Goal: Task Accomplishment & Management: Use online tool/utility

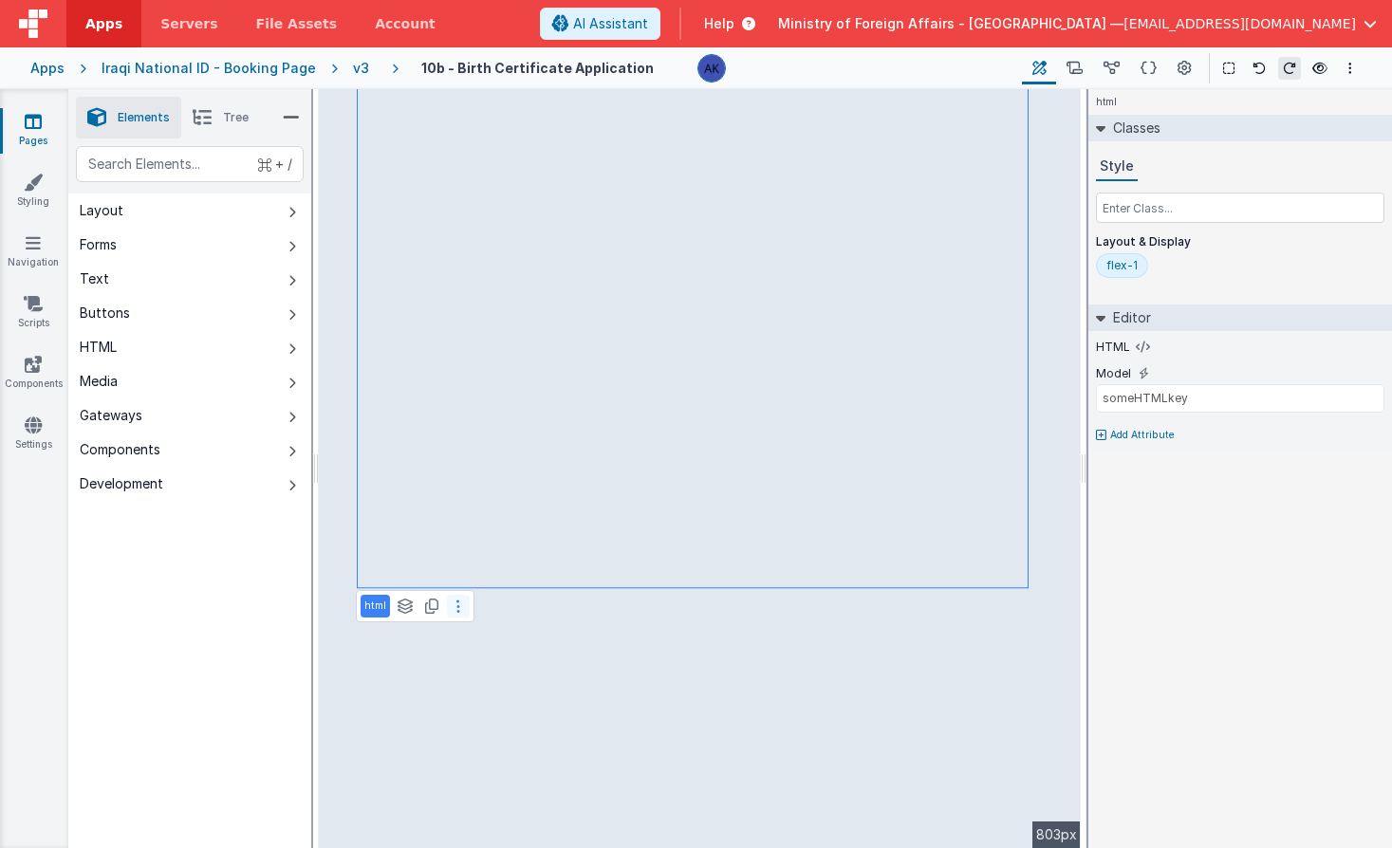
click at [460, 607] on button at bounding box center [458, 606] width 23 height 23
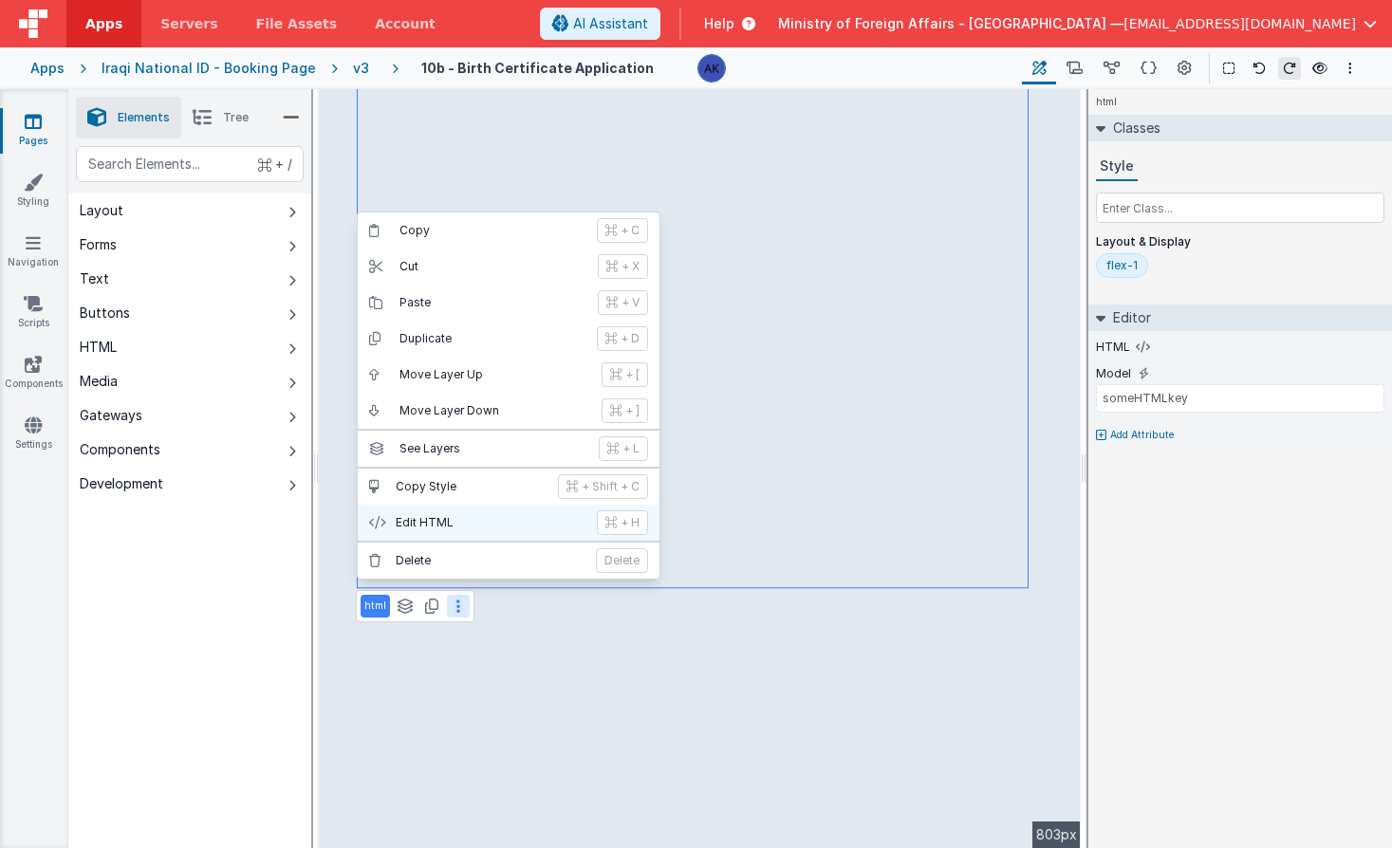
click at [457, 527] on p "Edit HTML" at bounding box center [491, 522] width 190 height 15
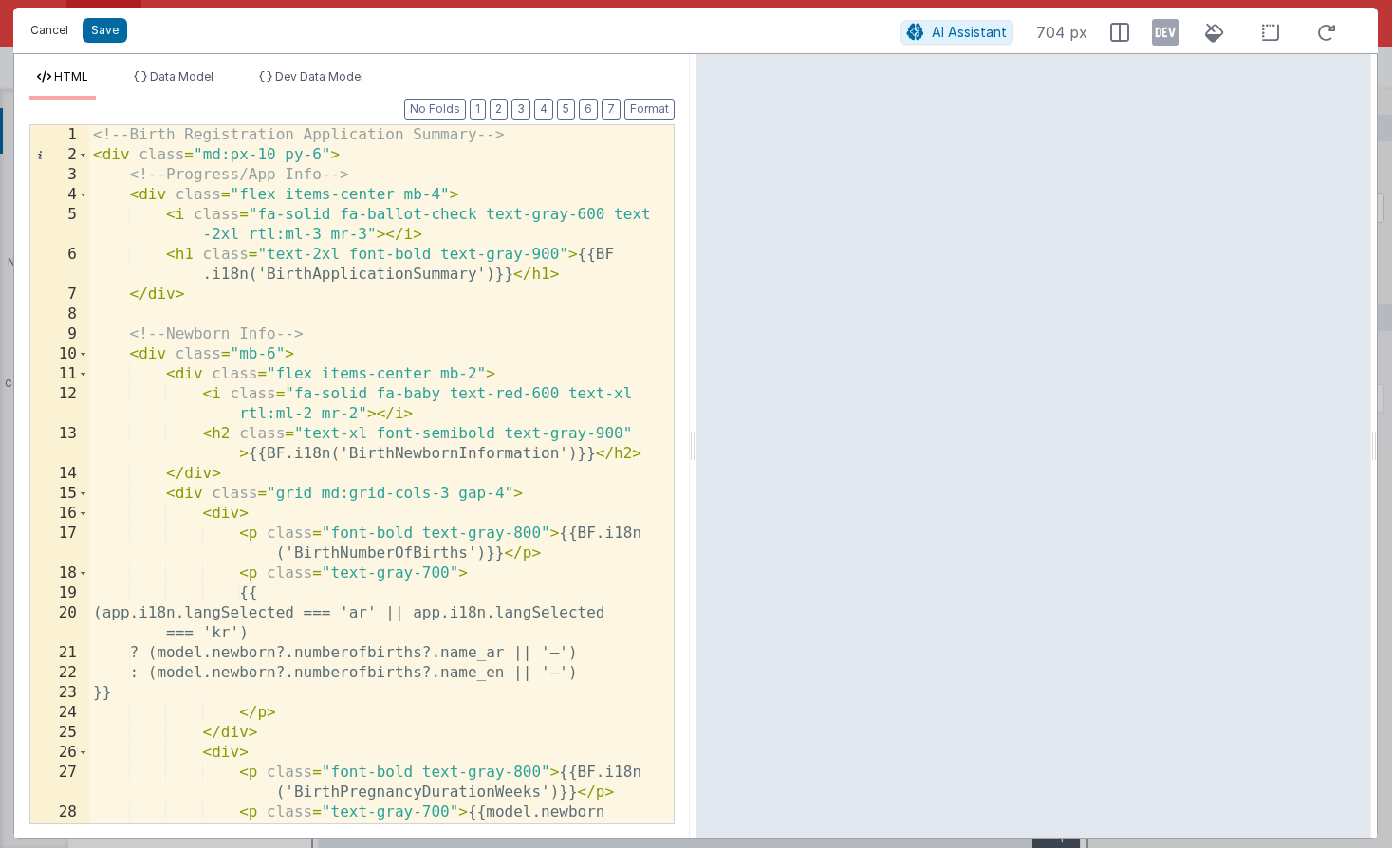
click at [71, 27] on button "Cancel" at bounding box center [49, 30] width 57 height 27
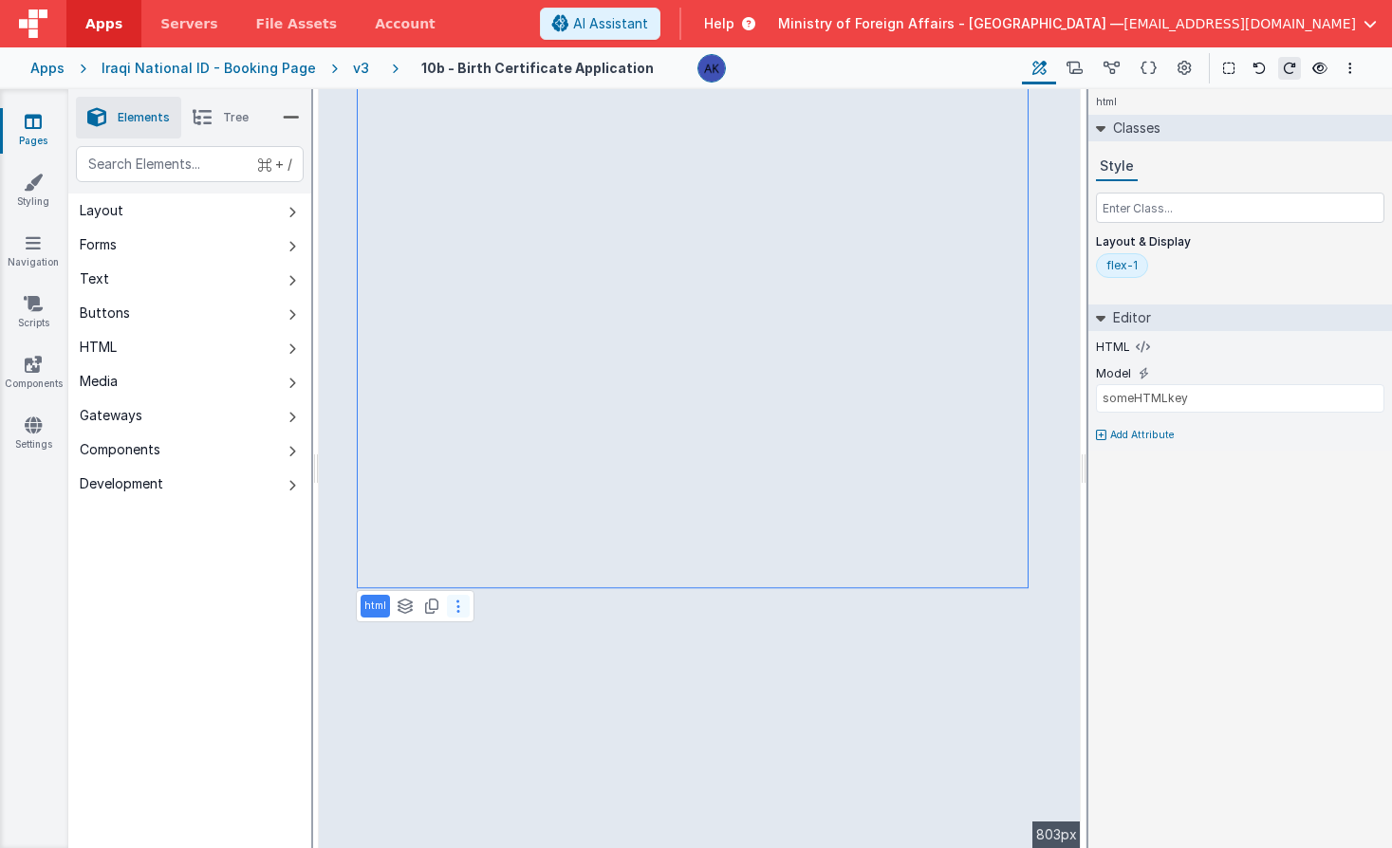
click at [453, 602] on button at bounding box center [458, 606] width 23 height 23
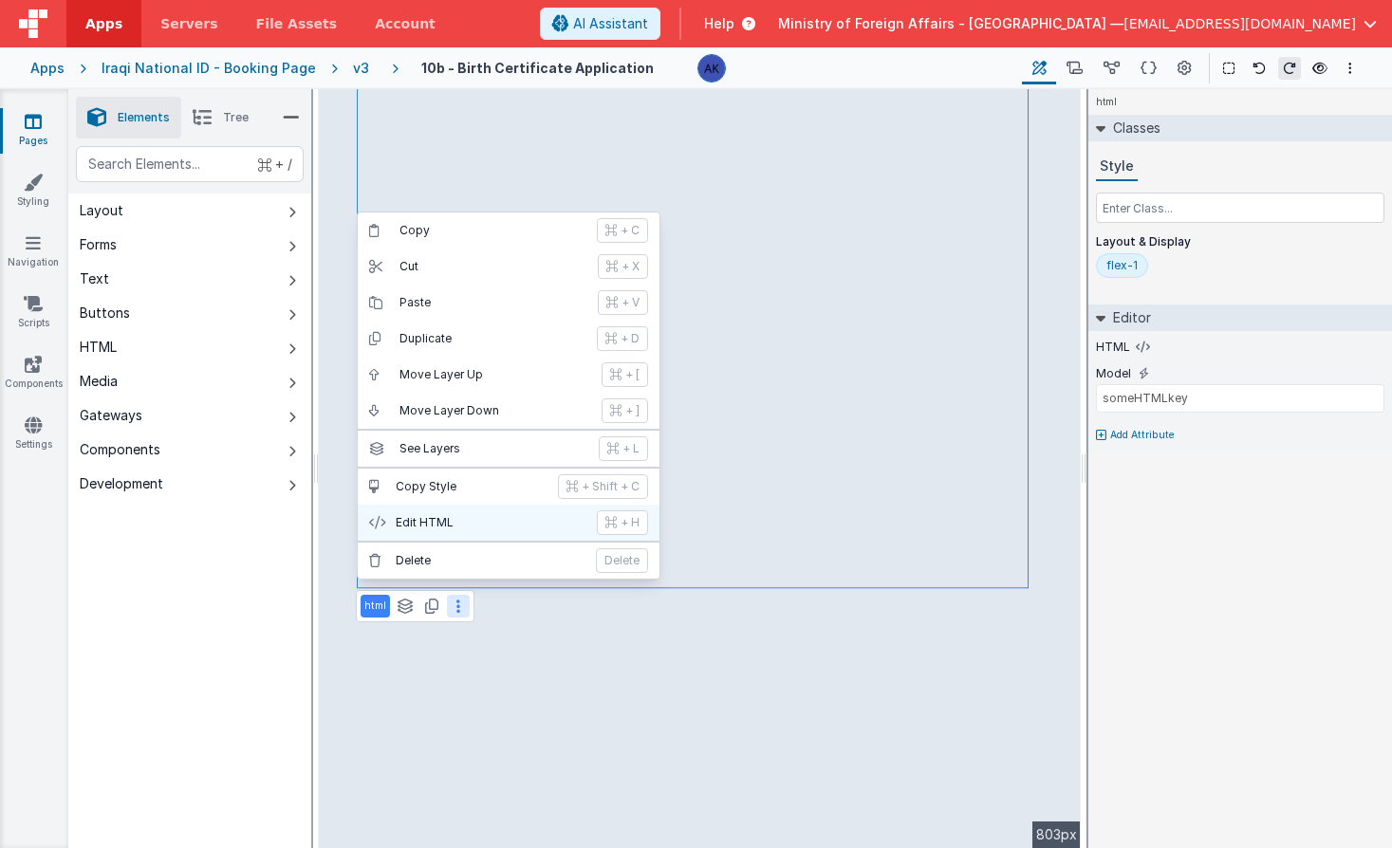
click at [470, 524] on p "Edit HTML" at bounding box center [491, 522] width 190 height 15
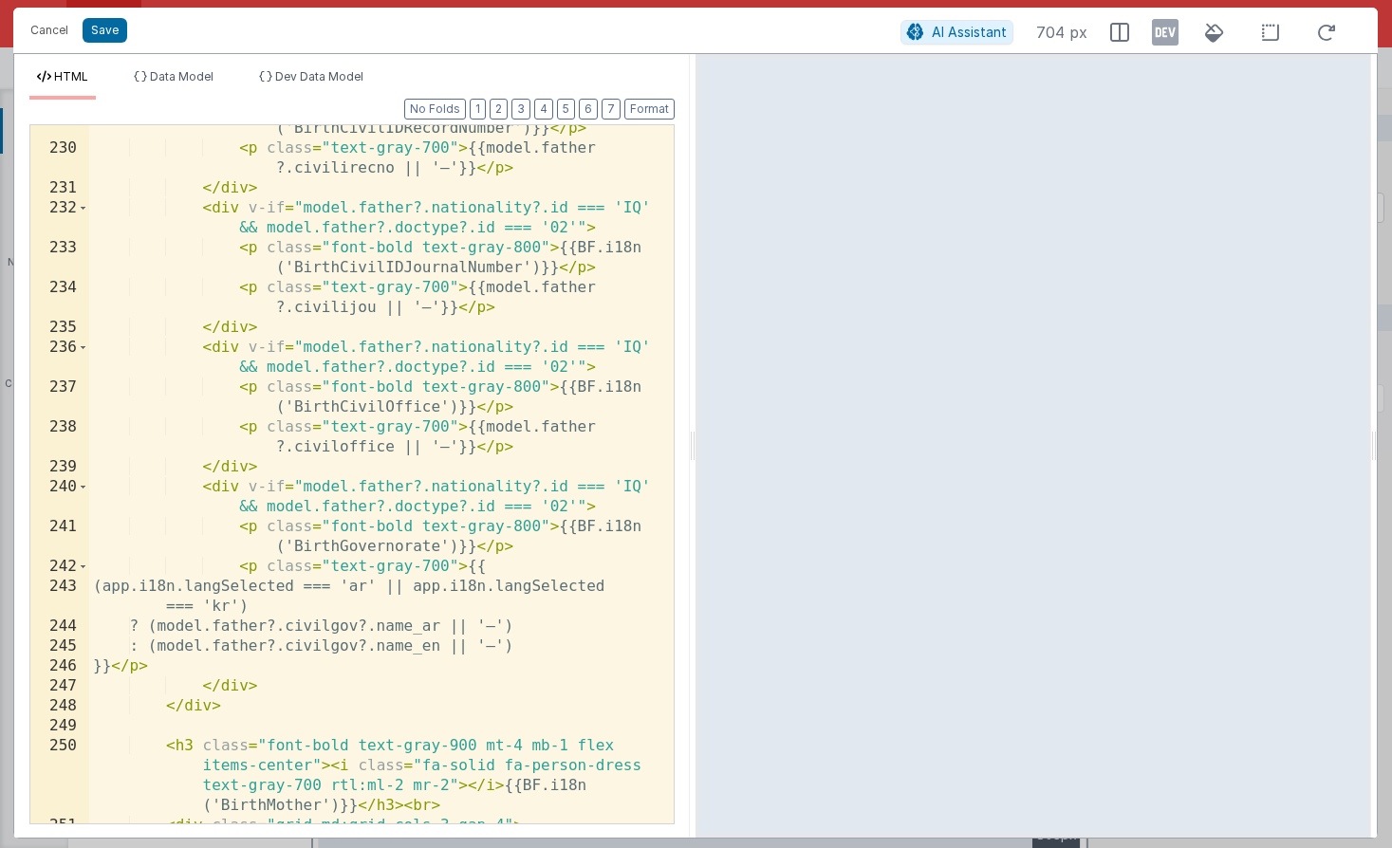
scroll to position [6184, 0]
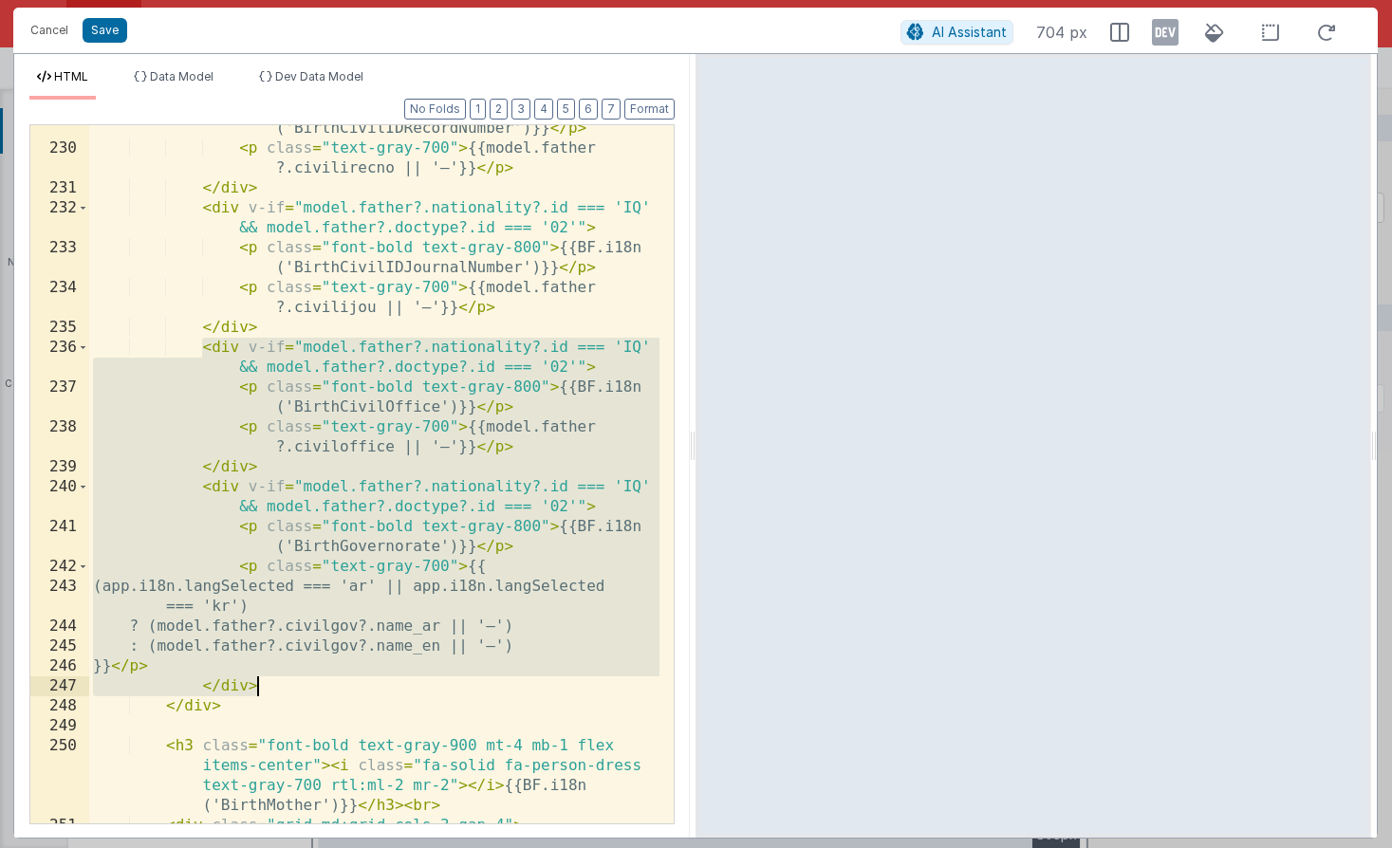
drag, startPoint x: 200, startPoint y: 350, endPoint x: 268, endPoint y: 678, distance: 335.3
click at [268, 678] on div "< p class = "font-bold text-gray-800" > {{BF.i18n ('BirthCivilIDRecordNumber')}…" at bounding box center [374, 478] width 570 height 758
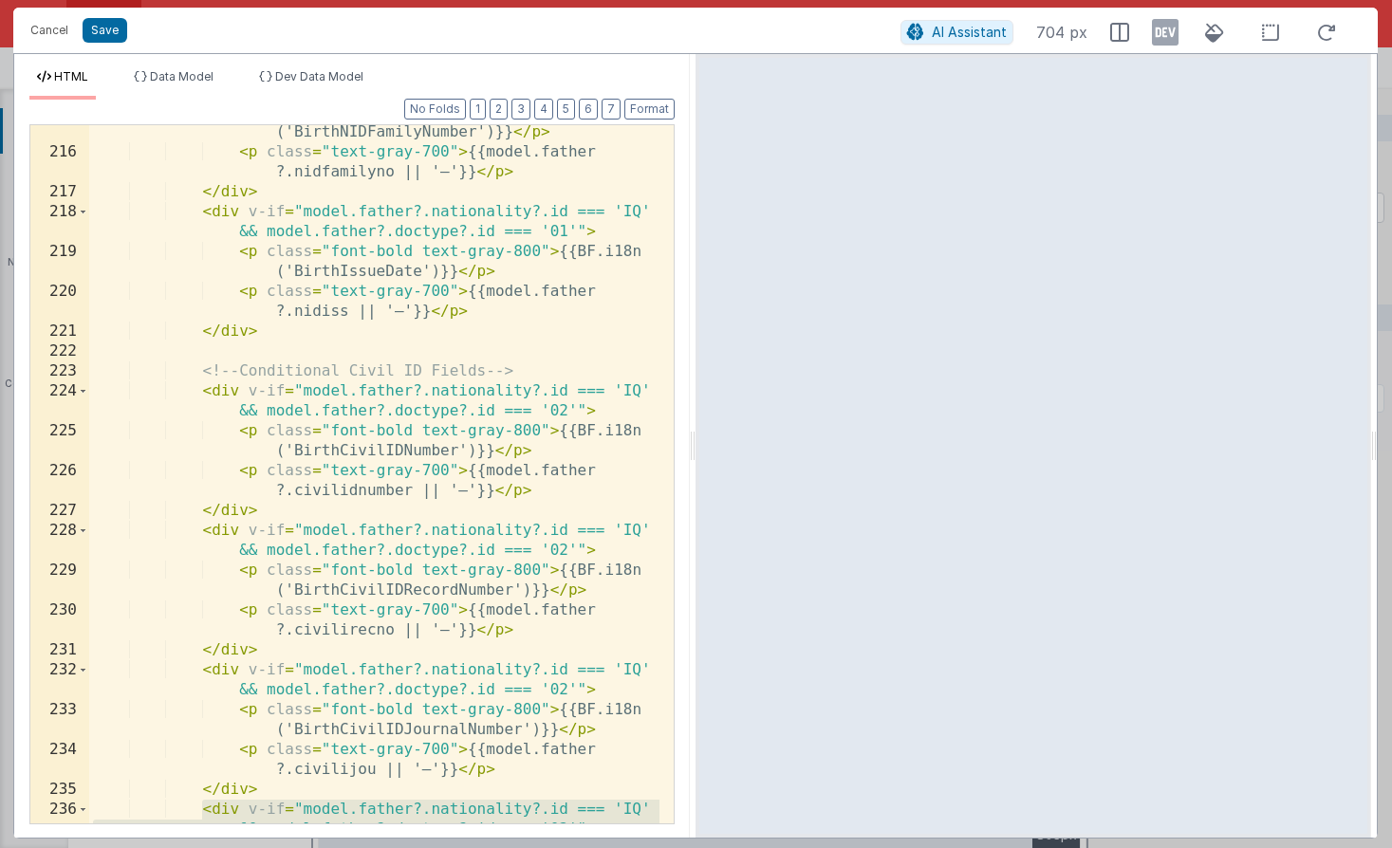
scroll to position [5667, 0]
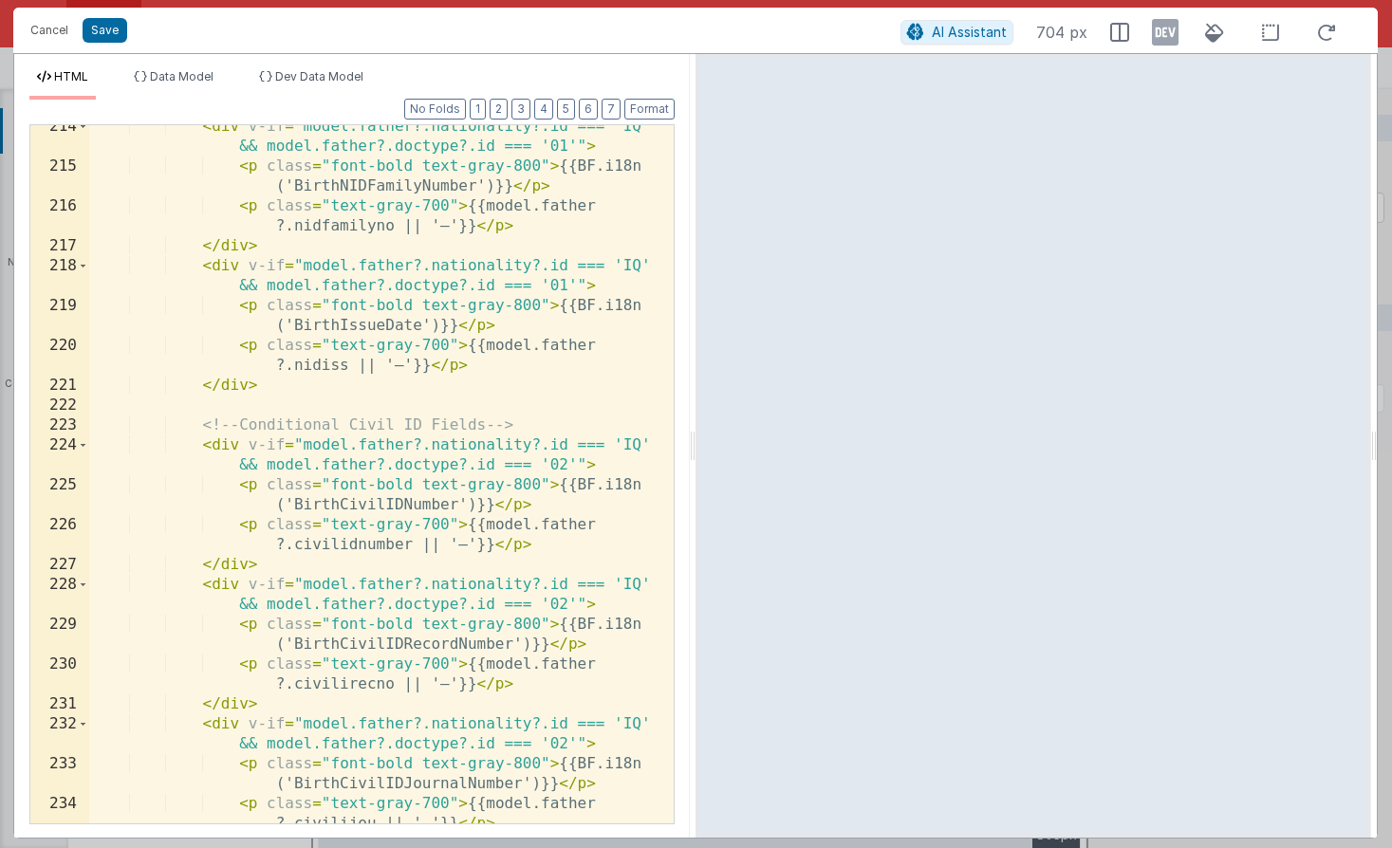
click at [287, 389] on div "< div v-if = "model.father?.nationality?.id === 'IQ' && model.father?.doctype?.…" at bounding box center [374, 496] width 570 height 758
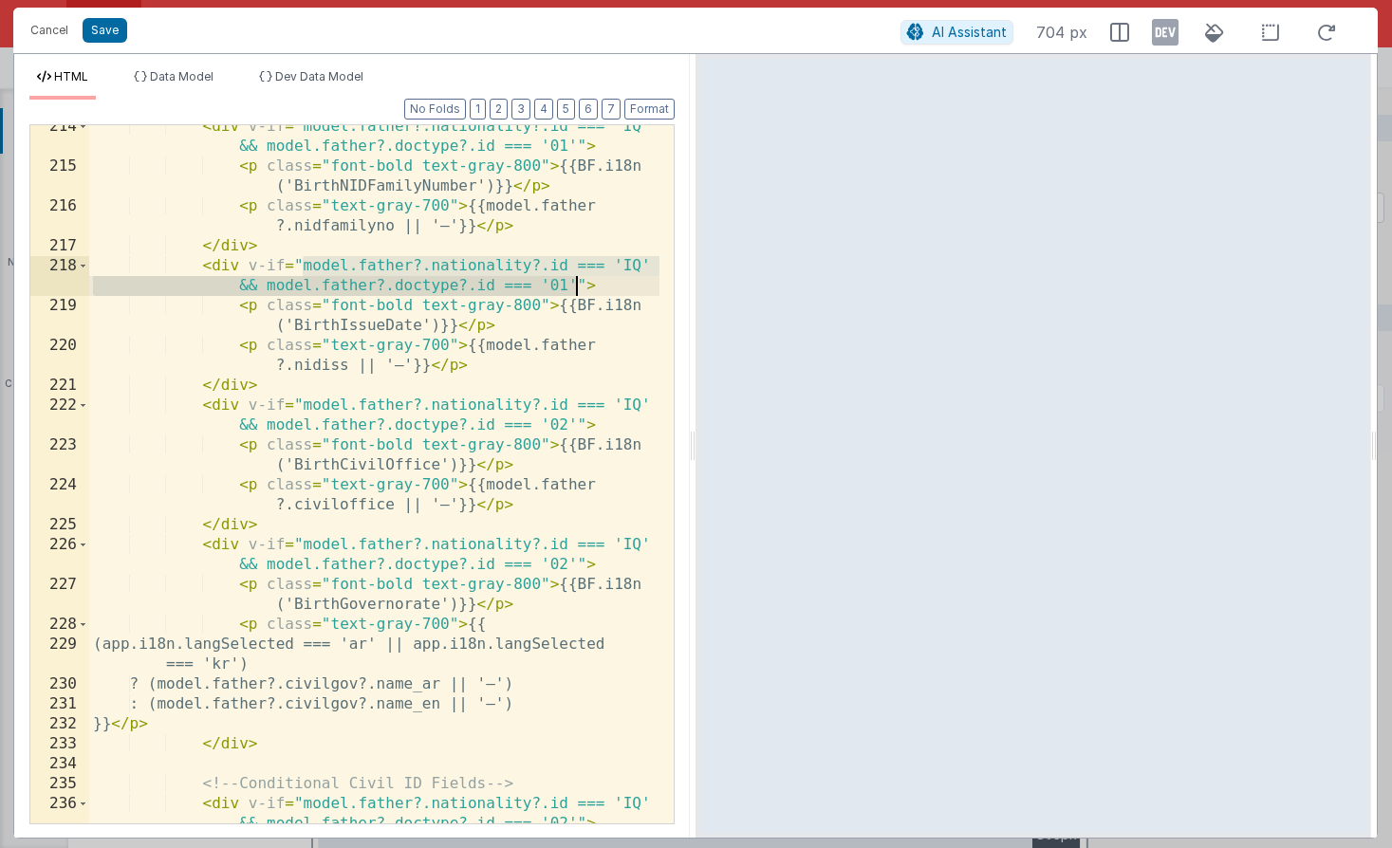
drag, startPoint x: 302, startPoint y: 266, endPoint x: 573, endPoint y: 286, distance: 272.1
click at [573, 286] on div "< div v-if = "model.father?.nationality?.id === 'IQ' && model.father?.doctype?.…" at bounding box center [374, 506] width 570 height 778
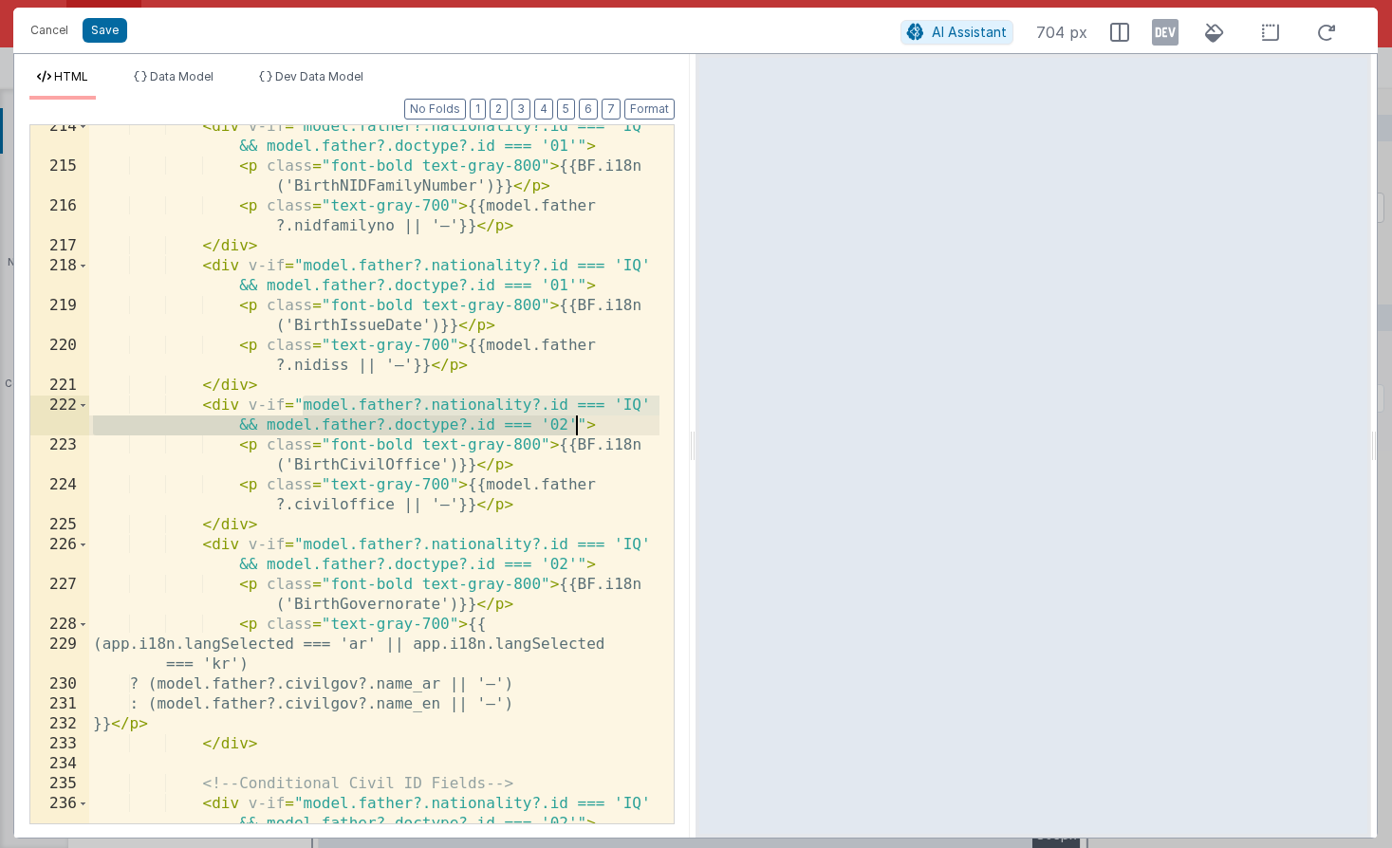
drag, startPoint x: 304, startPoint y: 402, endPoint x: 572, endPoint y: 423, distance: 269.3
click at [572, 423] on div "< div v-if = "model.father?.nationality?.id === 'IQ' && model.father?.doctype?.…" at bounding box center [374, 506] width 570 height 778
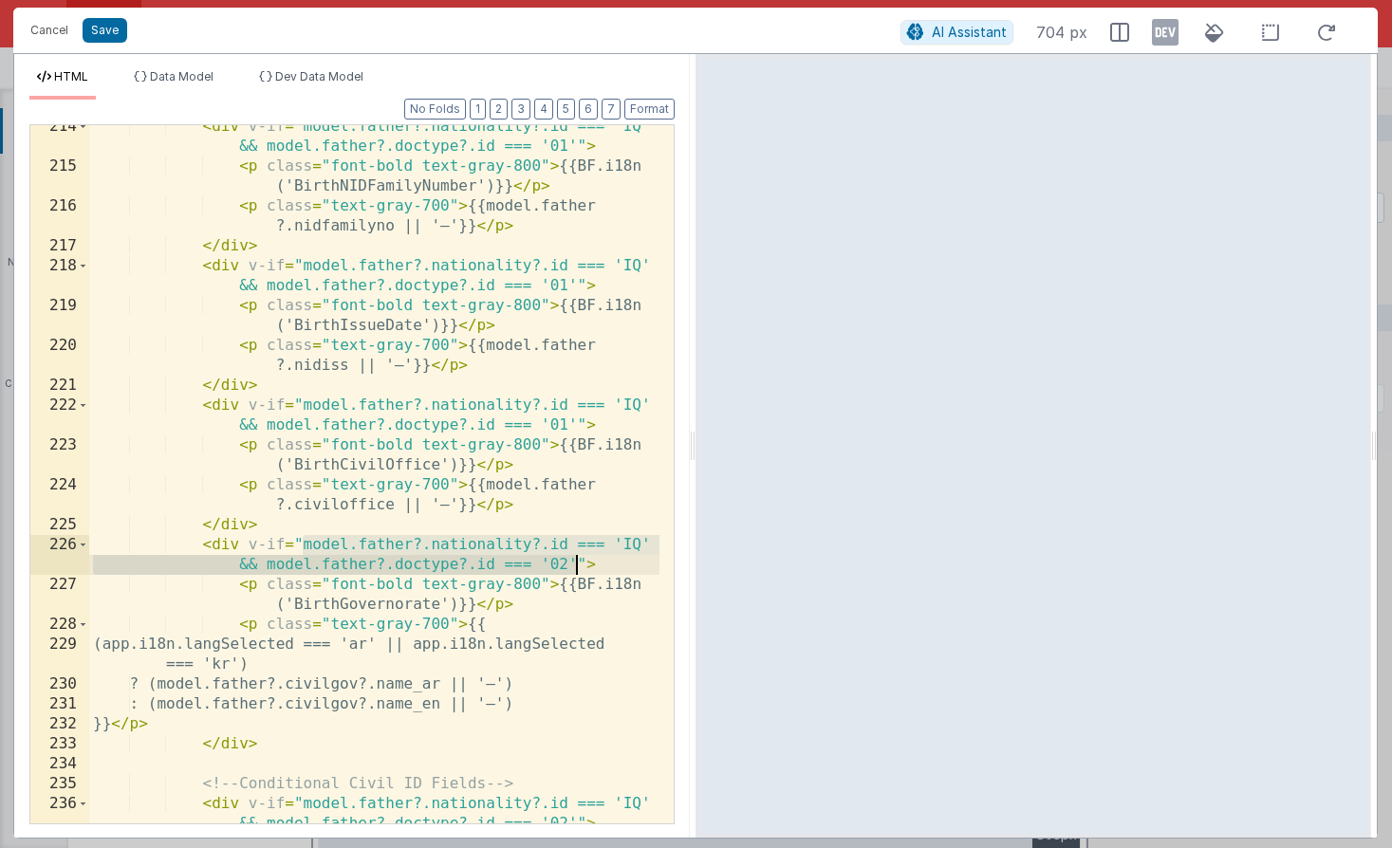
drag, startPoint x: 303, startPoint y: 545, endPoint x: 572, endPoint y: 565, distance: 270.2
click at [572, 565] on div "< div v-if = "model.father?.nationality?.id === 'IQ' && model.father?.doctype?.…" at bounding box center [374, 506] width 570 height 778
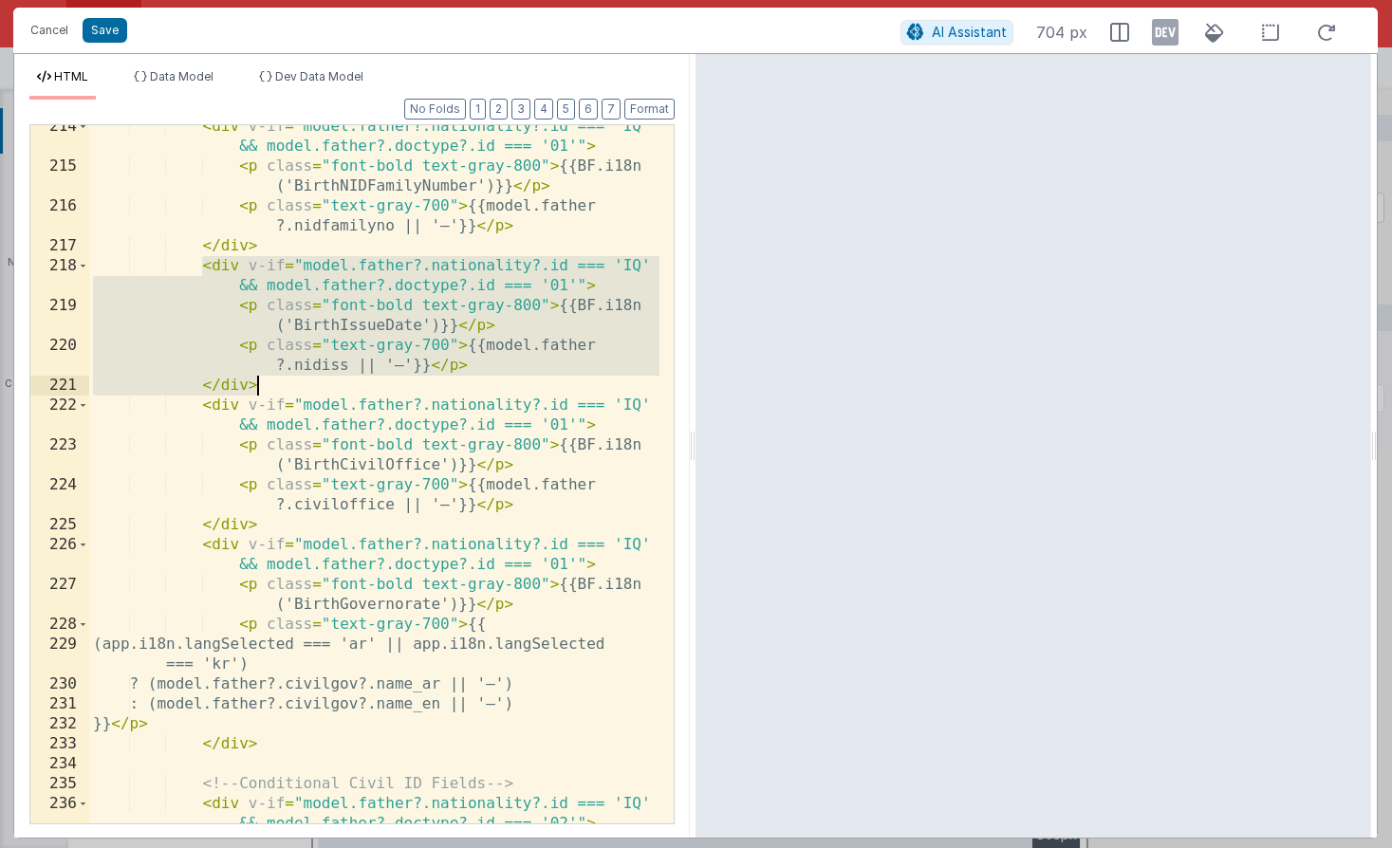
drag, startPoint x: 206, startPoint y: 268, endPoint x: 265, endPoint y: 377, distance: 123.1
click at [265, 377] on div "< div v-if = "model.father?.nationality?.id === 'IQ' && model.father?.doctype?.…" at bounding box center [374, 506] width 570 height 778
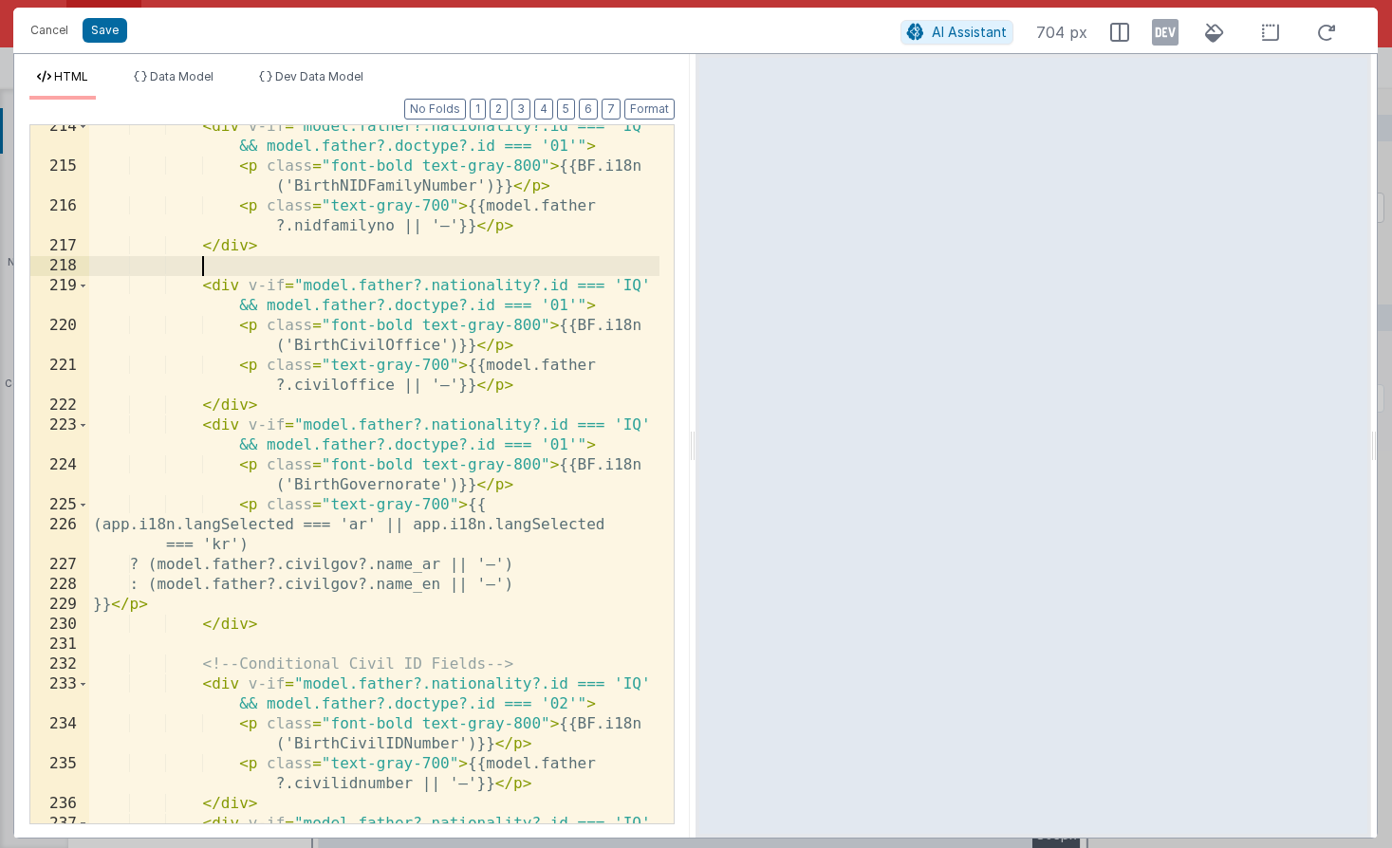
click at [367, 342] on div "< div v-if = "model.father?.nationality?.id === 'IQ' && model.father?.doctype?.…" at bounding box center [374, 506] width 570 height 778
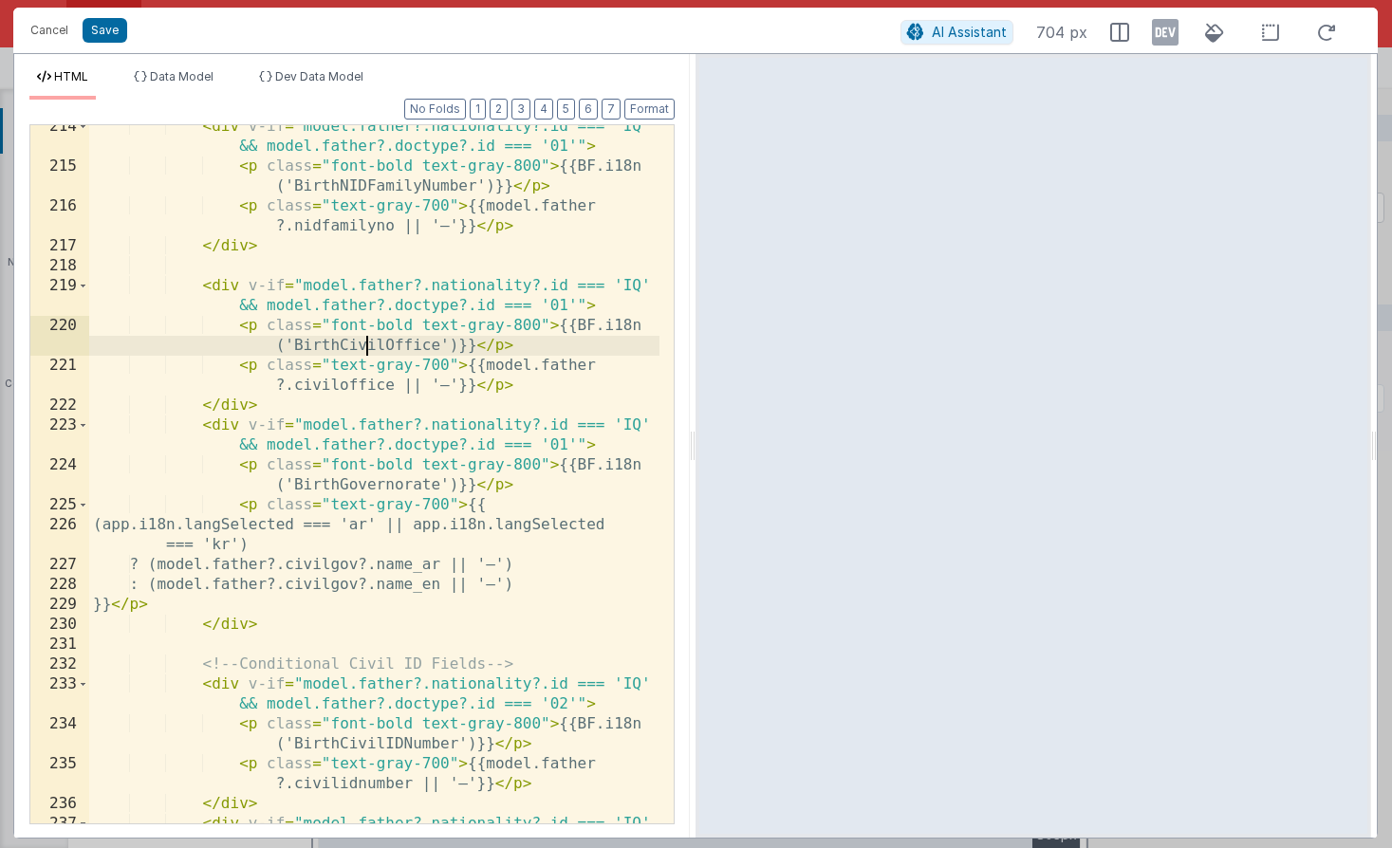
click at [367, 342] on div "< div v-if = "model.father?.nationality?.id === 'IQ' && model.father?.doctype?.…" at bounding box center [374, 506] width 570 height 778
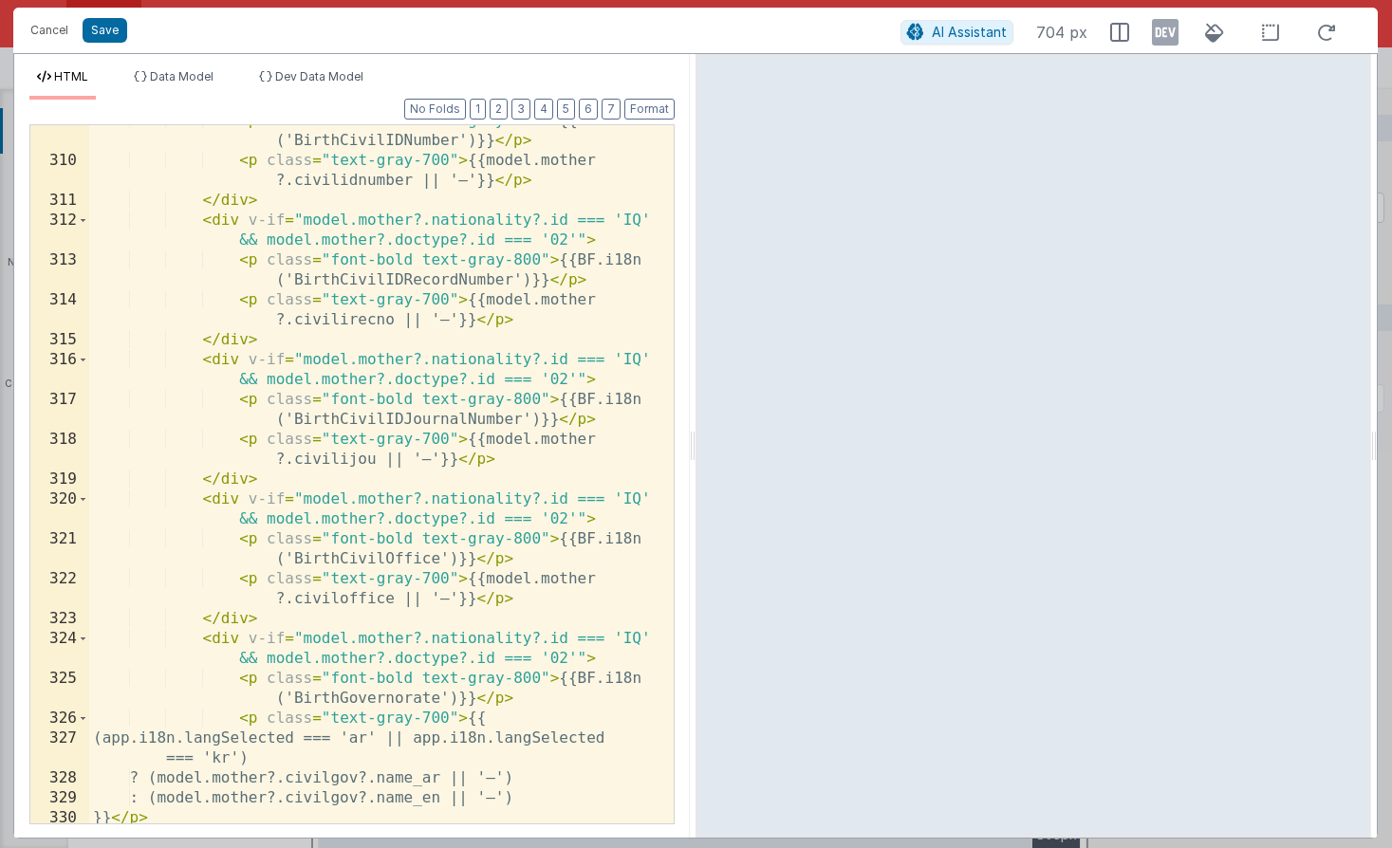
scroll to position [8627, 0]
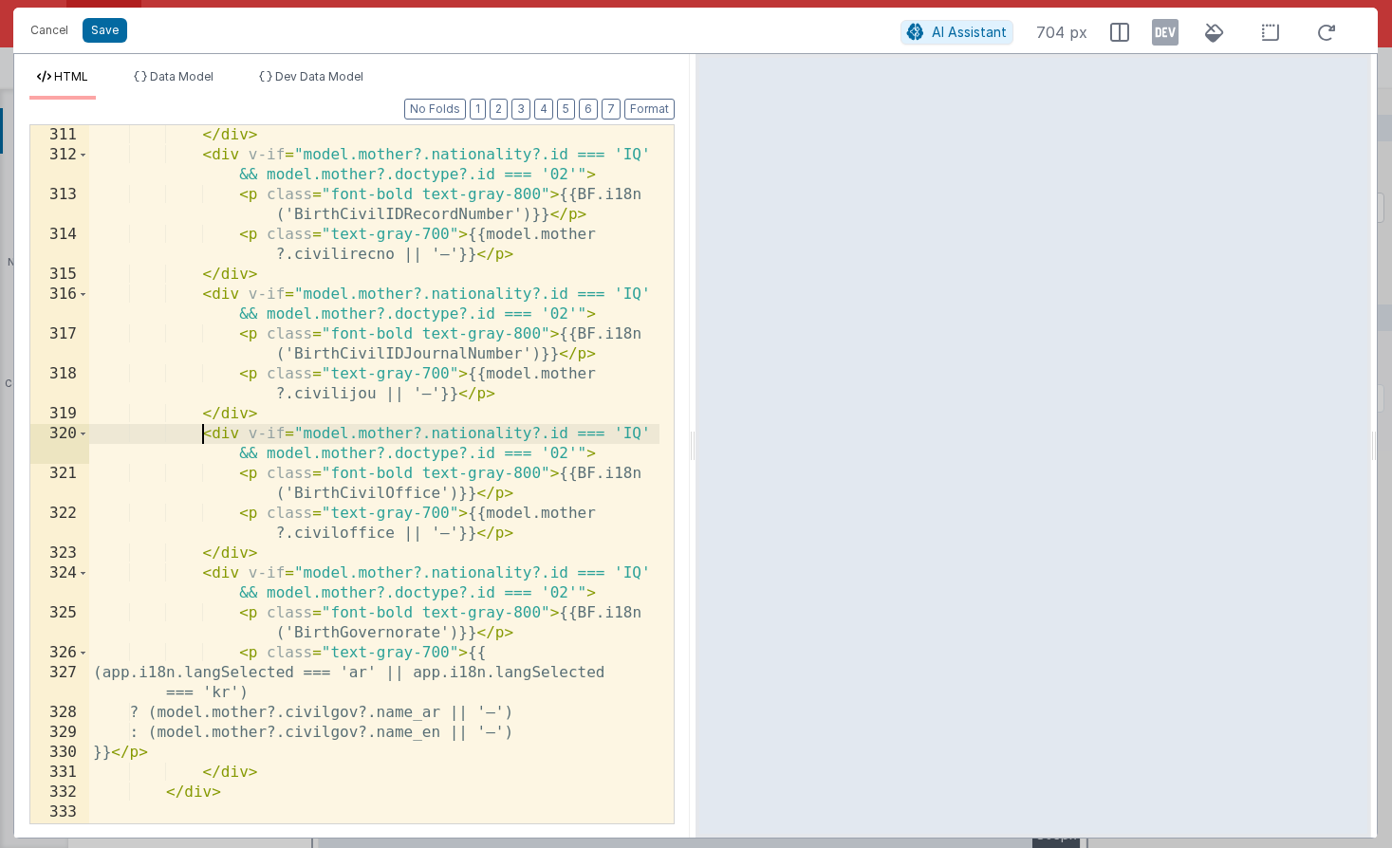
click at [203, 435] on div "</ div > < div v-if = "model.mother?.nationality?.id === 'IQ' && model.mother?.…" at bounding box center [374, 494] width 570 height 738
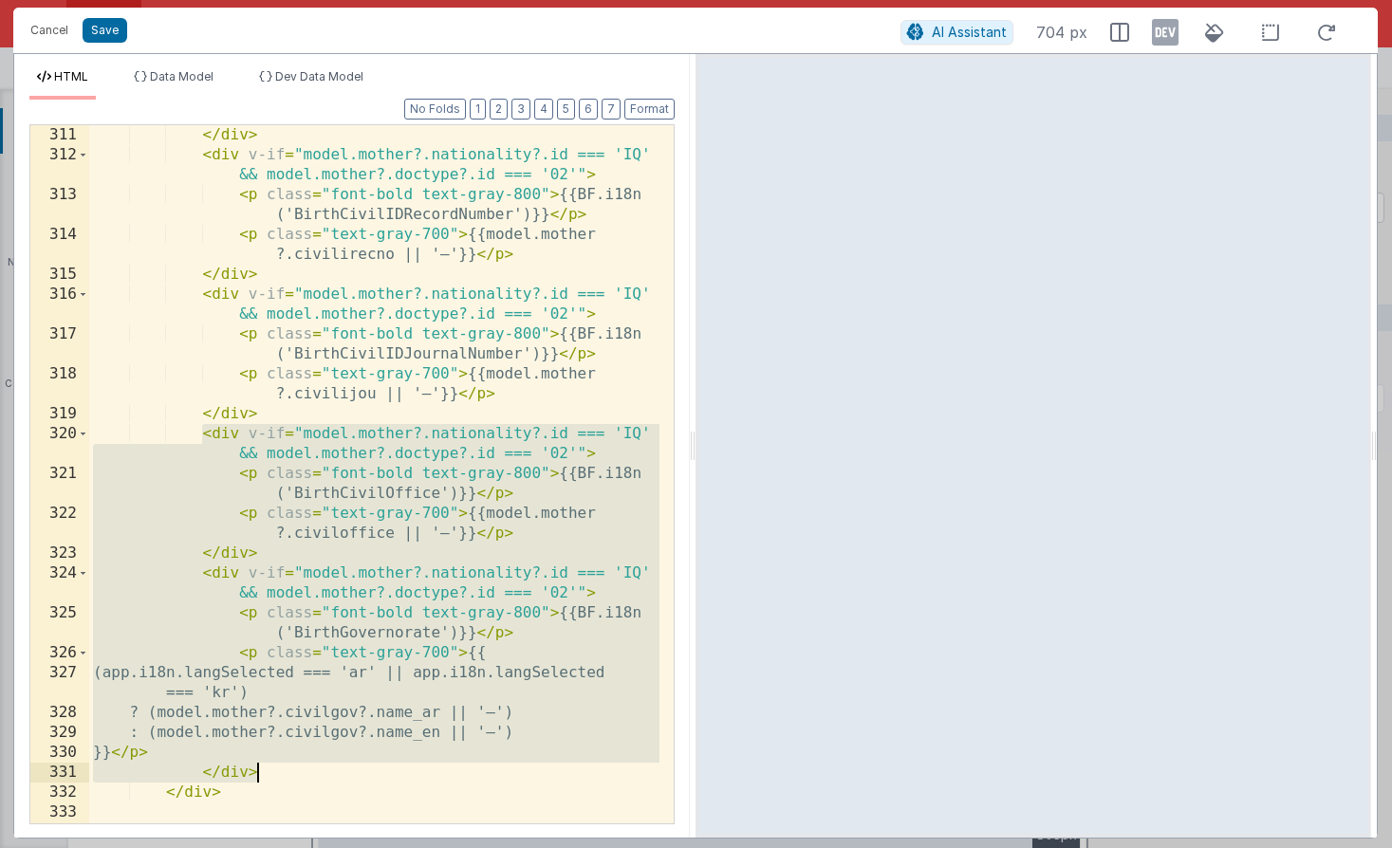
drag, startPoint x: 203, startPoint y: 435, endPoint x: 342, endPoint y: 766, distance: 358.0
click at [342, 766] on div "</ div > < div v-if = "model.mother?.nationality?.id === 'IQ' && model.mother?.…" at bounding box center [374, 494] width 570 height 738
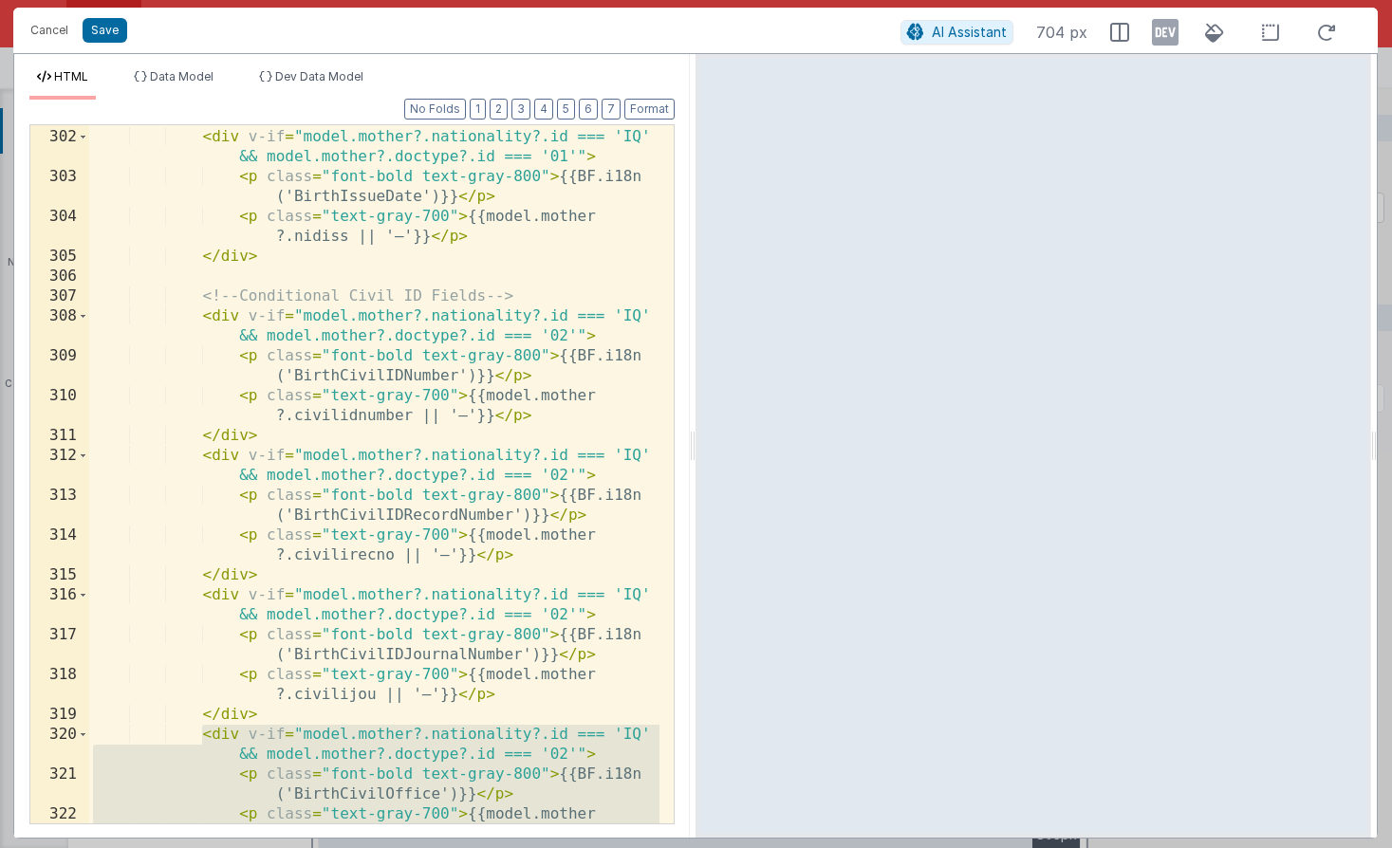
scroll to position [8310, 0]
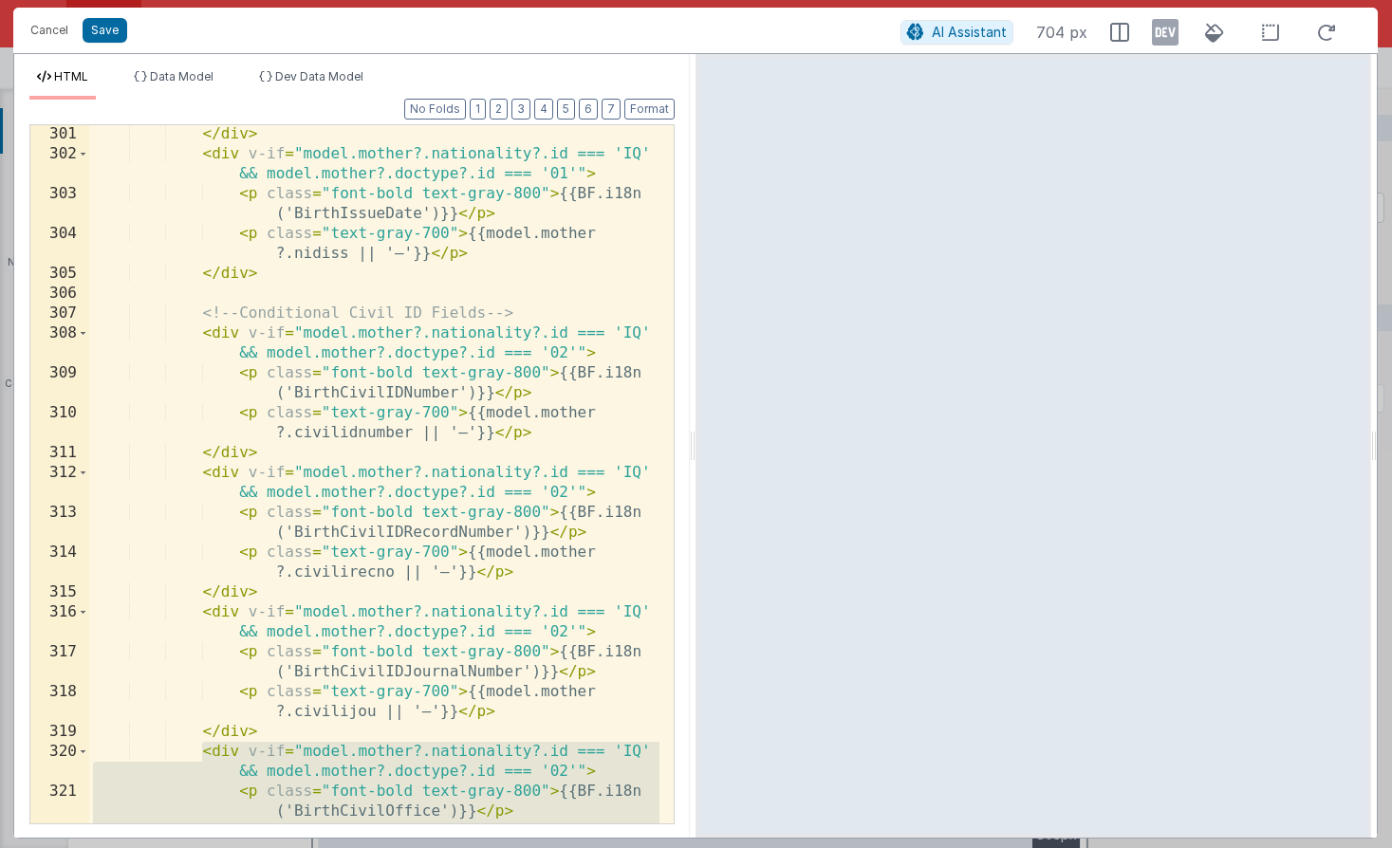
click at [222, 289] on div "</ div > < div v-if = "model.mother?.nationality?.id === 'IQ' && model.mother?.…" at bounding box center [374, 503] width 570 height 758
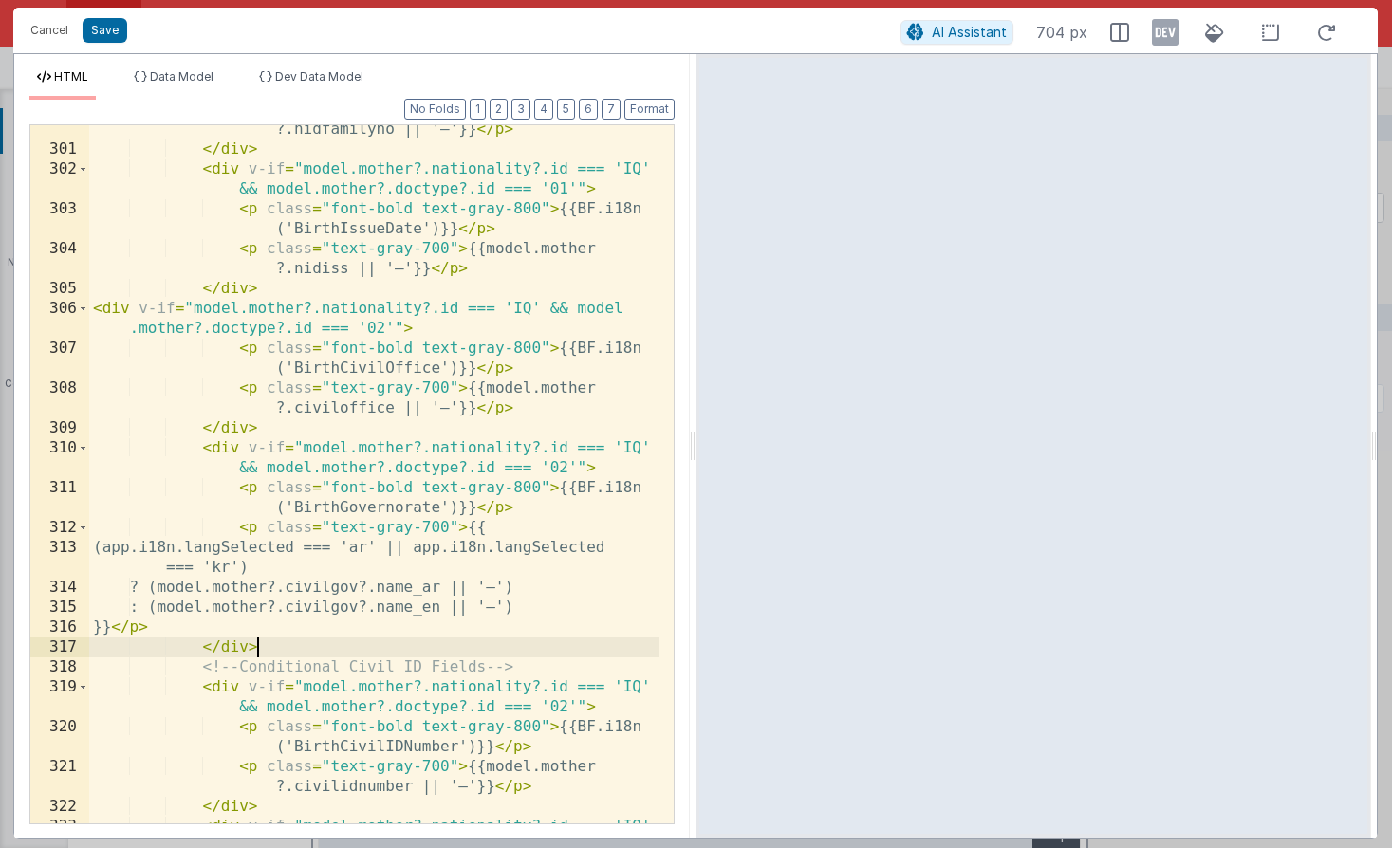
scroll to position [8290, 0]
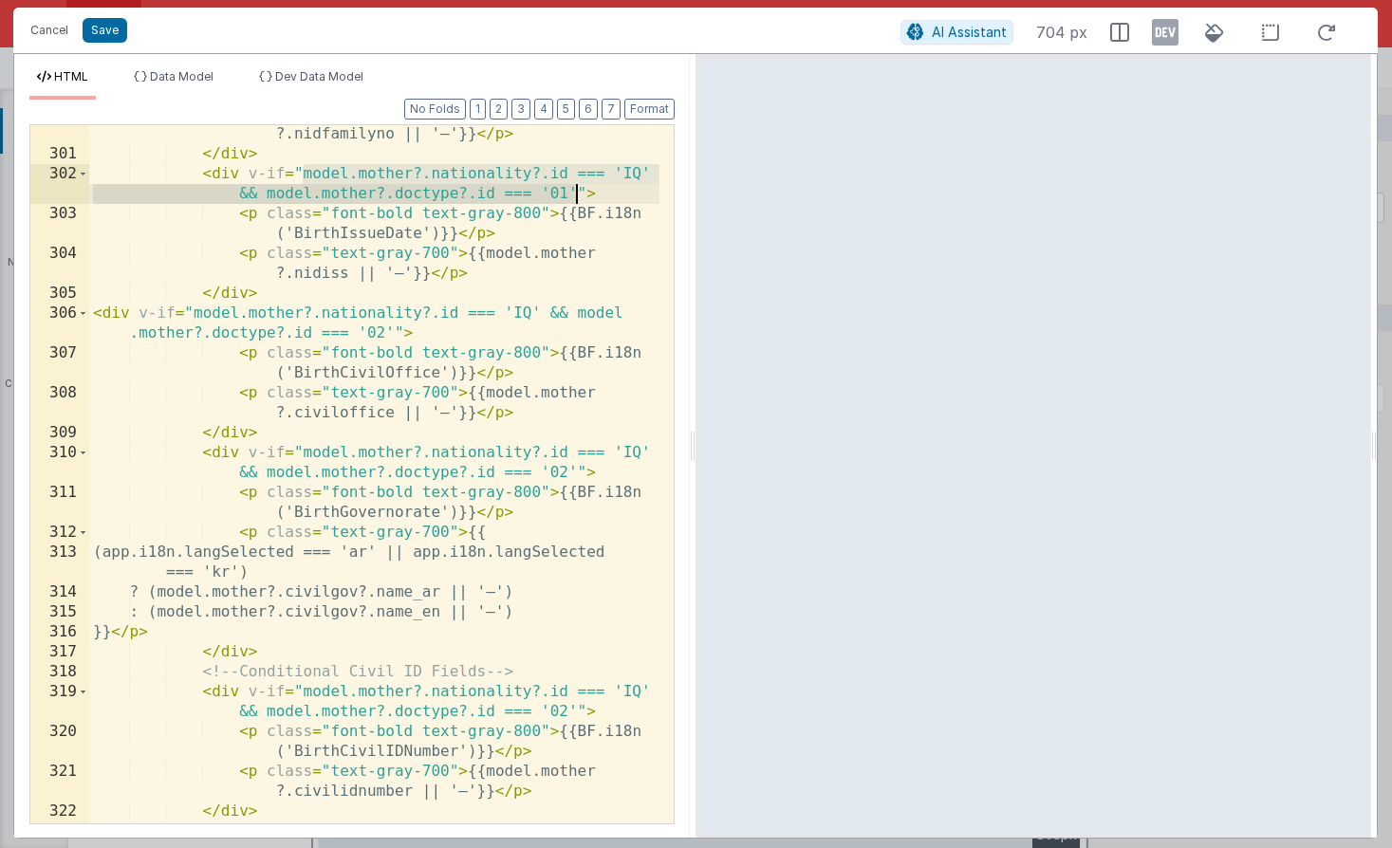
drag, startPoint x: 303, startPoint y: 174, endPoint x: 576, endPoint y: 192, distance: 273.8
click at [576, 192] on div "< p class = "text-gray-700" > {{model.mother ?.nidfamilyno || '—'}} </ p > </ d…" at bounding box center [374, 493] width 570 height 778
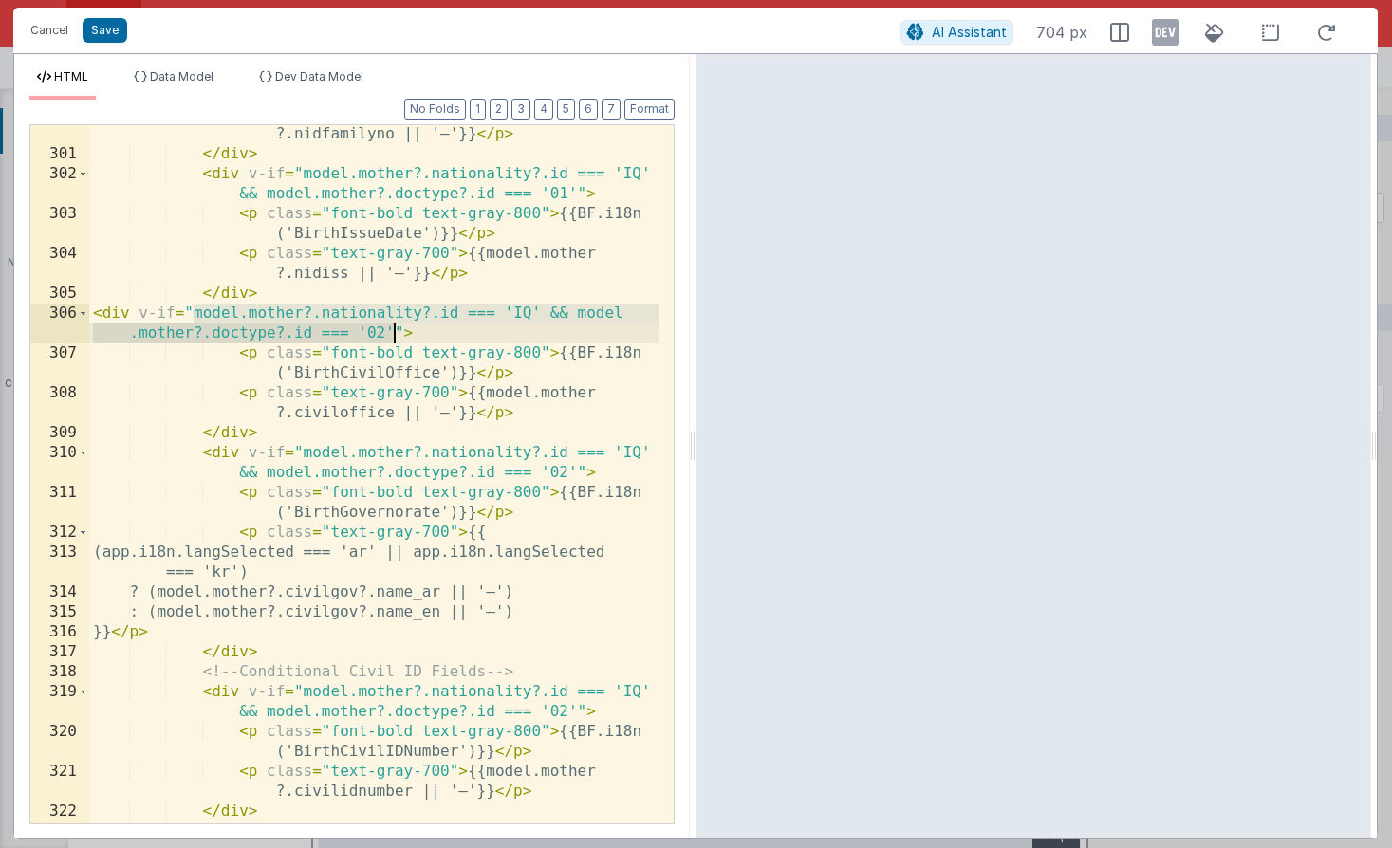
drag, startPoint x: 194, startPoint y: 312, endPoint x: 394, endPoint y: 333, distance: 200.3
click at [394, 333] on div "< p class = "text-gray-700" > {{model.mother ?.nidfamilyno || '—'}} </ p > </ d…" at bounding box center [374, 493] width 570 height 778
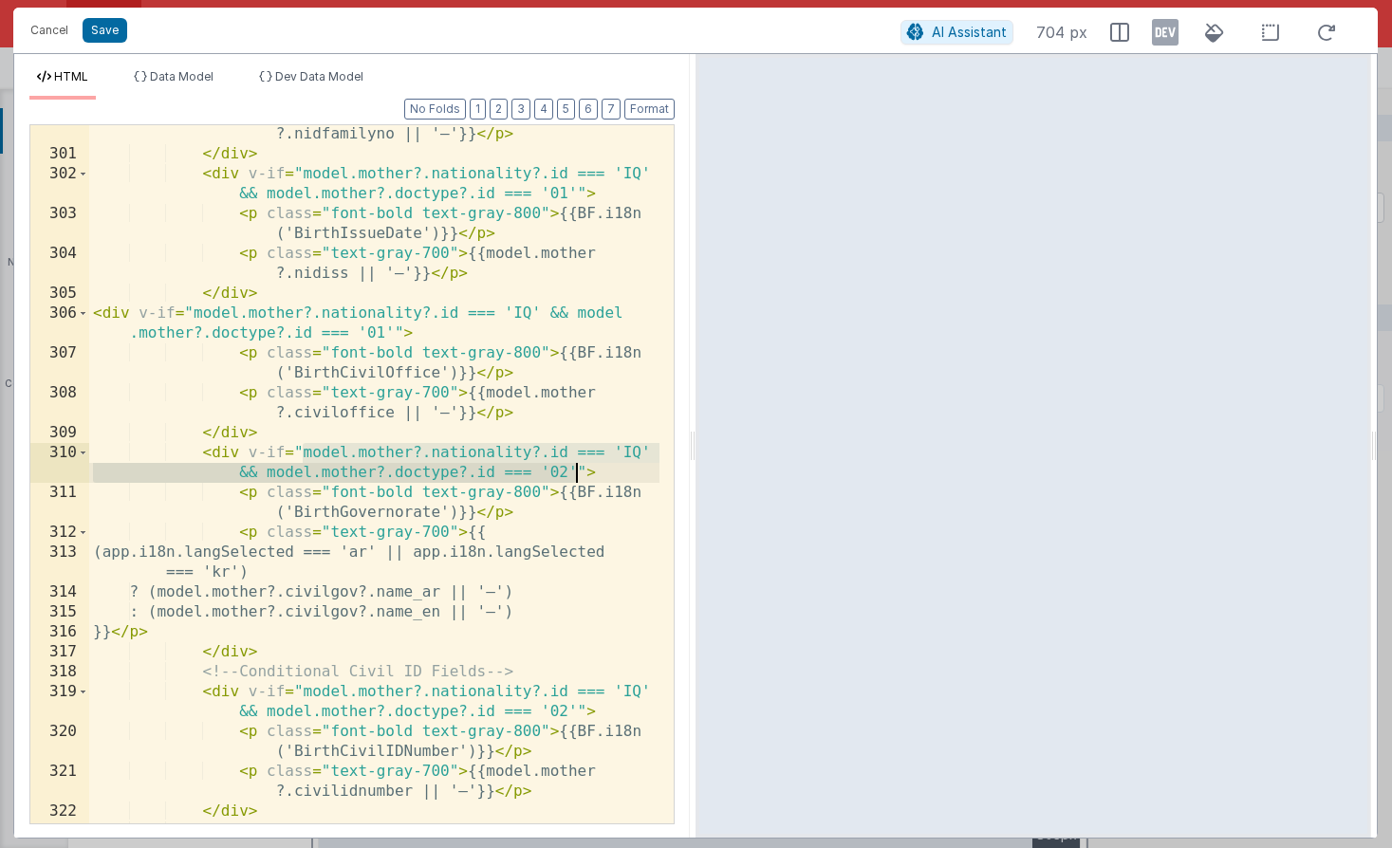
drag, startPoint x: 303, startPoint y: 455, endPoint x: 572, endPoint y: 471, distance: 269.9
click at [572, 471] on div "< p class = "text-gray-700" > {{model.mother ?.nidfamilyno || '—'}} </ p > </ d…" at bounding box center [374, 493] width 570 height 778
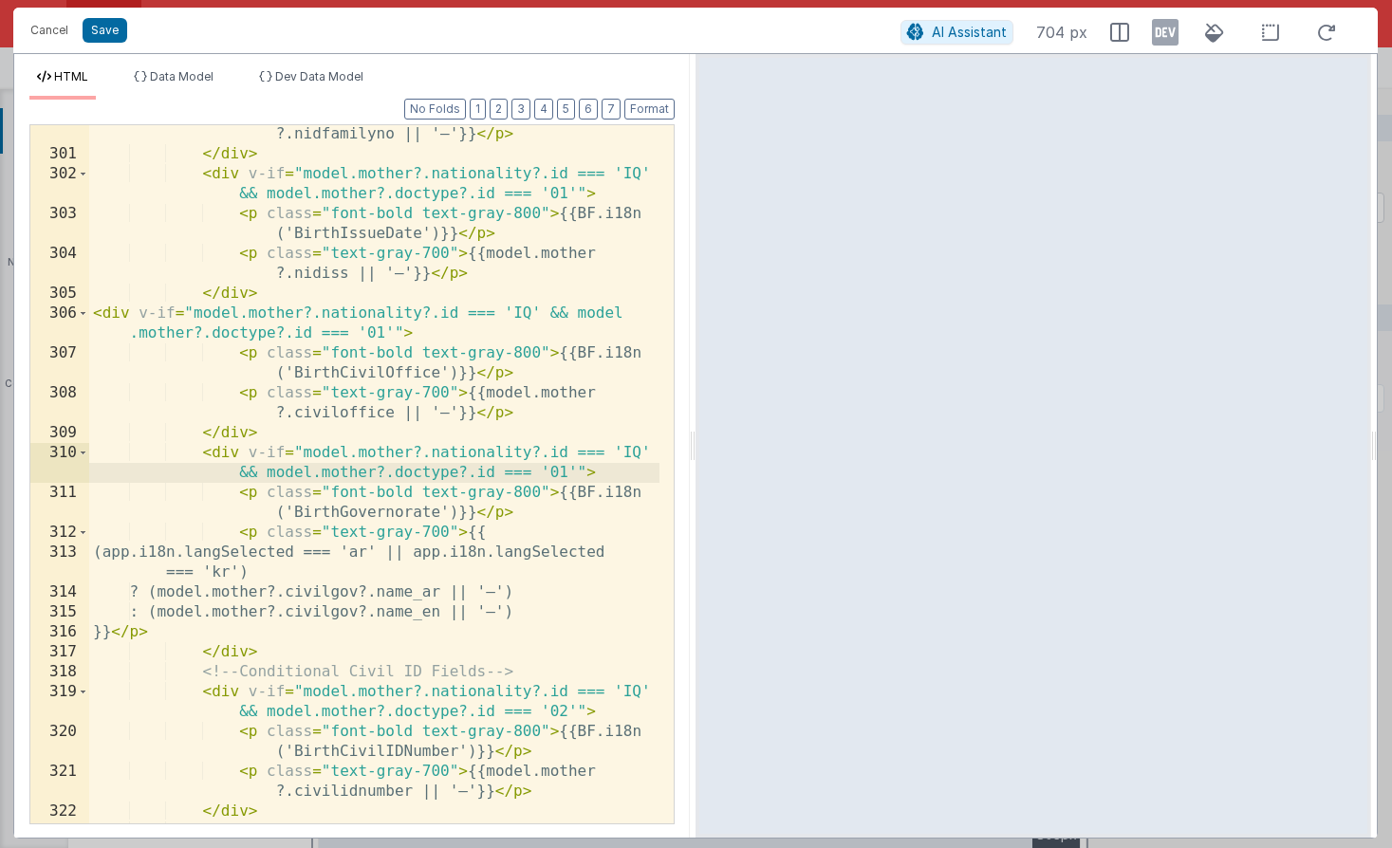
click at [351, 373] on div "< p class = "text-gray-700" > {{model.mother ?.nidfamilyno || '—'}} </ p > </ d…" at bounding box center [374, 493] width 570 height 778
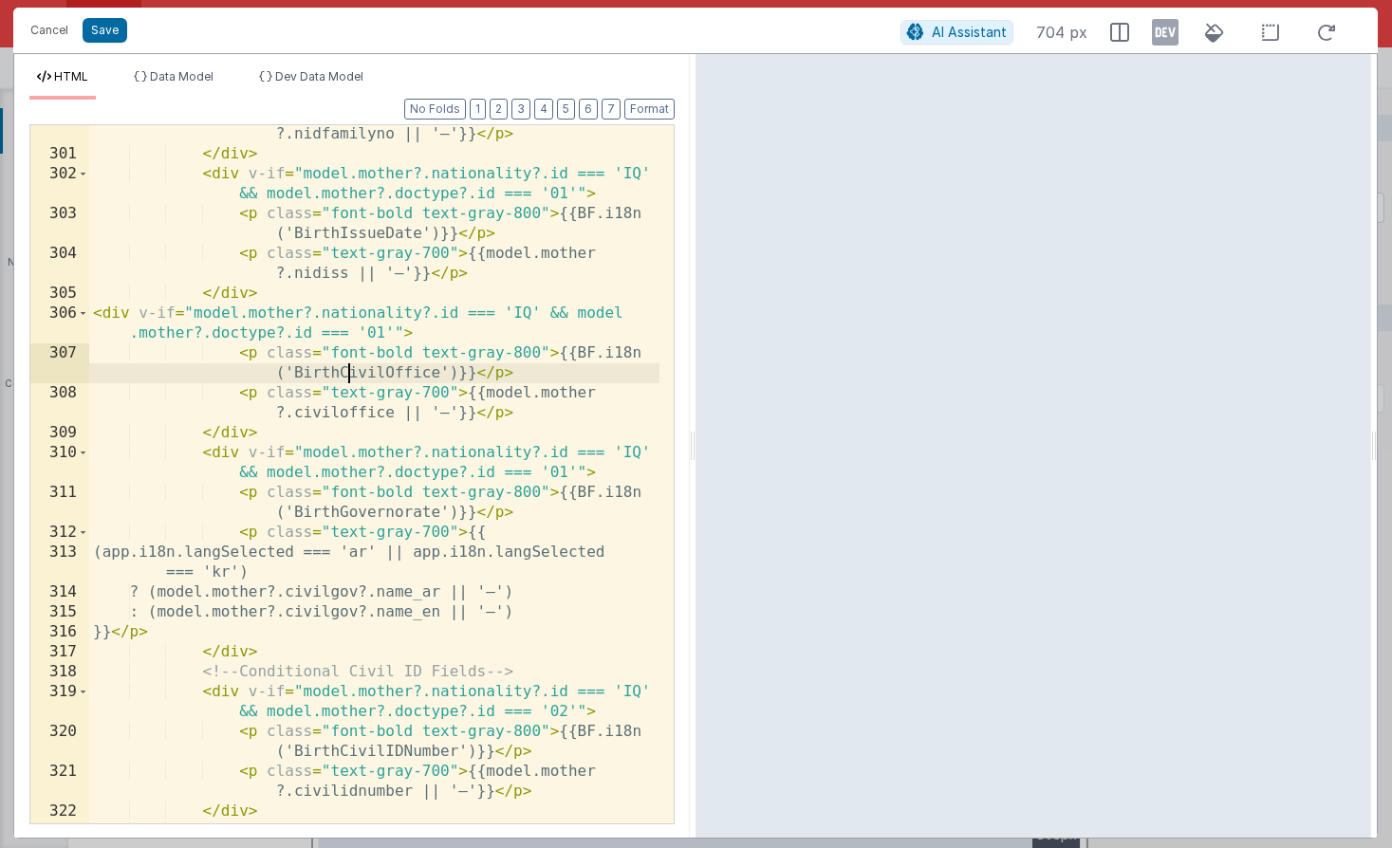
click at [351, 373] on div "< p class = "text-gray-700" > {{model.mother ?.nidfamilyno || '—'}} </ p > </ d…" at bounding box center [374, 493] width 570 height 778
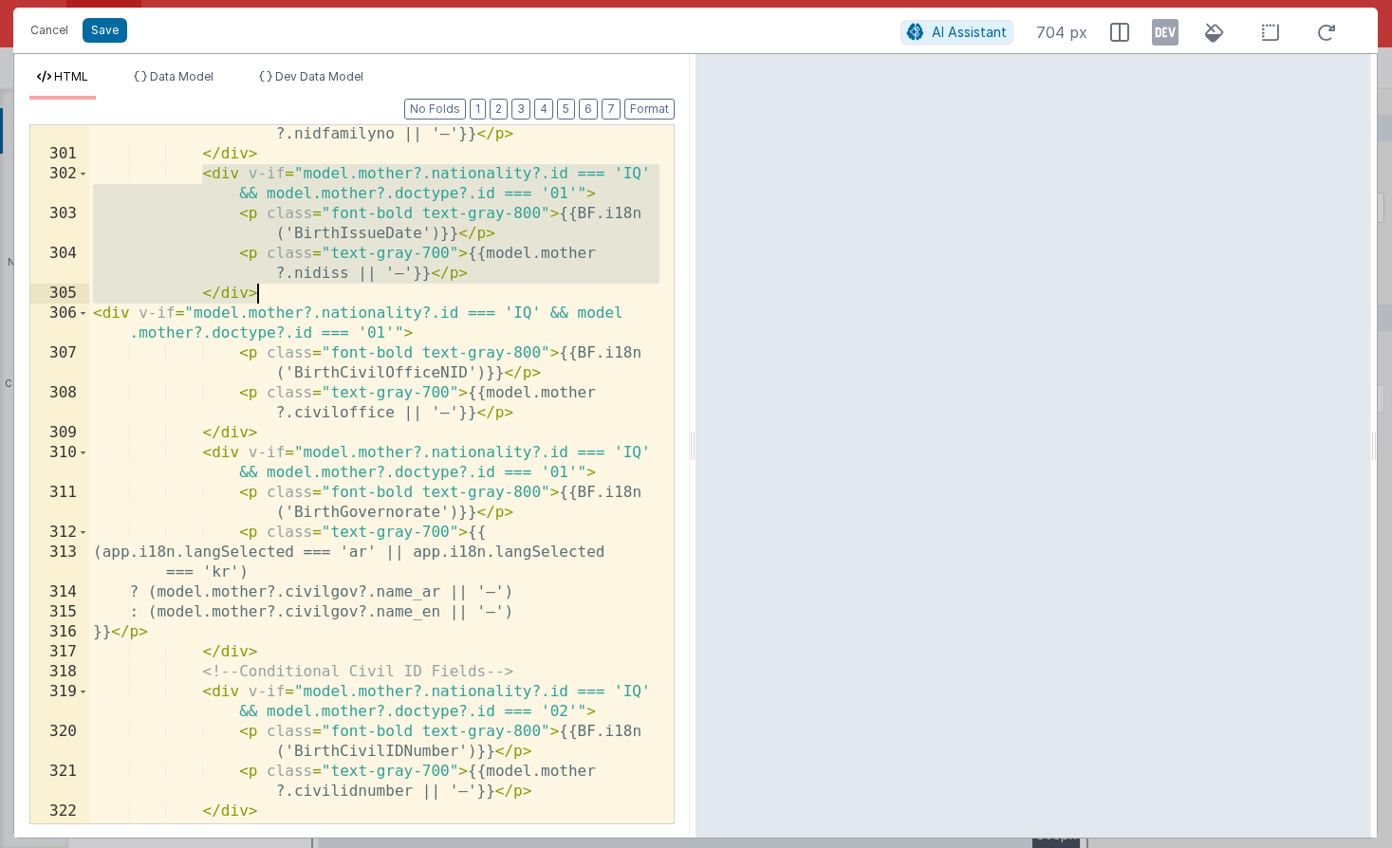
drag, startPoint x: 204, startPoint y: 173, endPoint x: 269, endPoint y: 288, distance: 133.0
click at [269, 288] on div "< p class = "text-gray-700" > {{model.mother ?.nidfamilyno || '—'}} </ p > </ d…" at bounding box center [374, 493] width 570 height 778
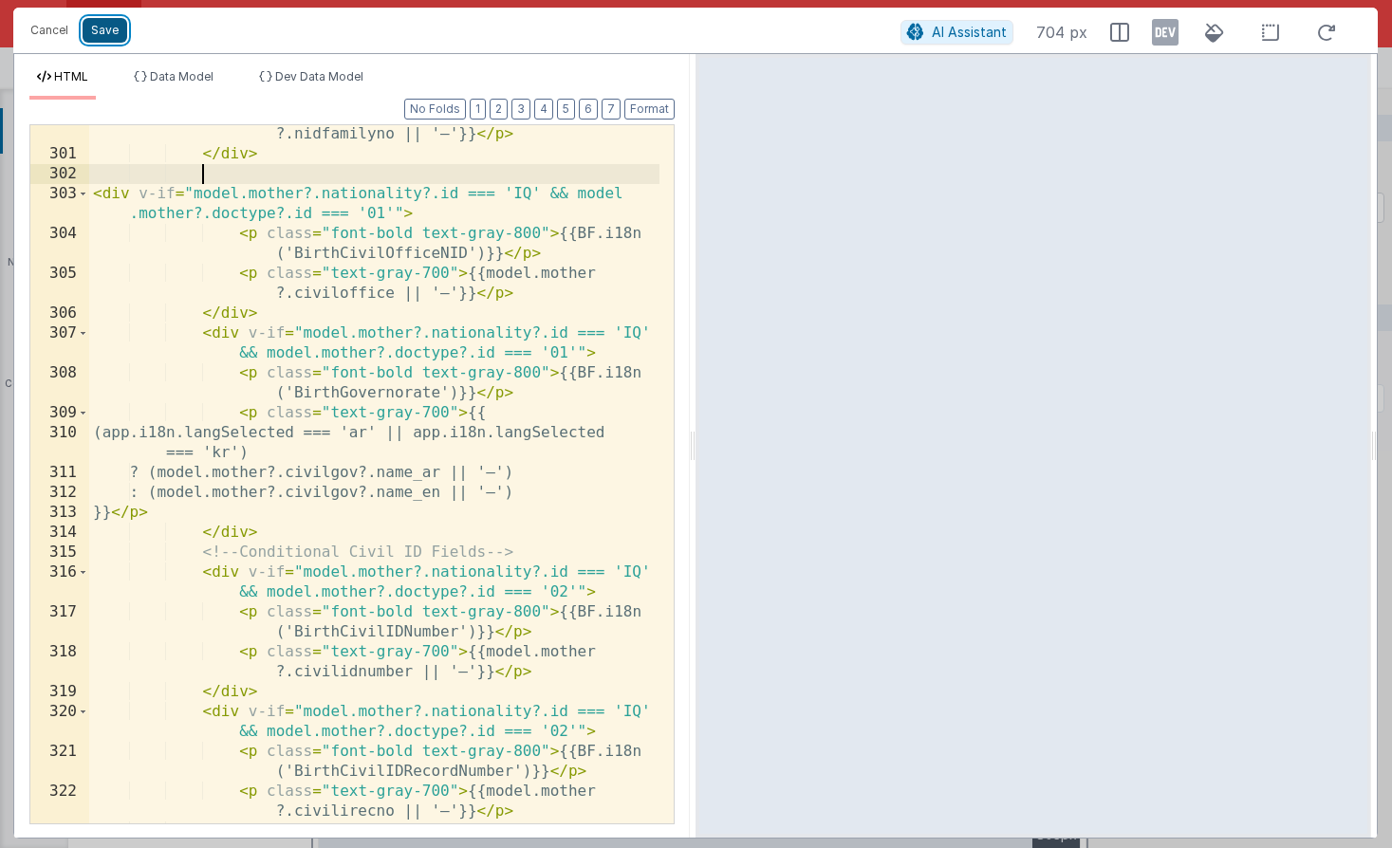
click at [116, 28] on button "Save" at bounding box center [105, 30] width 45 height 25
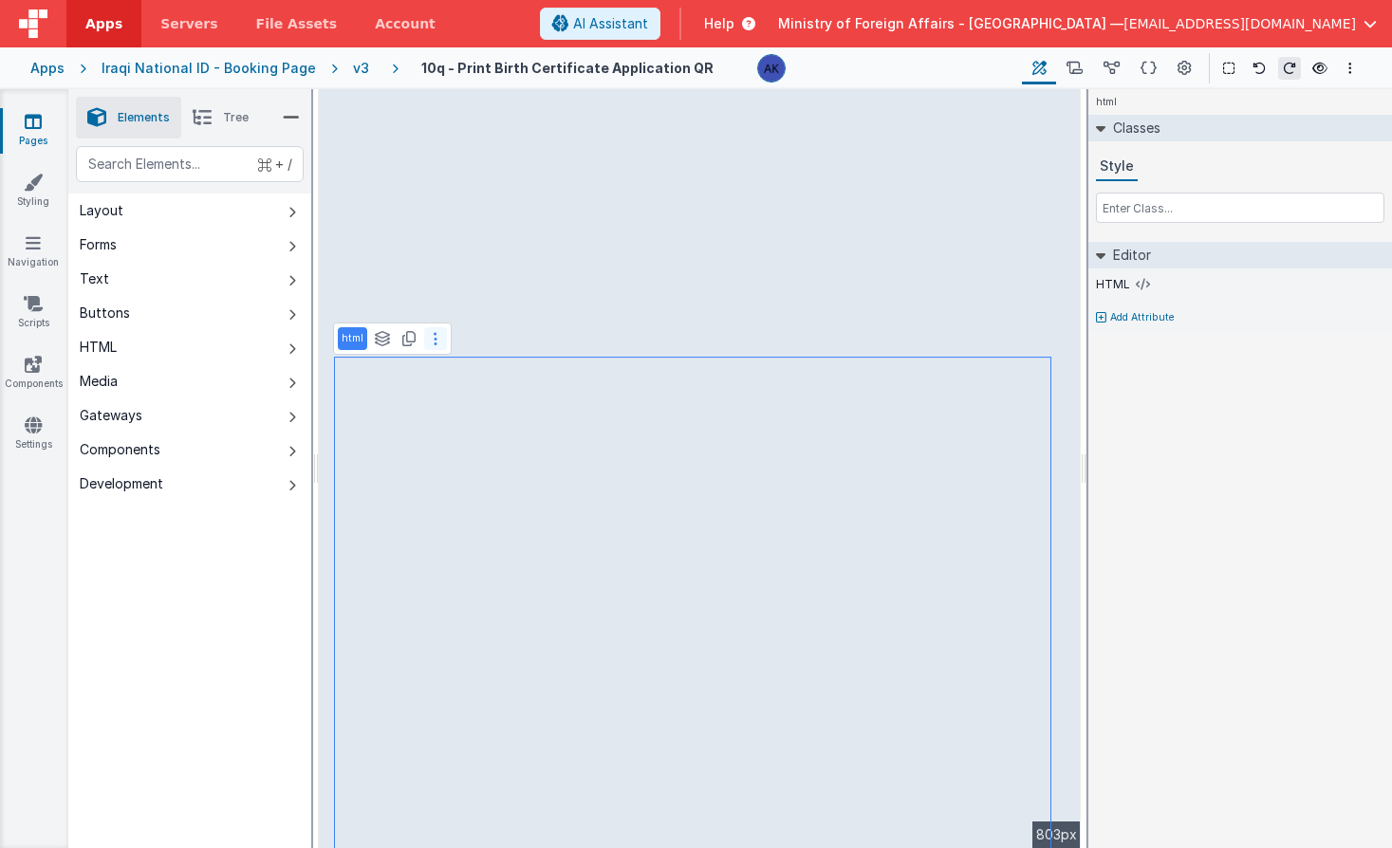
click at [435, 343] on icon at bounding box center [436, 338] width 4 height 15
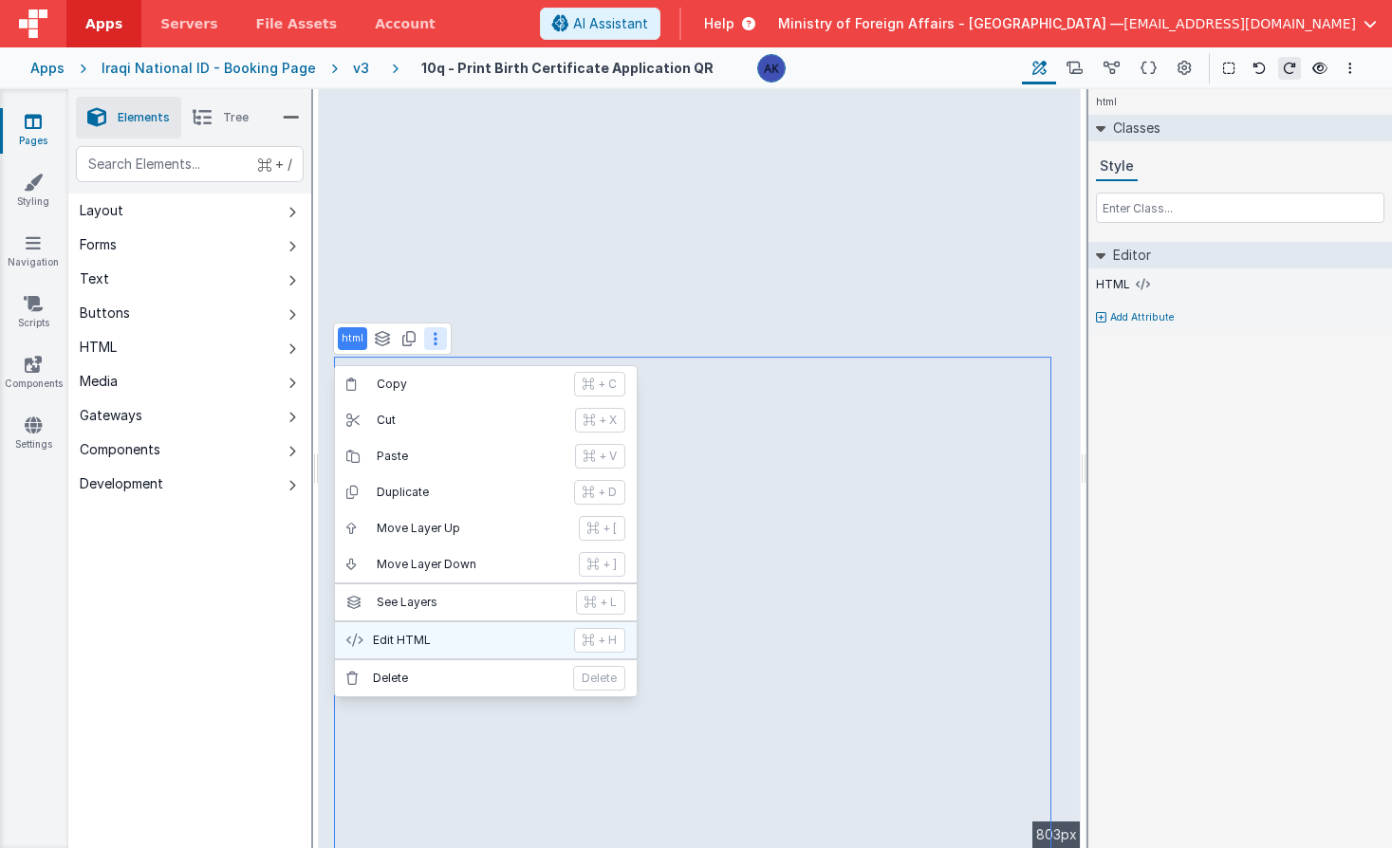
click at [406, 651] on button "Edit HTML + H" at bounding box center [486, 640] width 302 height 36
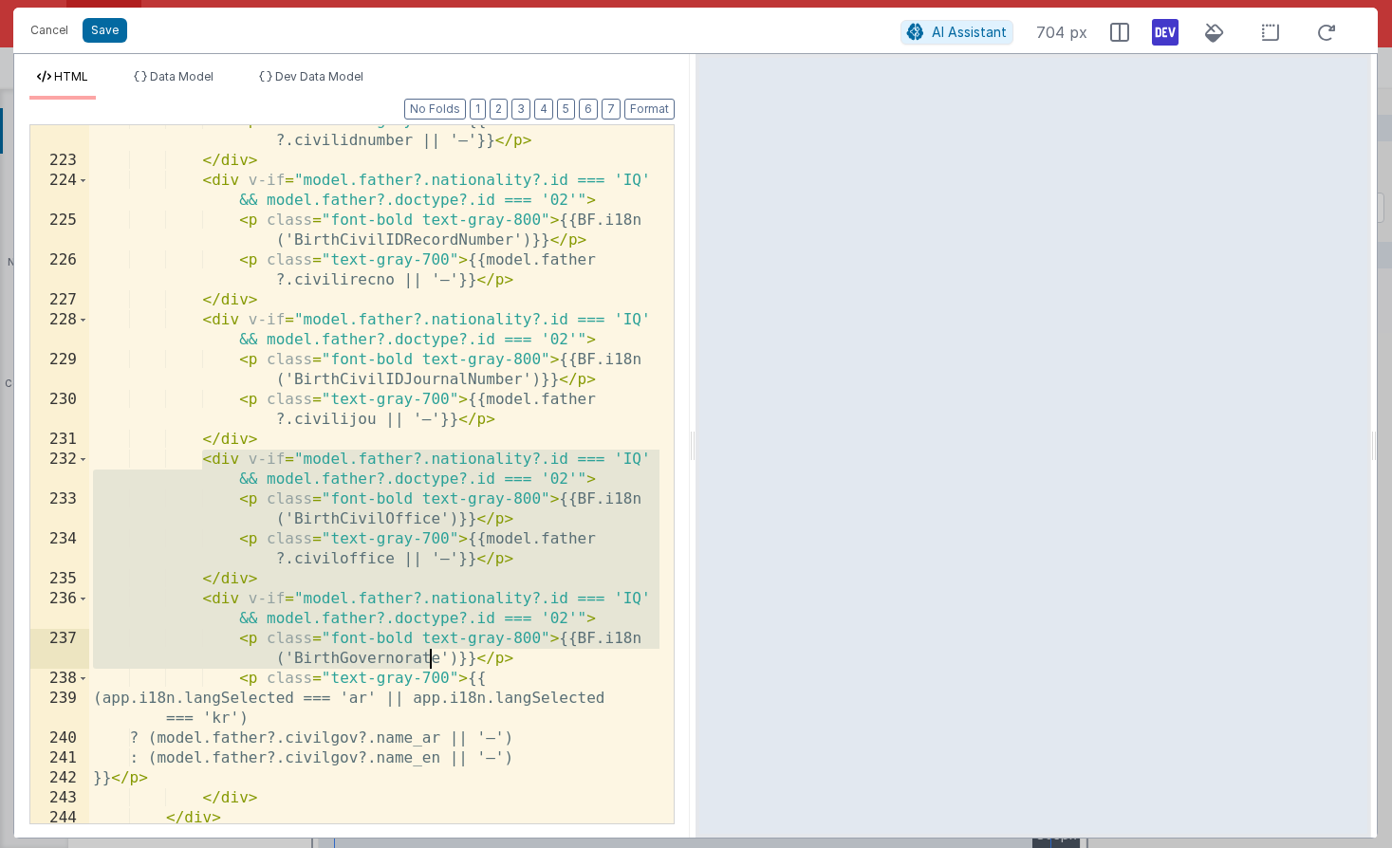
scroll to position [6280, 0]
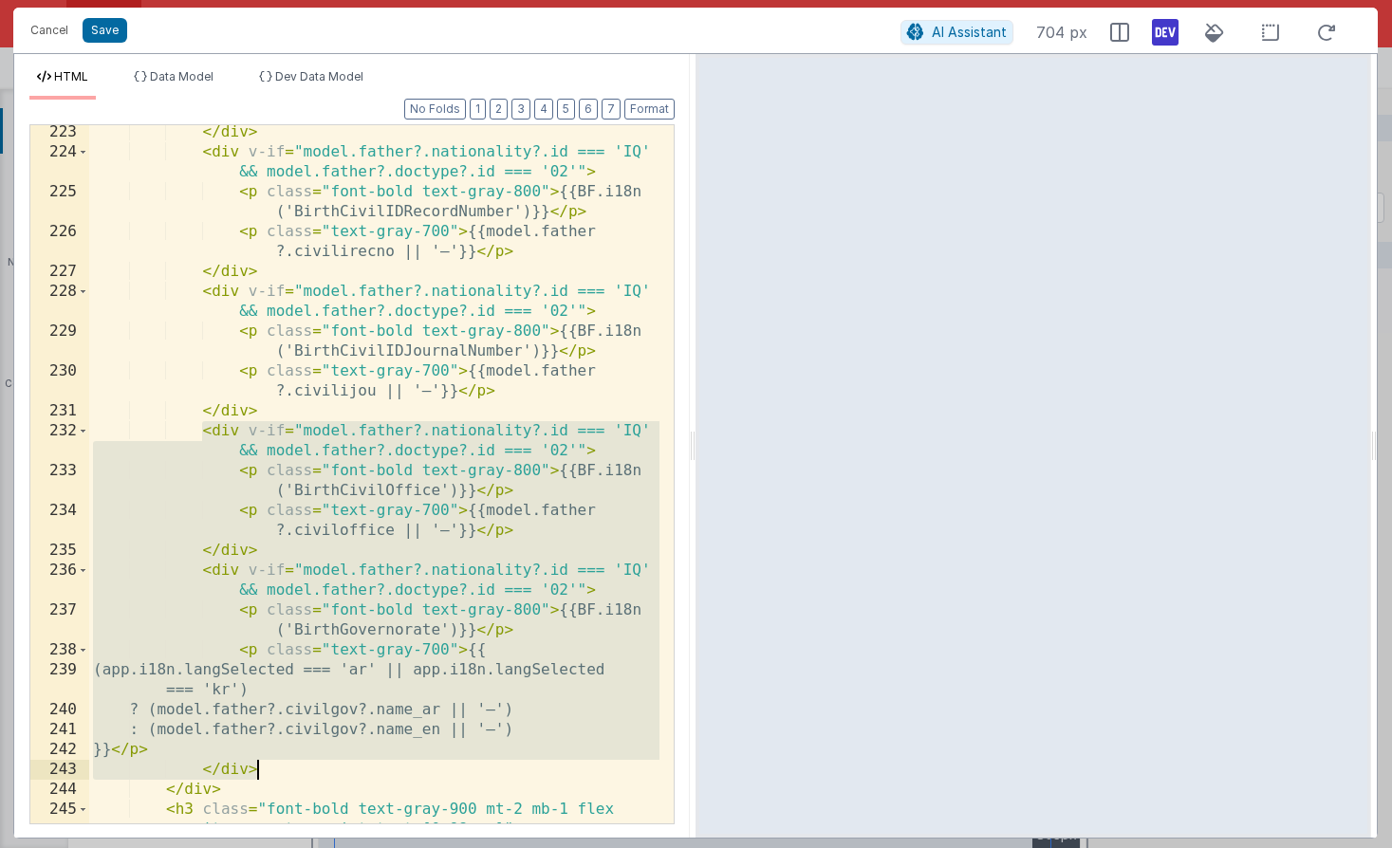
drag, startPoint x: 204, startPoint y: 503, endPoint x: 322, endPoint y: 768, distance: 289.7
click at [322, 768] on div "</ div > < div v-if = "model.father?.nationality?.id === 'IQ' && model.father?.…" at bounding box center [374, 511] width 570 height 778
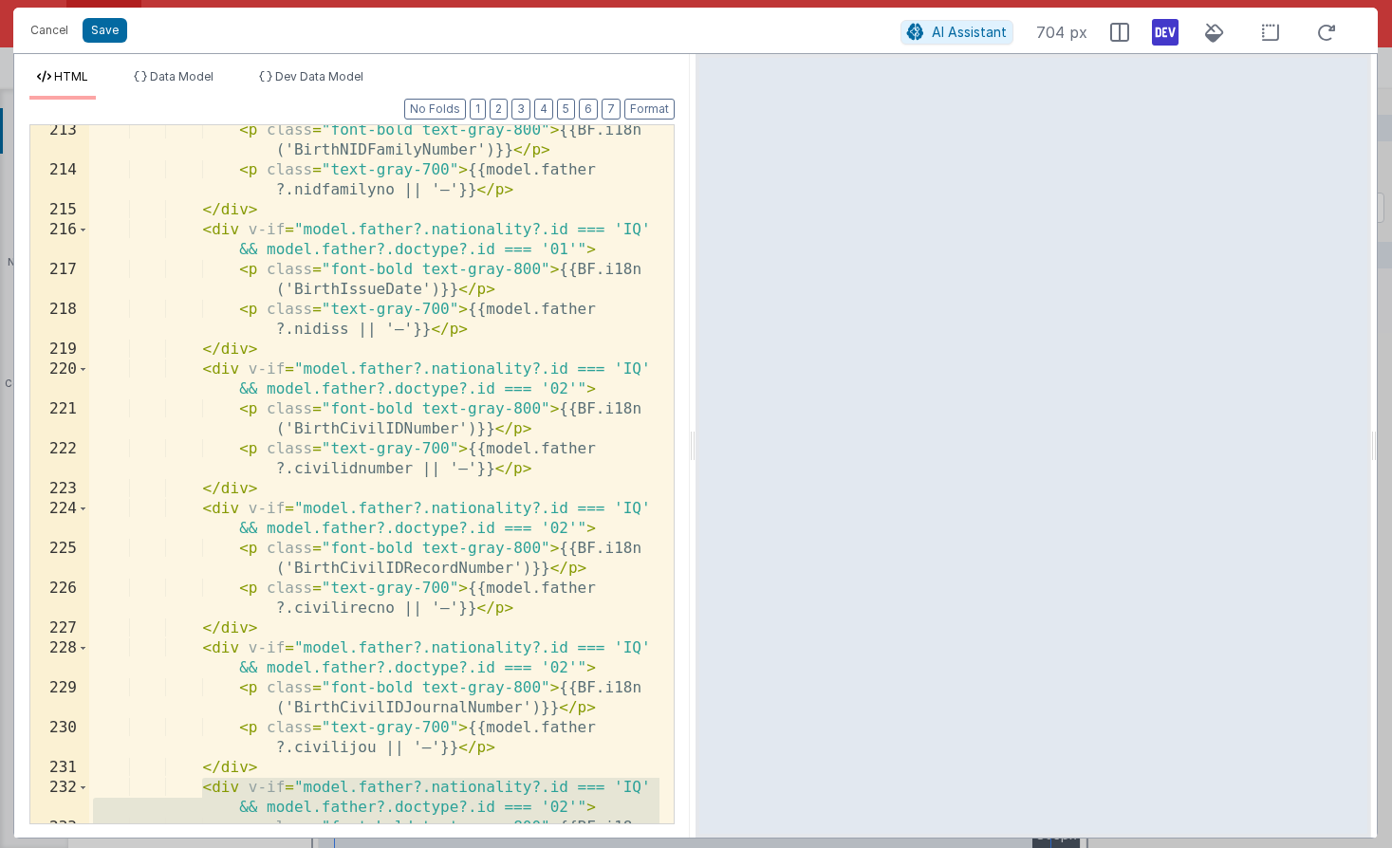
scroll to position [5922, 0]
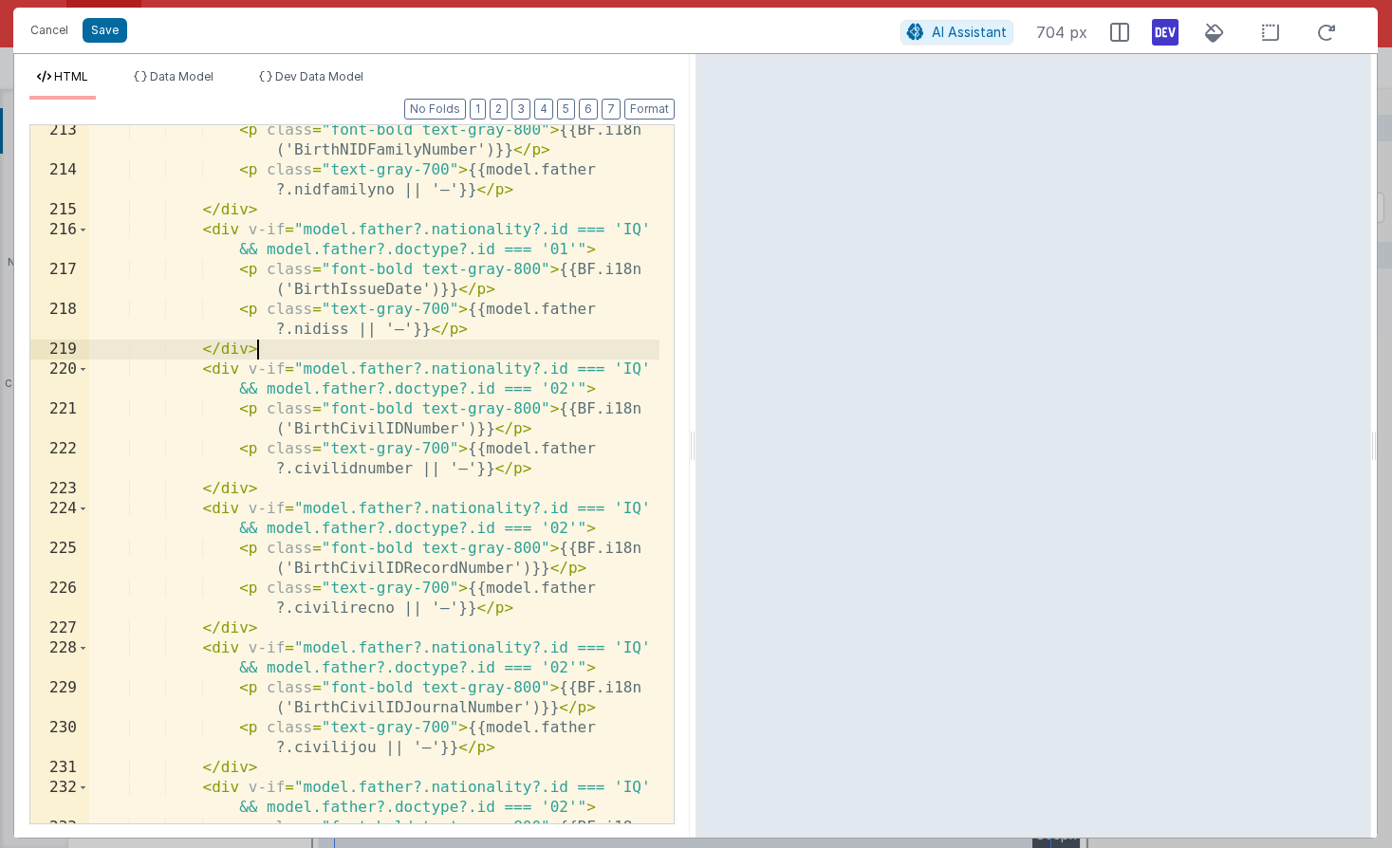
click at [269, 345] on div "< p class = "font-bold text-gray-800" > {{BF.i18n ('BirthNIDFamilyNumber')}} </…" at bounding box center [374, 509] width 570 height 778
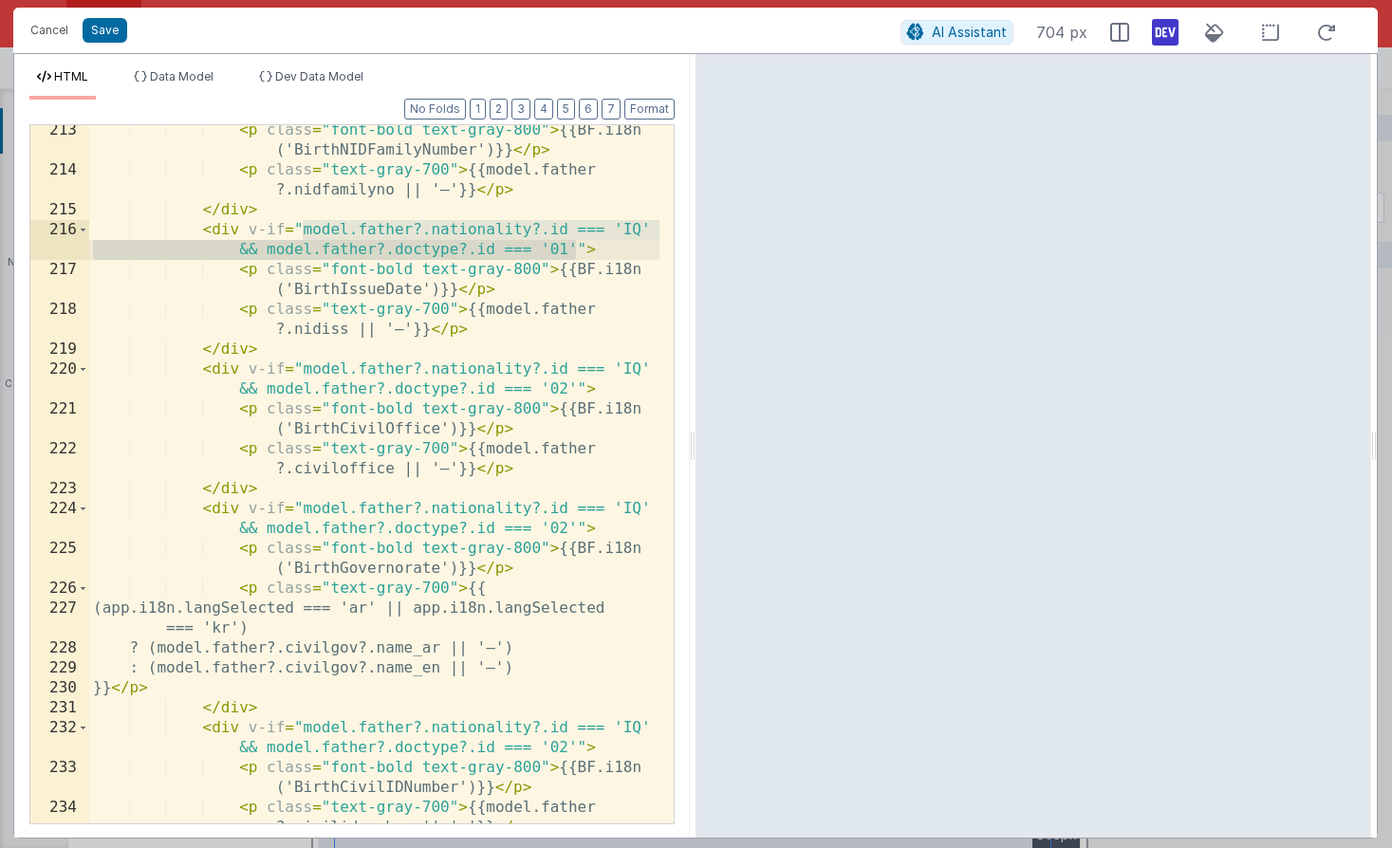
drag, startPoint x: 305, startPoint y: 231, endPoint x: 573, endPoint y: 249, distance: 269.1
click at [573, 249] on div "< p class = "font-bold text-gray-800" > {{BF.i18n ('BirthNIDFamilyNumber')}} </…" at bounding box center [374, 499] width 570 height 758
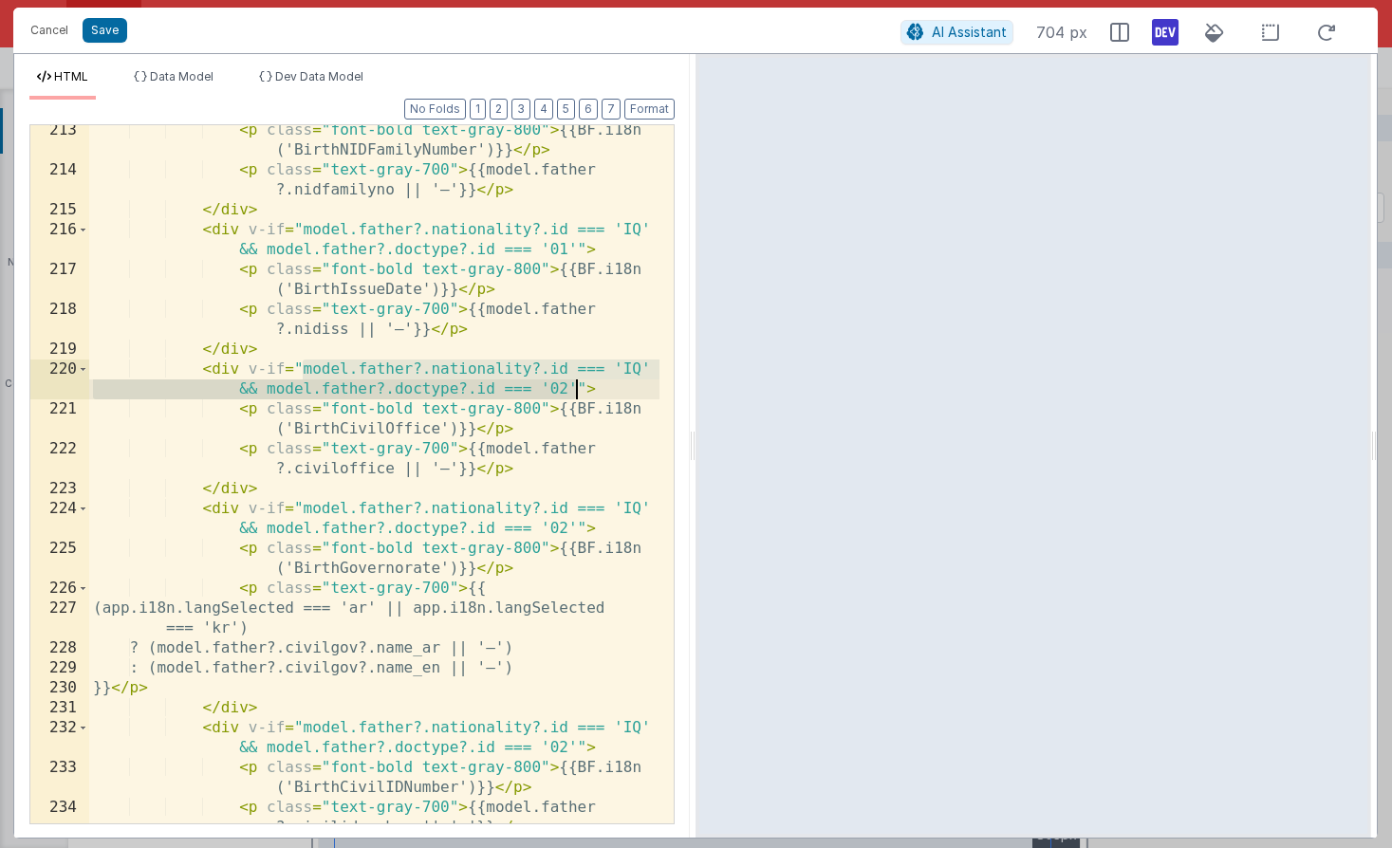
drag, startPoint x: 301, startPoint y: 370, endPoint x: 576, endPoint y: 387, distance: 275.7
click at [576, 387] on div "< p class = "font-bold text-gray-800" > {{BF.i18n ('BirthNIDFamilyNumber')}} </…" at bounding box center [374, 499] width 570 height 758
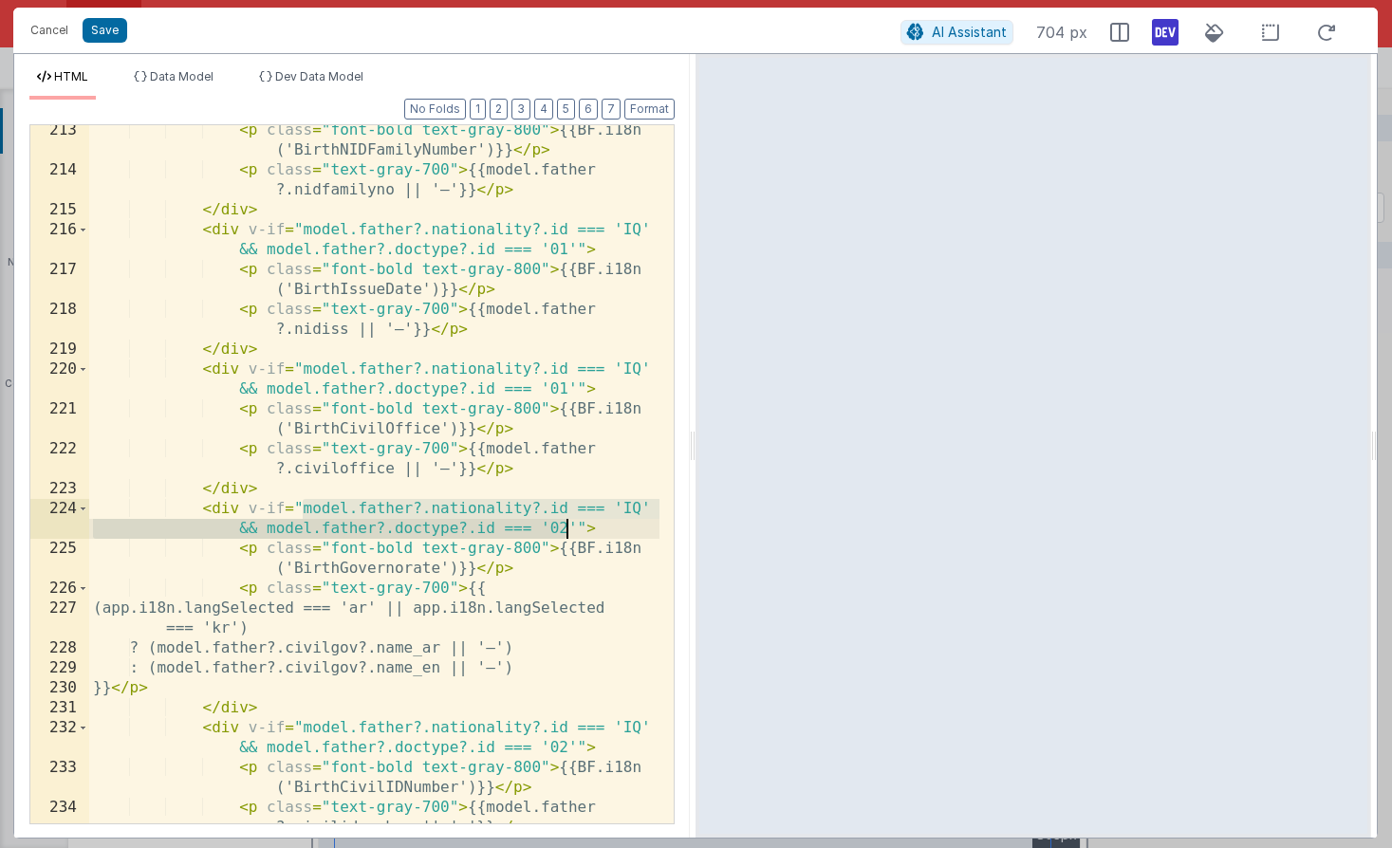
drag, startPoint x: 302, startPoint y: 508, endPoint x: 567, endPoint y: 531, distance: 266.7
click at [567, 531] on div "< p class = "font-bold text-gray-800" > {{BF.i18n ('BirthNIDFamilyNumber')}} </…" at bounding box center [374, 499] width 570 height 758
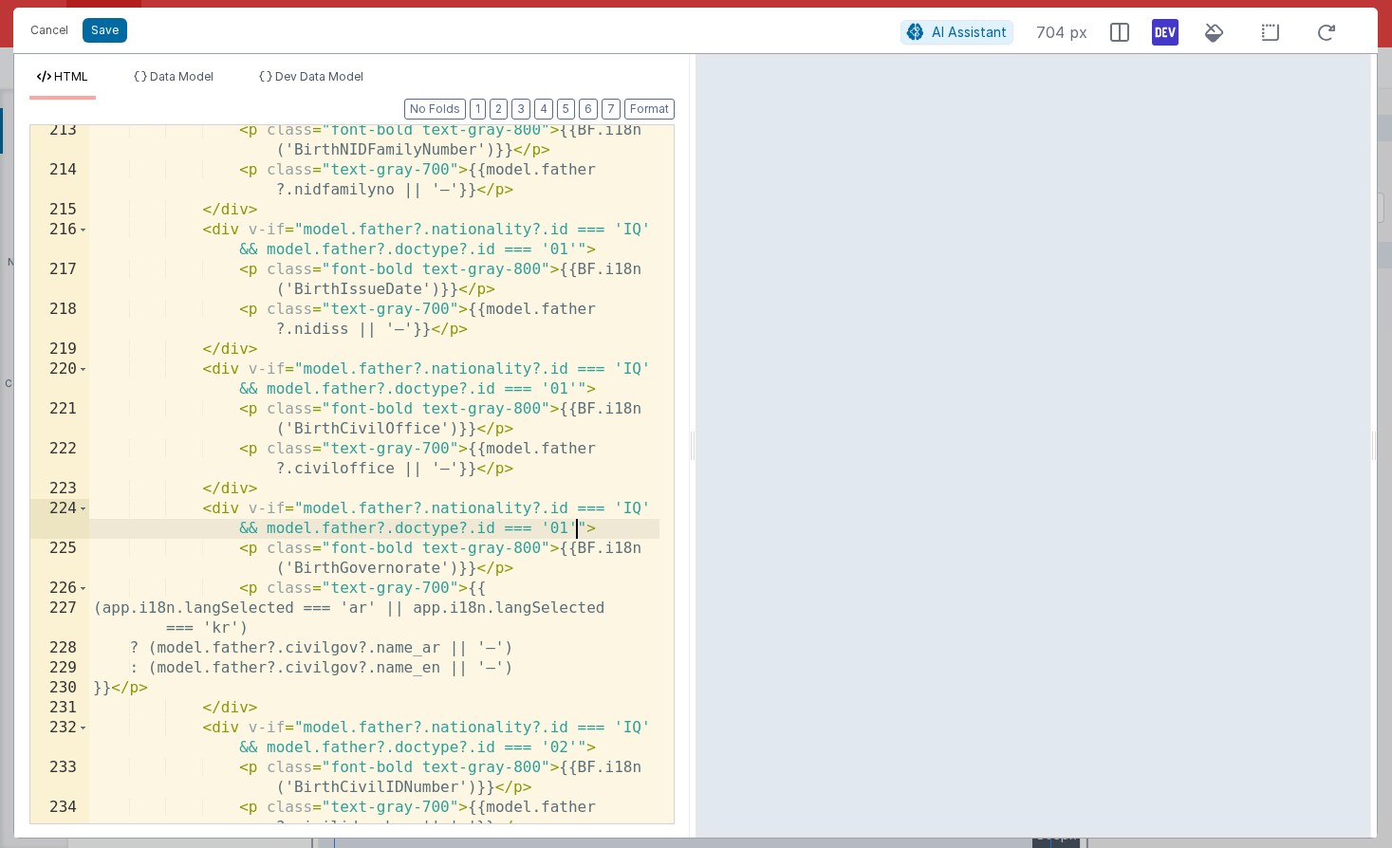
click at [408, 428] on div "< p class = "font-bold text-gray-800" > {{BF.i18n ('BirthNIDFamilyNumber')}} </…" at bounding box center [374, 499] width 570 height 758
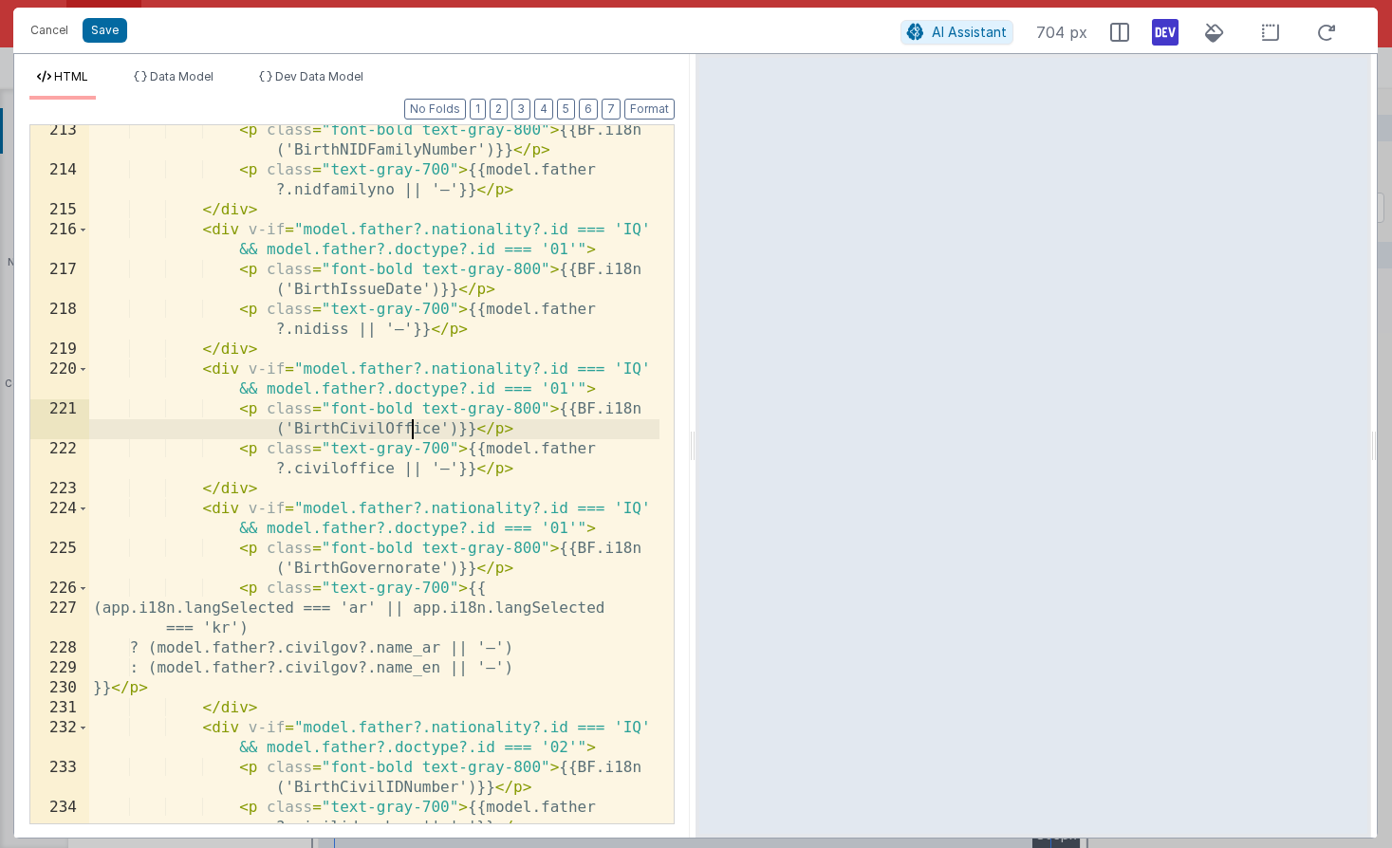
click at [408, 428] on div "< p class = "font-bold text-gray-800" > {{BF.i18n ('BirthNIDFamilyNumber')}} </…" at bounding box center [374, 499] width 570 height 758
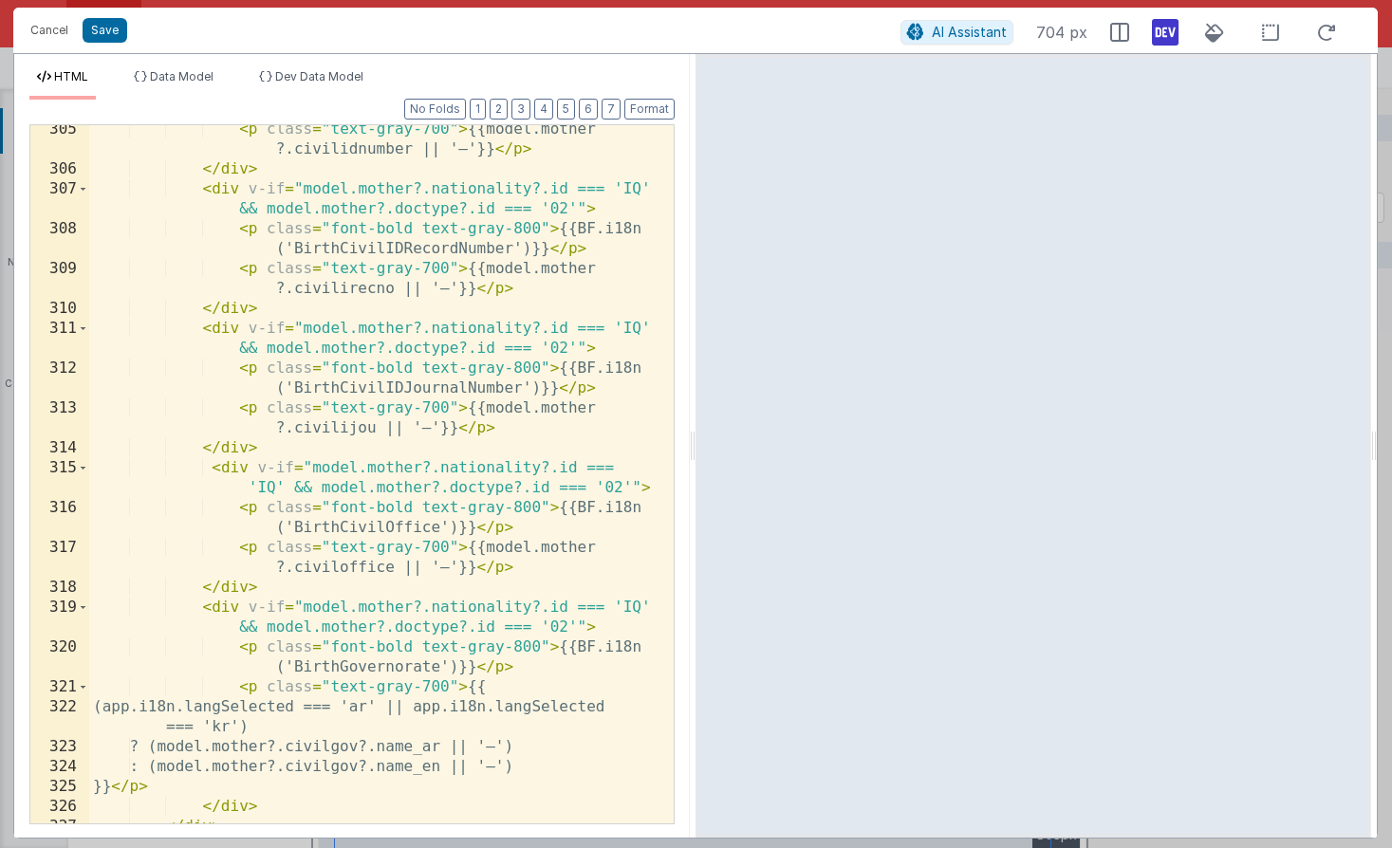
scroll to position [8861, 0]
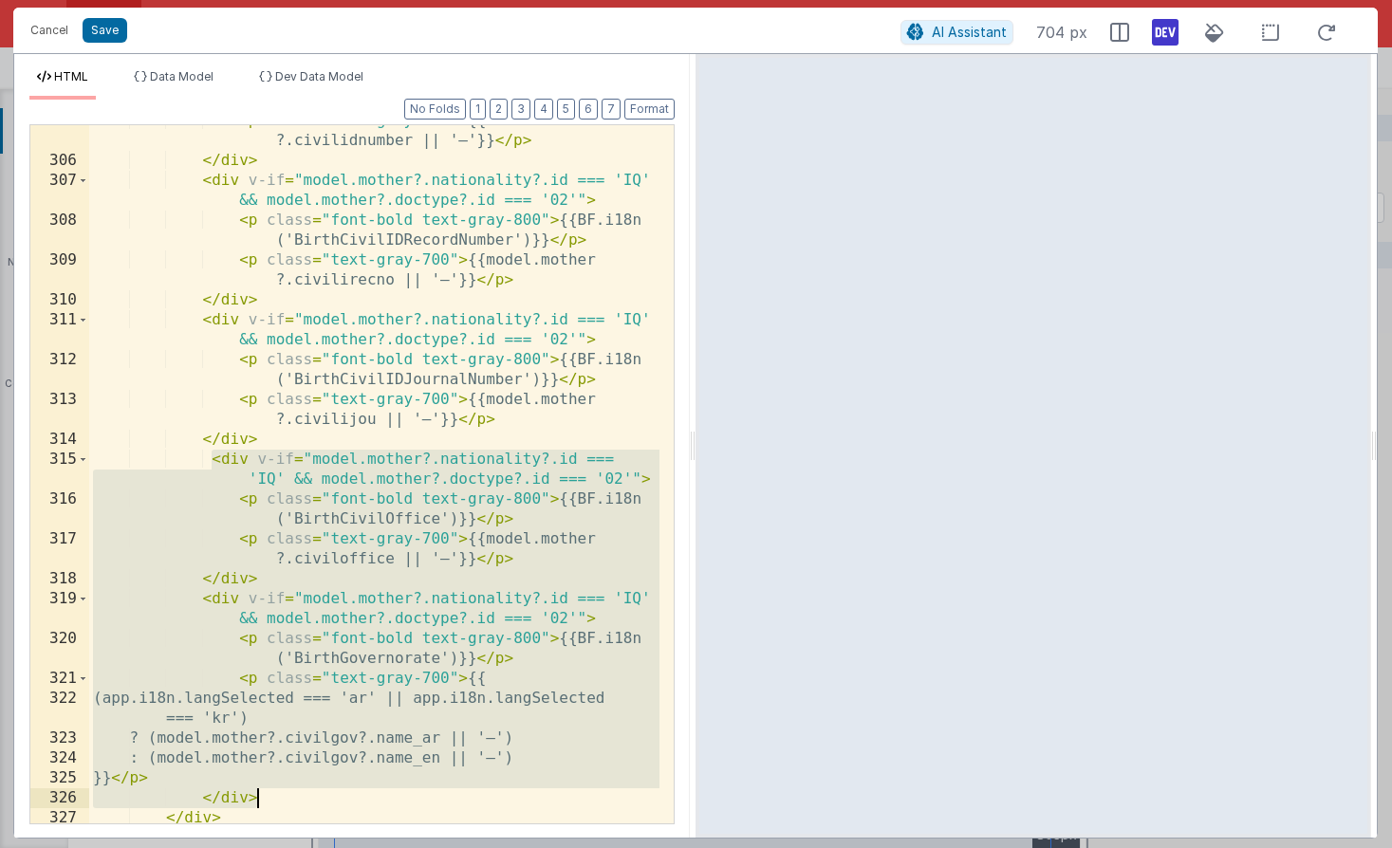
drag, startPoint x: 210, startPoint y: 460, endPoint x: 261, endPoint y: 793, distance: 336.9
click at [260, 795] on div "< p class = "text-gray-700" > {{model.mother ?.civilidnumber || '—'}} </ p > </…" at bounding box center [374, 490] width 570 height 758
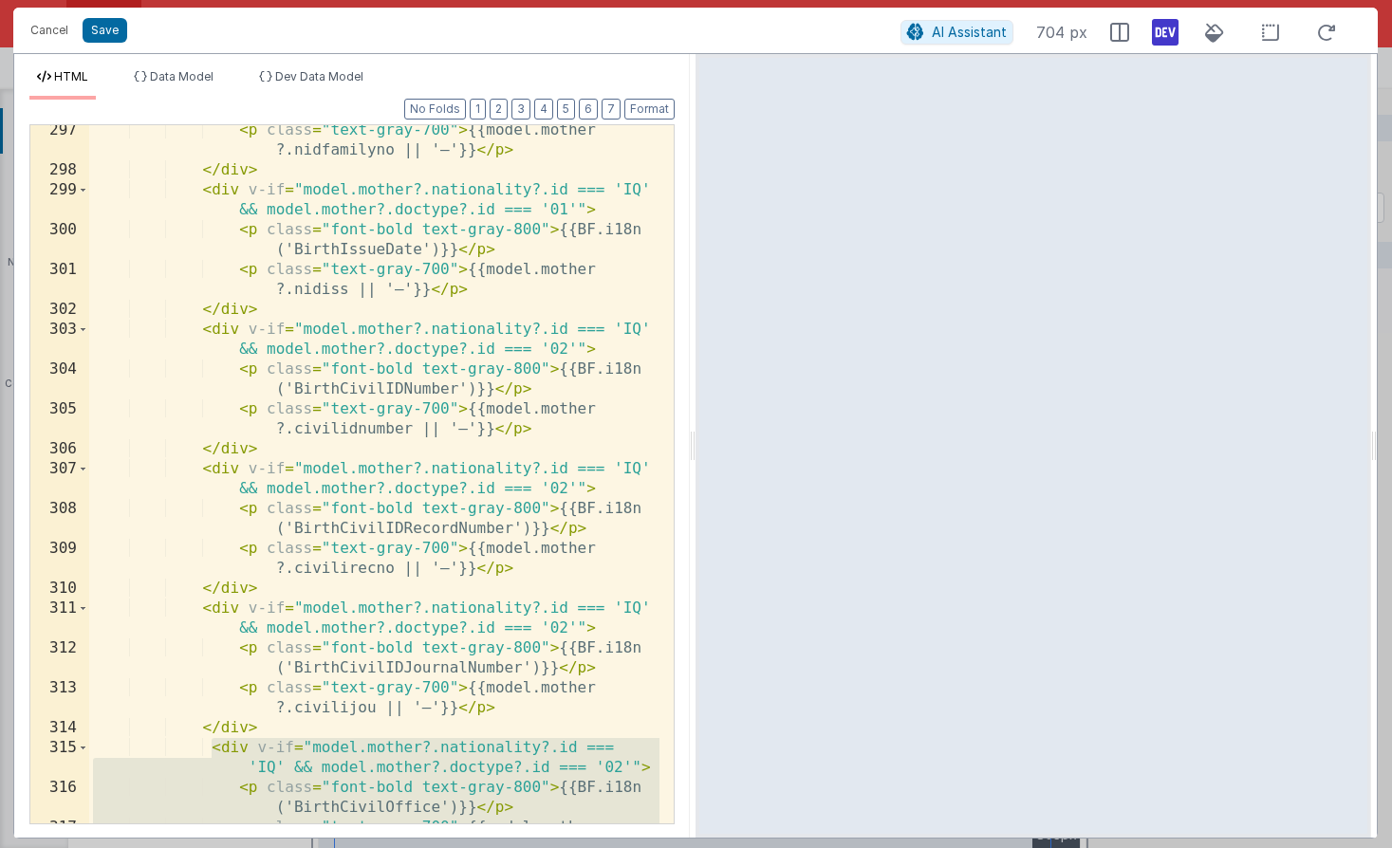
scroll to position [8573, 0]
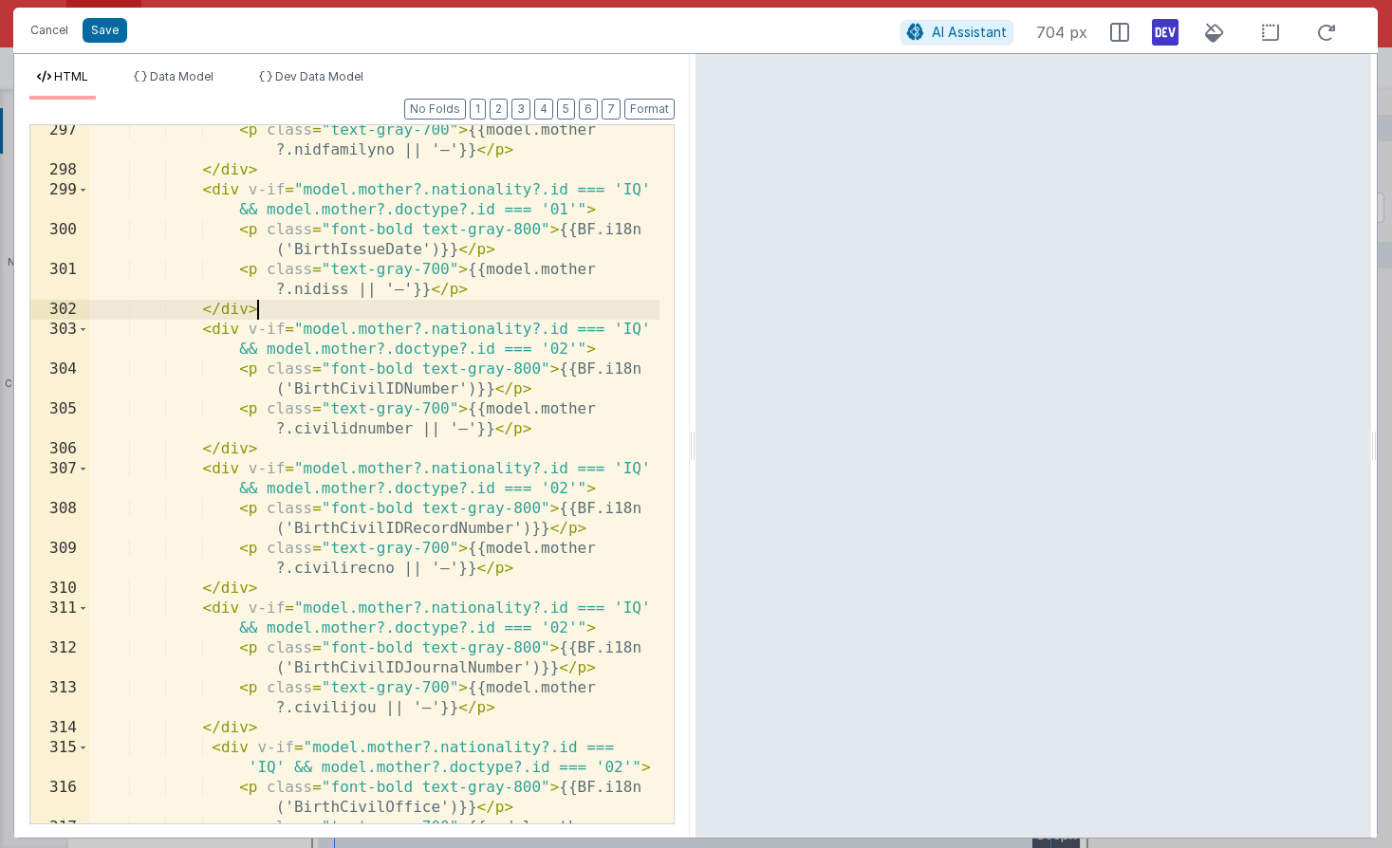
click at [289, 306] on div "< p class = "text-gray-700" > {{model.mother ?.nidfamilyno || '—'}} </ p > </ d…" at bounding box center [374, 509] width 570 height 778
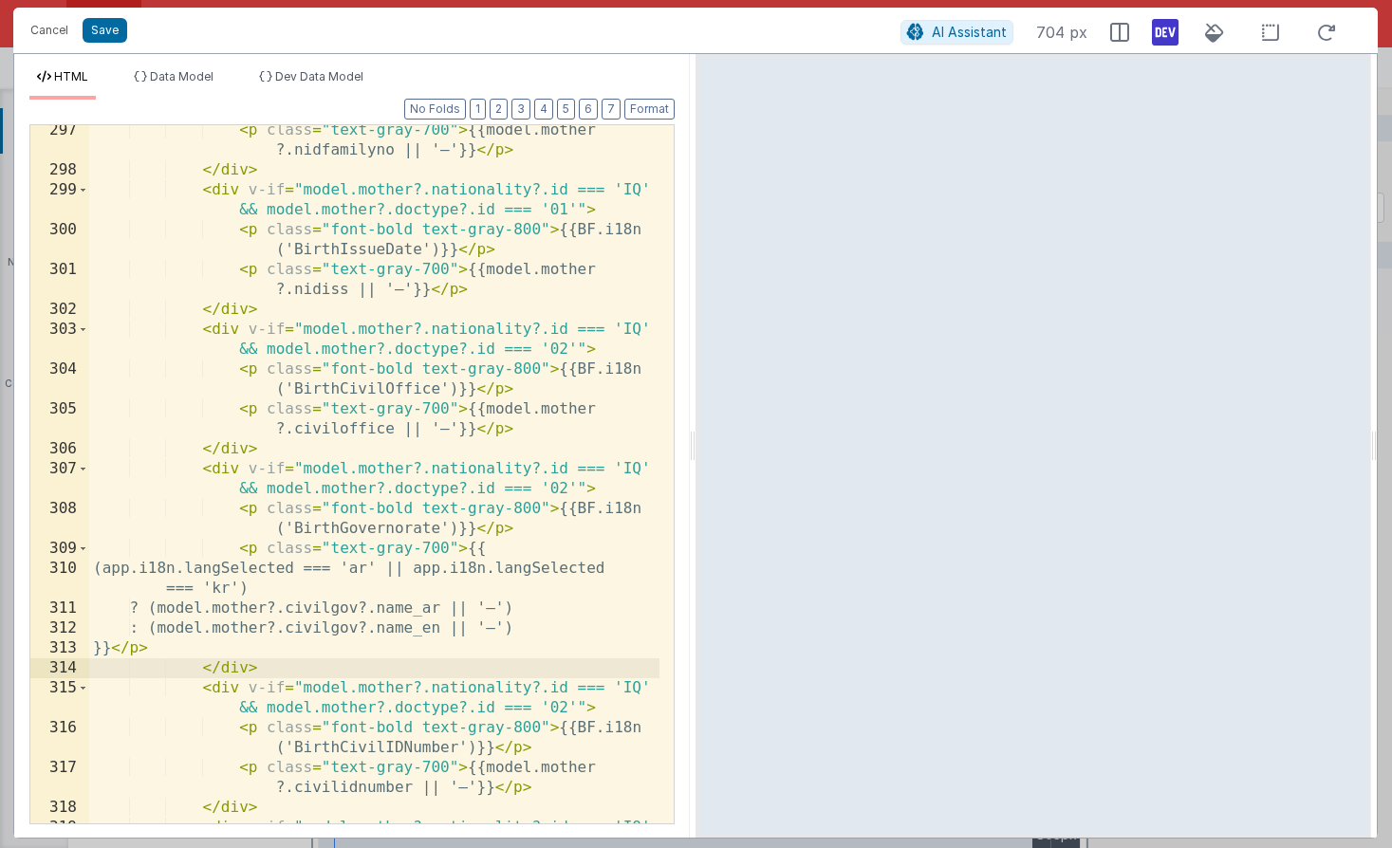
click at [363, 389] on div "< p class = "text-gray-700" > {{model.mother ?.nidfamilyno || '—'}} </ p > </ d…" at bounding box center [374, 509] width 570 height 778
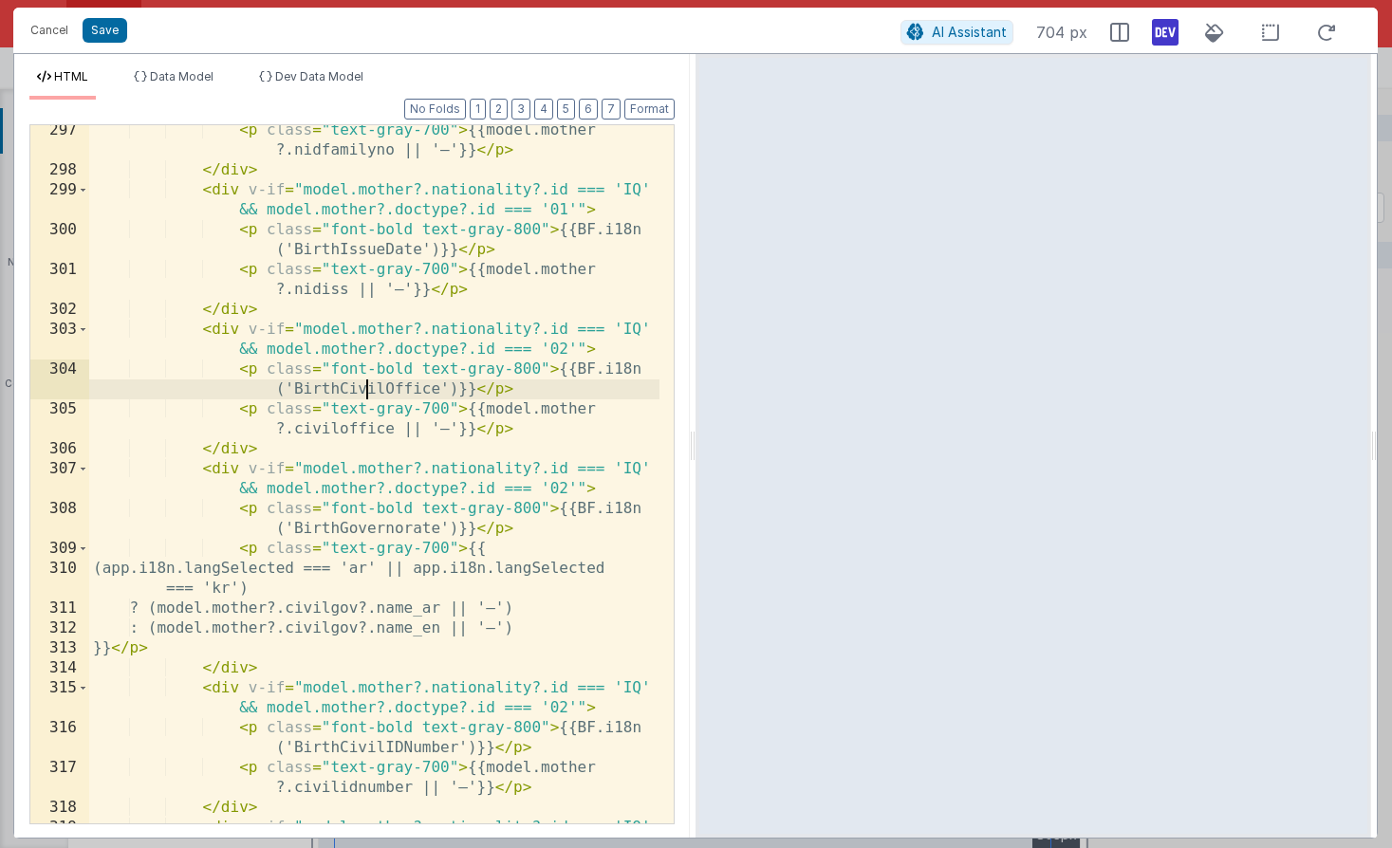
click at [363, 389] on div "< p class = "text-gray-700" > {{model.mother ?.nidfamilyno || '—'}} </ p > </ d…" at bounding box center [374, 509] width 570 height 778
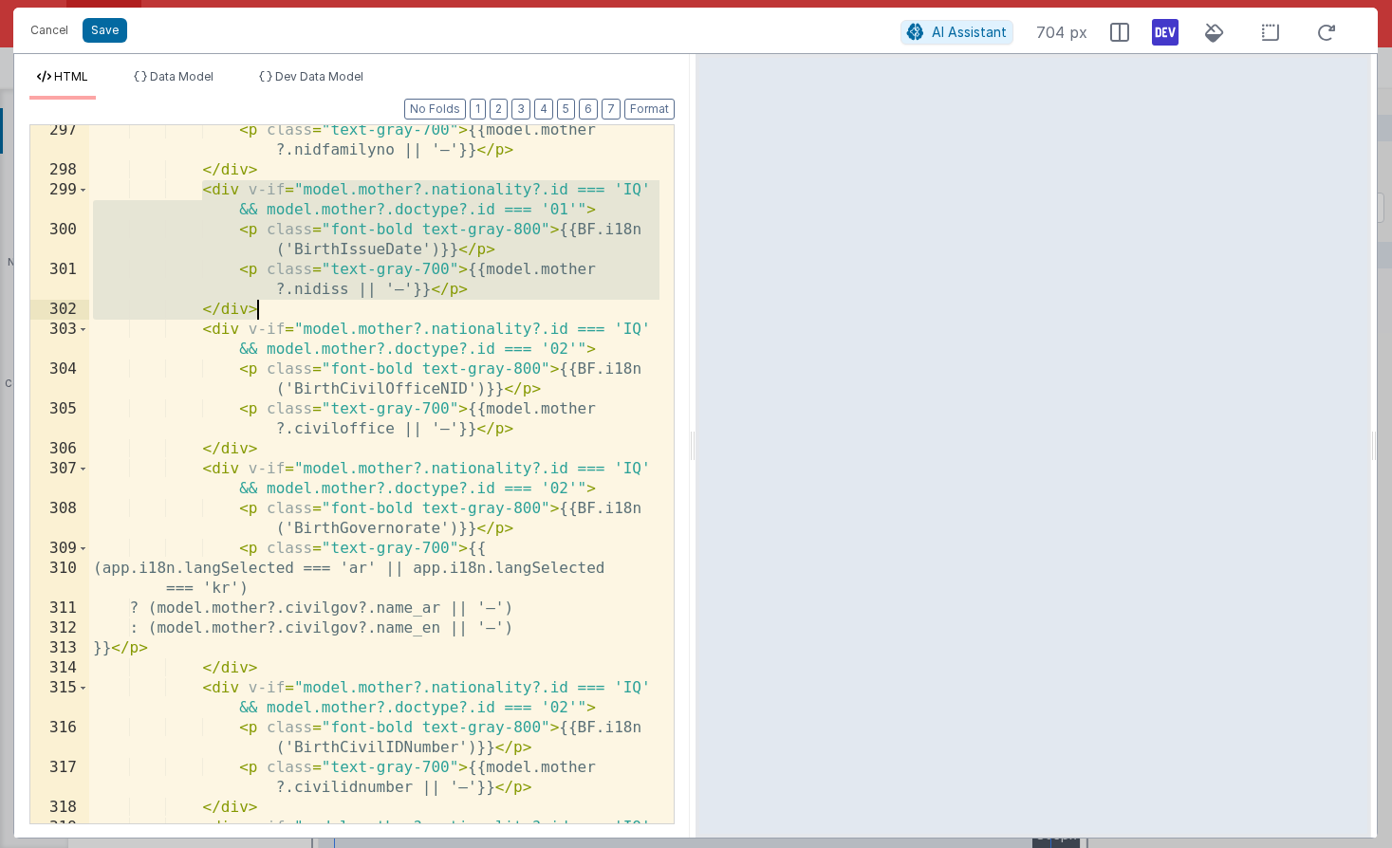
drag, startPoint x: 199, startPoint y: 191, endPoint x: 267, endPoint y: 301, distance: 129.0
click at [267, 301] on div "< p class = "text-gray-700" > {{model.mother ?.nidfamilyno || '—'}} </ p > </ d…" at bounding box center [374, 509] width 570 height 778
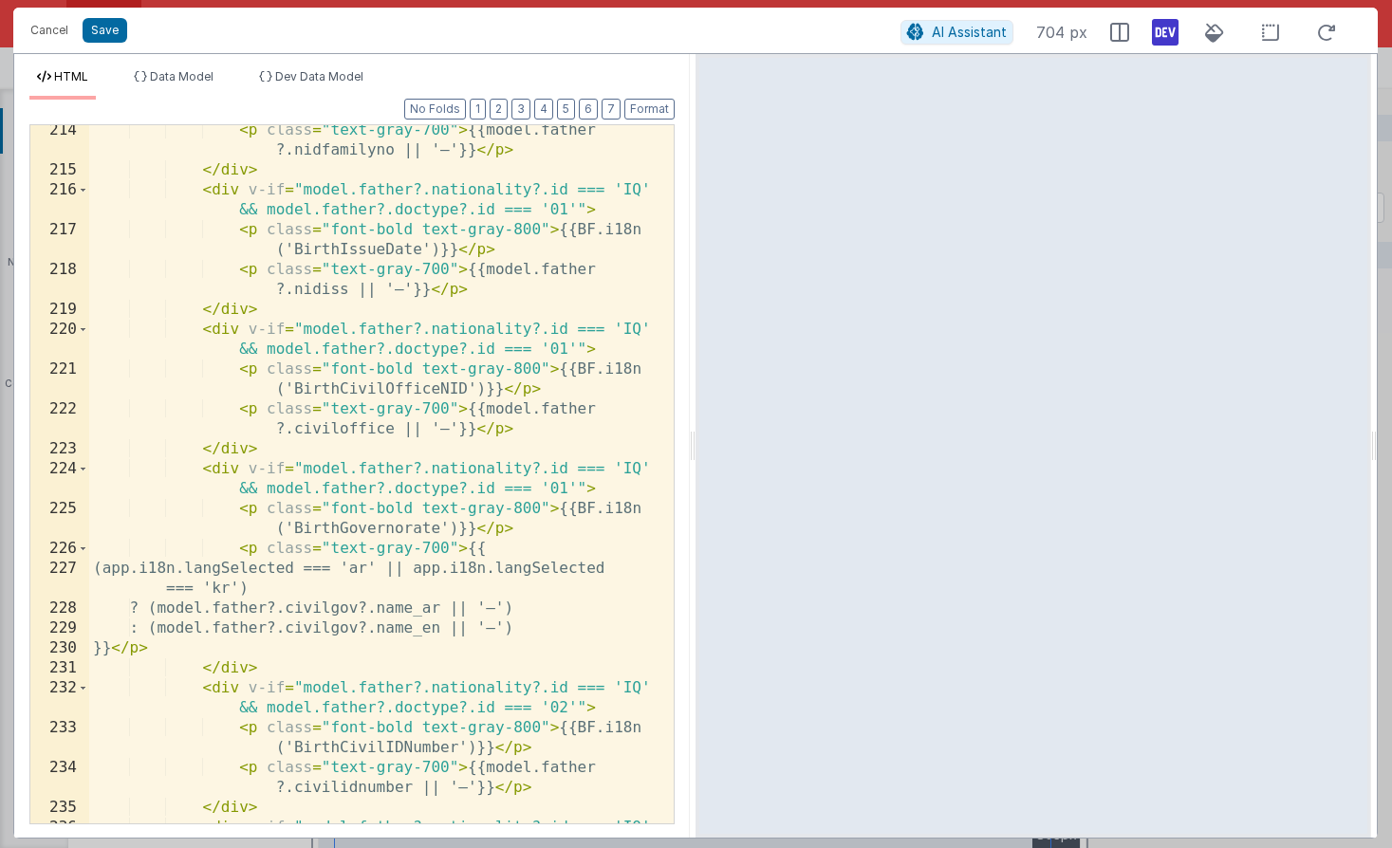
scroll to position [5953, 0]
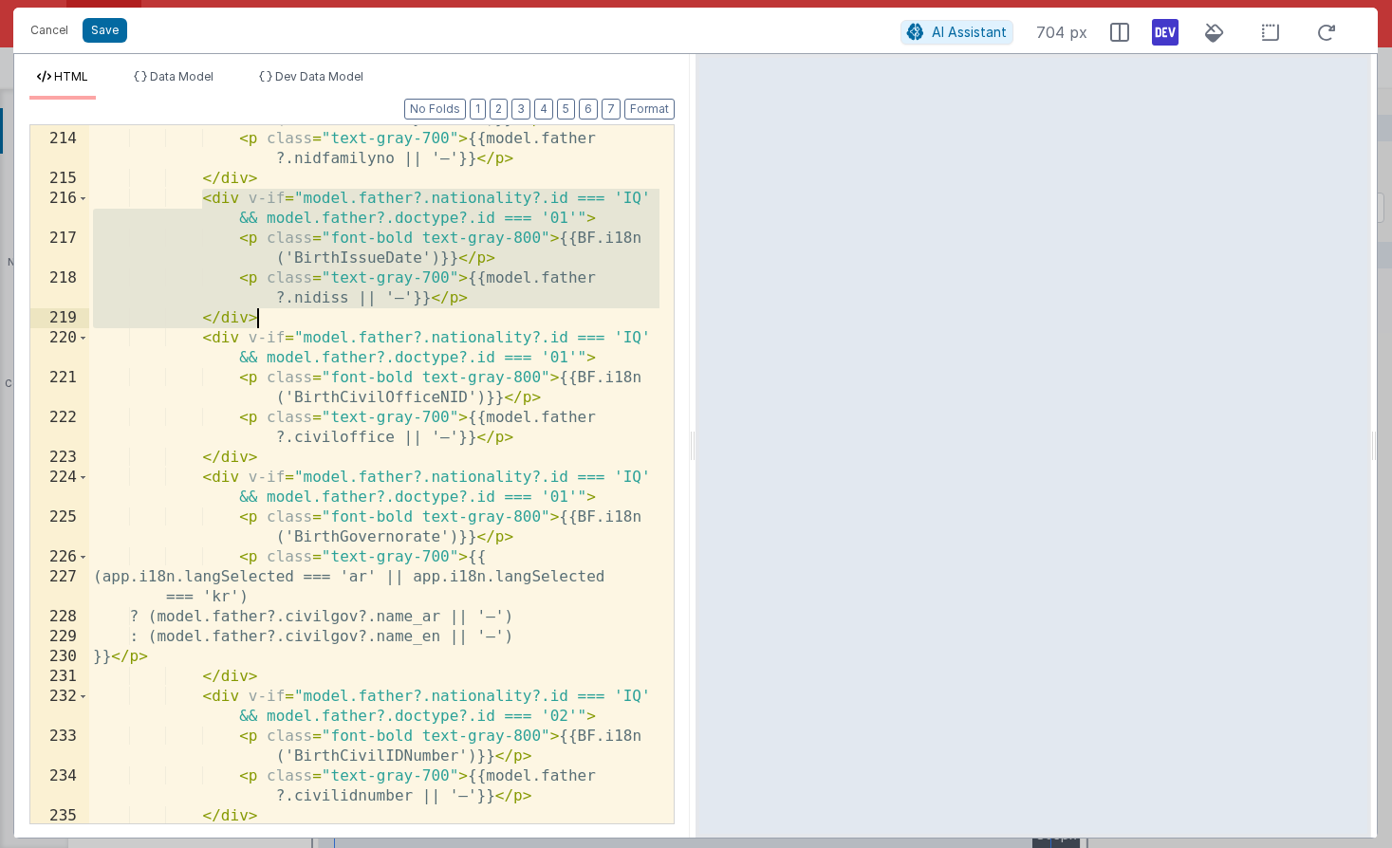
drag, startPoint x: 202, startPoint y: 199, endPoint x: 264, endPoint y: 320, distance: 135.4
click at [264, 320] on div "< p class = "font-bold text-gray-800" > {{BF.i18n ('BirthNIDFamilyNumber')}} </…" at bounding box center [374, 478] width 570 height 778
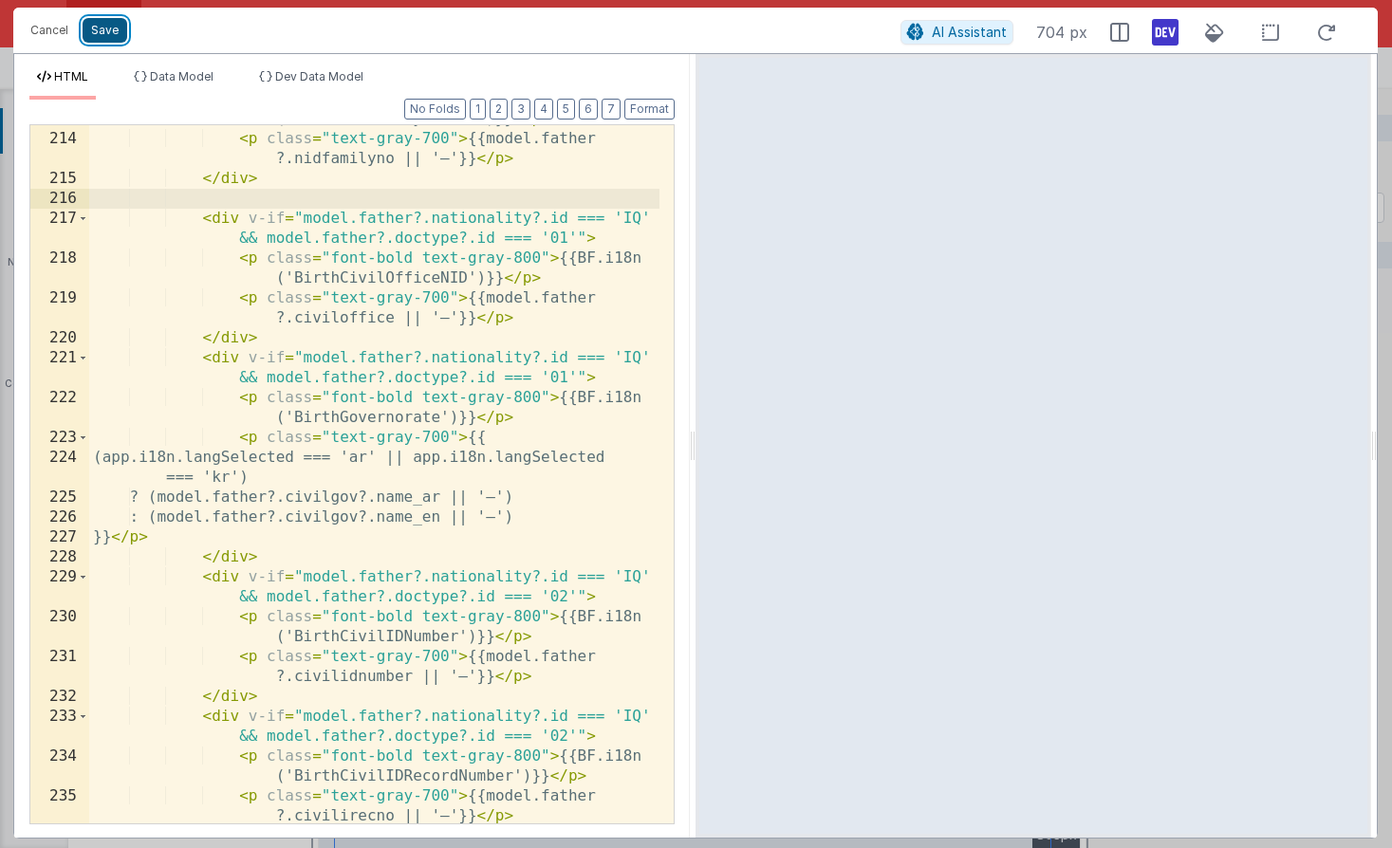
click at [120, 31] on button "Save" at bounding box center [105, 30] width 45 height 25
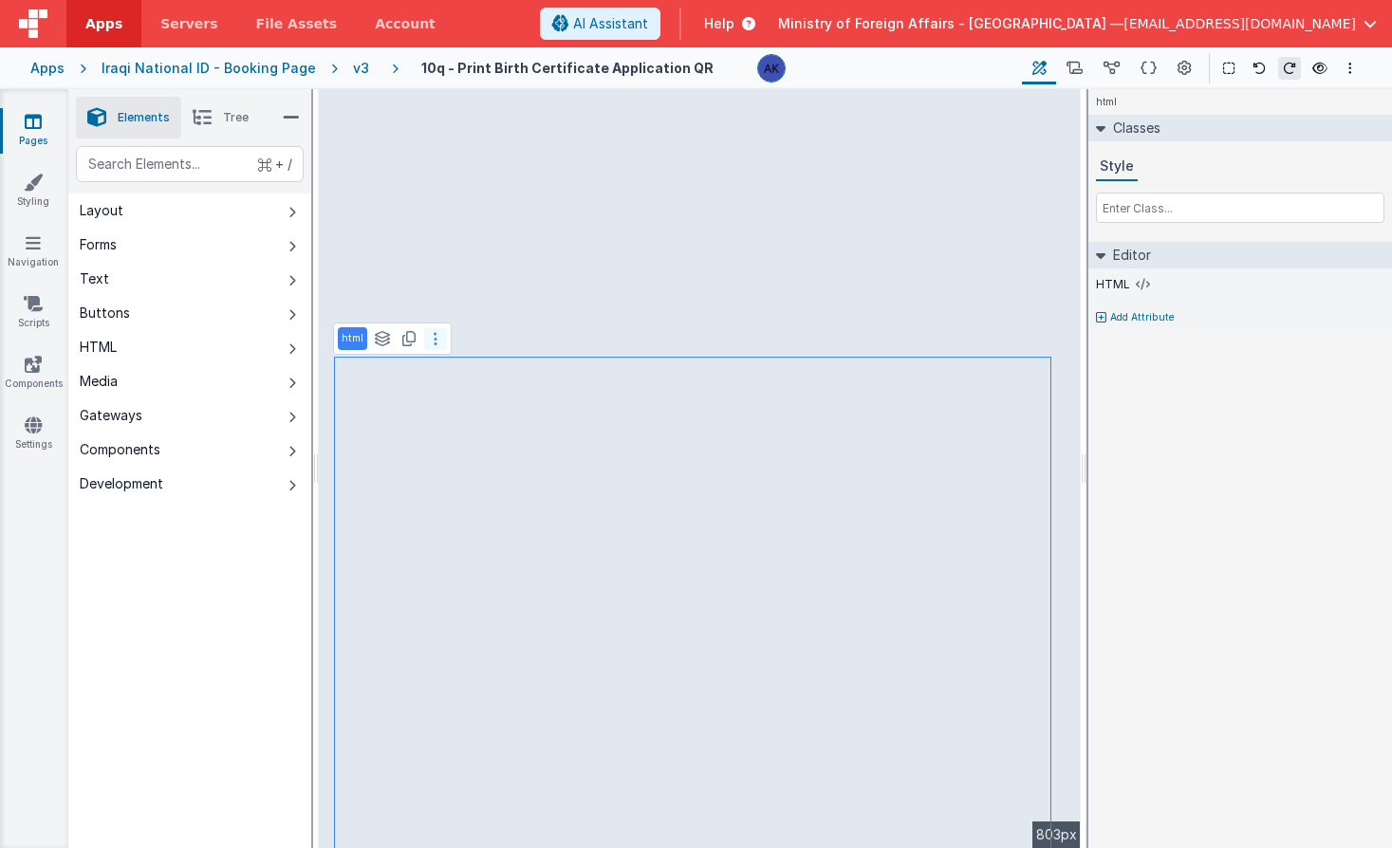
click at [437, 341] on button at bounding box center [435, 338] width 23 height 23
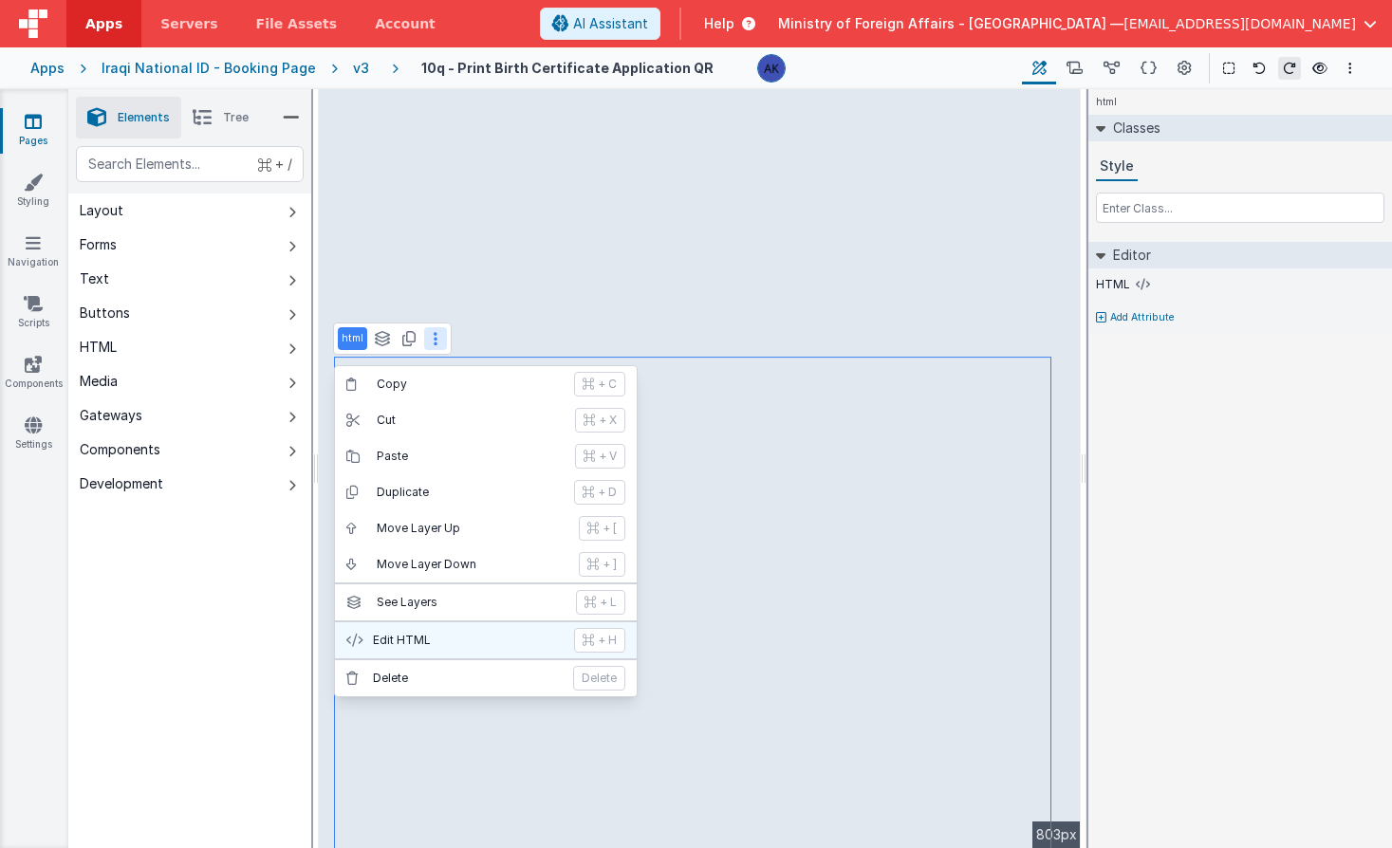
click at [494, 625] on button "Edit HTML + H" at bounding box center [486, 640] width 302 height 36
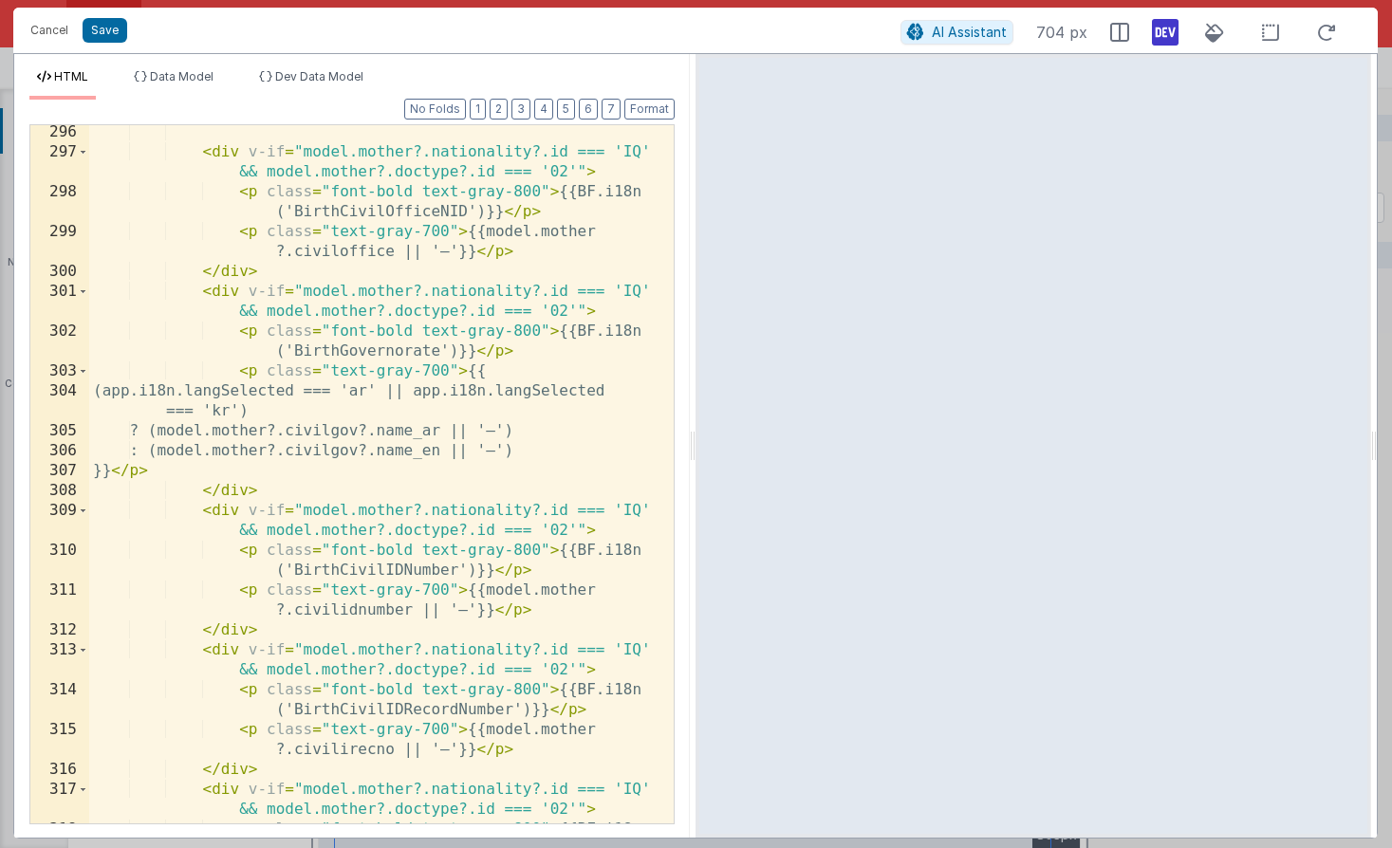
scroll to position [8586, 0]
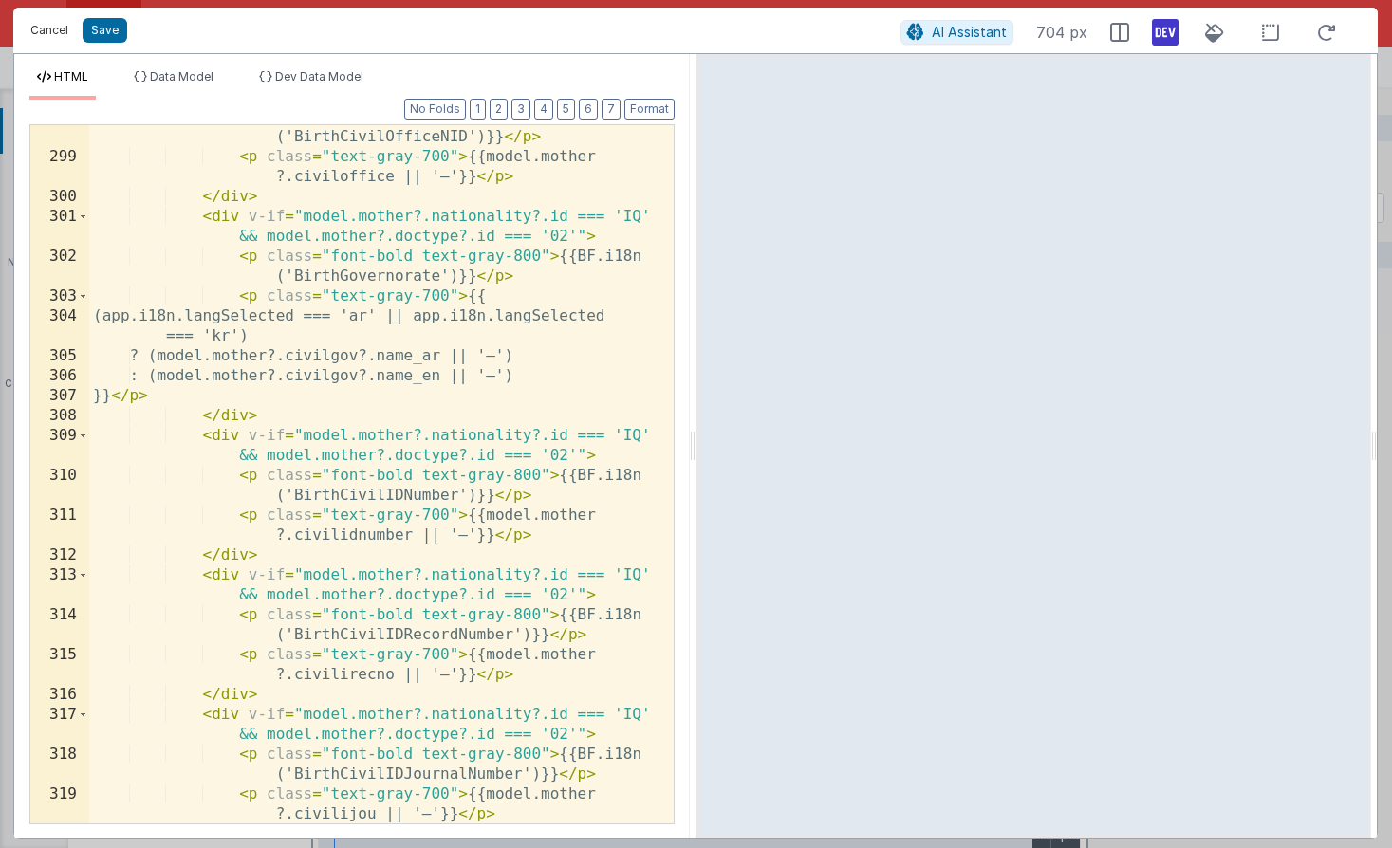
click at [53, 35] on button "Cancel" at bounding box center [49, 30] width 57 height 27
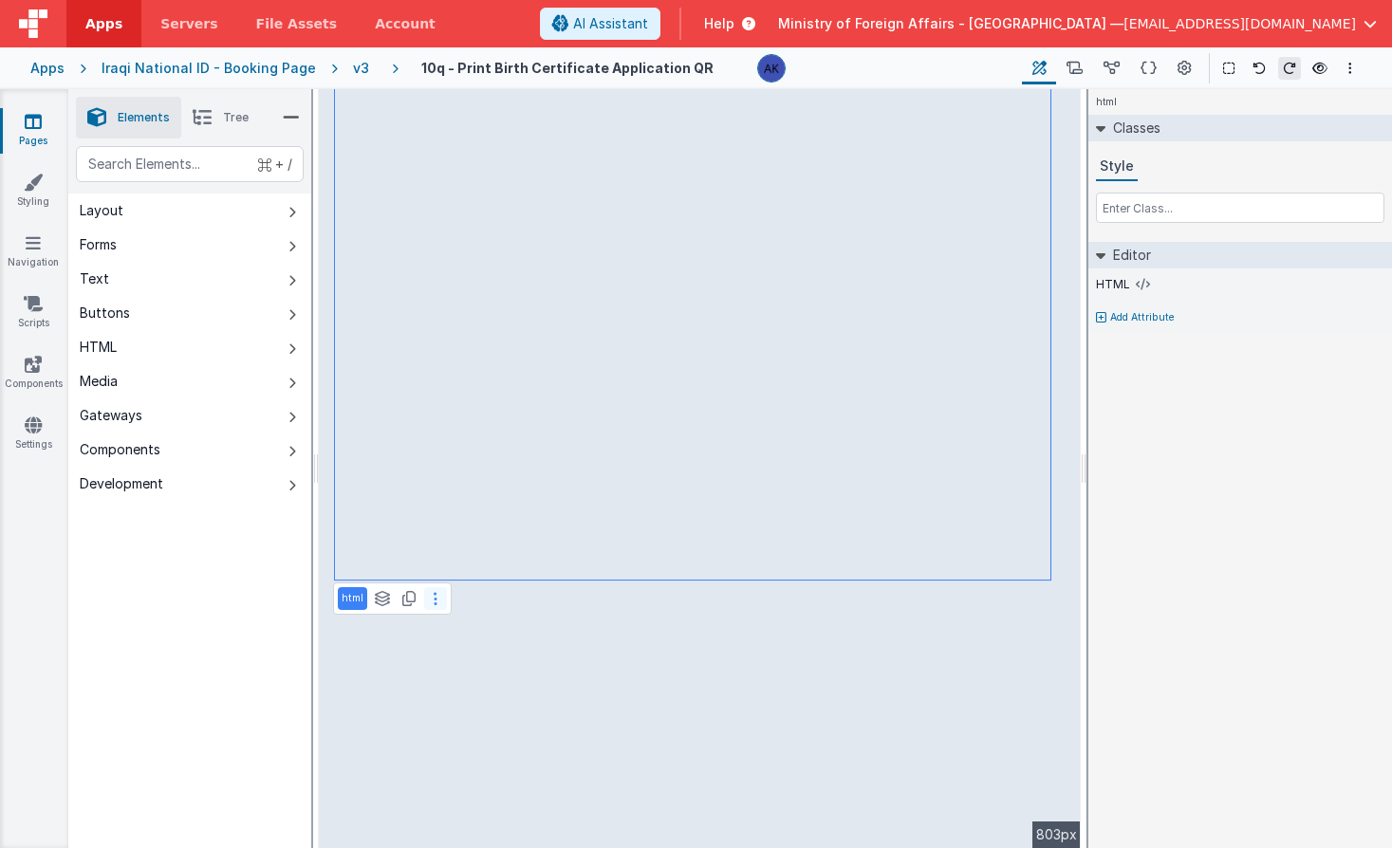
click at [443, 600] on button at bounding box center [435, 598] width 23 height 23
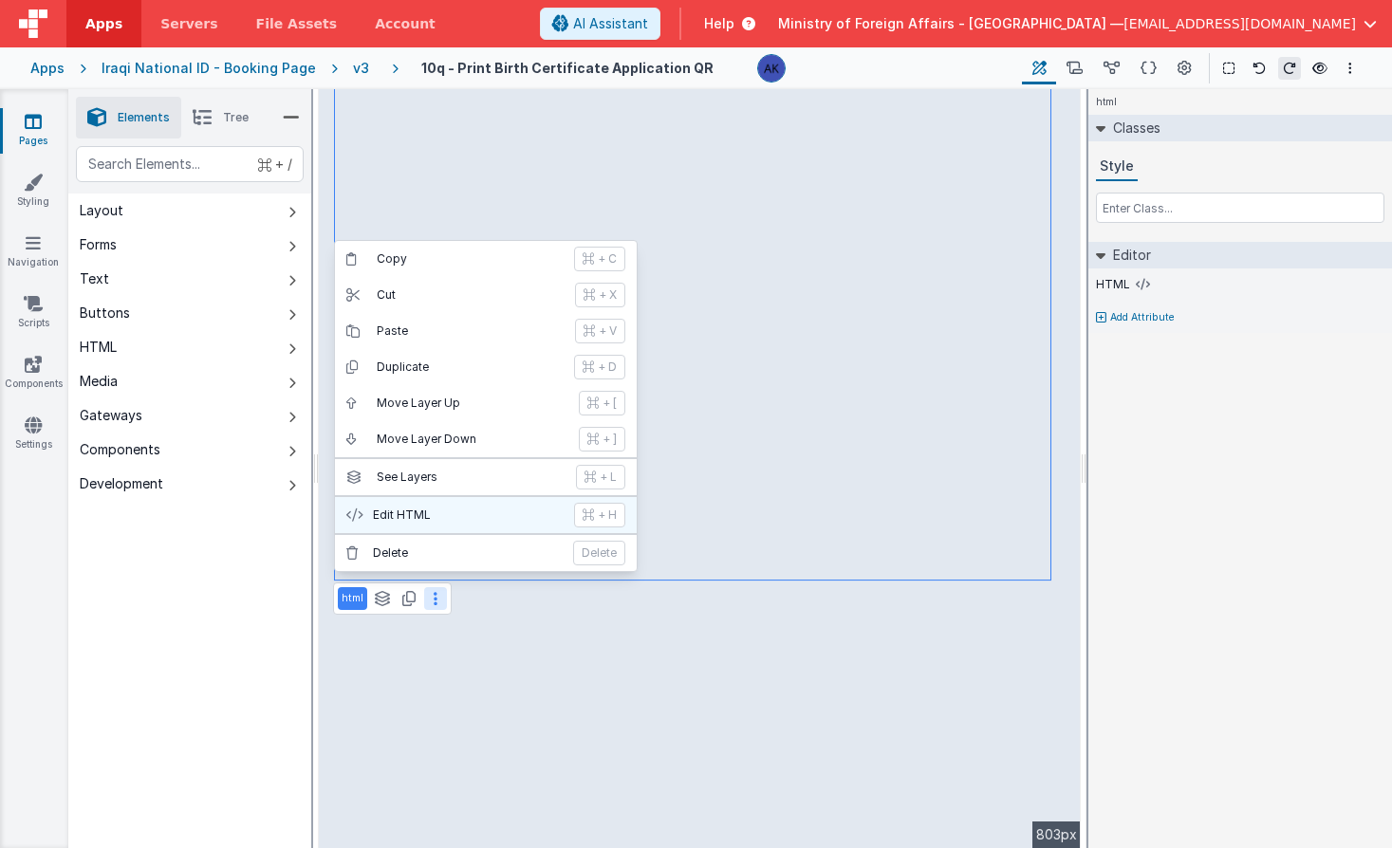
click at [435, 514] on p "Edit HTML" at bounding box center [468, 515] width 190 height 15
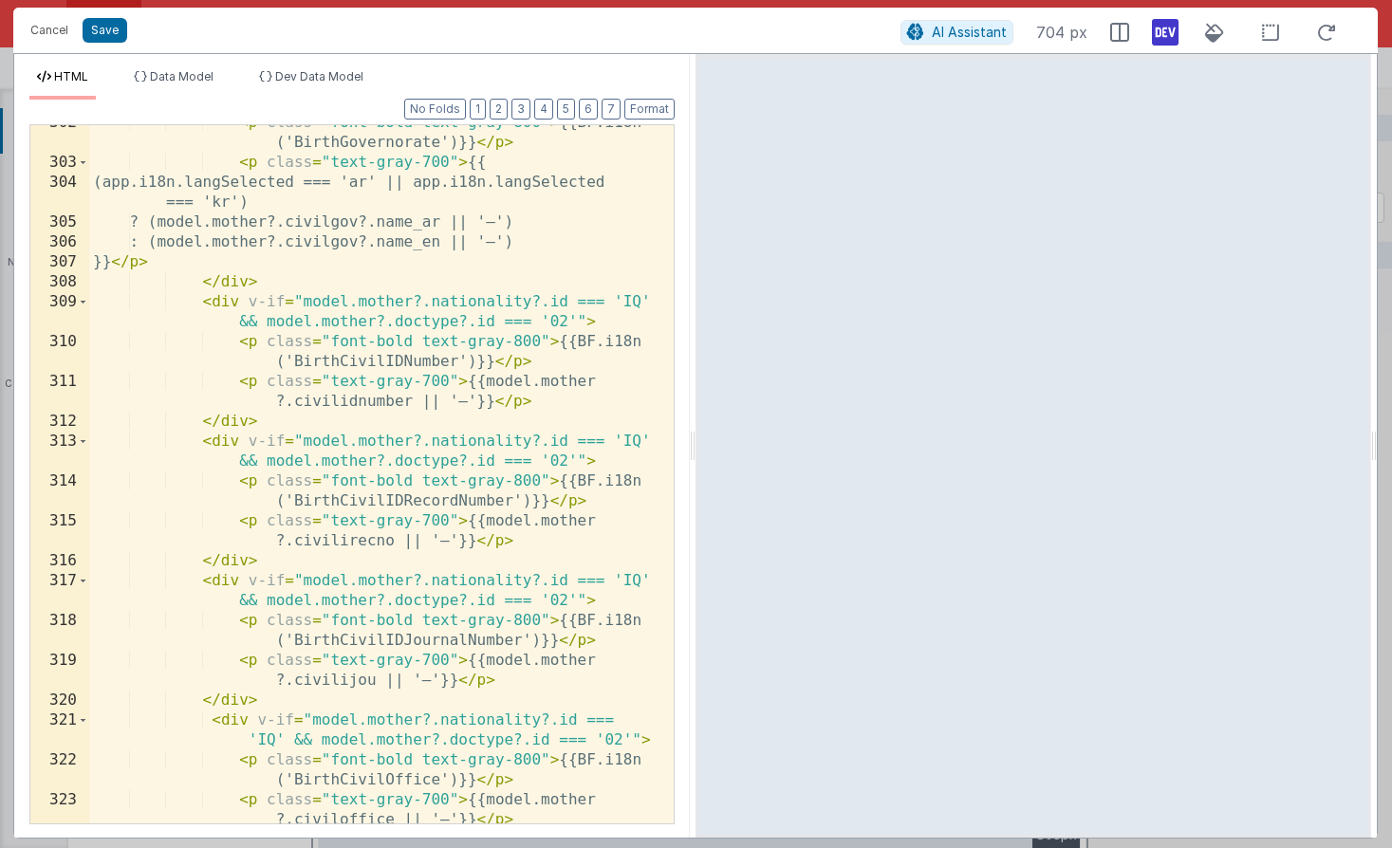
scroll to position [8723, 0]
click at [66, 33] on button "Cancel" at bounding box center [49, 30] width 57 height 27
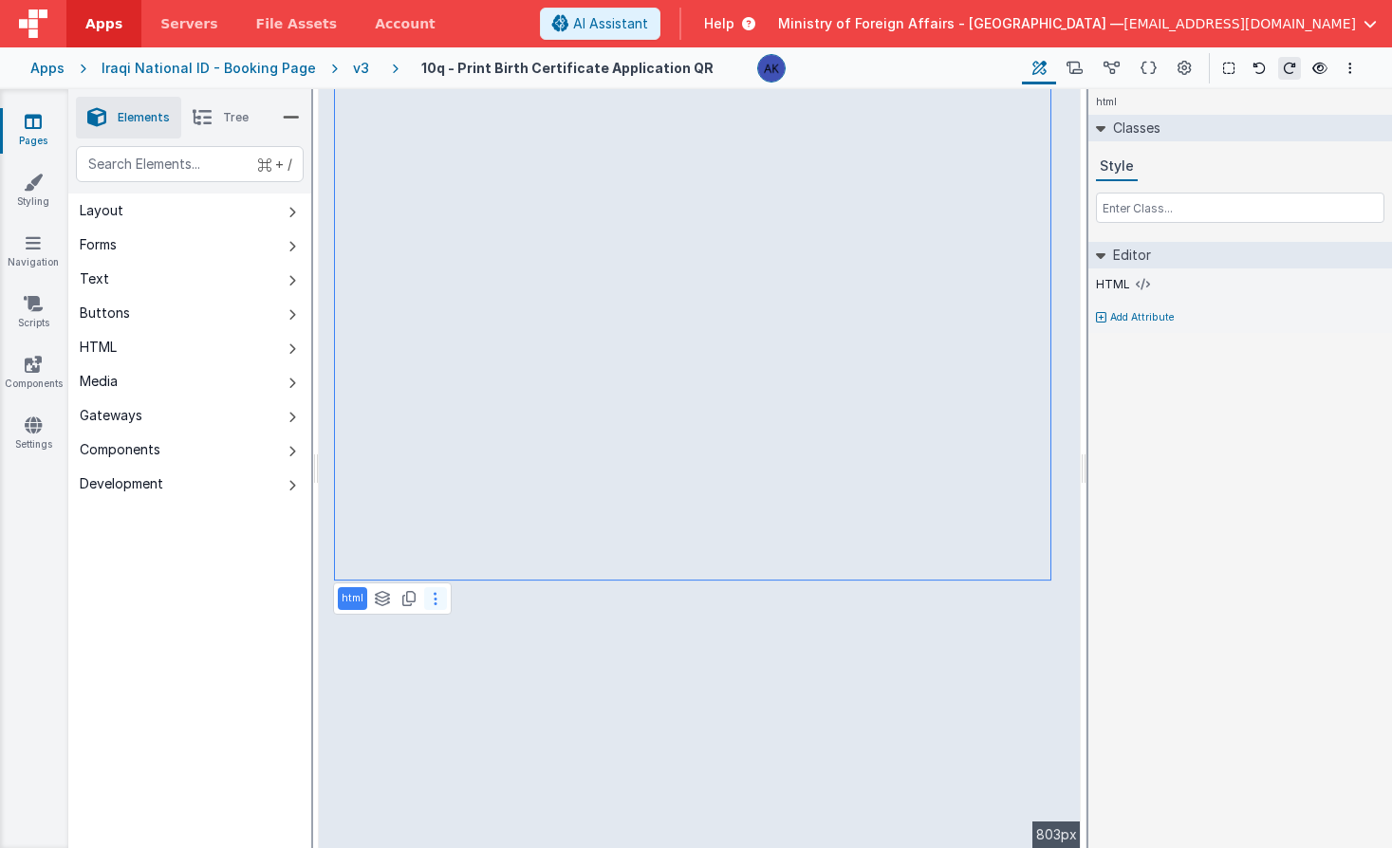
click at [438, 595] on button at bounding box center [435, 598] width 23 height 23
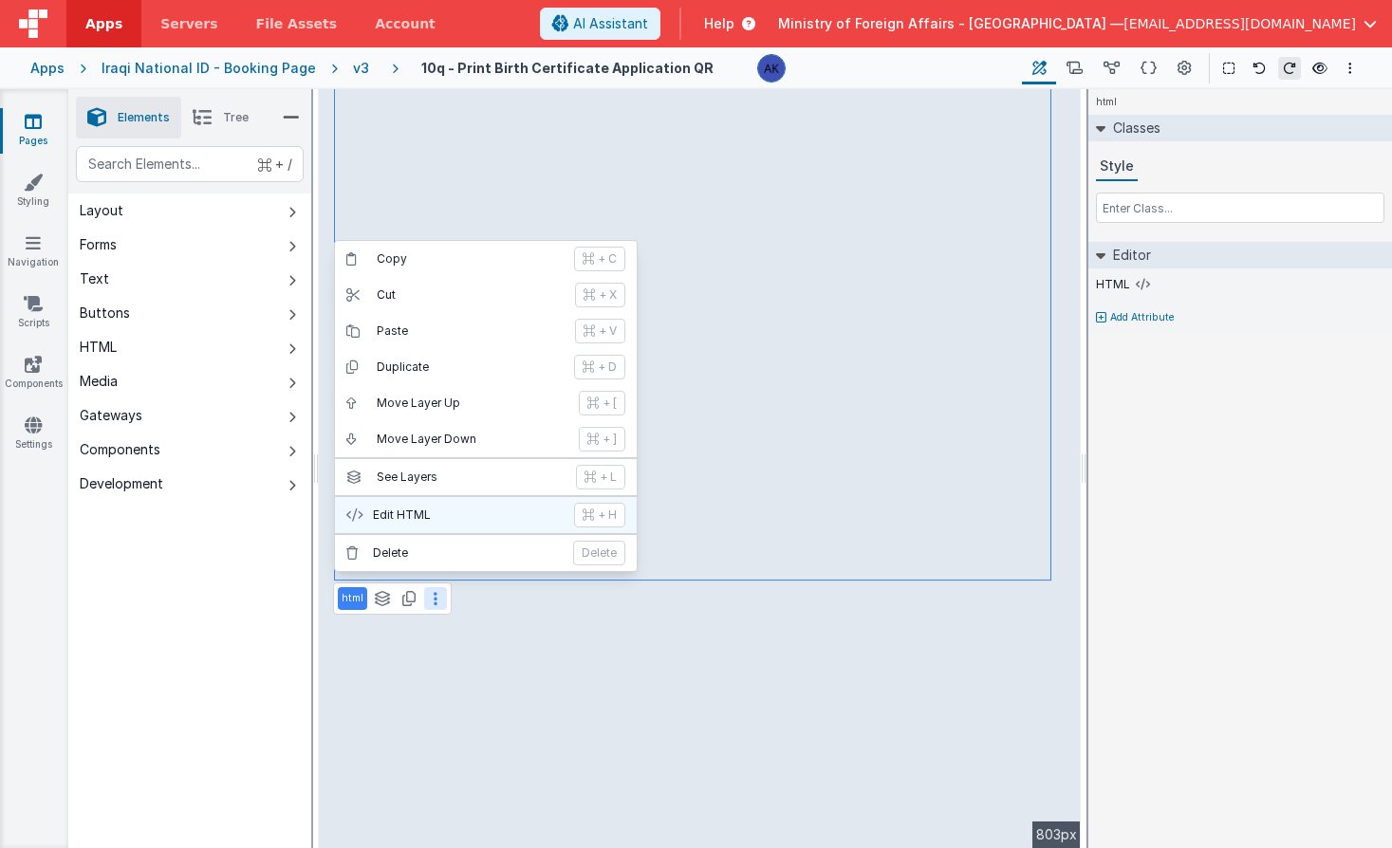
click at [491, 520] on p "Edit HTML" at bounding box center [468, 515] width 190 height 15
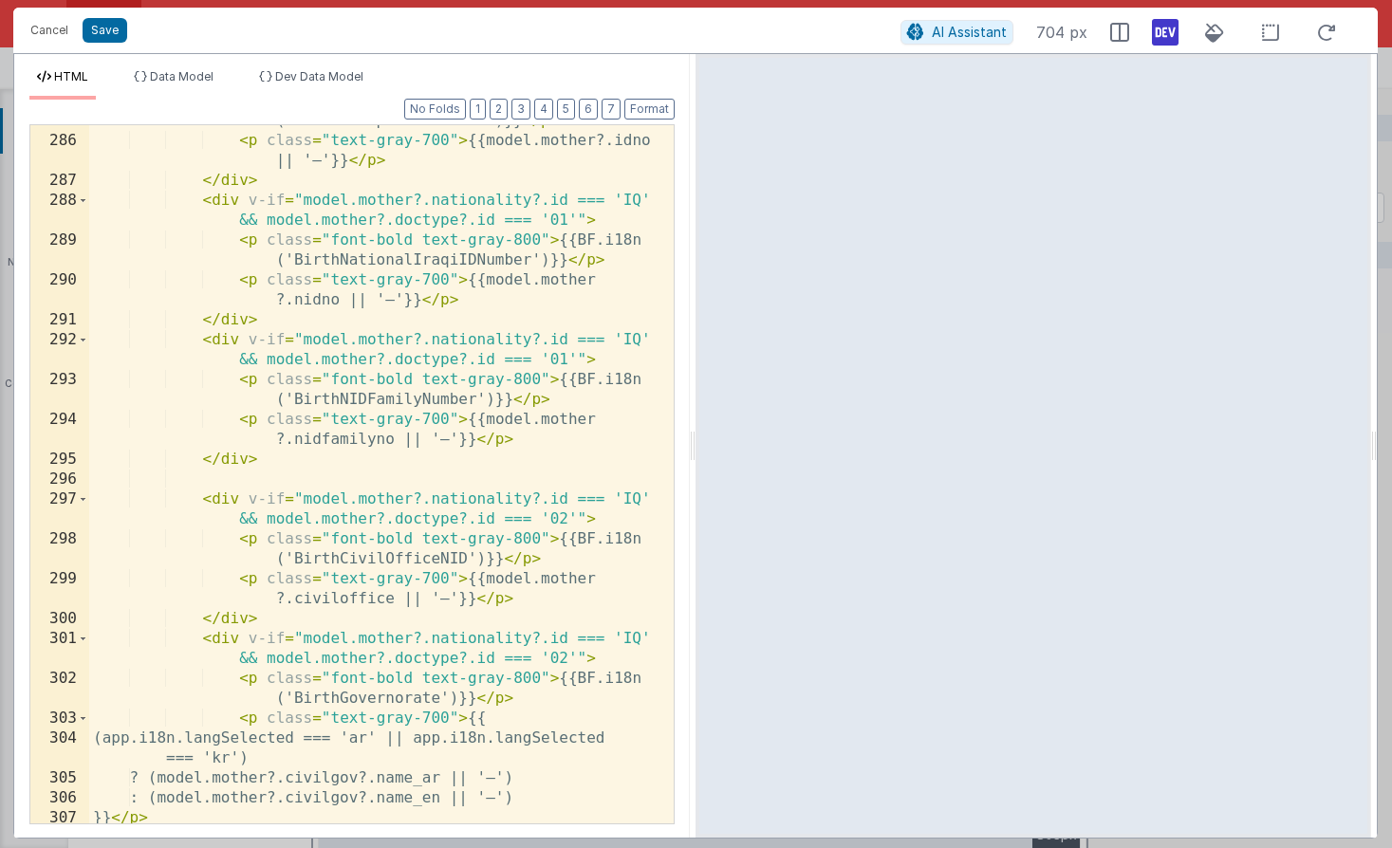
scroll to position [8177, 0]
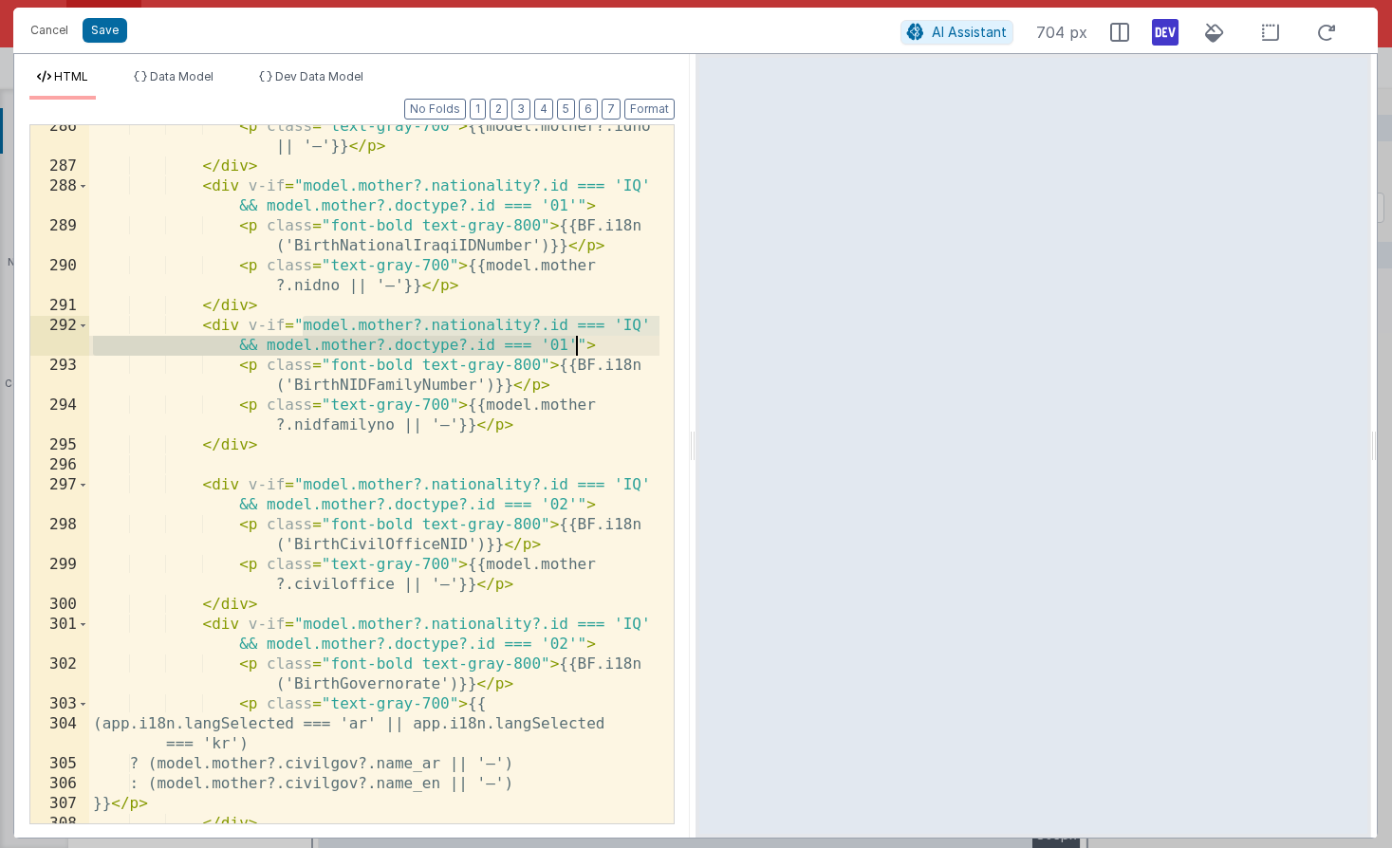
drag, startPoint x: 302, startPoint y: 328, endPoint x: 575, endPoint y: 347, distance: 273.9
click at [575, 347] on div "< p class = "text-gray-700" > {{model.mother?.idno || '—'}} </ p > </ div > < d…" at bounding box center [374, 506] width 570 height 778
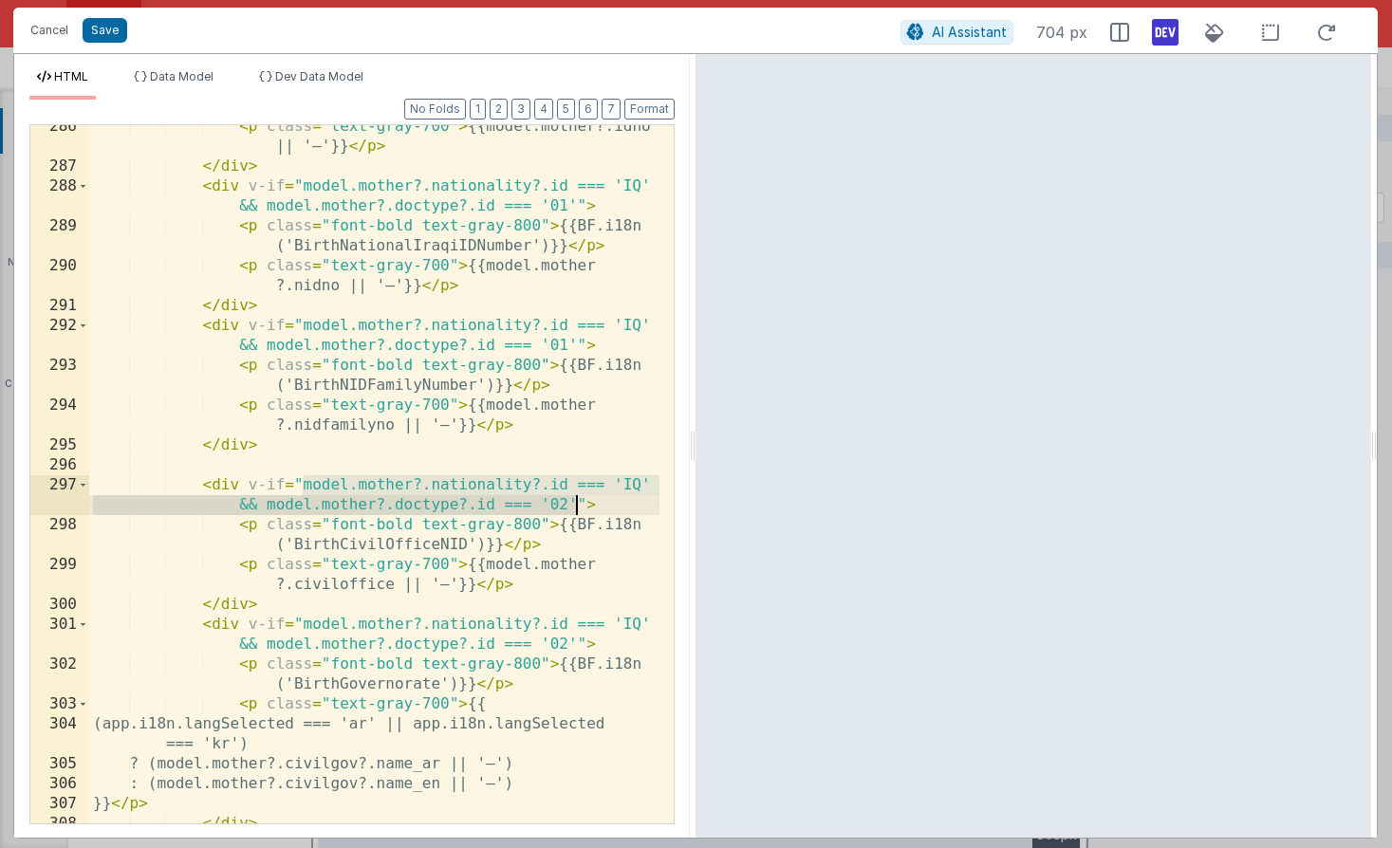
drag, startPoint x: 305, startPoint y: 487, endPoint x: 572, endPoint y: 506, distance: 267.3
click at [572, 506] on div "< p class = "text-gray-700" > {{model.mother?.idno || '—'}} </ p > </ div > < d…" at bounding box center [374, 506] width 570 height 778
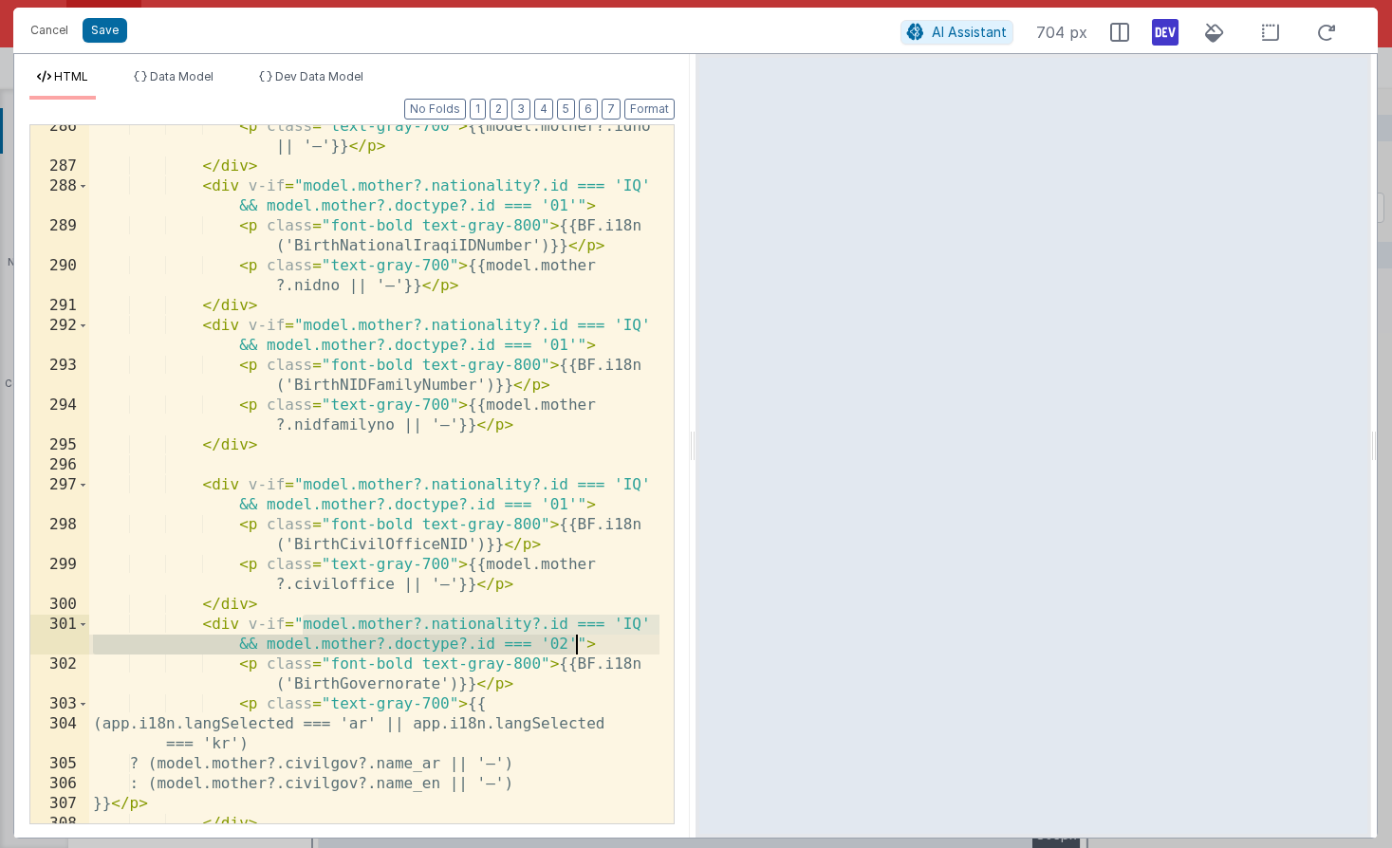
drag, startPoint x: 304, startPoint y: 624, endPoint x: 573, endPoint y: 644, distance: 270.2
click at [573, 644] on div "< p class = "text-gray-700" > {{model.mother?.idno || '—'}} </ p > </ div > < d…" at bounding box center [374, 506] width 570 height 778
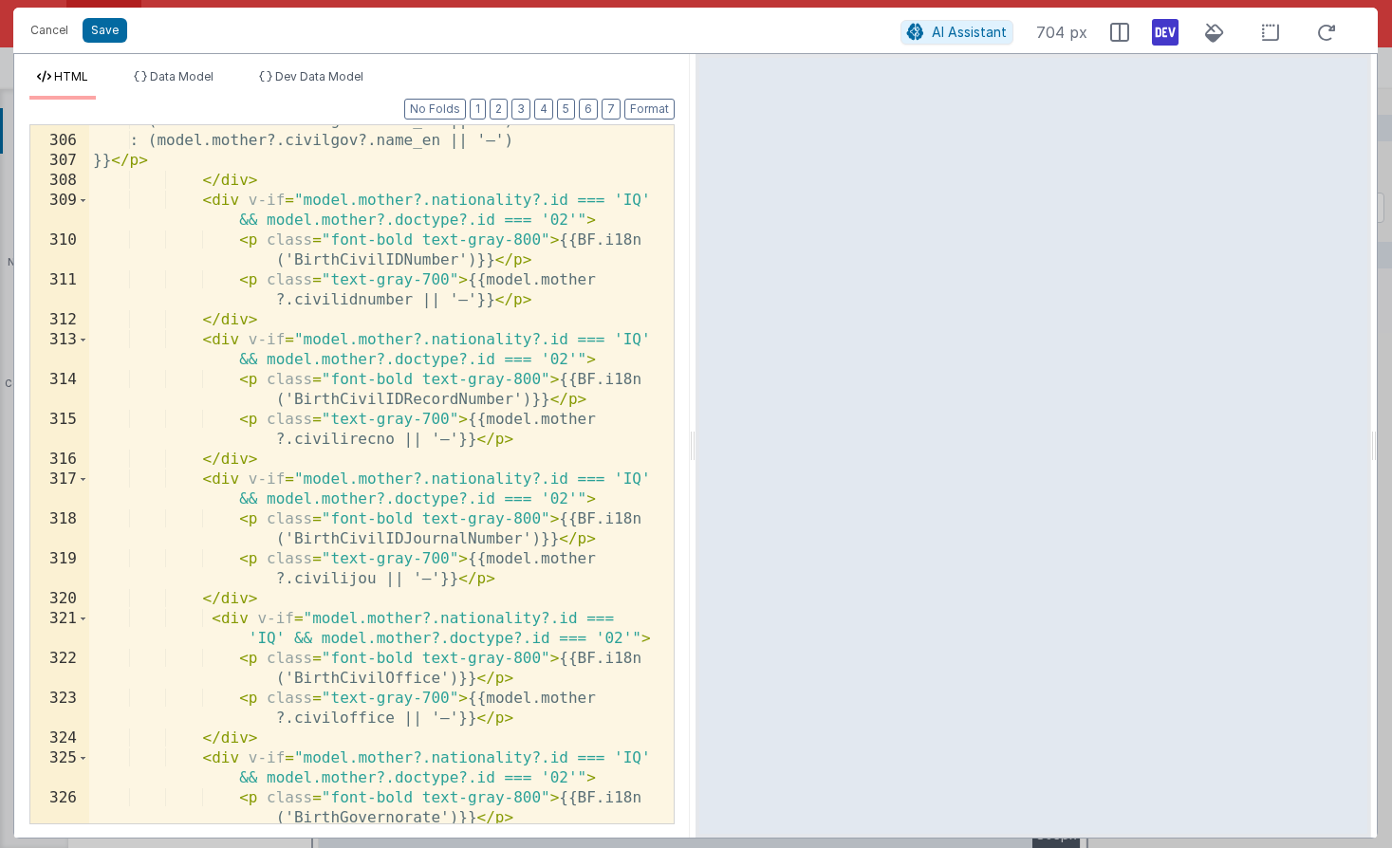
scroll to position [8819, 0]
click at [101, 31] on button "Save" at bounding box center [105, 30] width 45 height 25
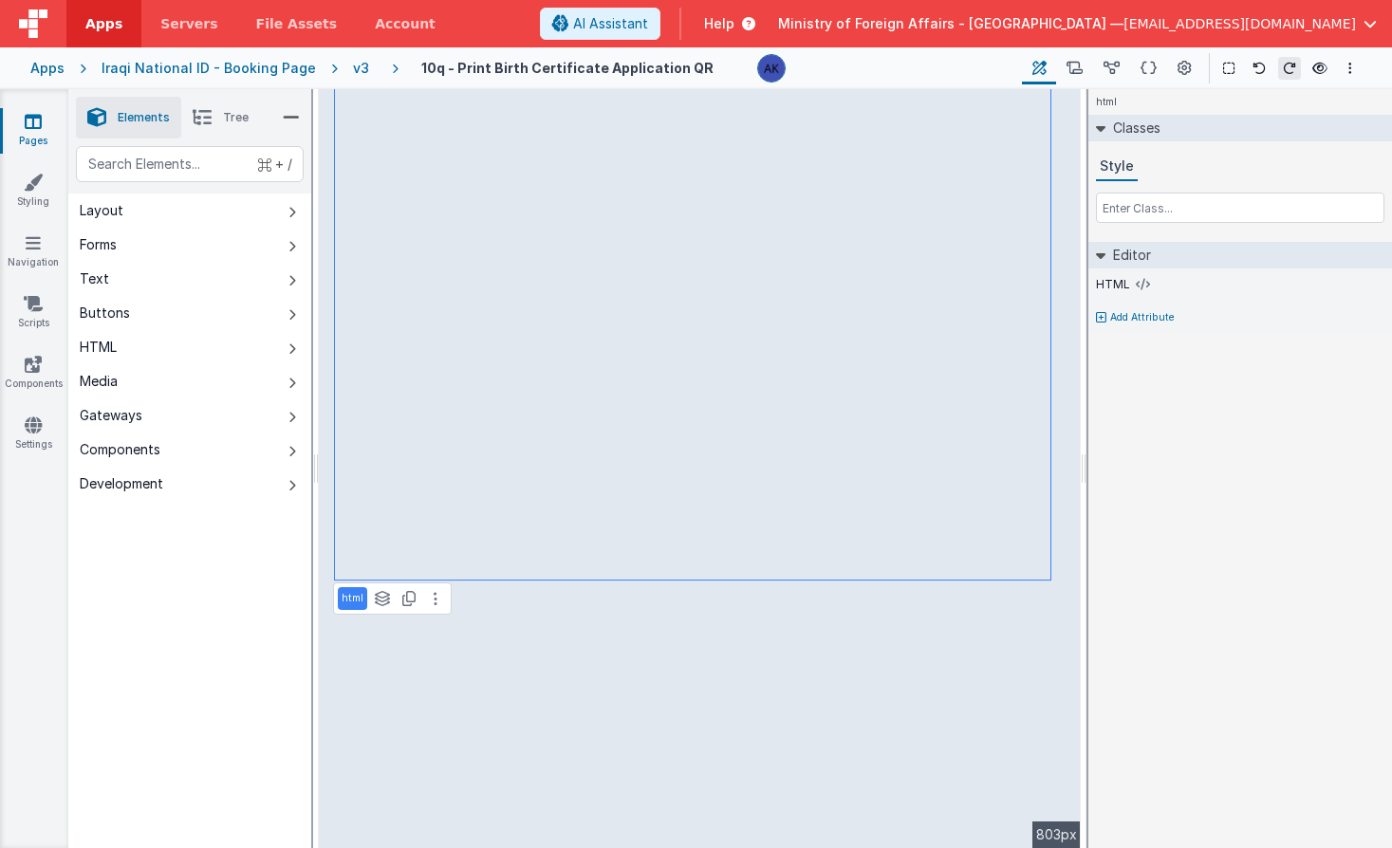
click at [271, 69] on div "Iraqi National ID - Booking Page" at bounding box center [209, 68] width 214 height 19
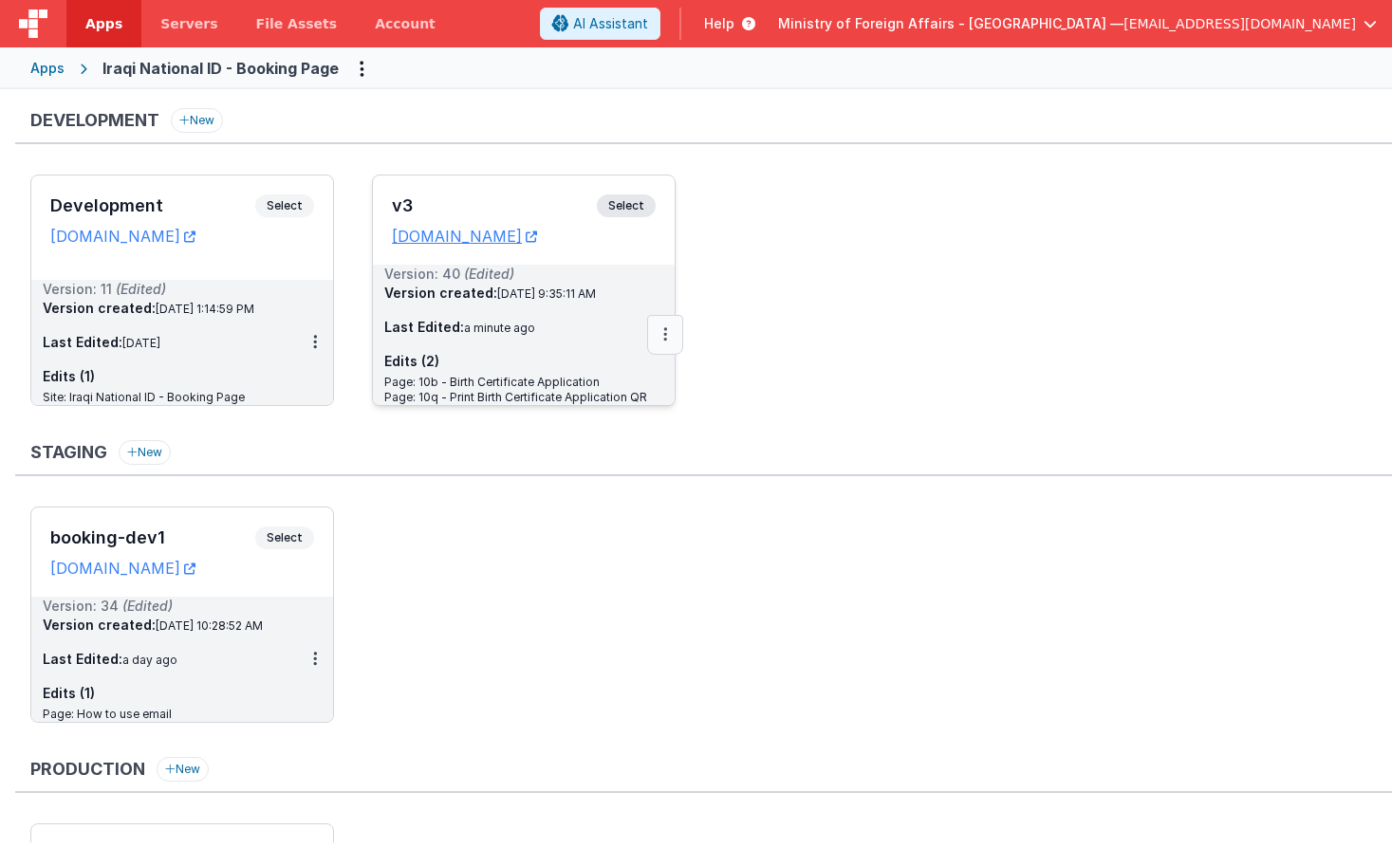
click at [663, 334] on icon at bounding box center [665, 334] width 4 height 1
click at [609, 438] on link "Deploy..." at bounding box center [599, 446] width 167 height 34
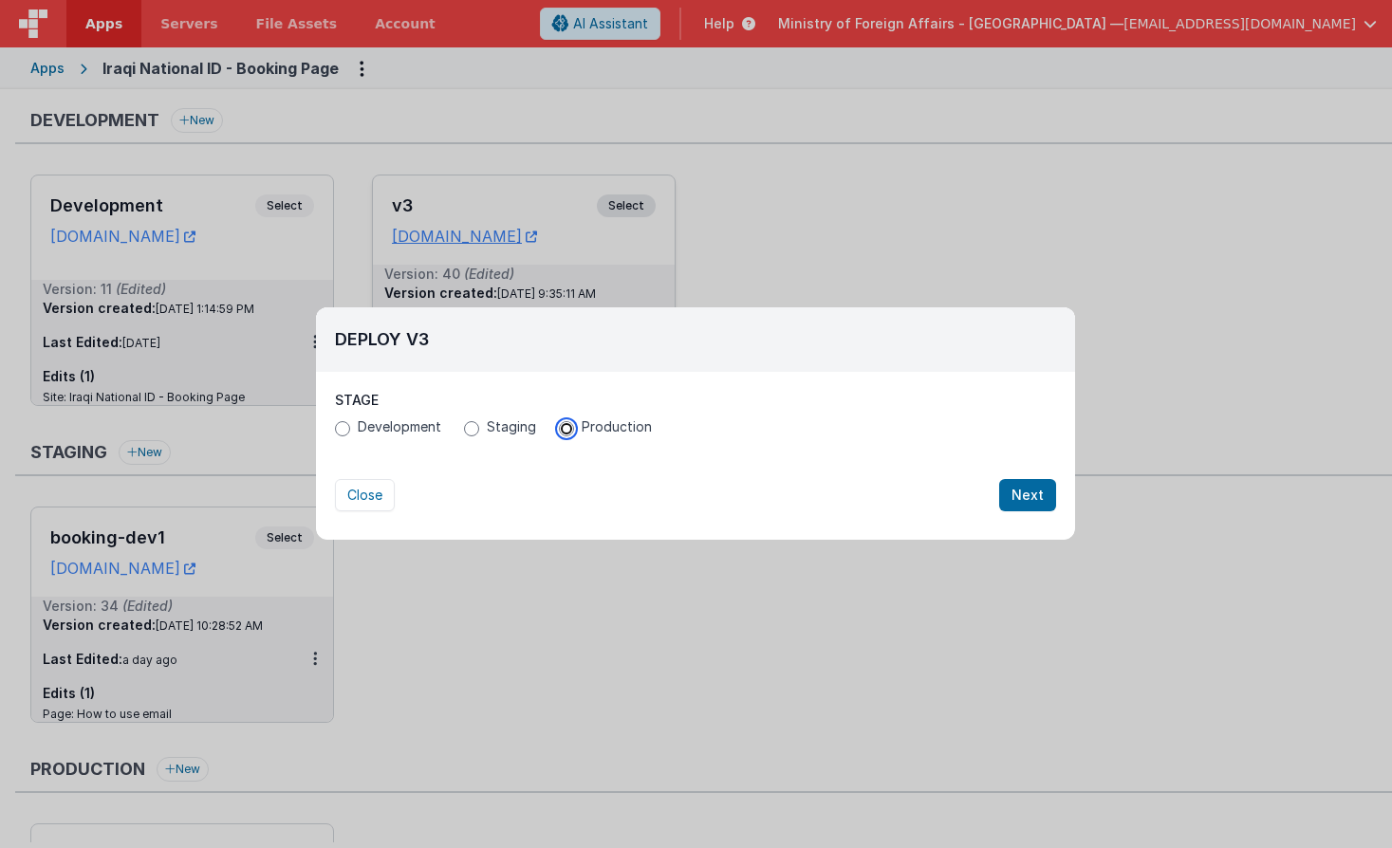
click at [559, 432] on input "Production" at bounding box center [566, 428] width 15 height 15
radio input "true"
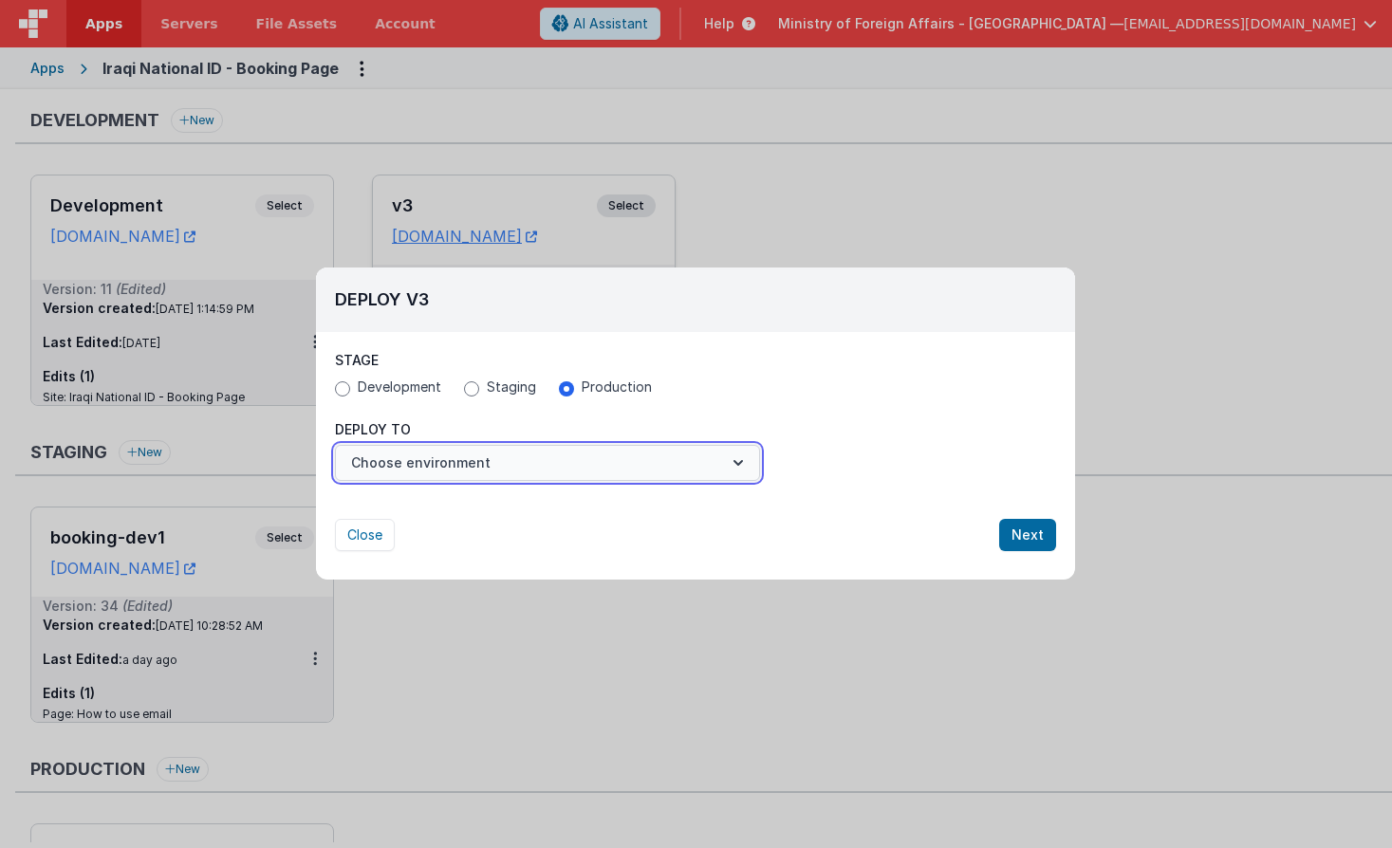
click at [567, 450] on button "Choose environment" at bounding box center [547, 463] width 425 height 36
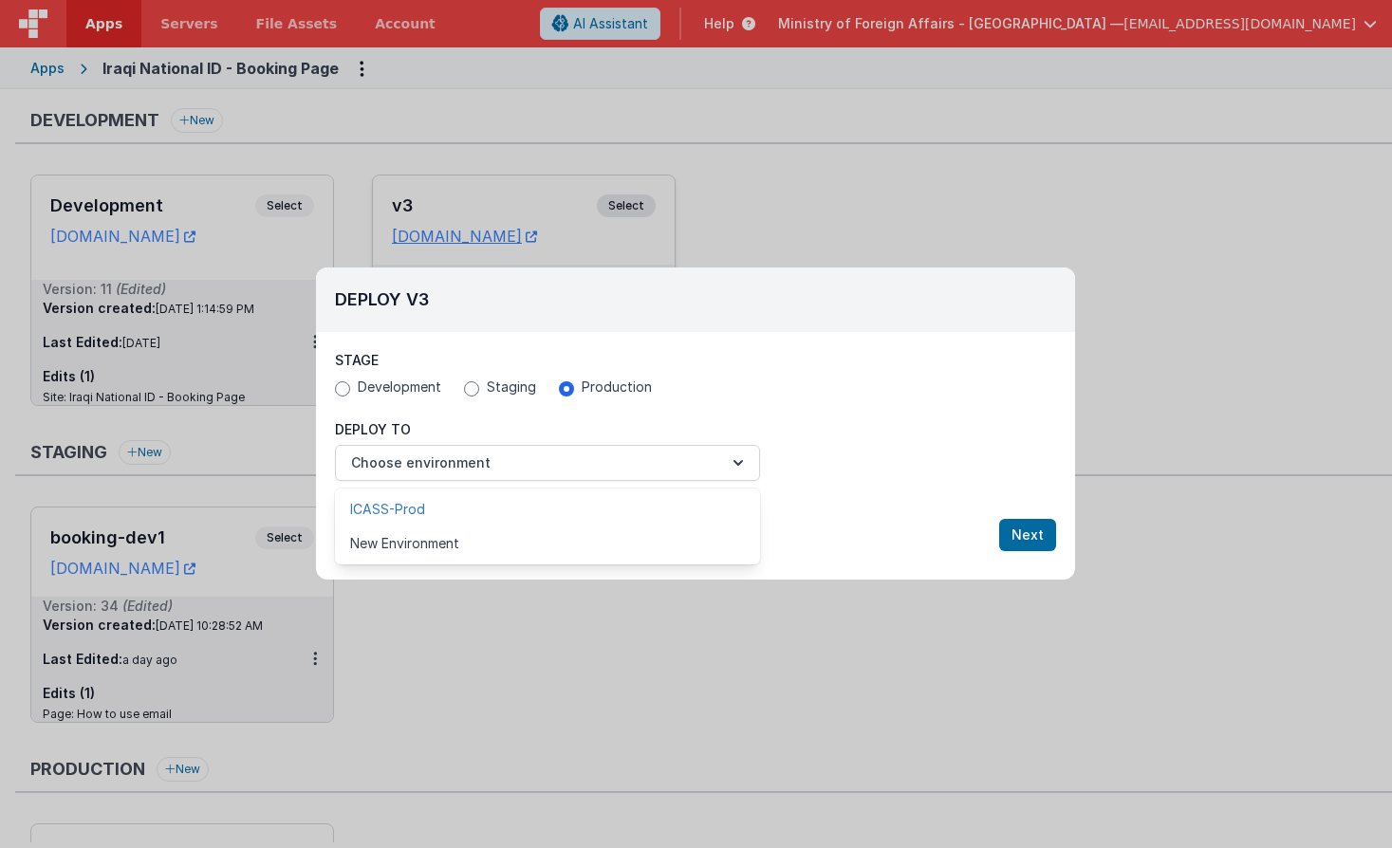
click at [548, 495] on link "ICASS-Prod" at bounding box center [547, 509] width 425 height 34
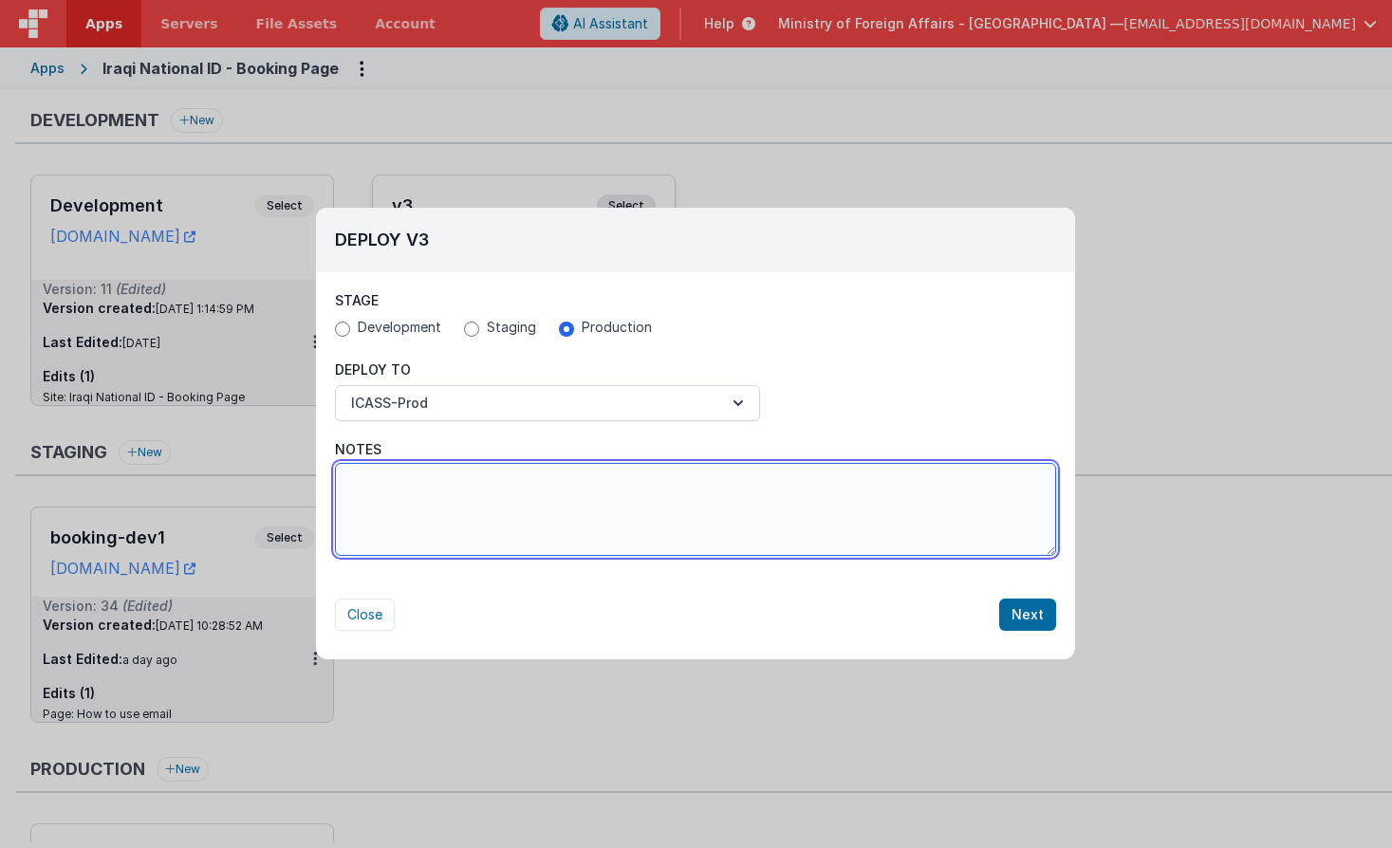
click at [581, 475] on textarea "Notes" at bounding box center [695, 509] width 721 height 93
type textarea "fixed birth form and birth qr"
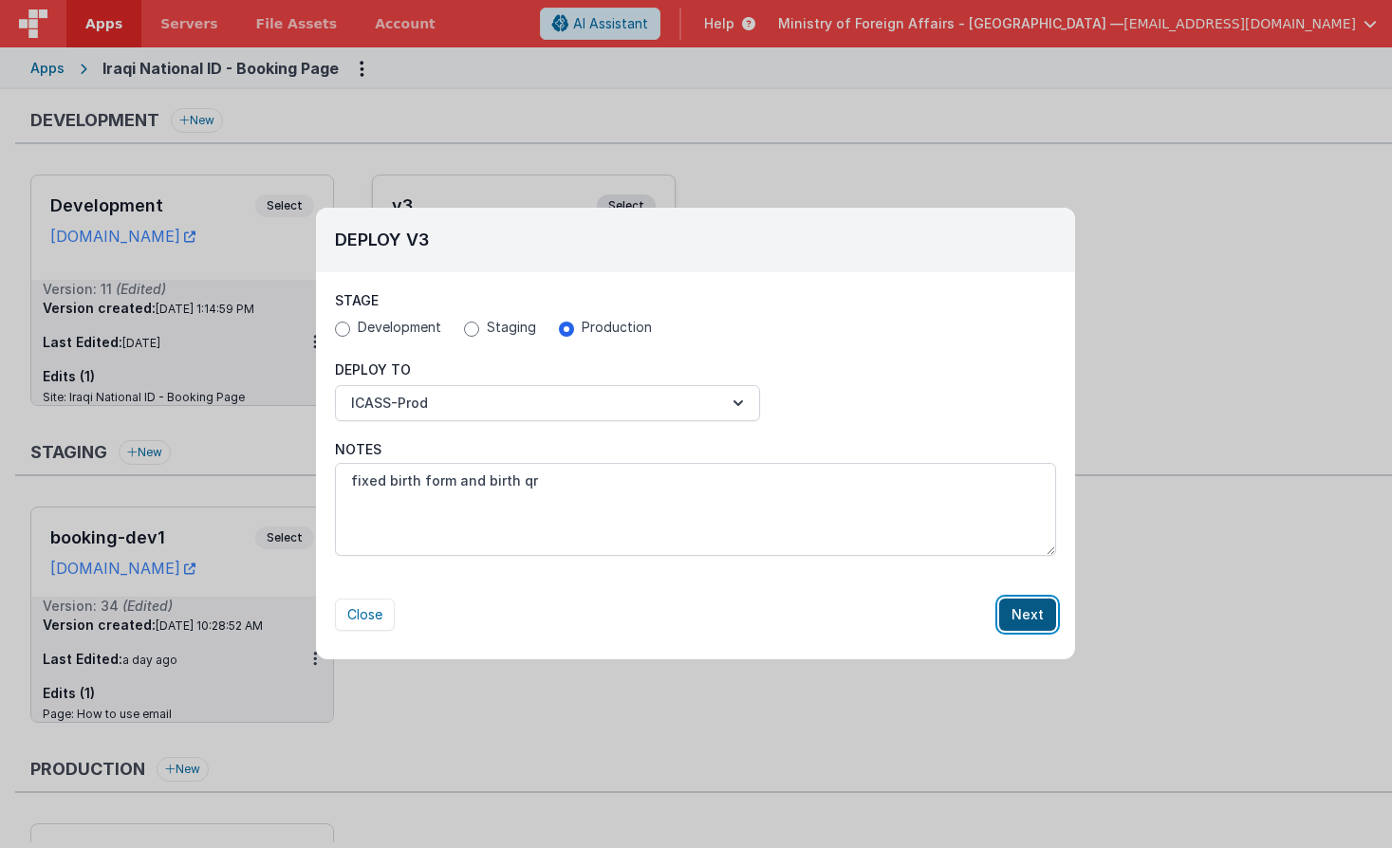
click at [1011, 620] on button "Next" at bounding box center [1027, 615] width 57 height 32
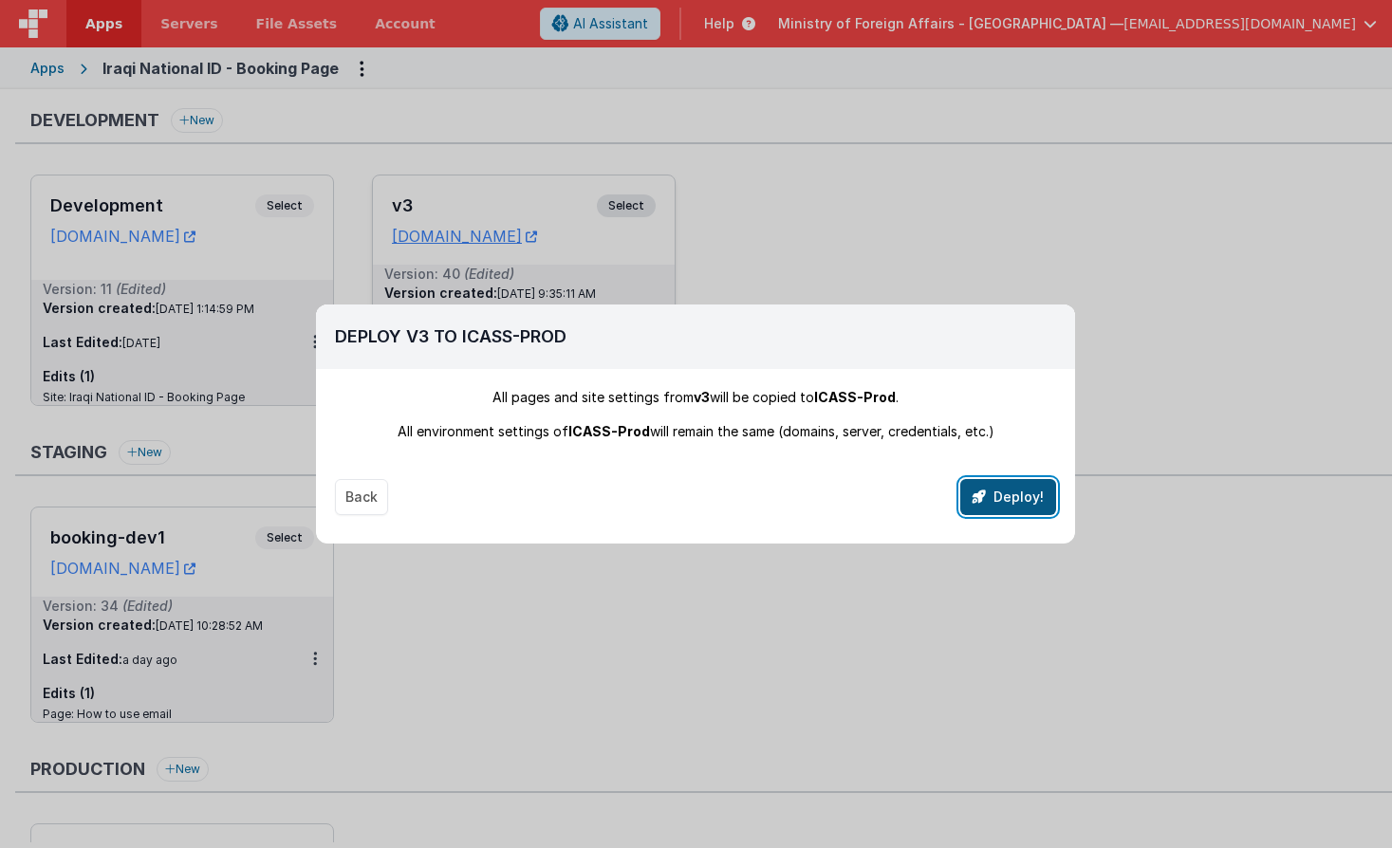
click at [1024, 502] on button "Deploy!" at bounding box center [1008, 497] width 96 height 36
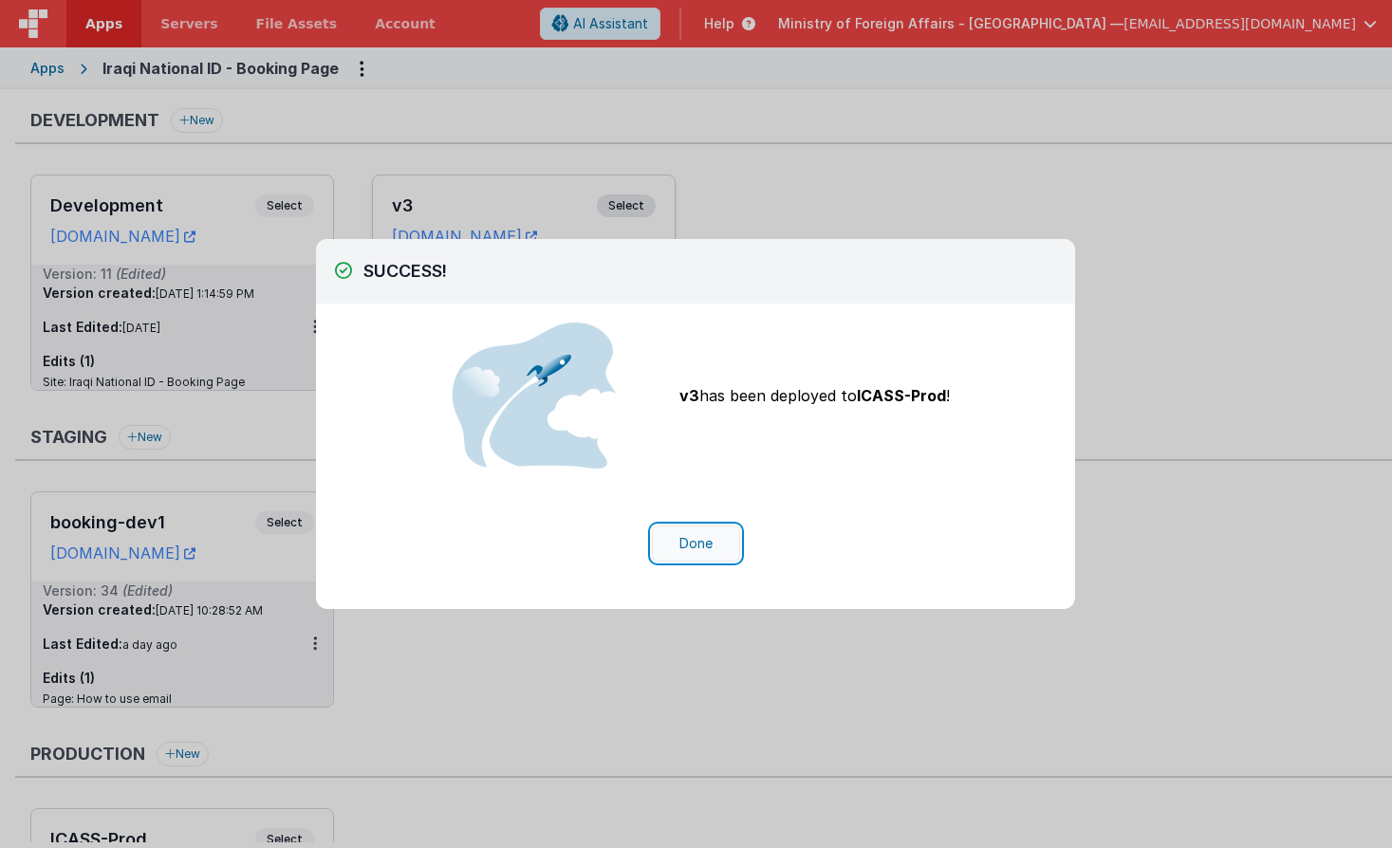
click at [694, 551] on button "Done" at bounding box center [696, 544] width 88 height 36
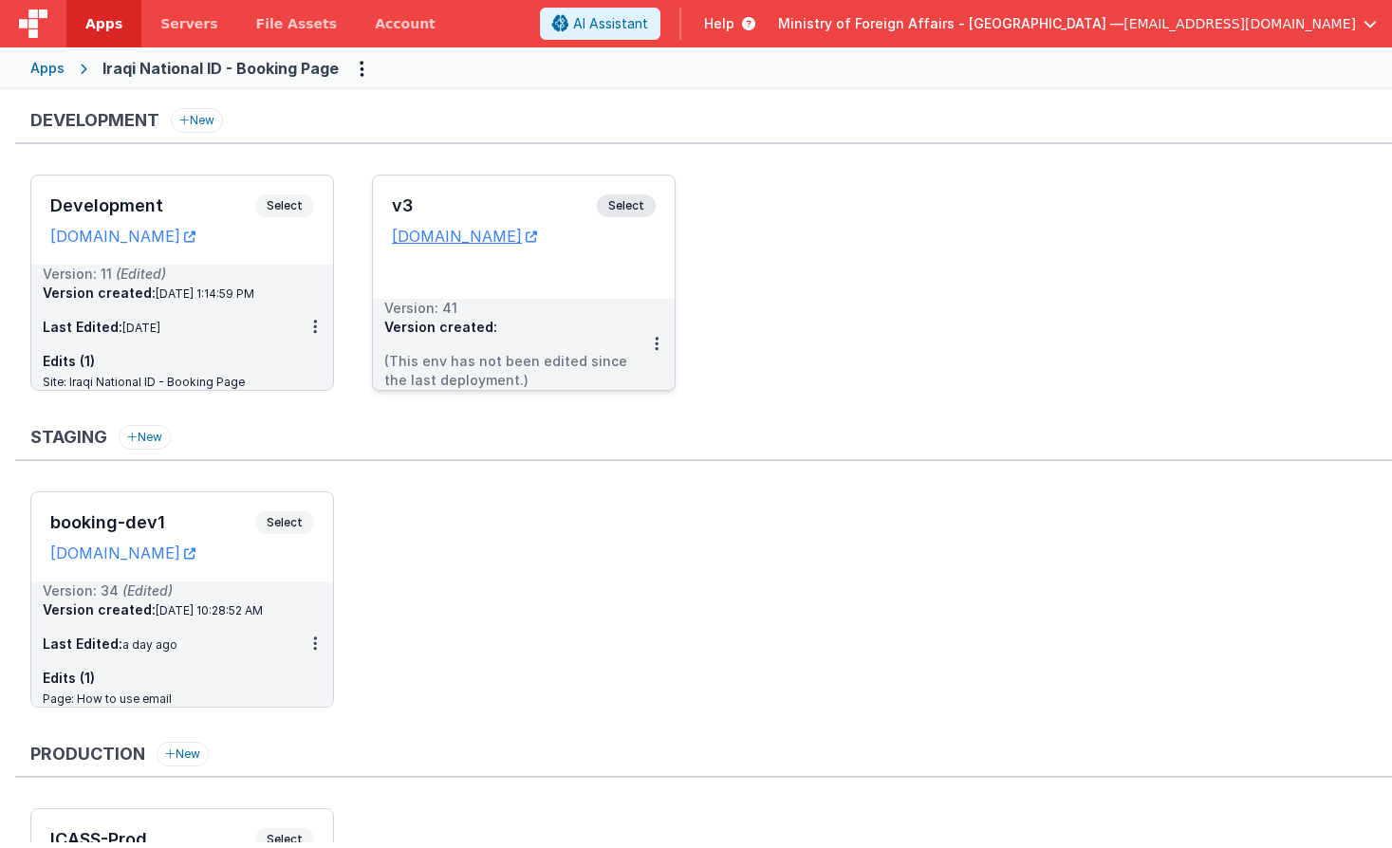
click at [638, 201] on span "Select" at bounding box center [626, 205] width 59 height 23
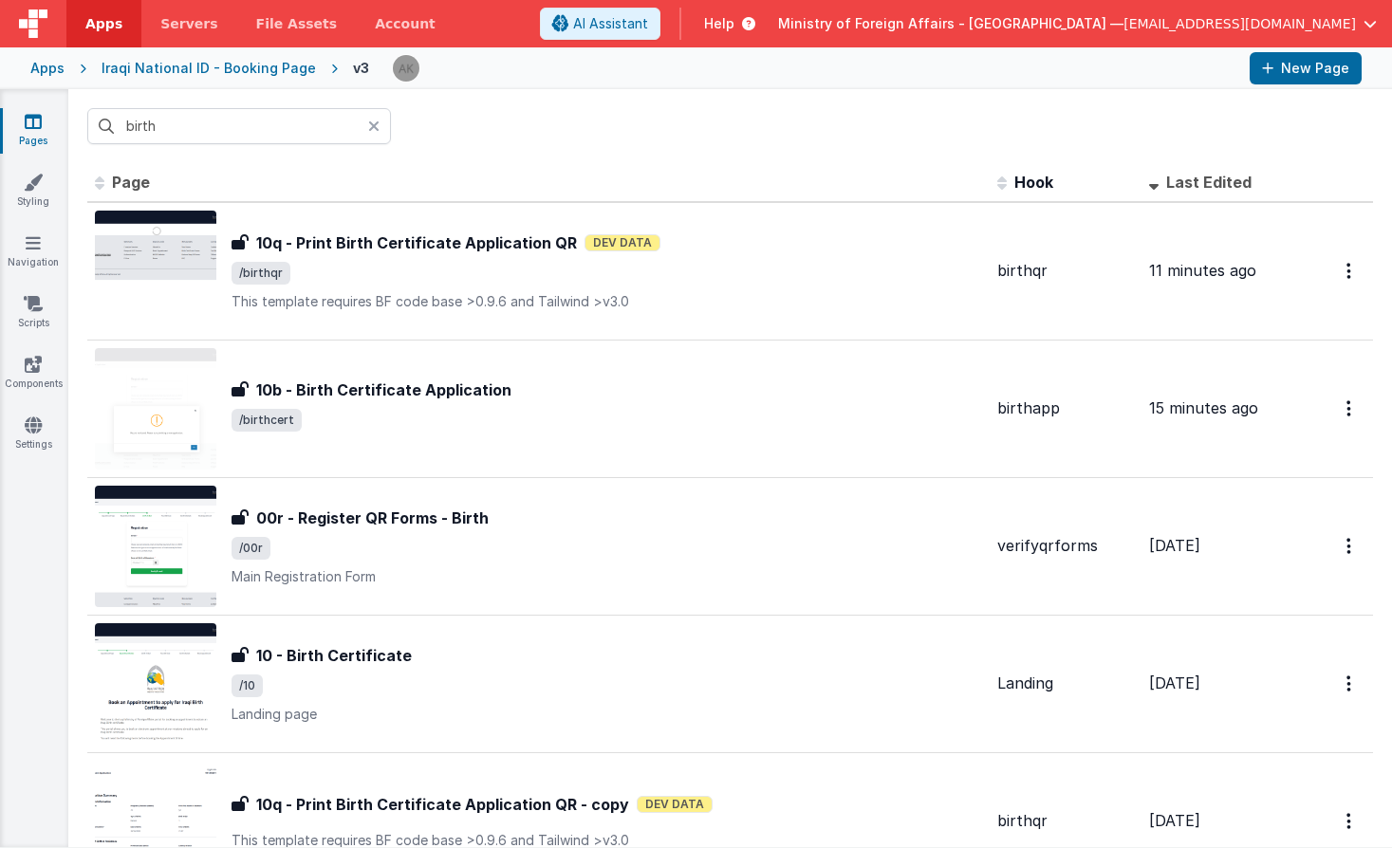
click at [376, 125] on icon at bounding box center [373, 126] width 11 height 15
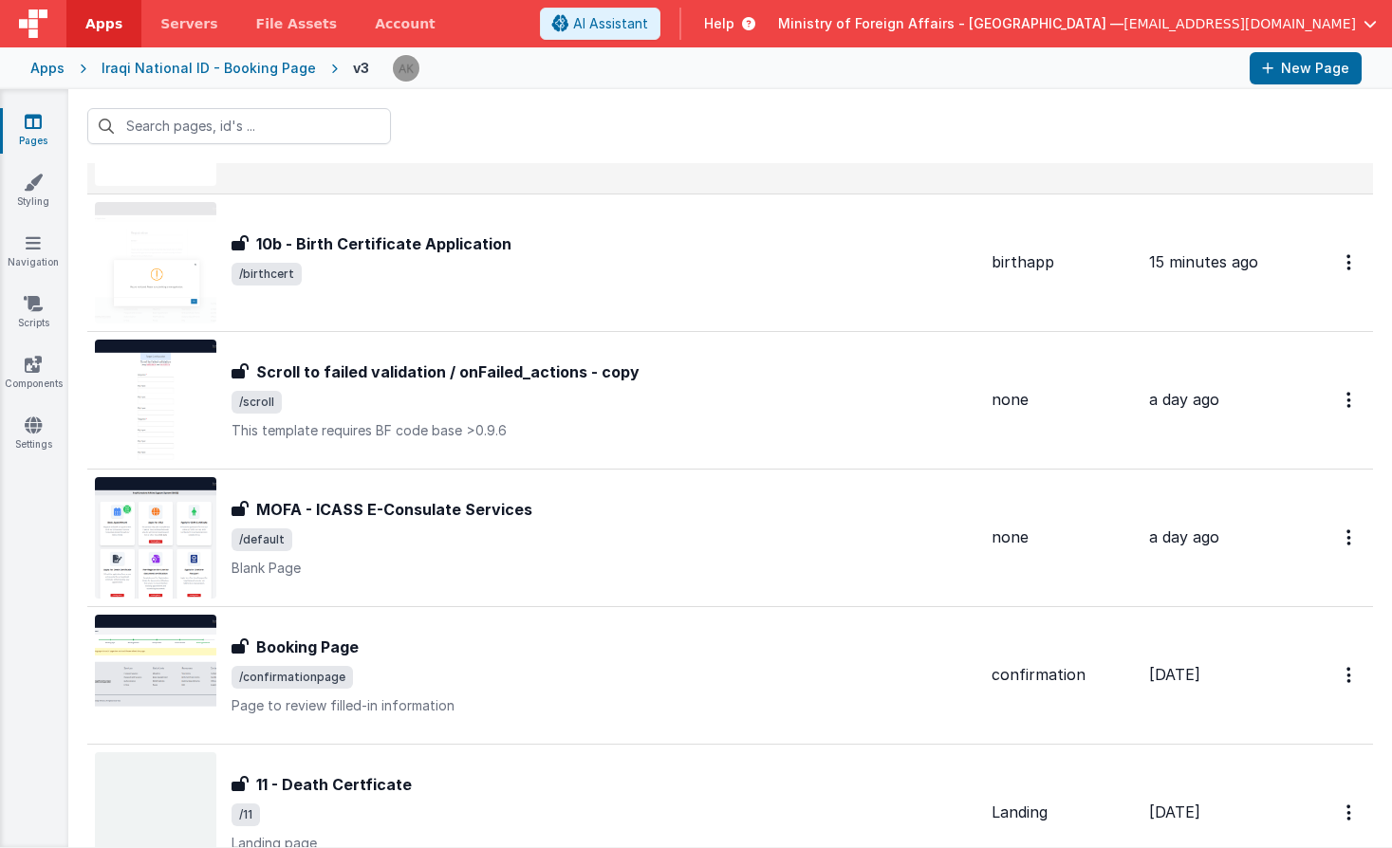
scroll to position [160, 0]
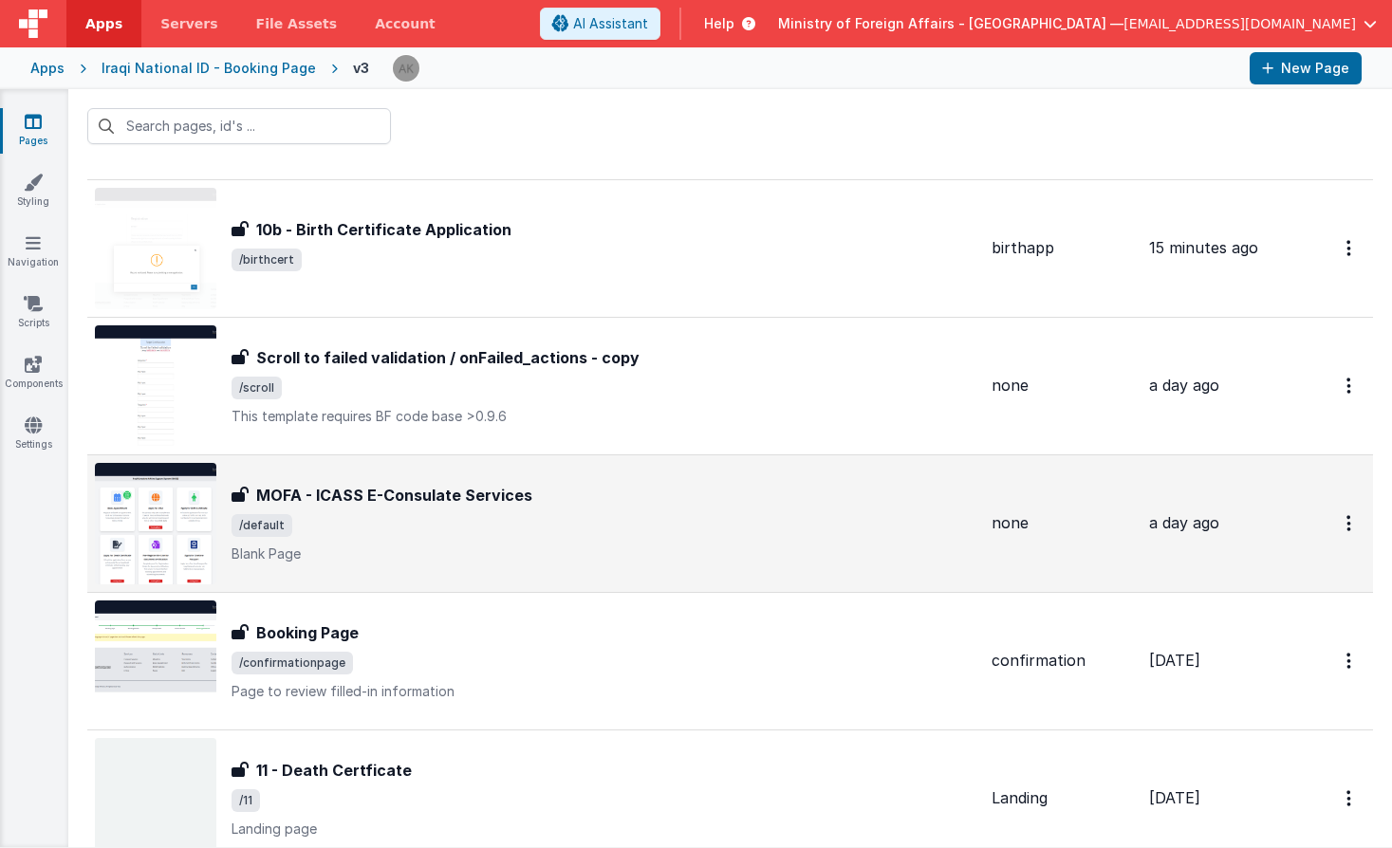
click at [178, 522] on img at bounding box center [155, 523] width 121 height 121
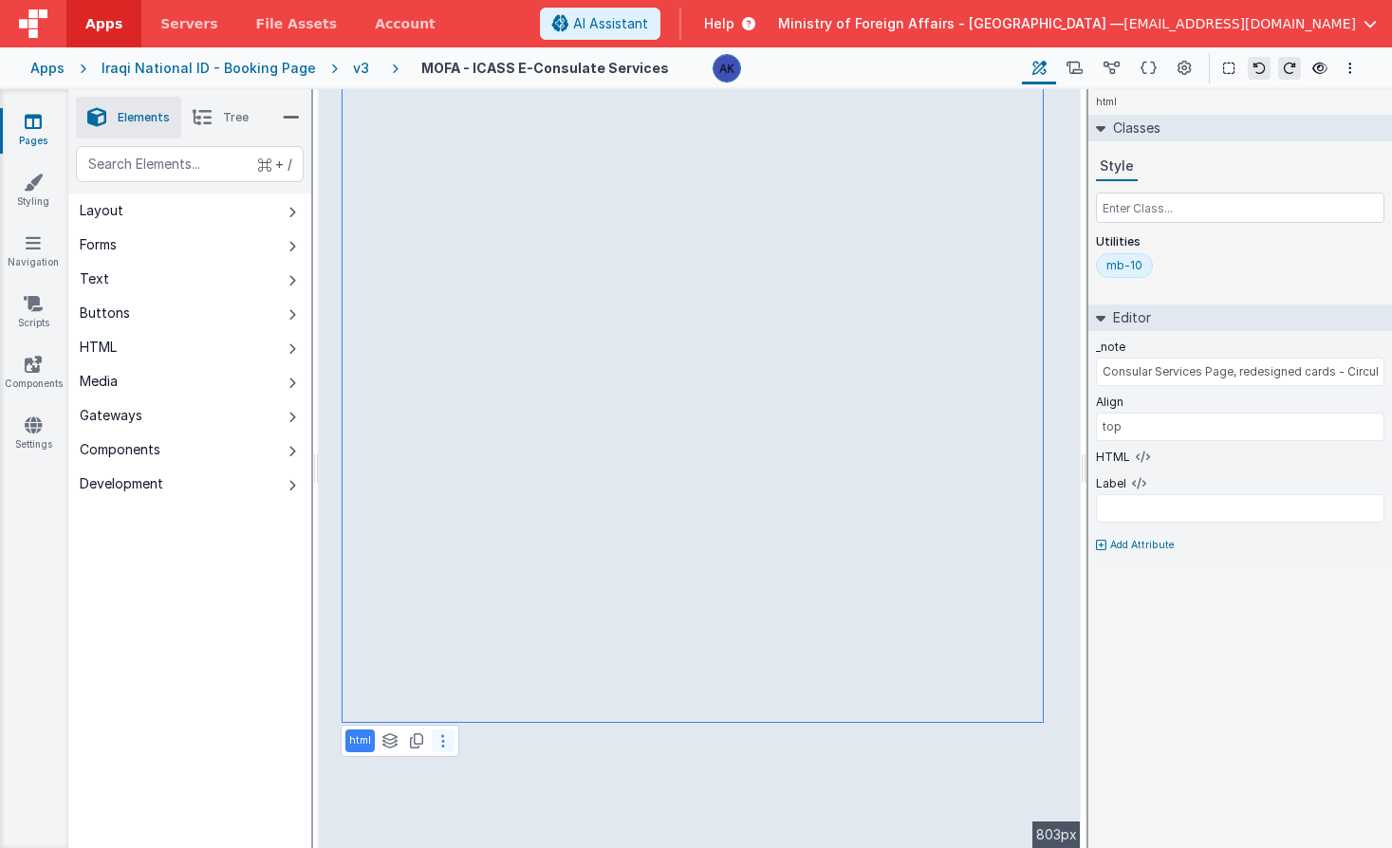
click at [441, 740] on icon at bounding box center [443, 740] width 4 height 15
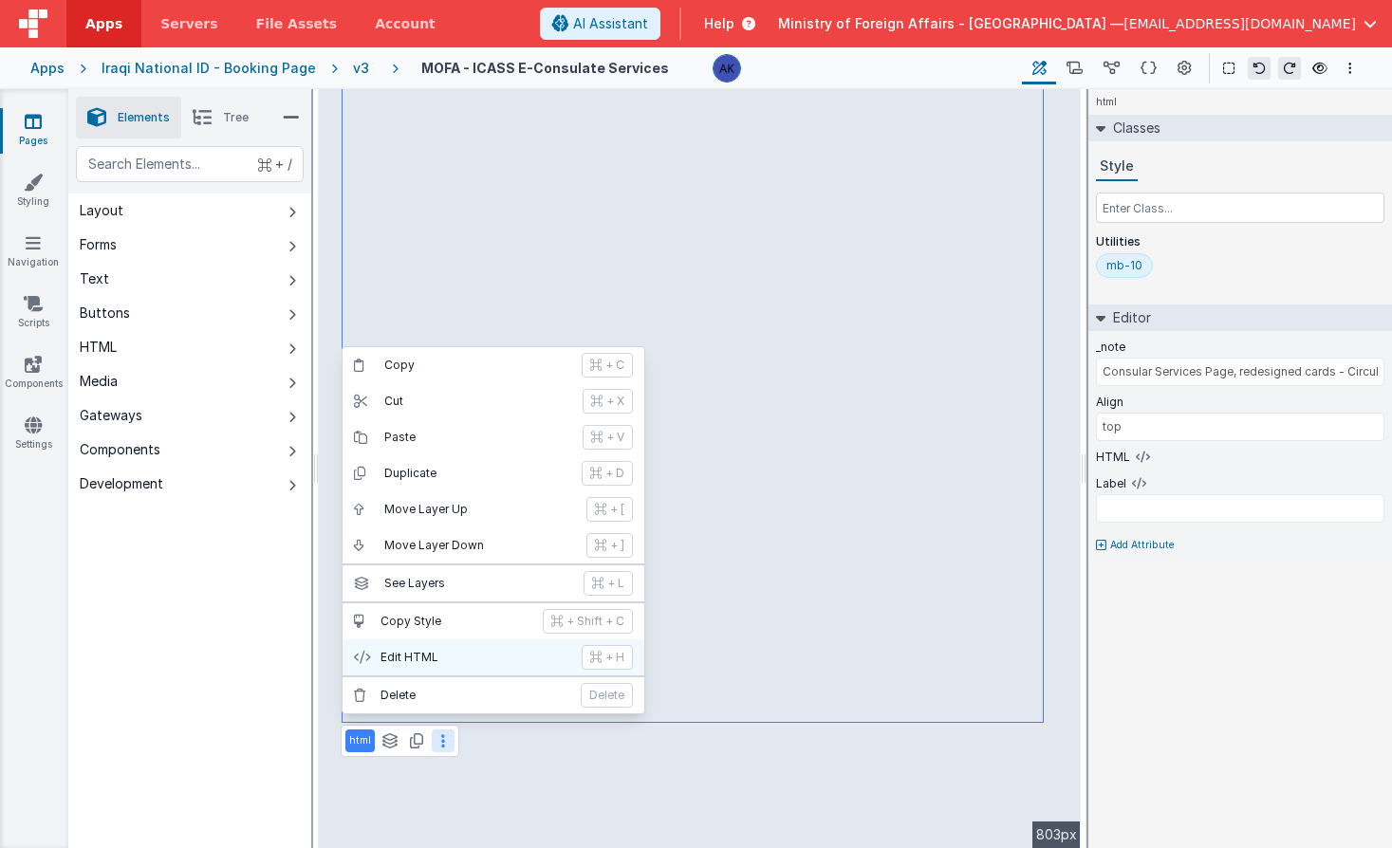
click at [435, 665] on button "Edit HTML + H" at bounding box center [493, 657] width 302 height 36
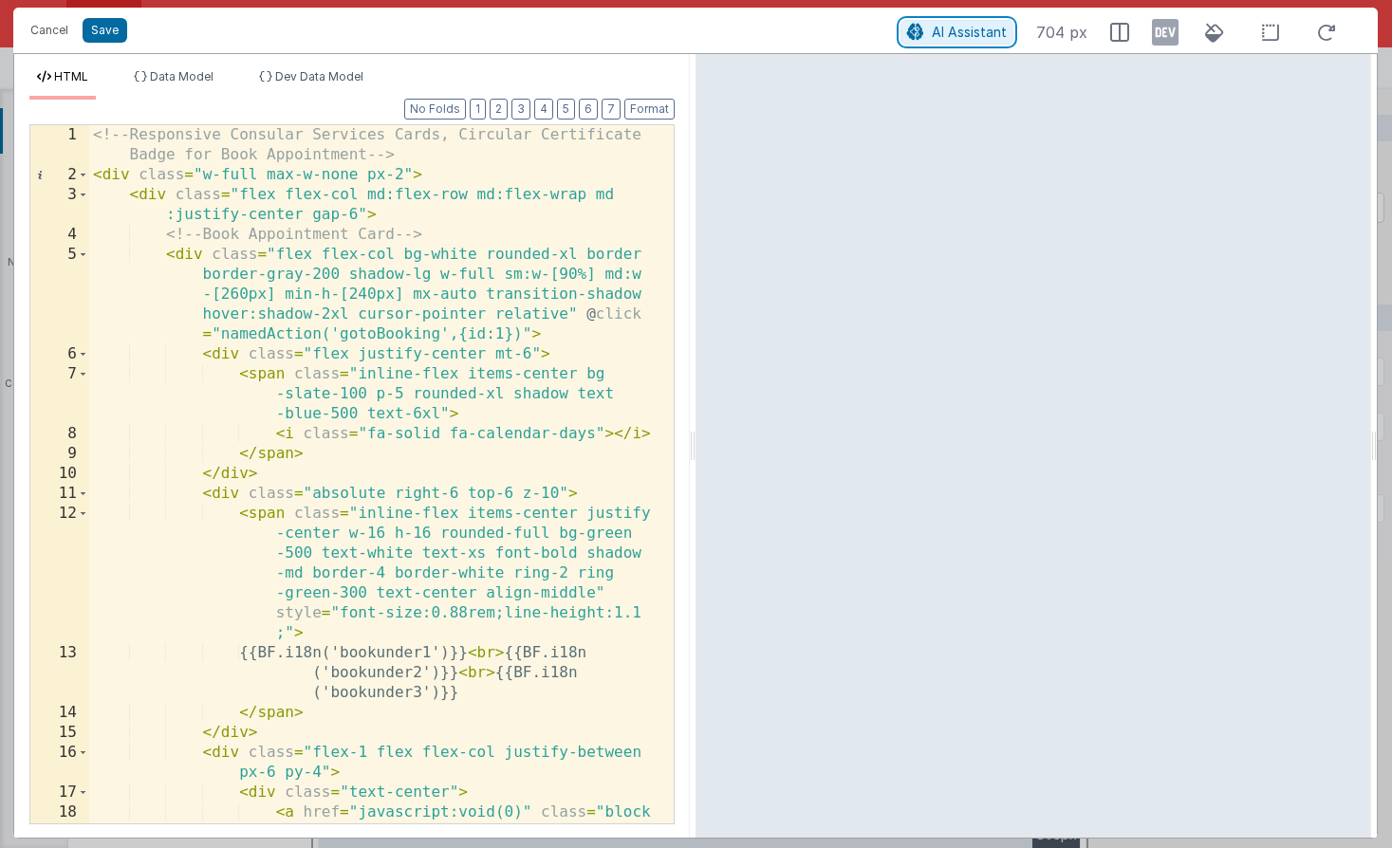
click at [944, 35] on span "AI Assistant" at bounding box center [969, 32] width 75 height 16
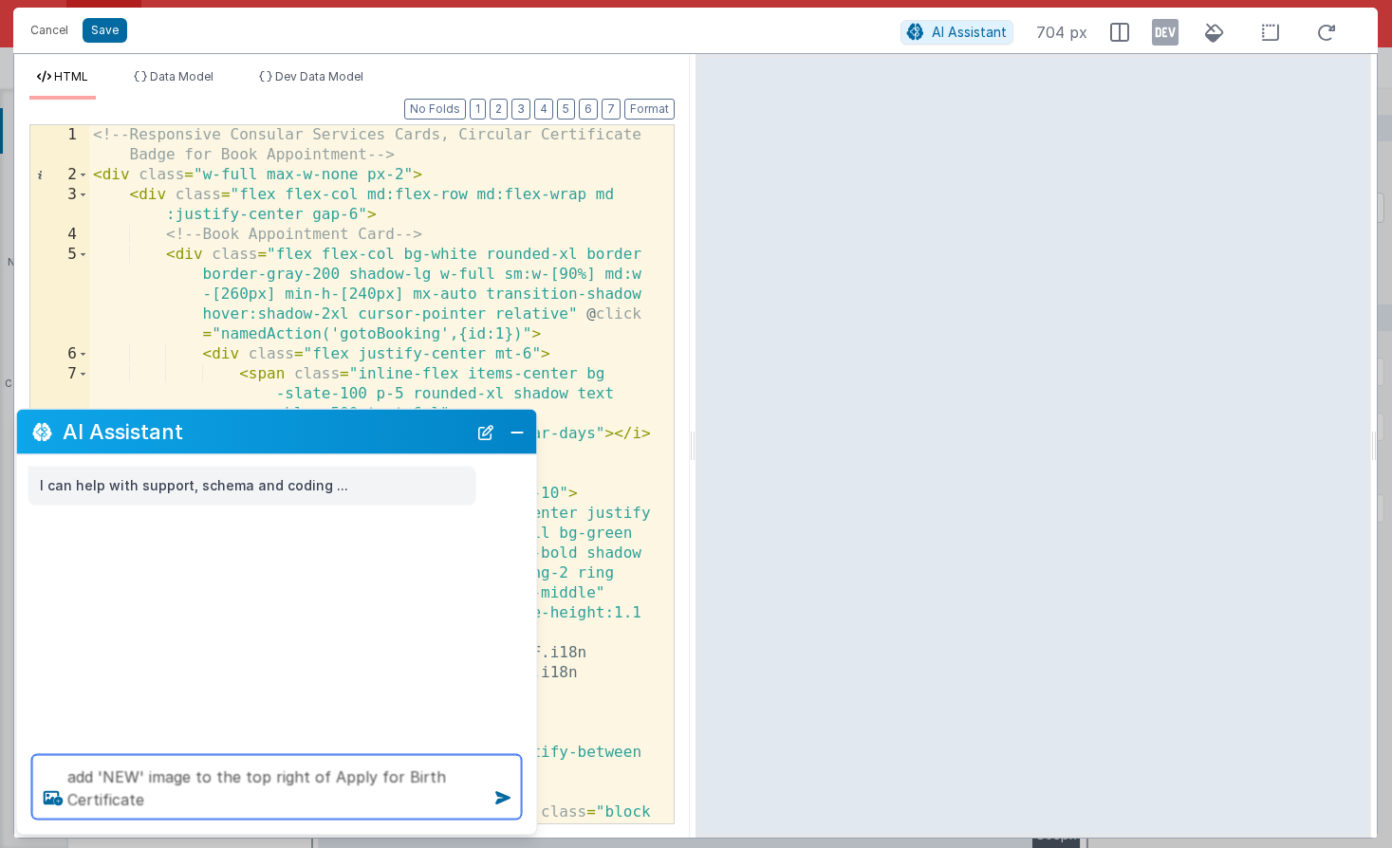
click at [324, 776] on textarea "add 'NEW' image to the top right of Apply for Birth Certificate" at bounding box center [277, 787] width 490 height 65
type textarea "add 'NEW' image to the top right of card for Apply for Birth Certificate"
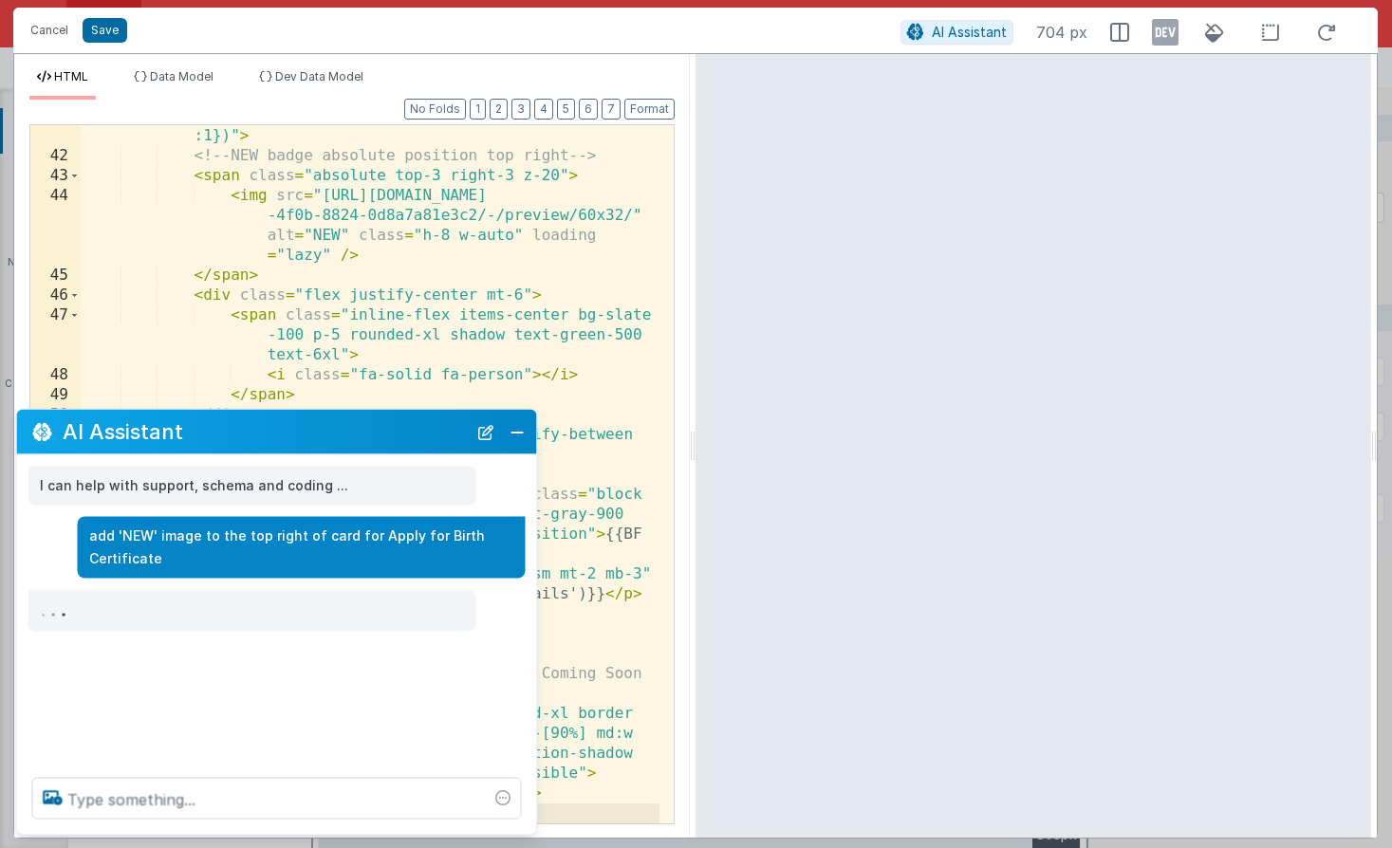
scroll to position [1633, 0]
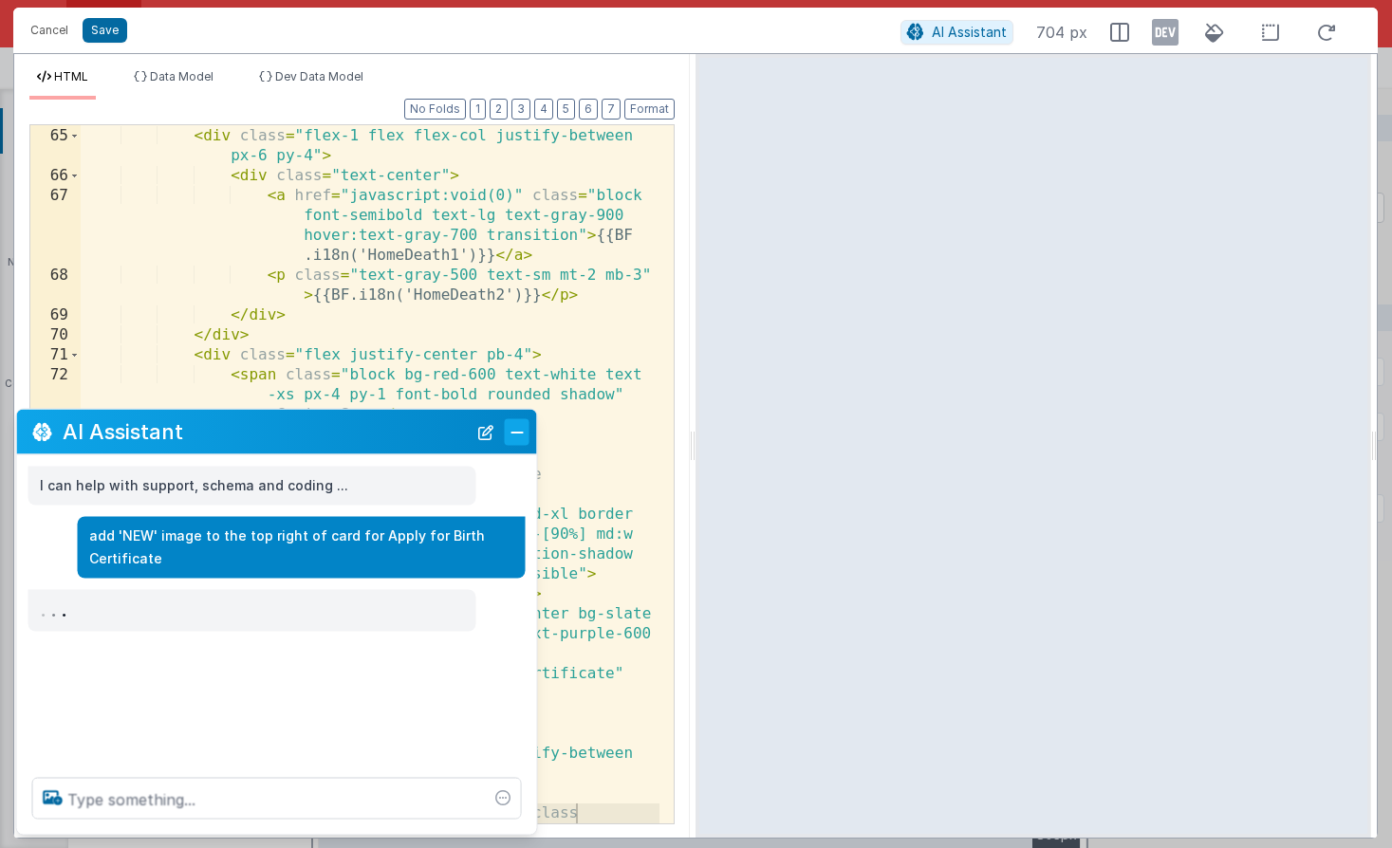
click at [518, 432] on button "Close" at bounding box center [517, 431] width 25 height 27
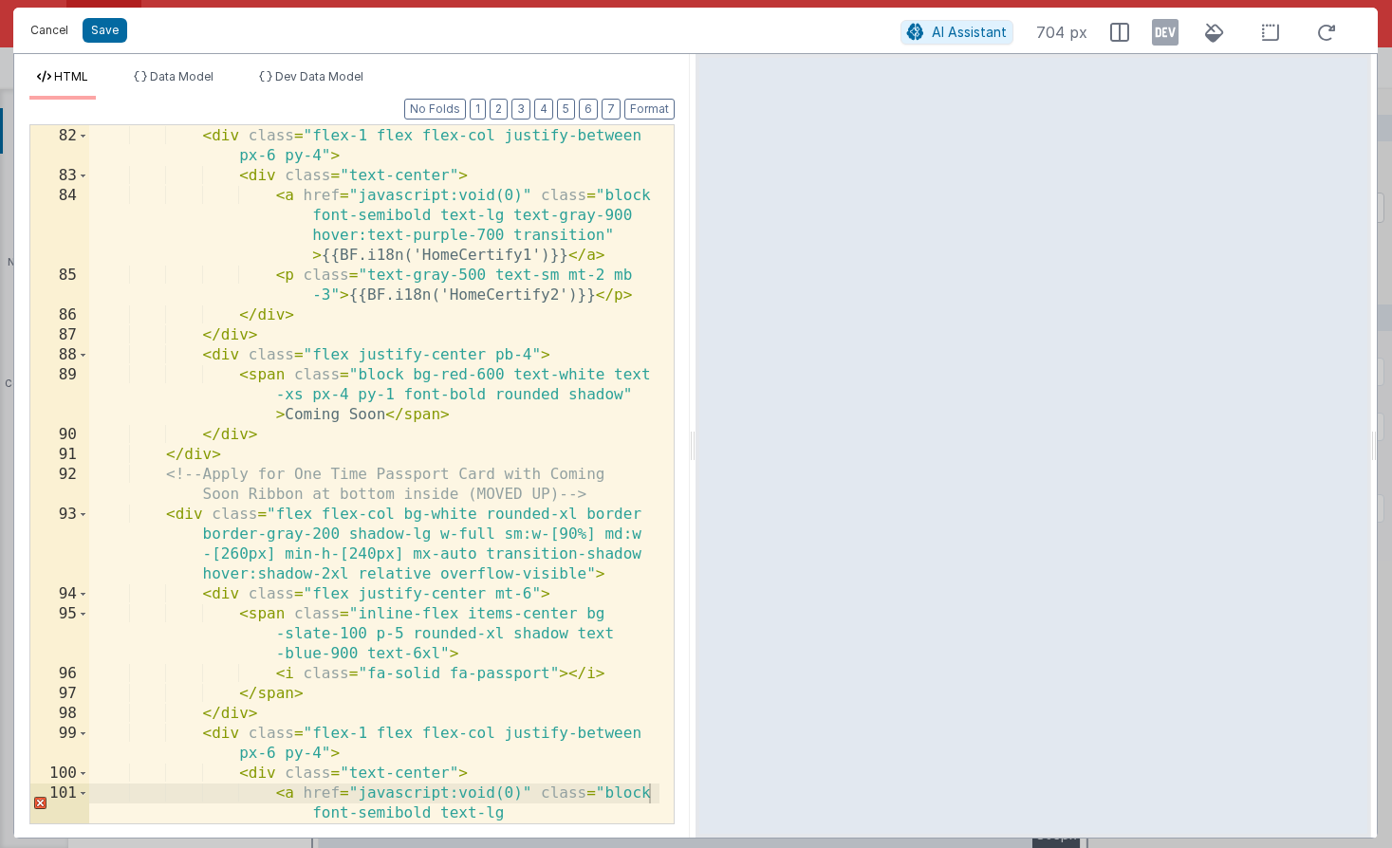
scroll to position [3127, 0]
click at [63, 36] on button "Cancel" at bounding box center [49, 30] width 57 height 27
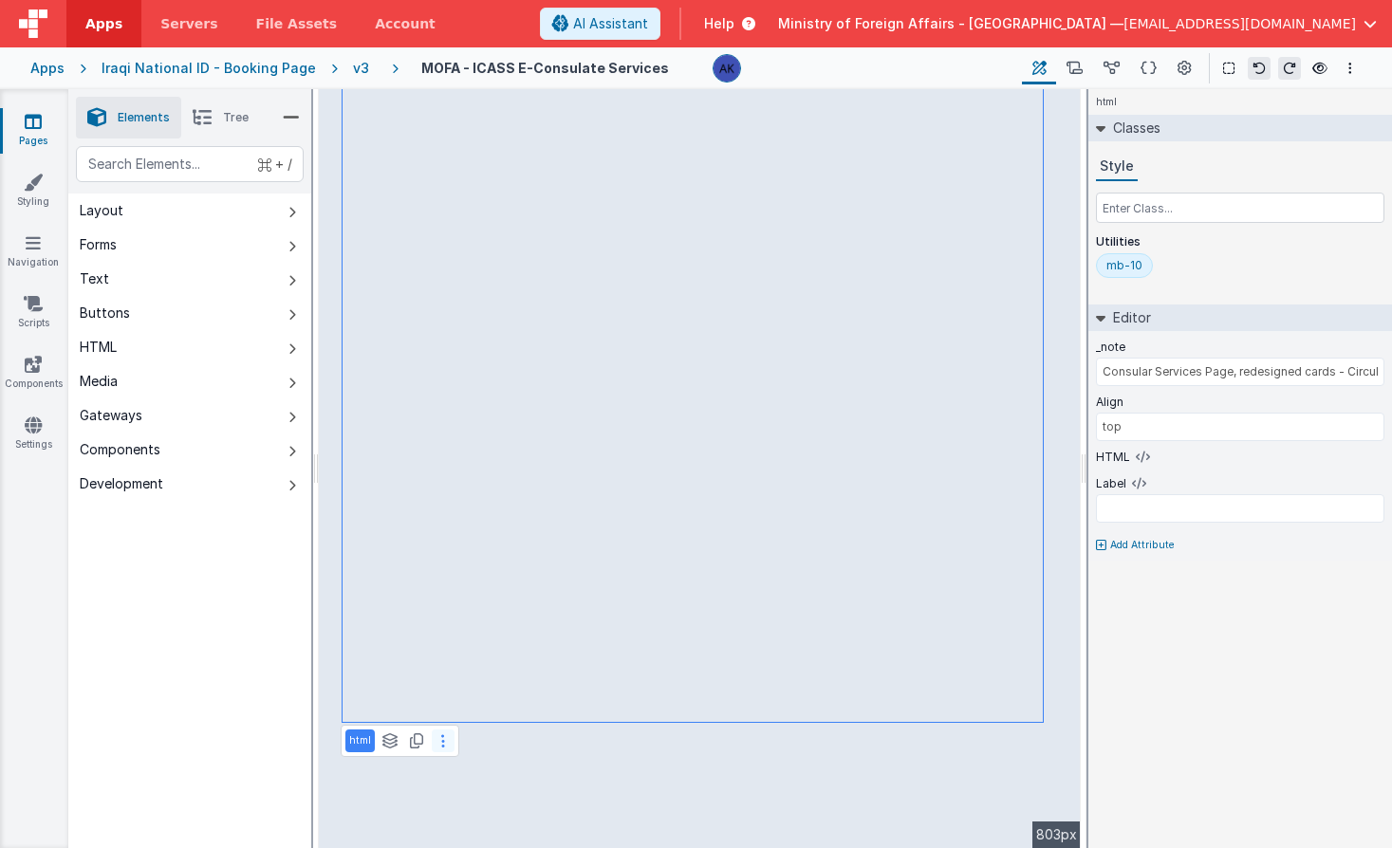
click at [435, 745] on button at bounding box center [443, 741] width 23 height 23
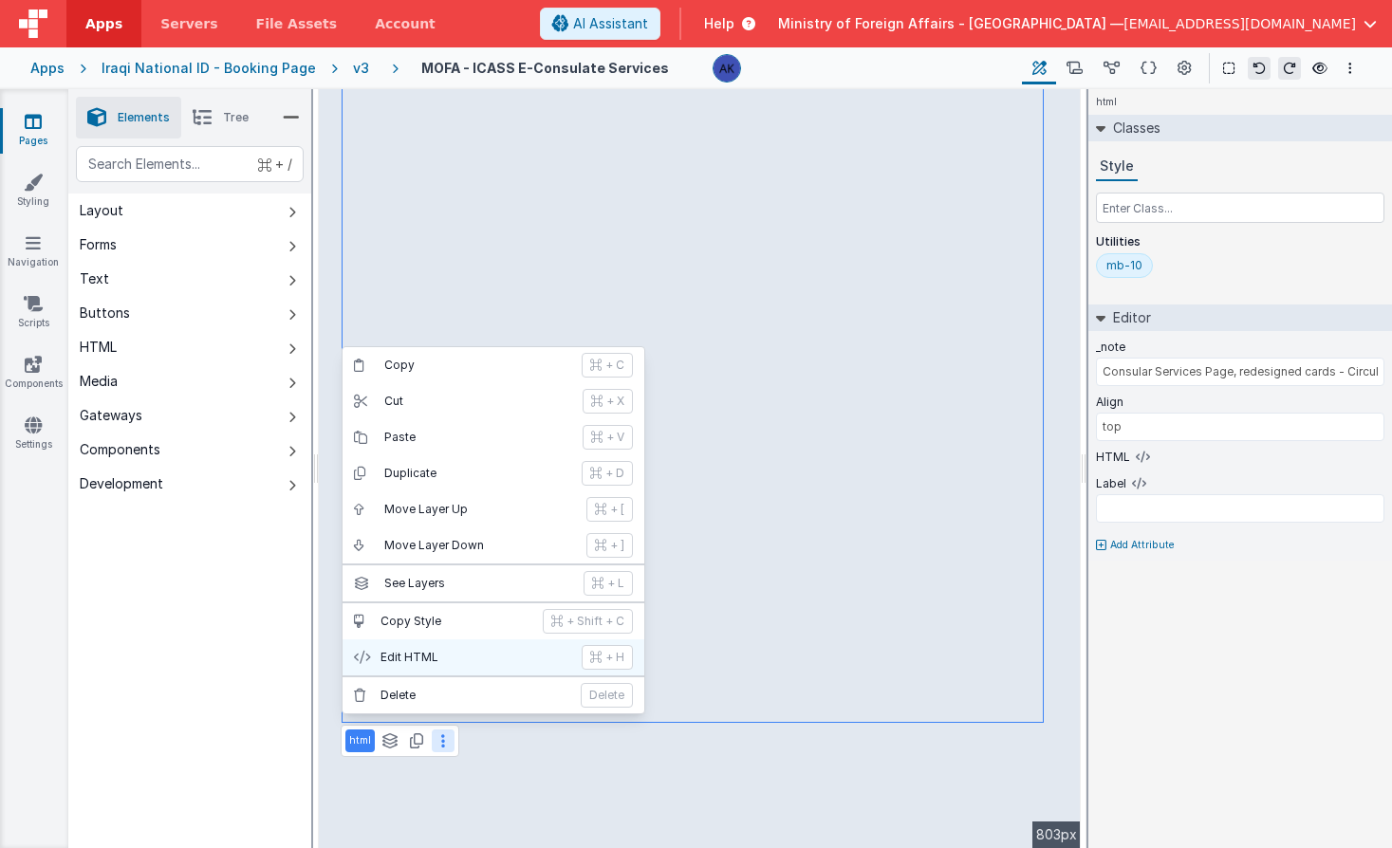
click at [434, 656] on p "Edit HTML" at bounding box center [475, 657] width 190 height 15
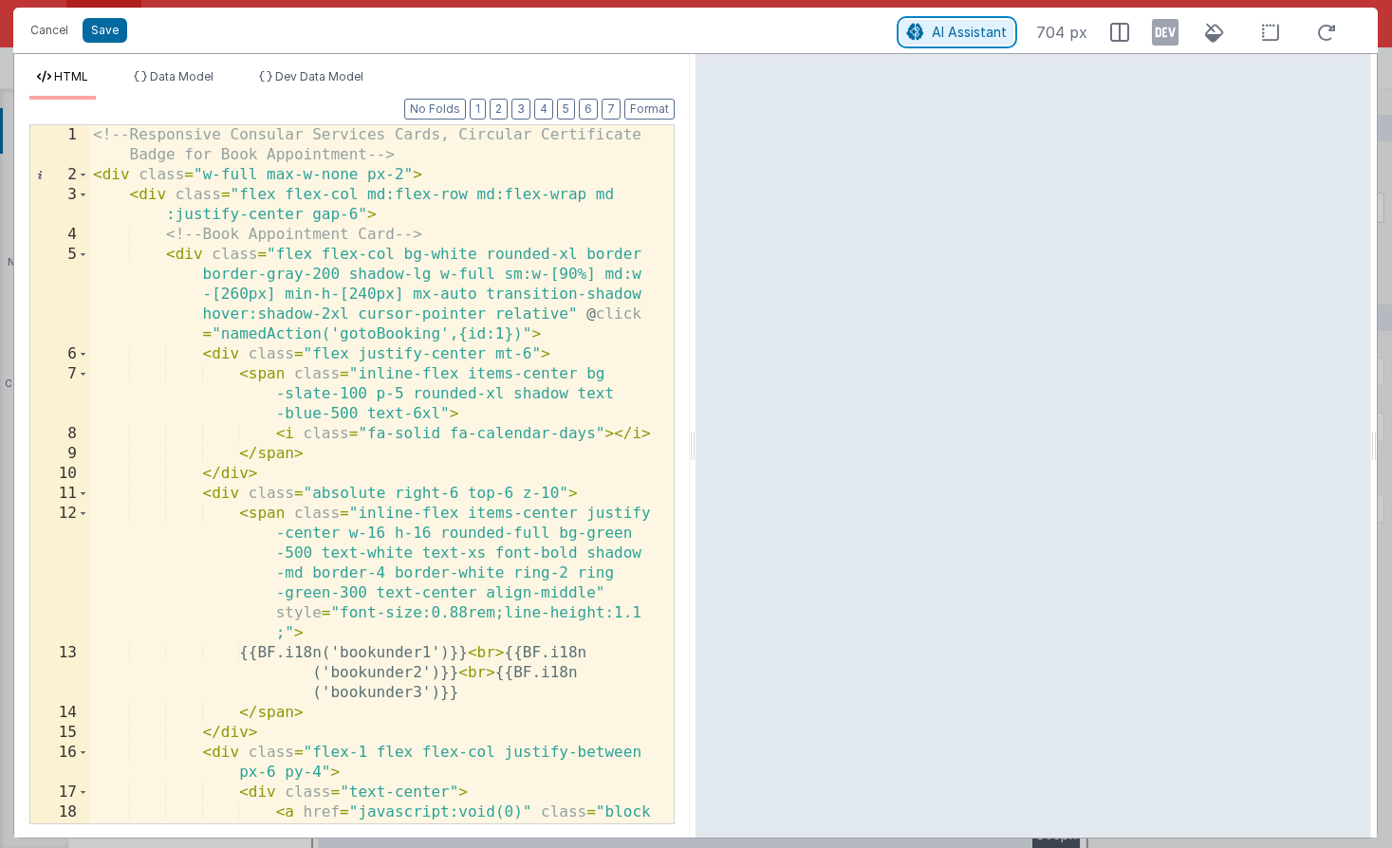
click at [939, 33] on span "AI Assistant" at bounding box center [969, 32] width 75 height 16
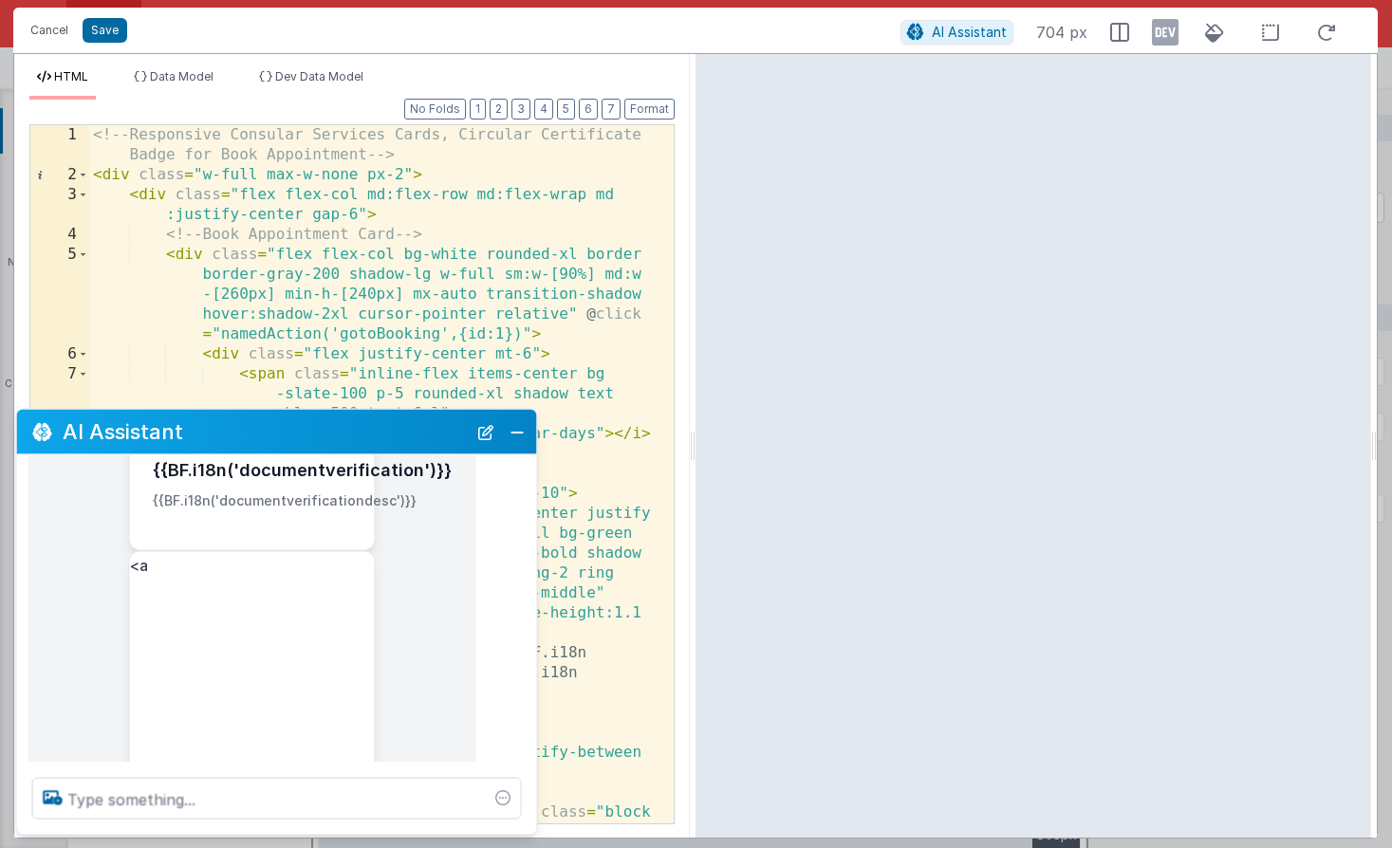
scroll to position [268, 0]
click at [480, 428] on button "New Chat" at bounding box center [485, 431] width 27 height 27
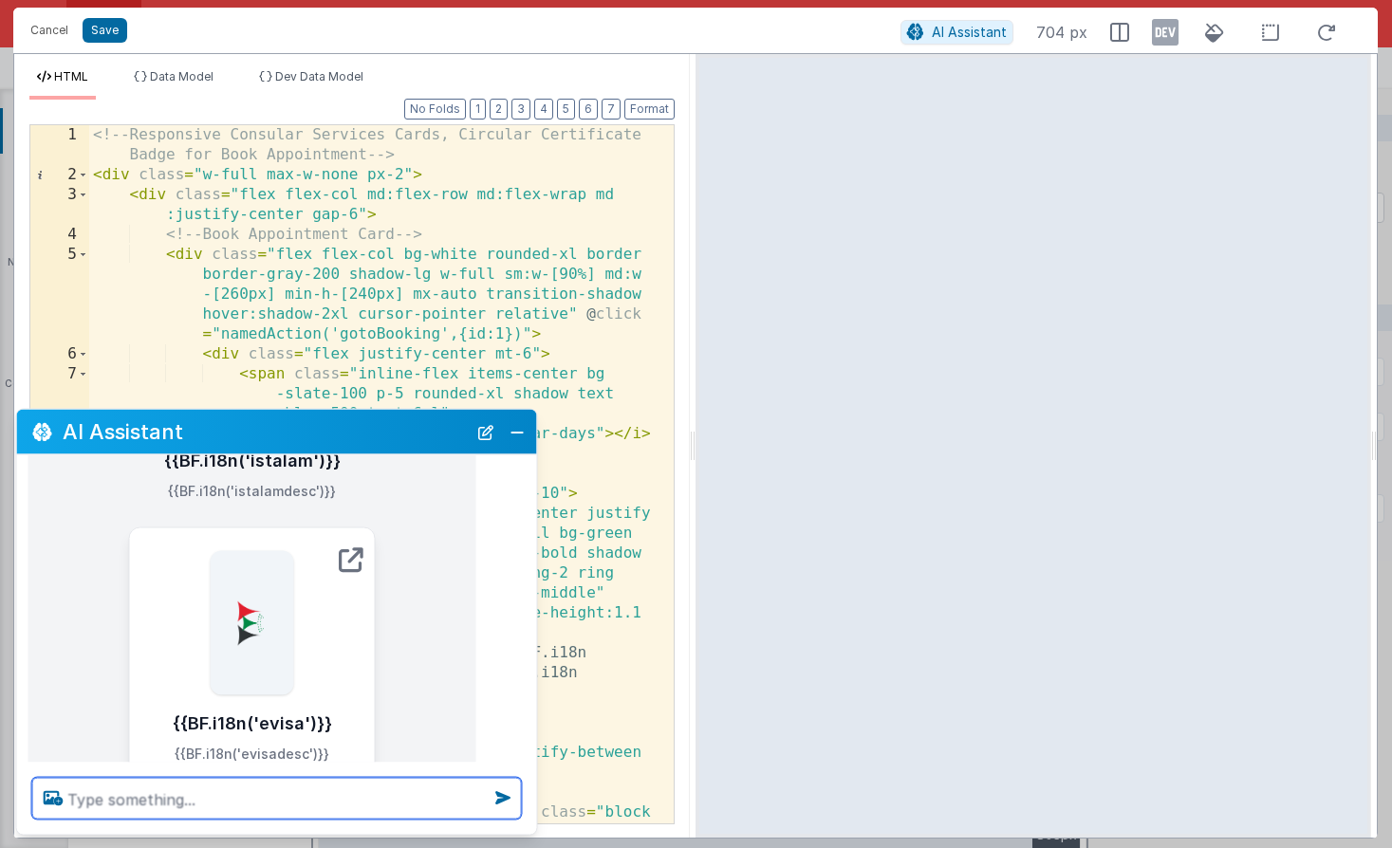
scroll to position [161, 0]
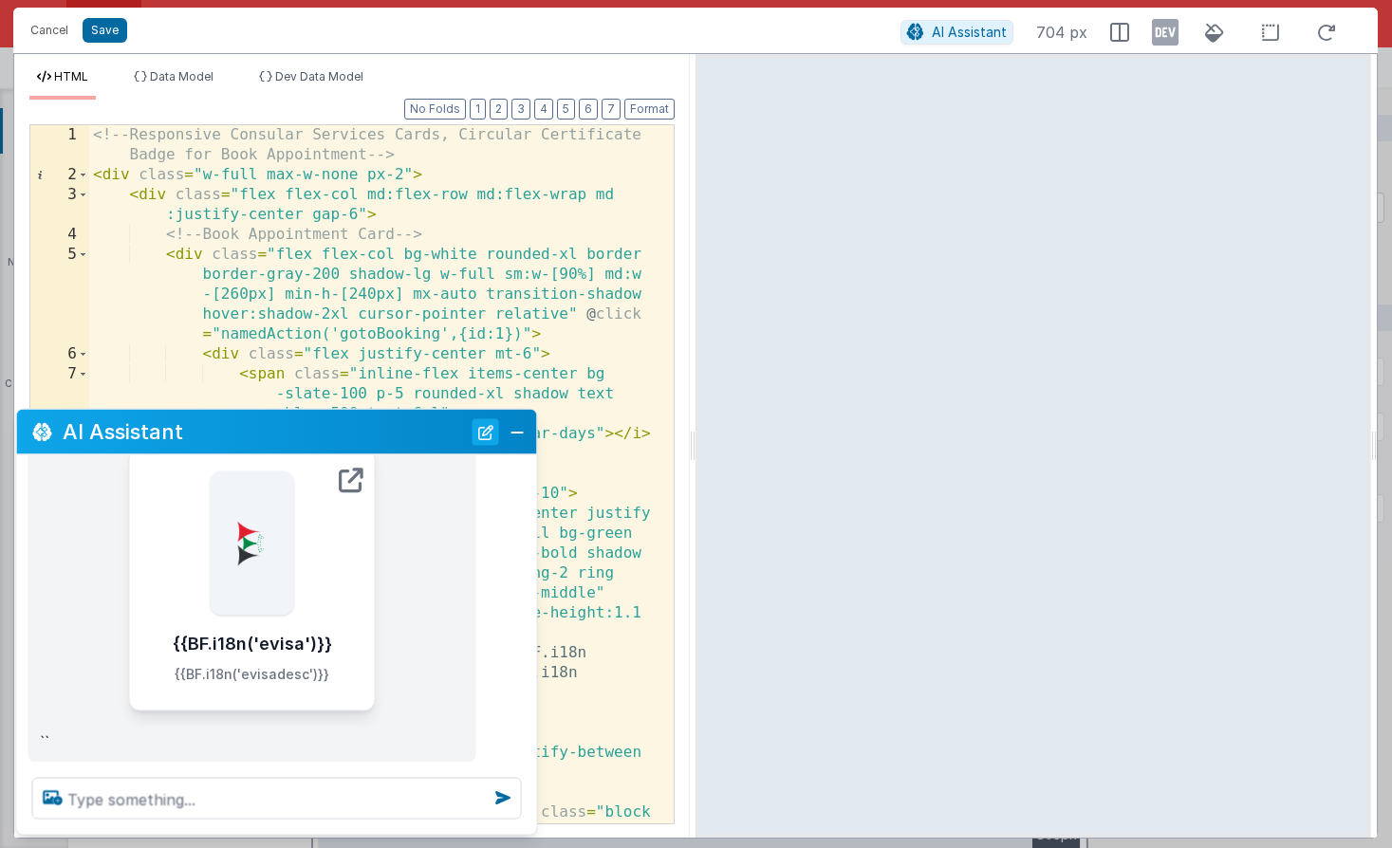
click at [480, 440] on button "New Chat" at bounding box center [485, 431] width 27 height 27
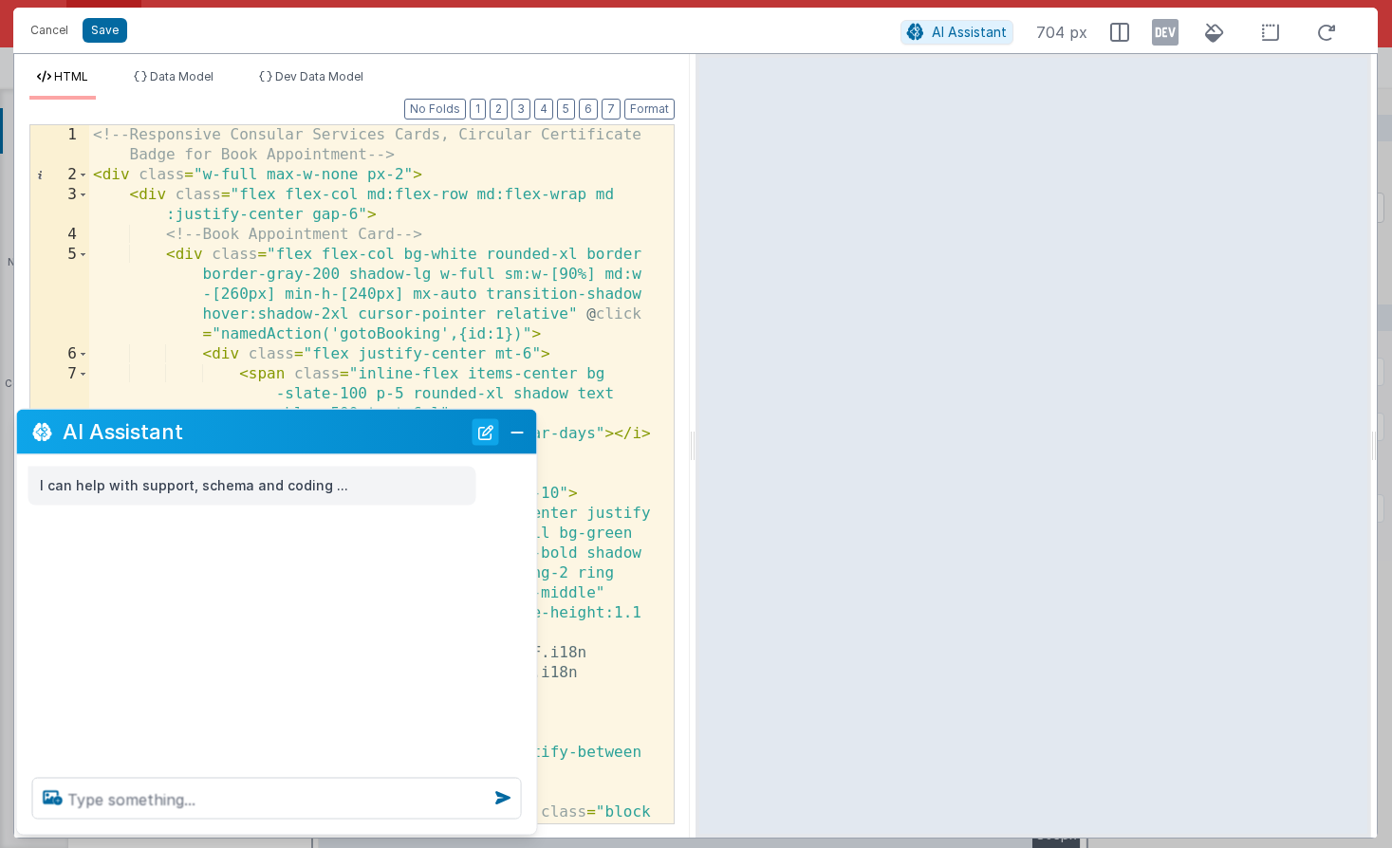
scroll to position [0, 0]
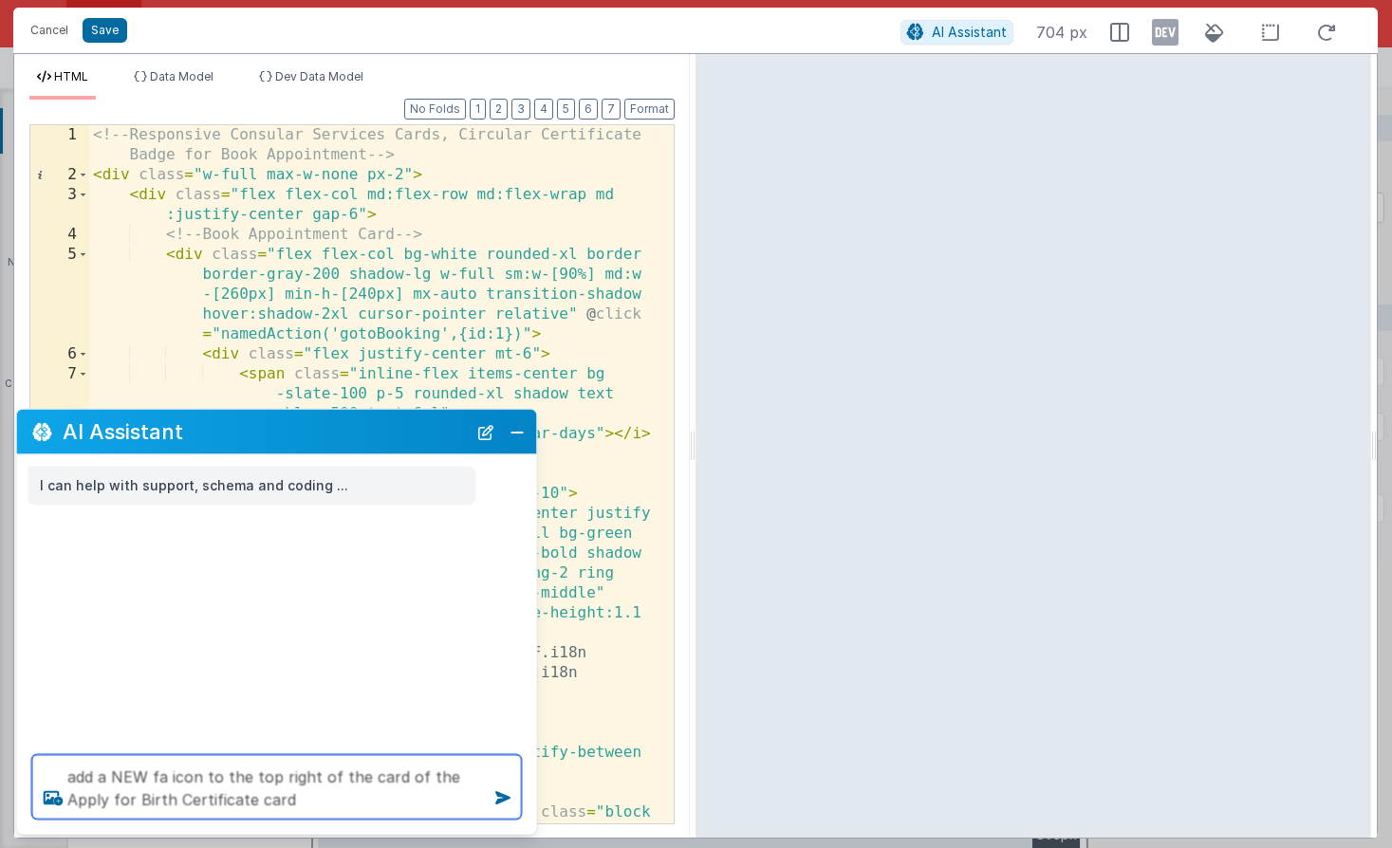
type textarea "add a NEW fa icon to the top right of the card of the Apply for Birth Certifica…"
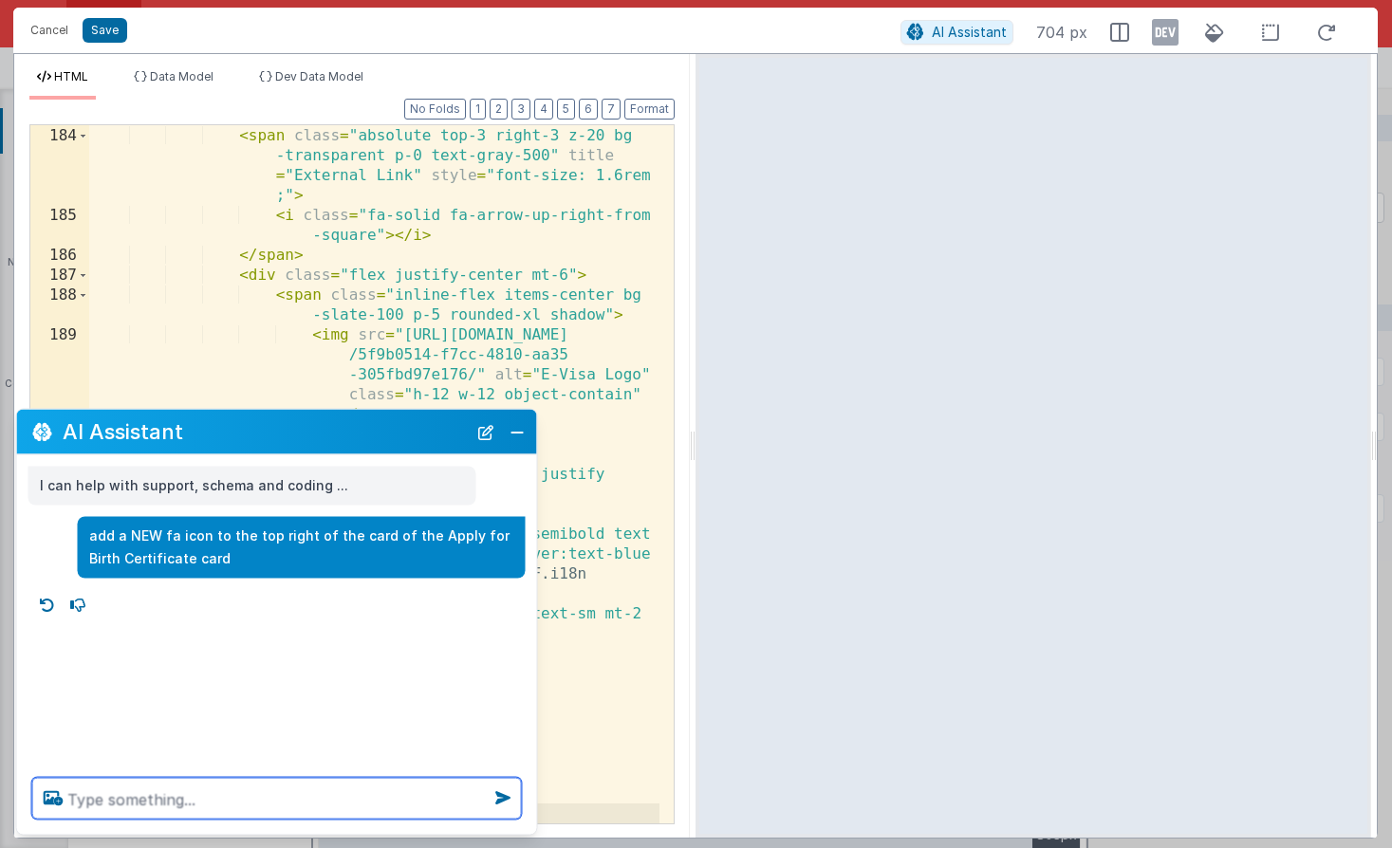
scroll to position [6873, 0]
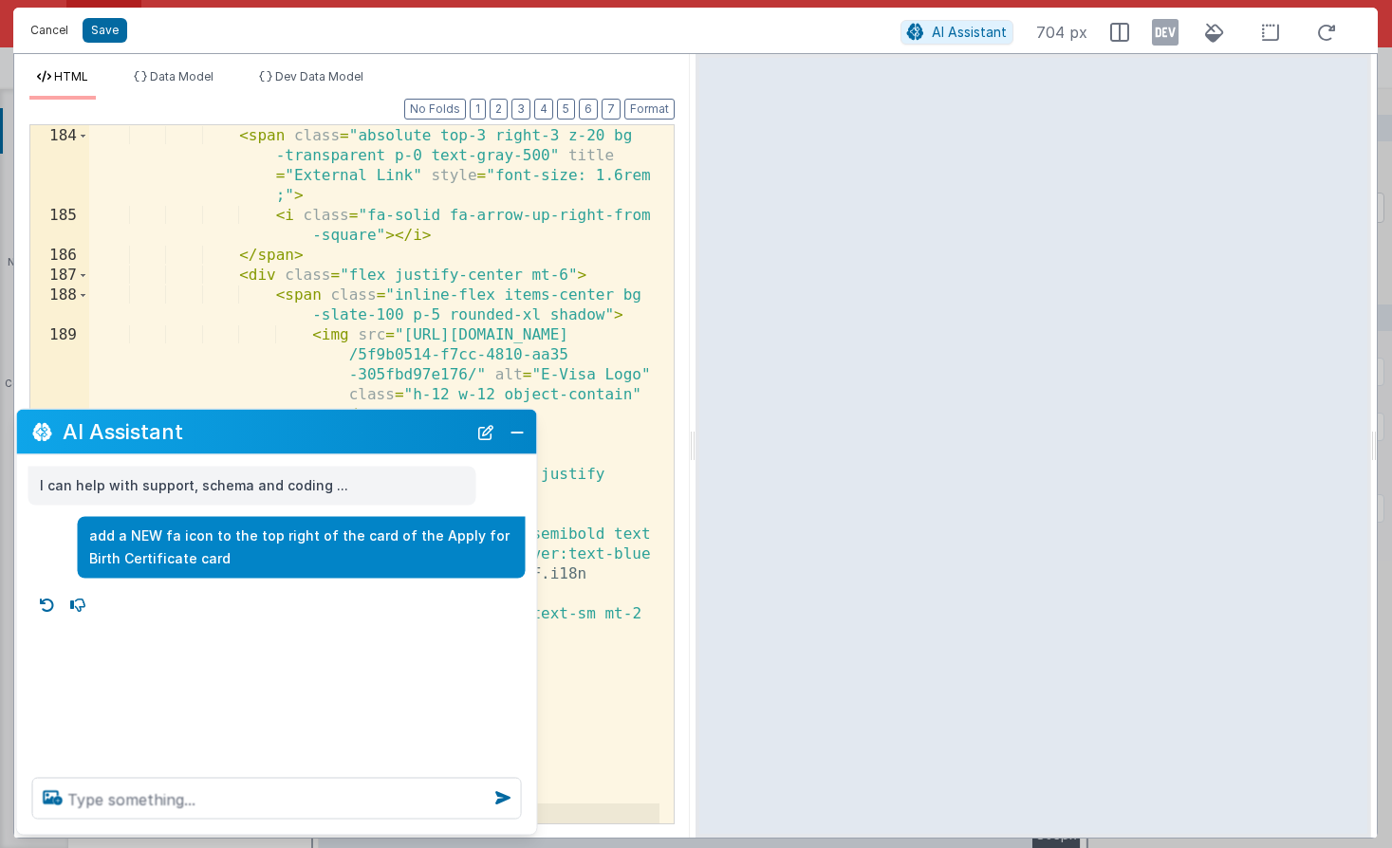
click at [65, 31] on button "Cancel" at bounding box center [49, 30] width 57 height 27
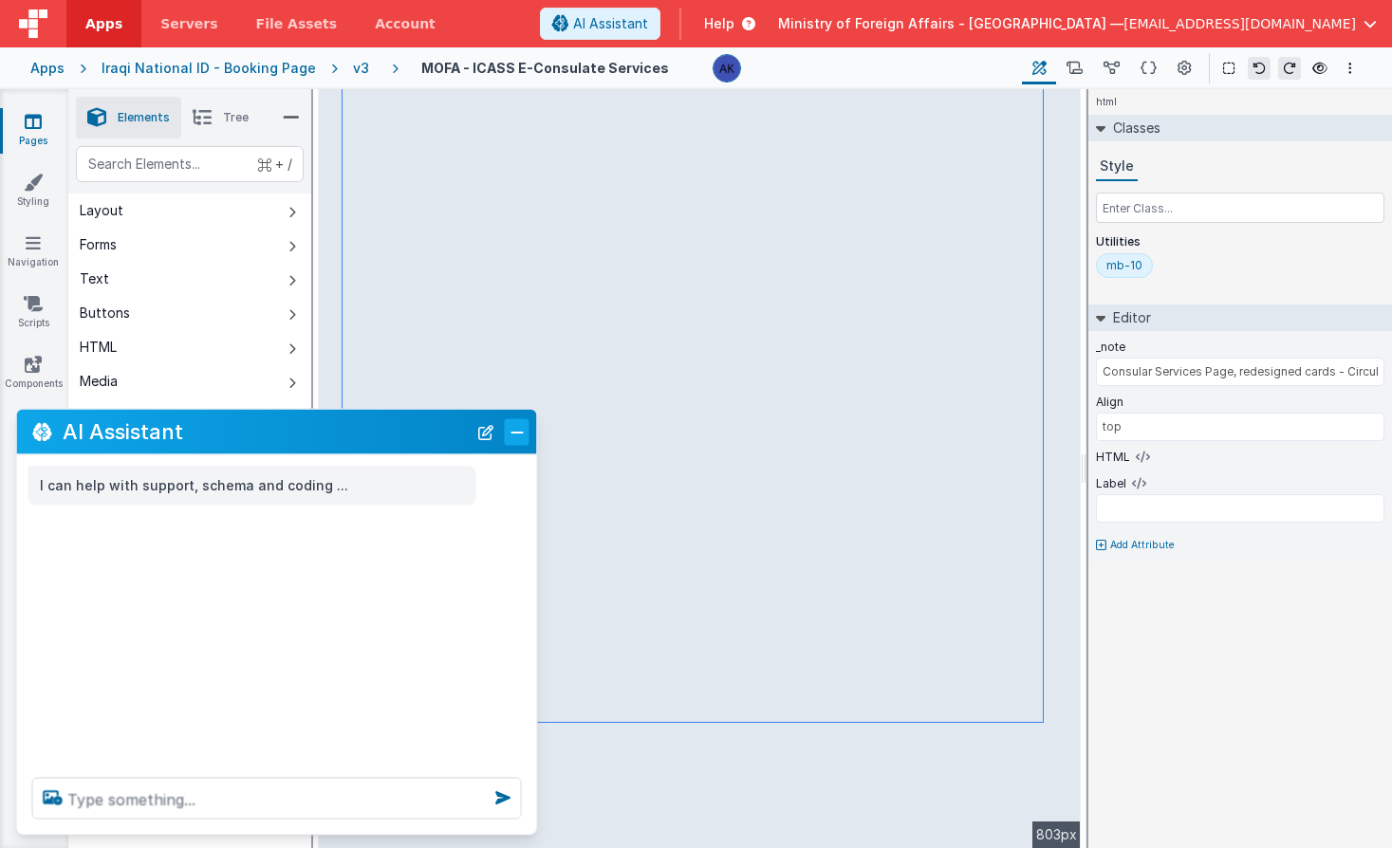
click at [516, 436] on button "Close" at bounding box center [517, 431] width 25 height 27
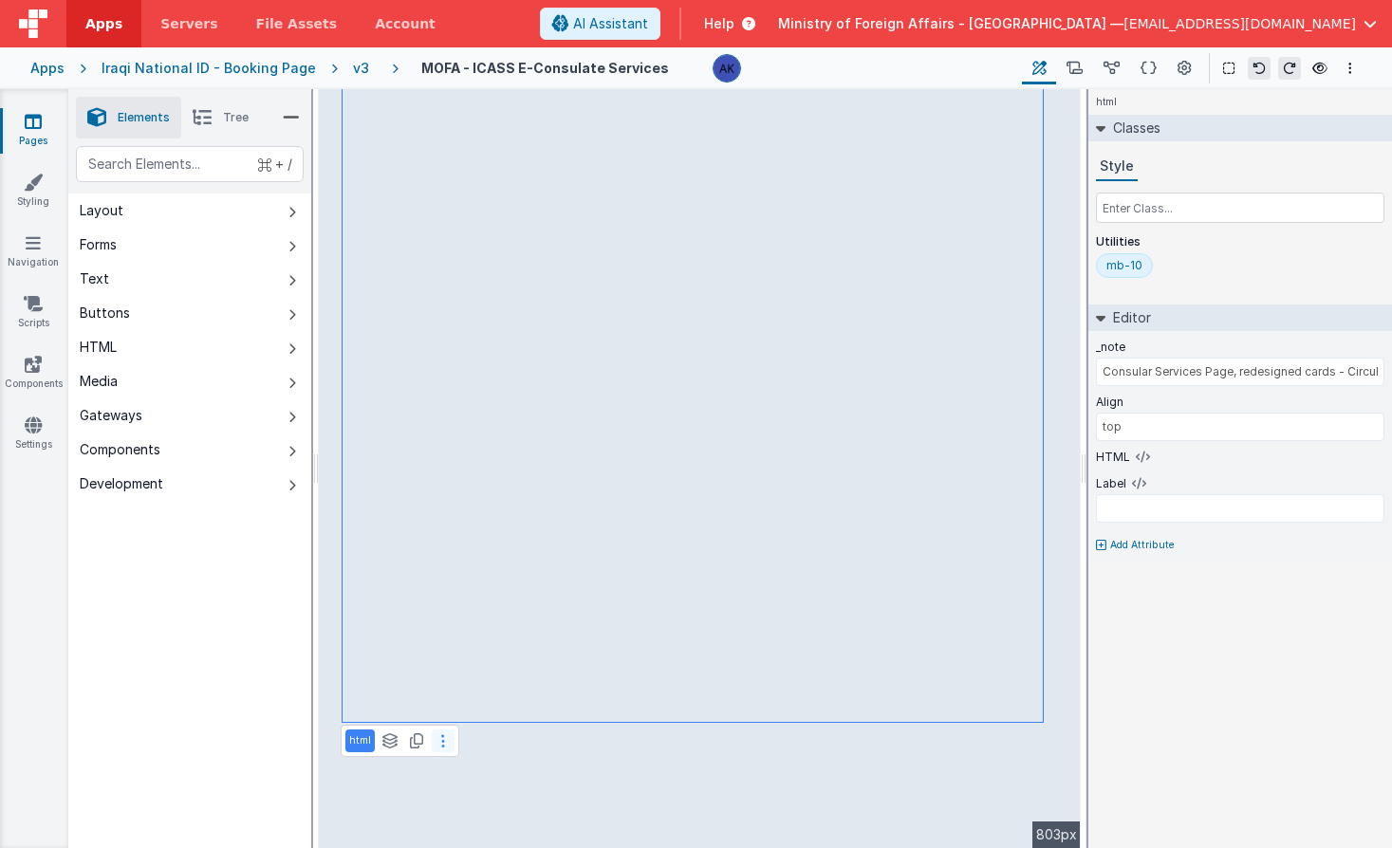
click at [443, 745] on button at bounding box center [443, 741] width 23 height 23
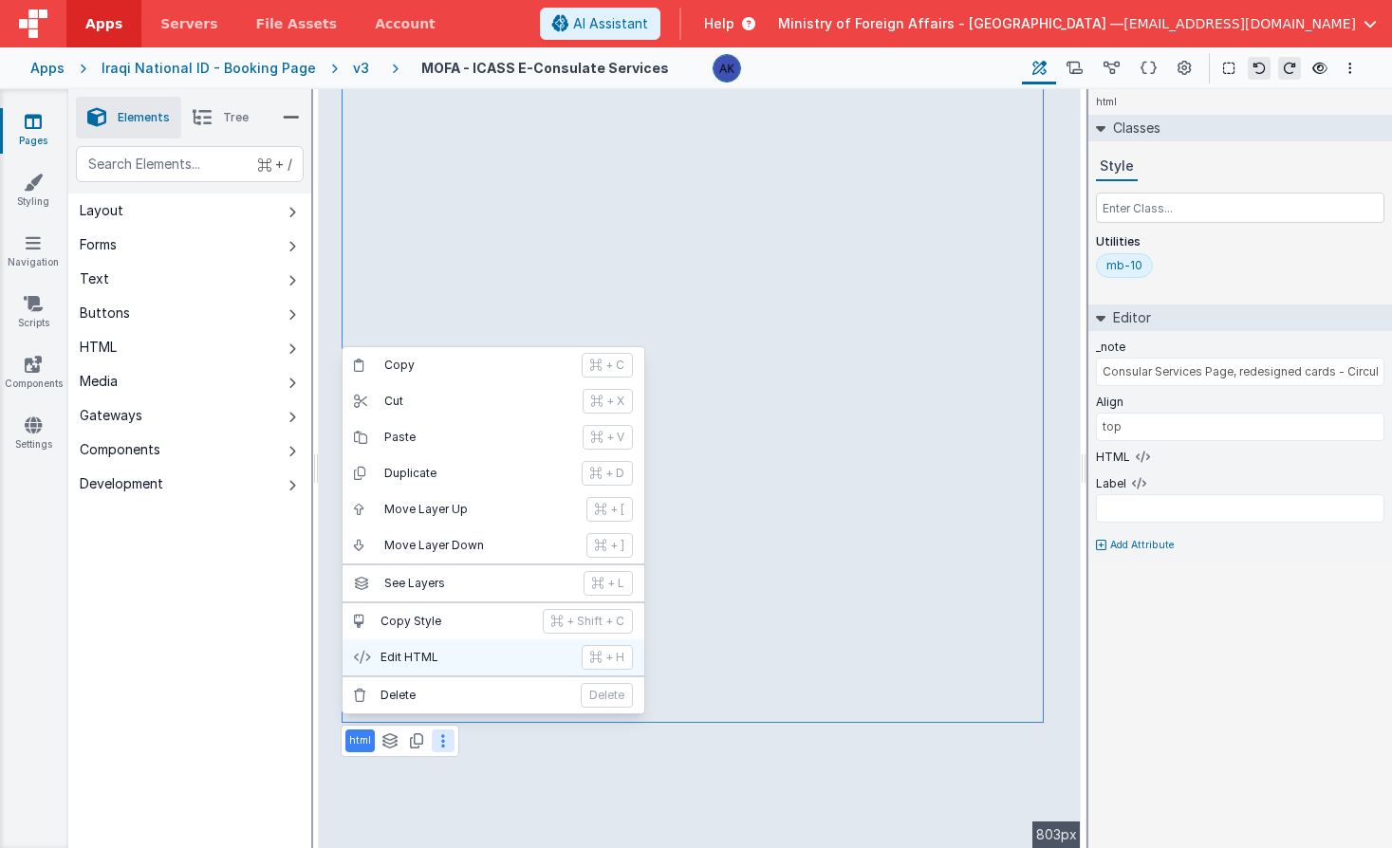
click at [444, 650] on p "Edit HTML" at bounding box center [475, 657] width 190 height 15
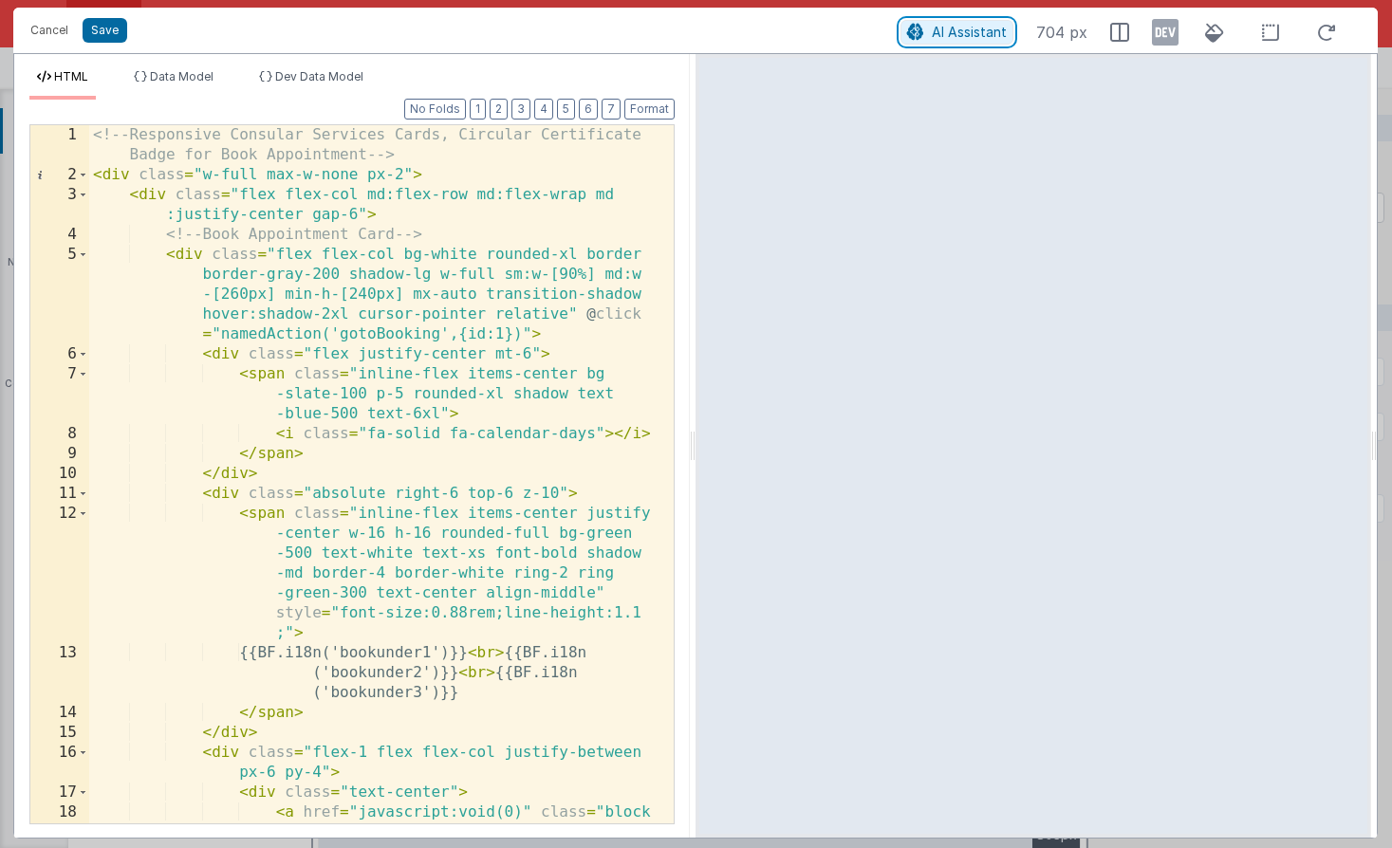
click at [995, 36] on span "AI Assistant" at bounding box center [969, 32] width 75 height 16
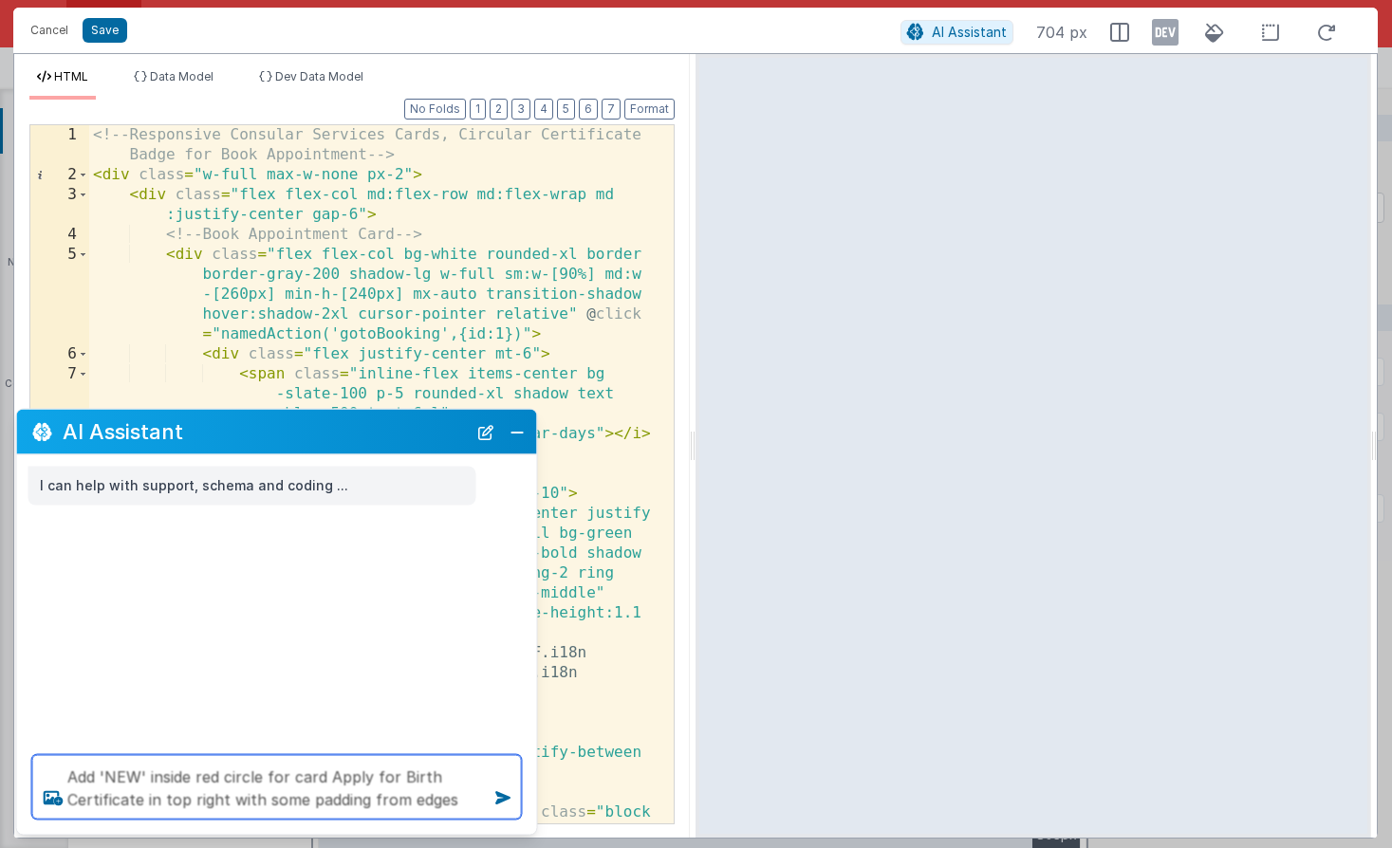
type textarea "Add 'NEW' inside red circle for card Apply for Birth Certificate in top right w…"
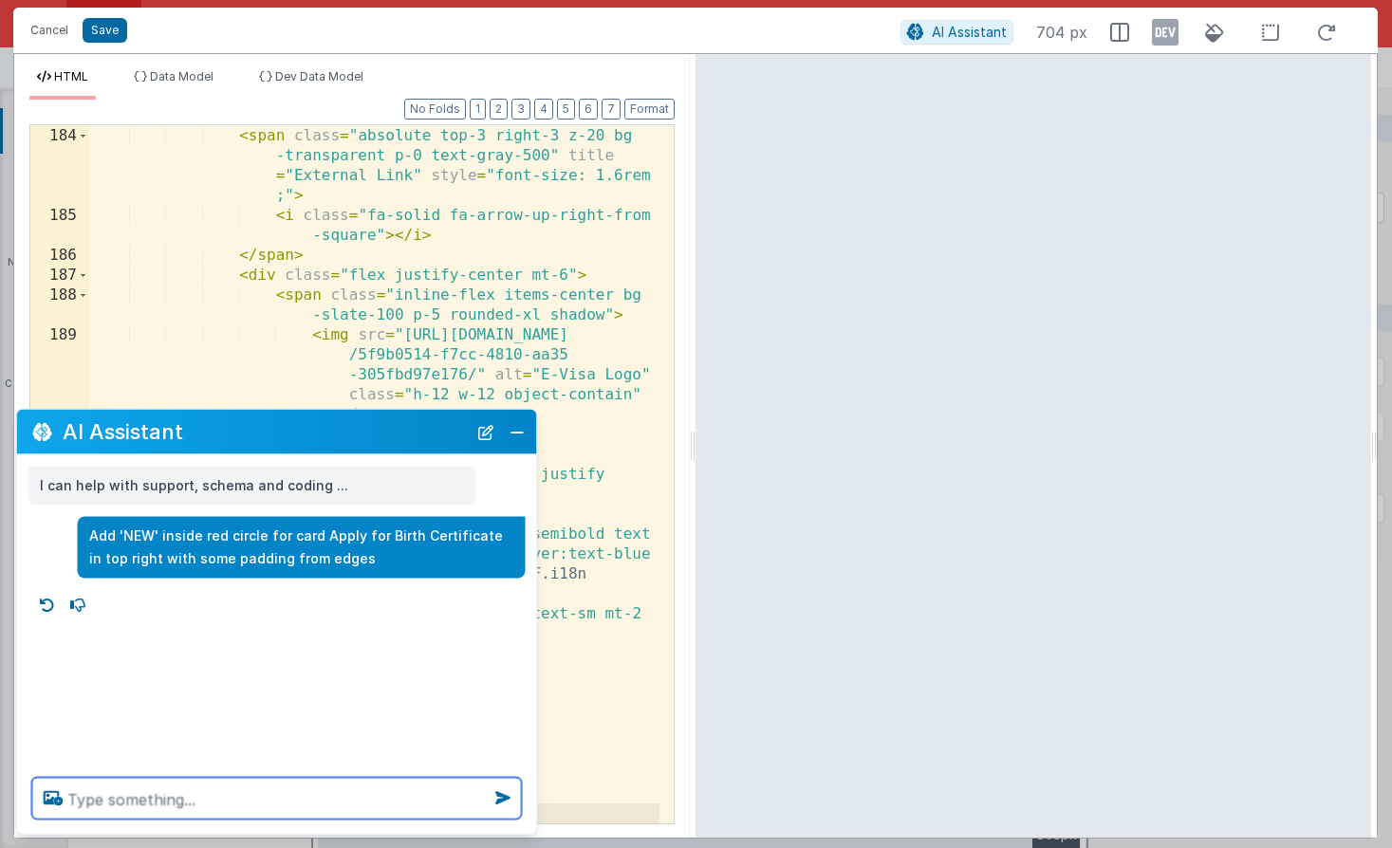
scroll to position [6932, 0]
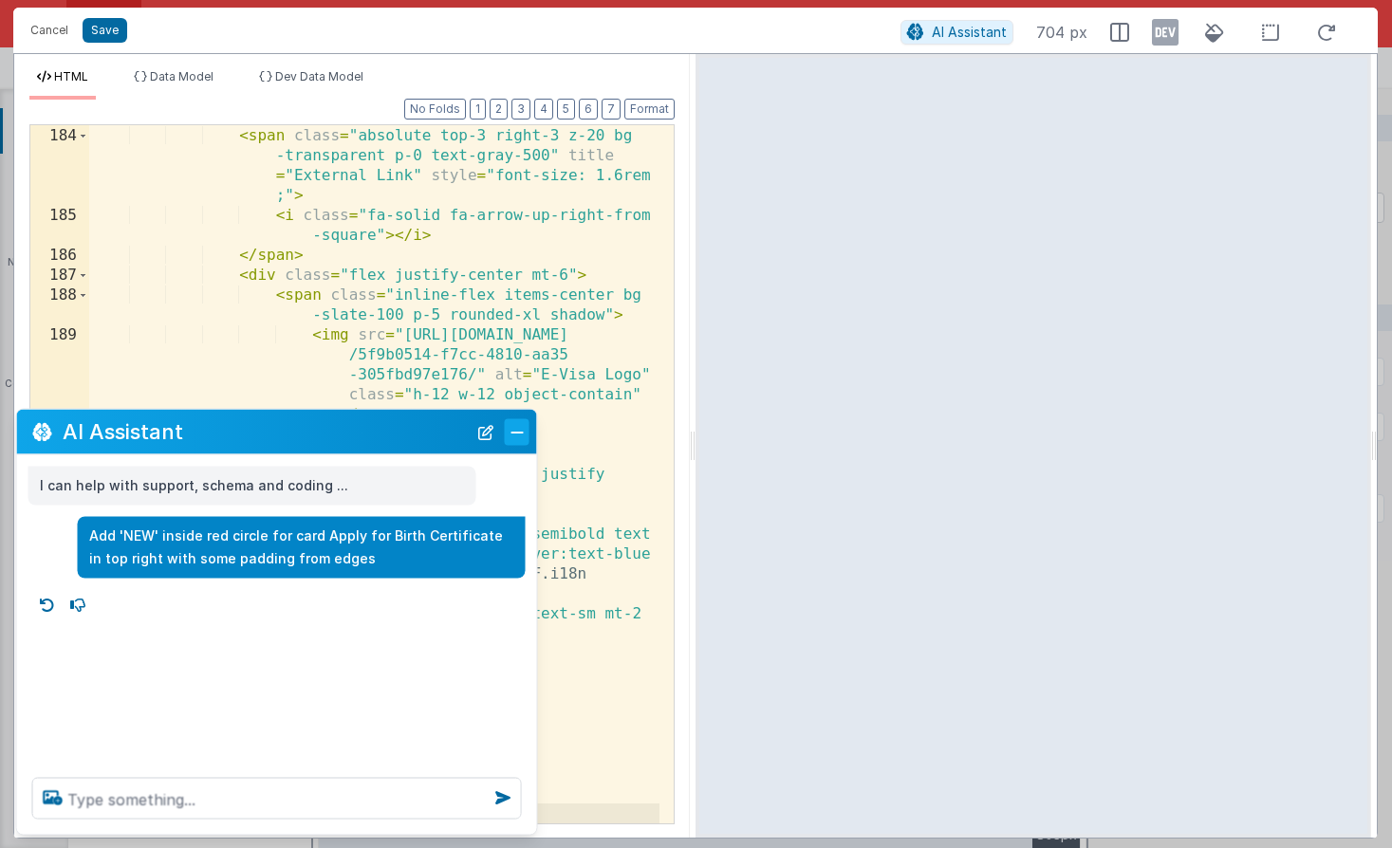
click at [519, 430] on button "Close" at bounding box center [517, 431] width 25 height 27
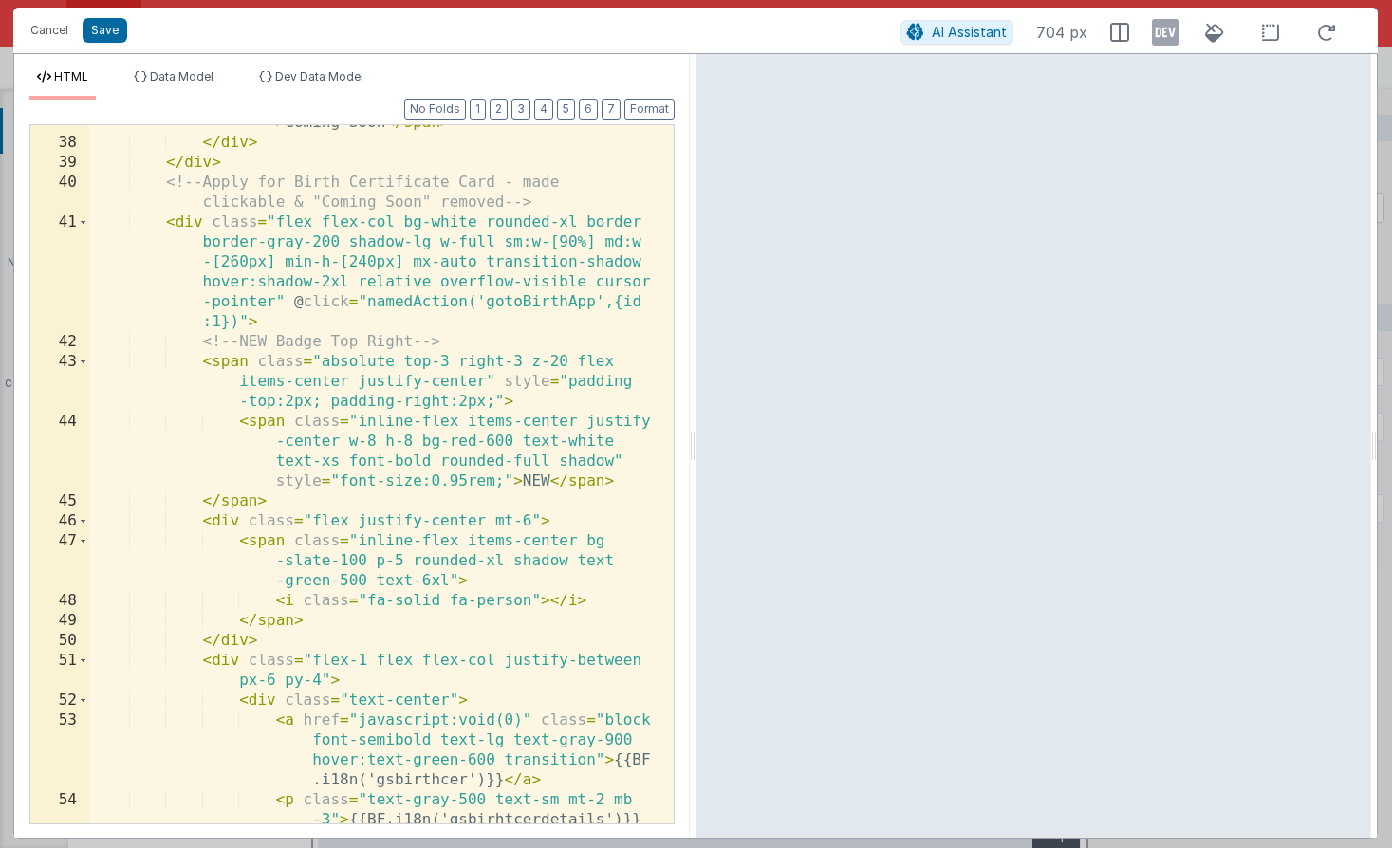
scroll to position [1487, 0]
click at [377, 442] on div "< span class = "block bg-red-600 text-white text -xs px-4 py-1 font-bold rounde…" at bounding box center [374, 482] width 570 height 818
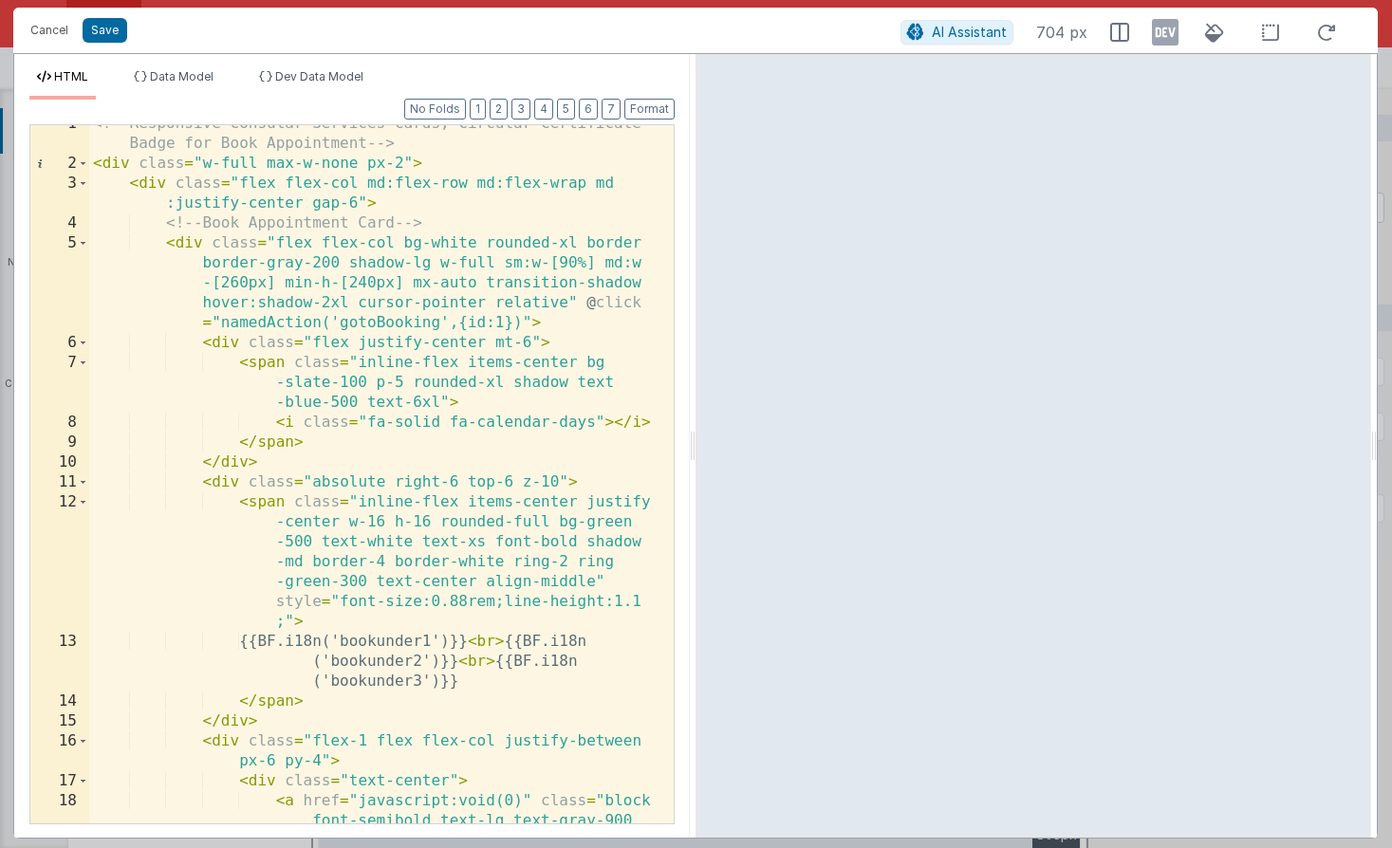
scroll to position [17, 0]
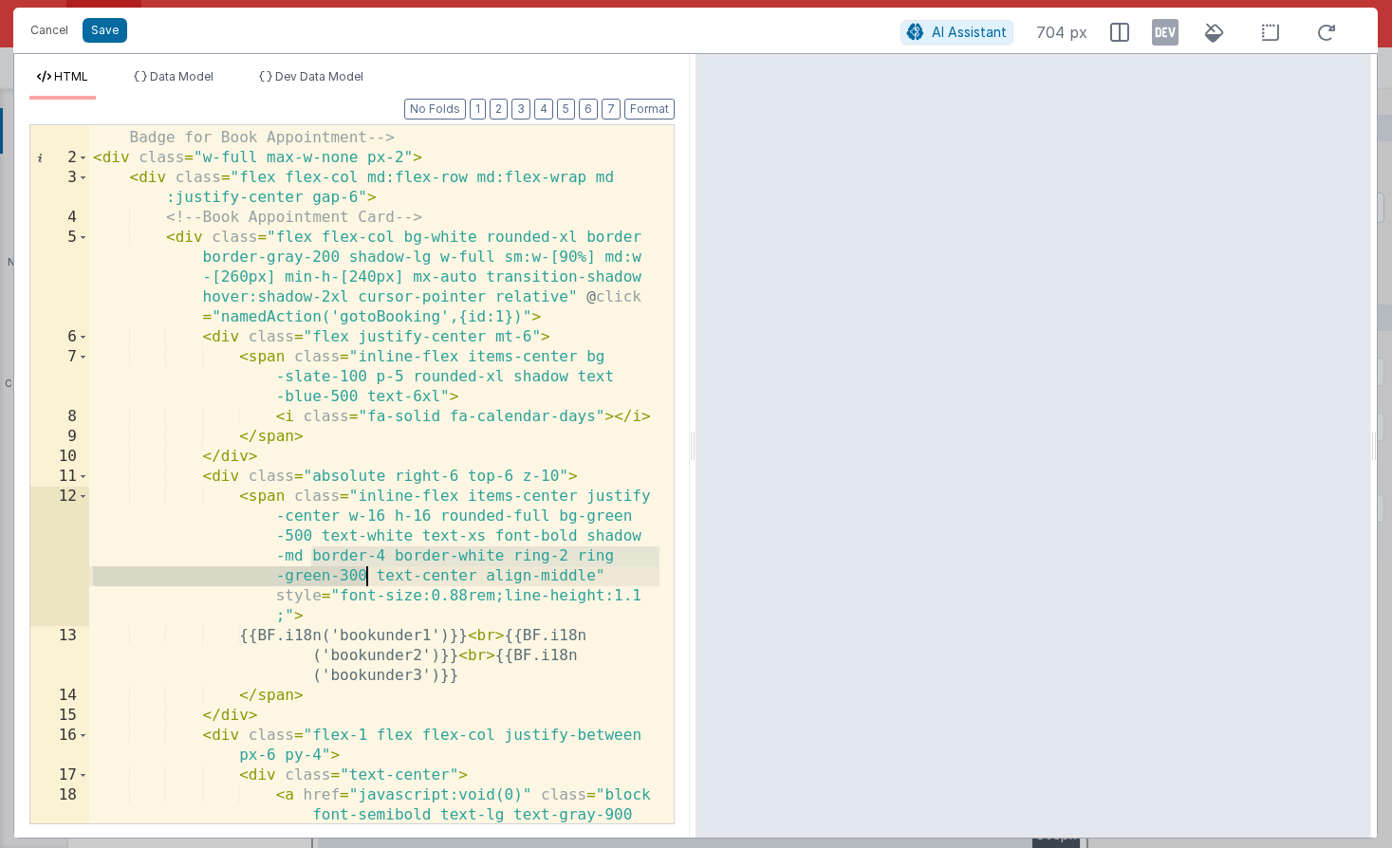
drag, startPoint x: 309, startPoint y: 558, endPoint x: 364, endPoint y: 573, distance: 57.1
click at [364, 573] on div "<!-- Responsive Consular Services Cards, Circular Certificate Badge for Book Ap…" at bounding box center [374, 517] width 570 height 818
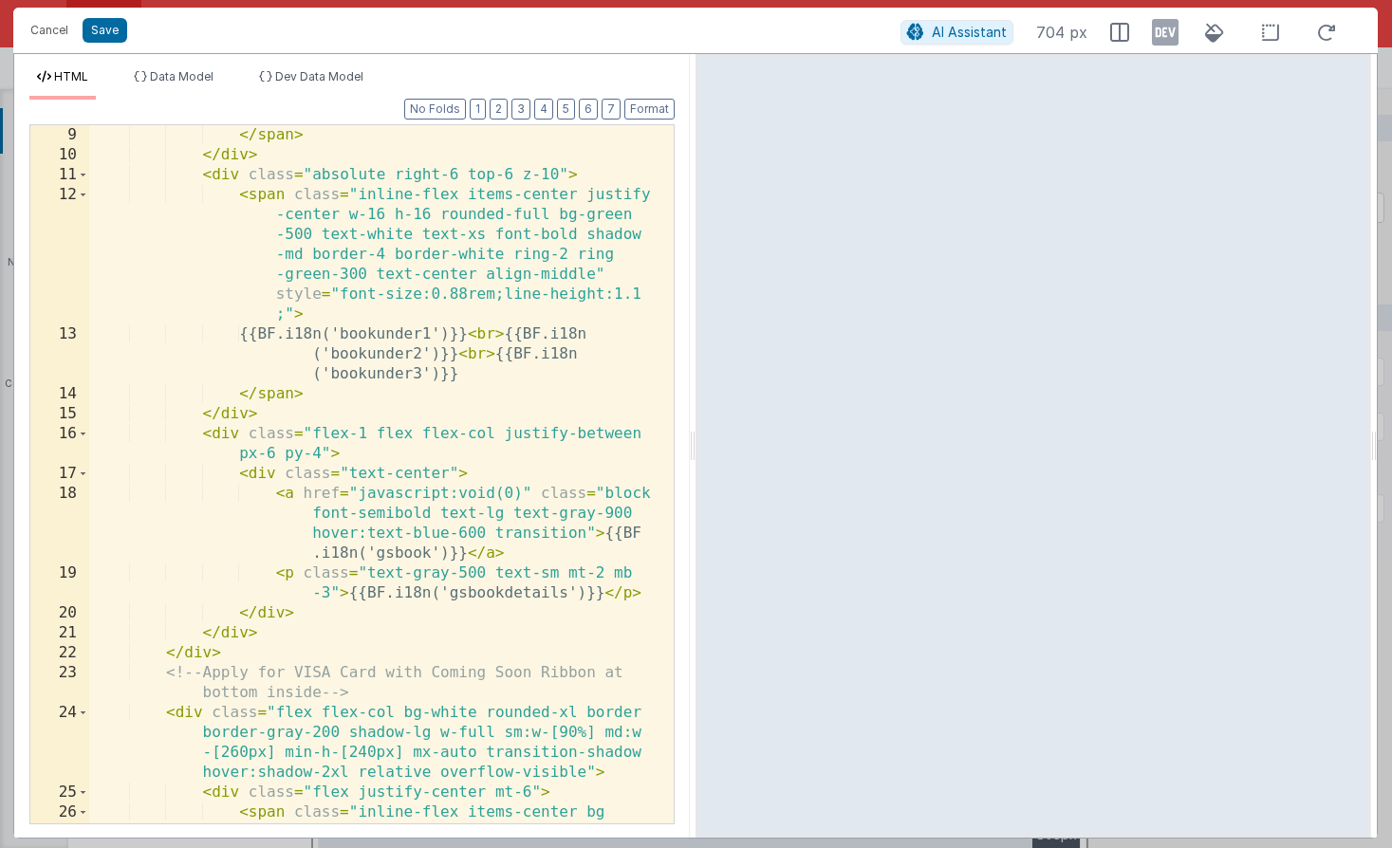
scroll to position [0, 0]
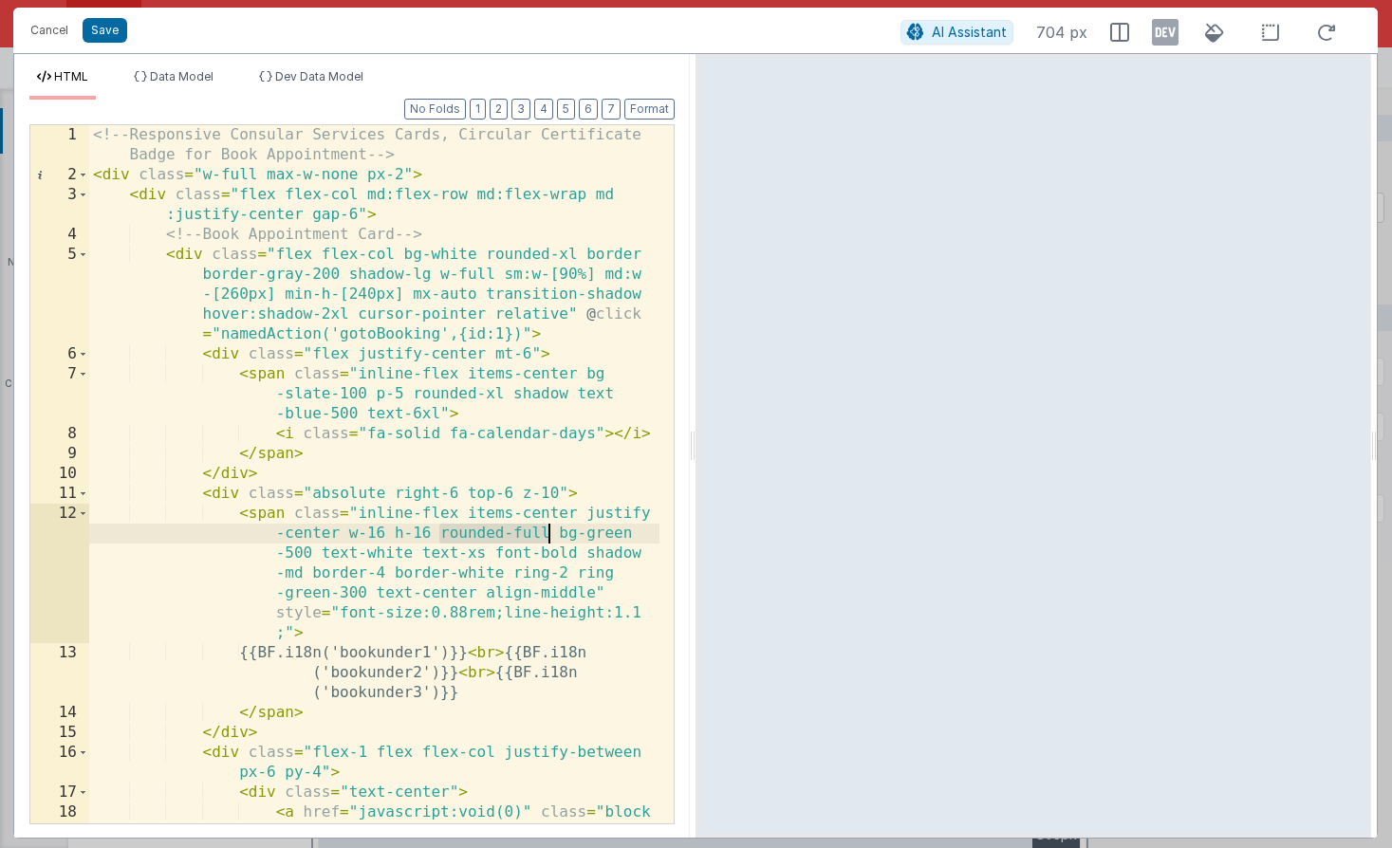
drag, startPoint x: 443, startPoint y: 532, endPoint x: 547, endPoint y: 536, distance: 104.4
click at [547, 536] on div "<!-- Responsive Consular Services Cards, Circular Certificate Badge for Book Ap…" at bounding box center [374, 534] width 570 height 818
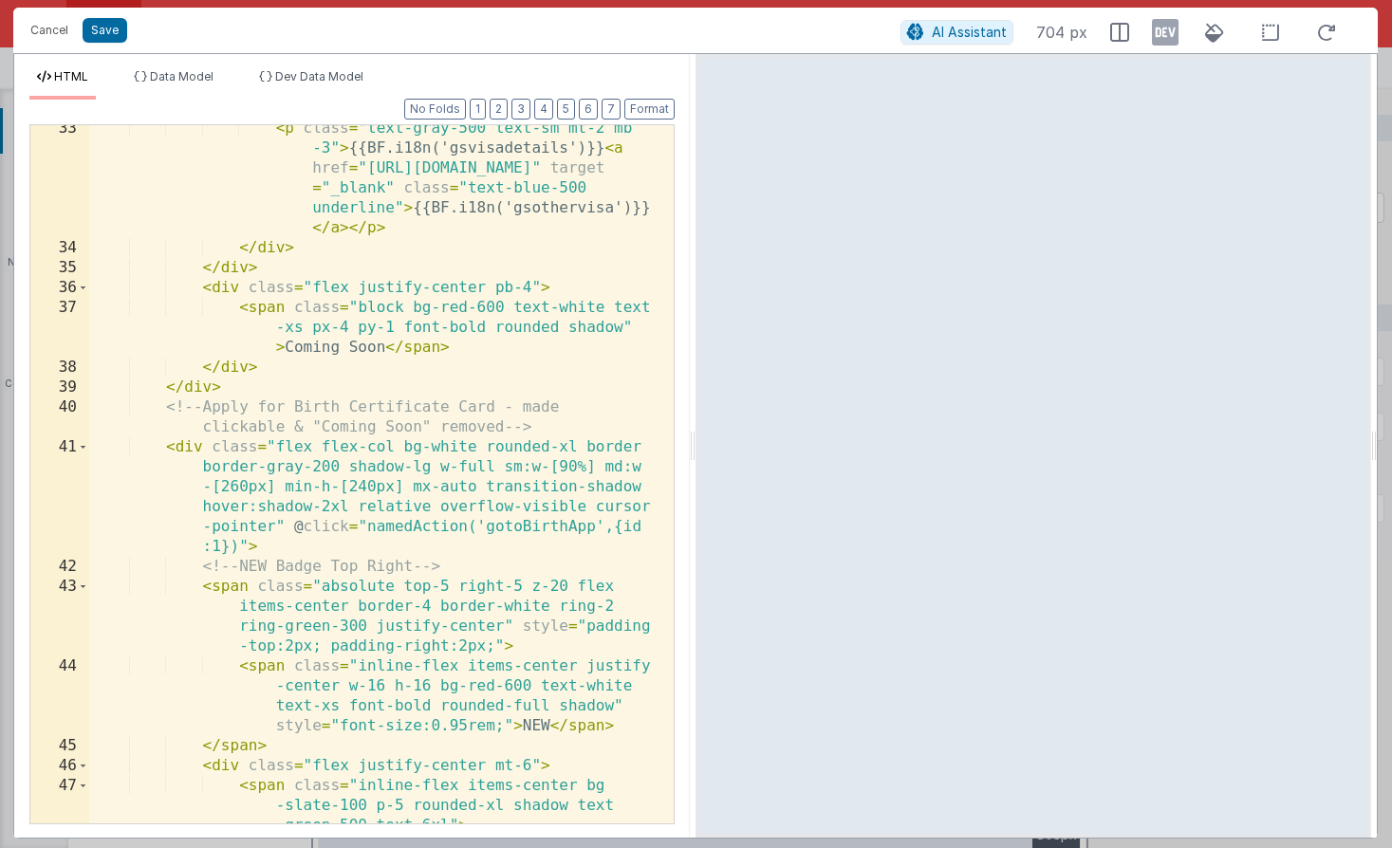
scroll to position [1268, 0]
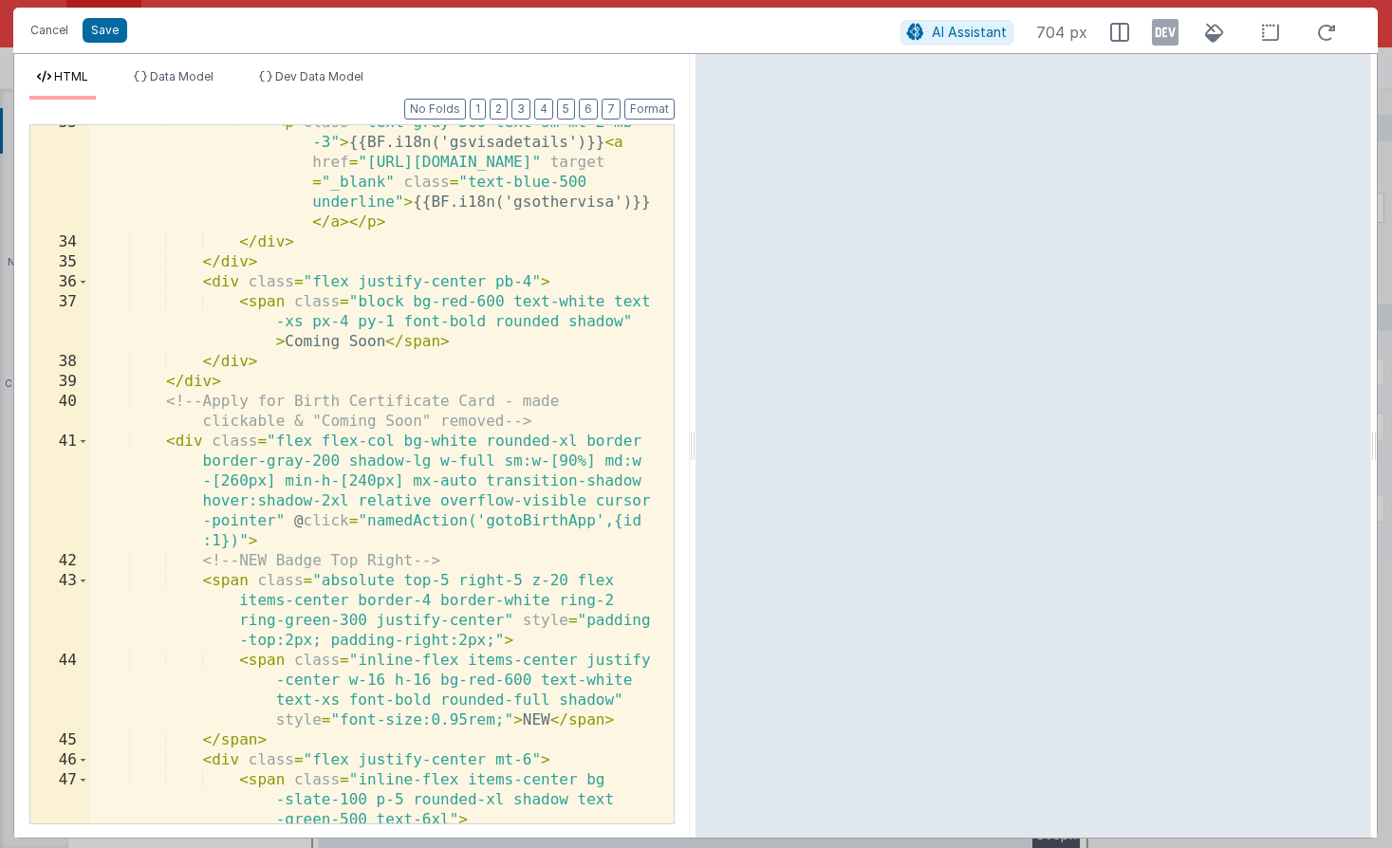
click at [374, 621] on div "< p class = "text-gray-500 text-sm mt-2 mb -3" > {{BF.i18n('gsvisadetails')}} <…" at bounding box center [374, 532] width 570 height 838
paste textarea
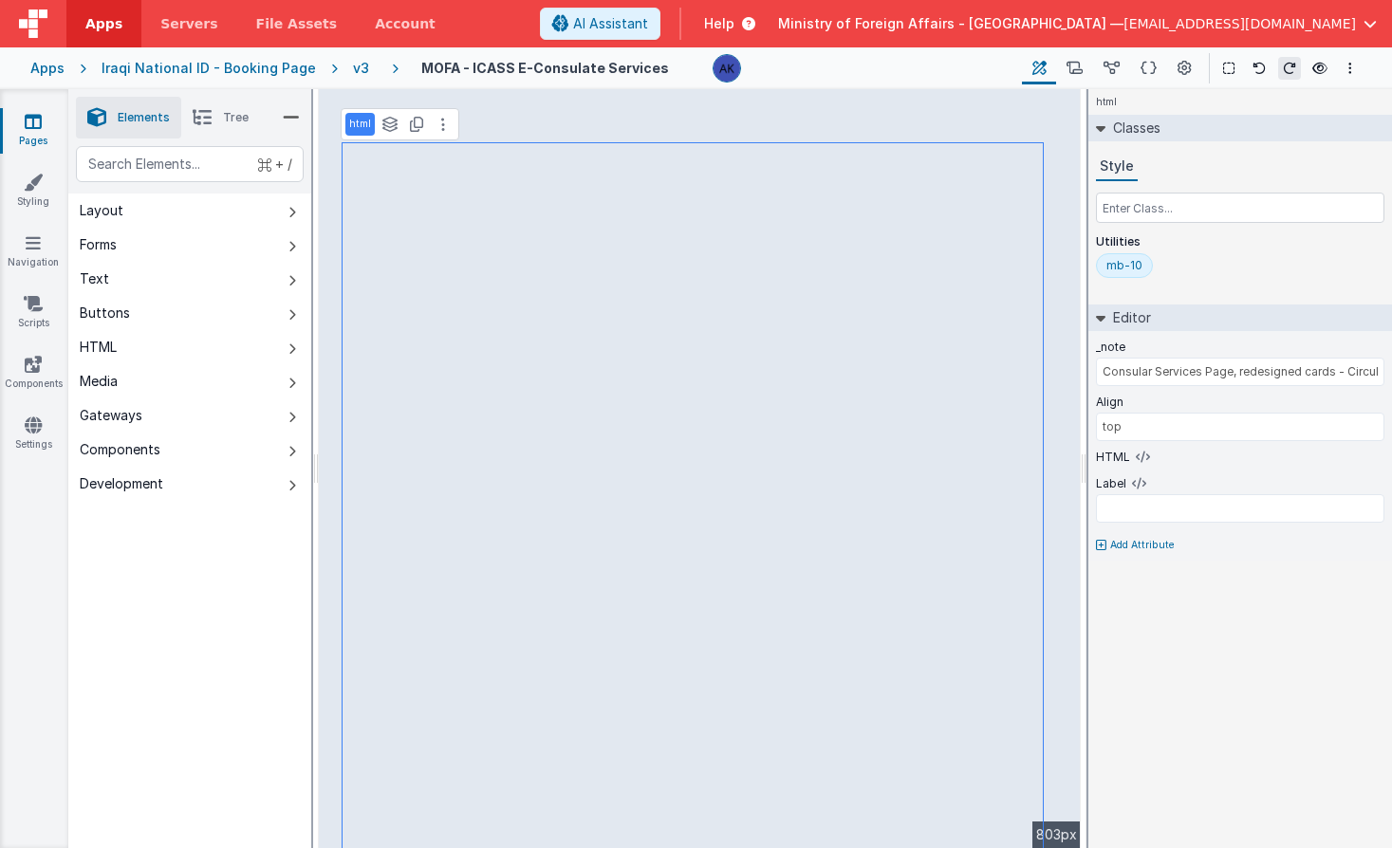
click at [353, 69] on div "v3" at bounding box center [365, 68] width 24 height 19
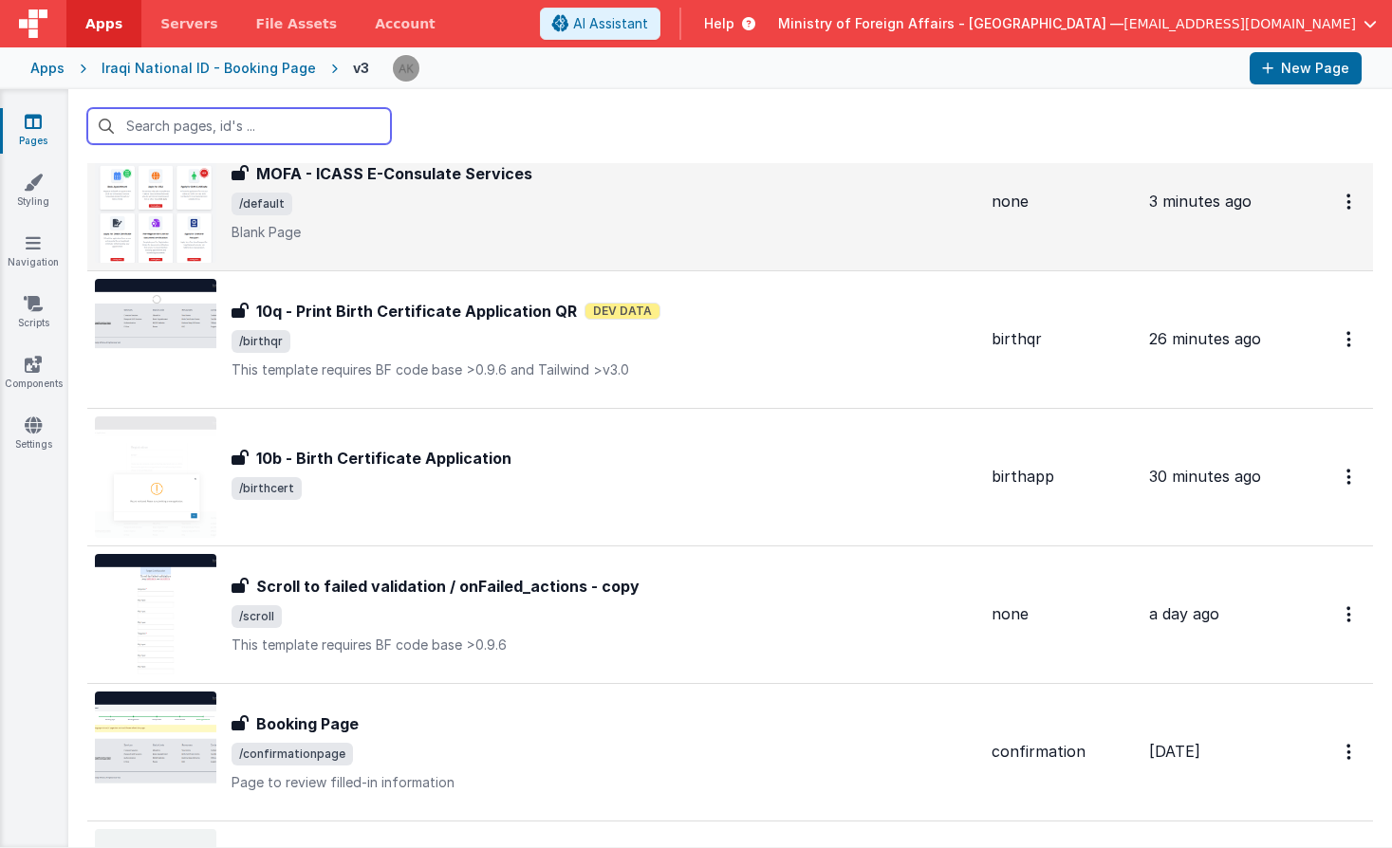
scroll to position [80, 0]
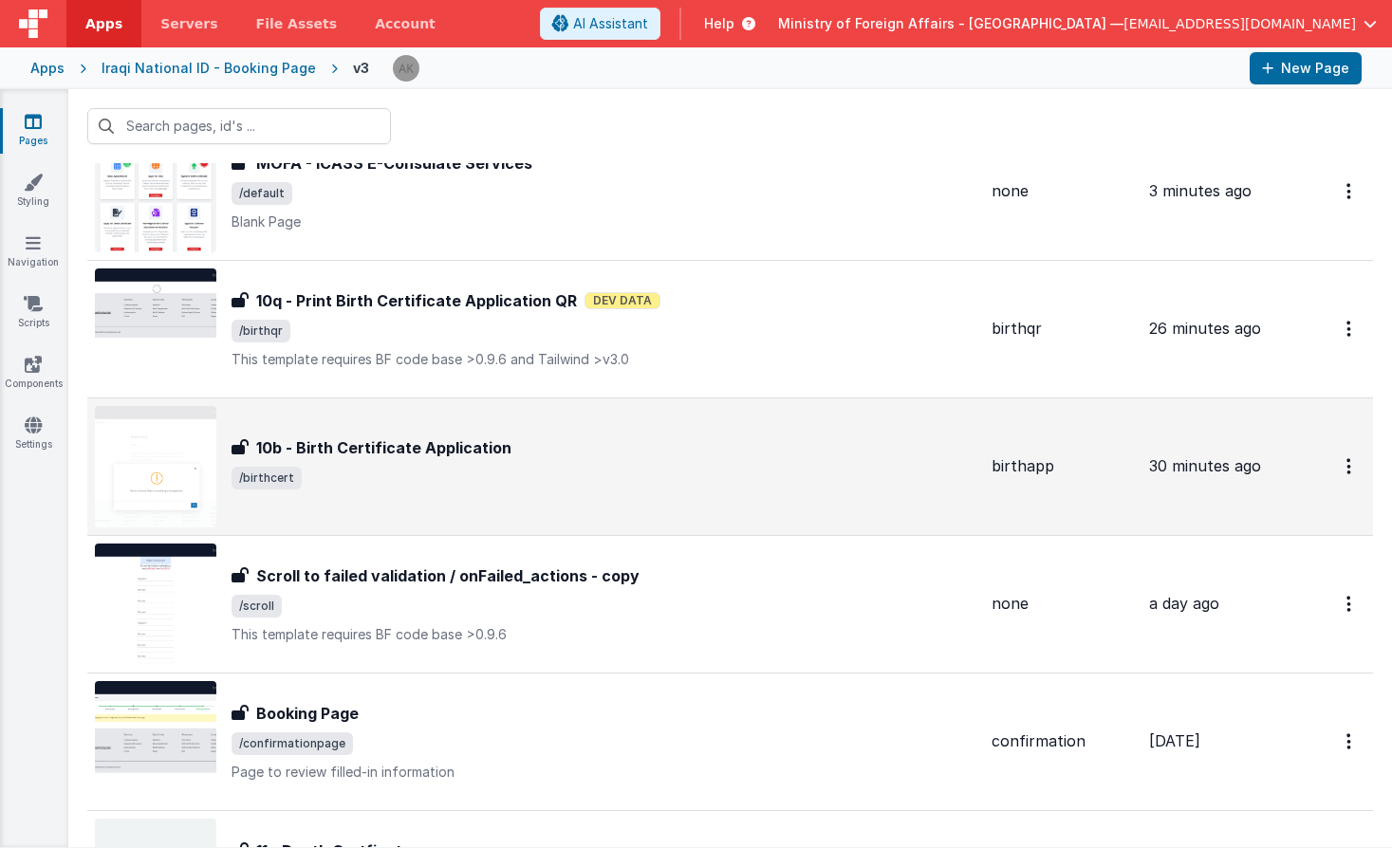
click at [140, 441] on img at bounding box center [155, 466] width 121 height 121
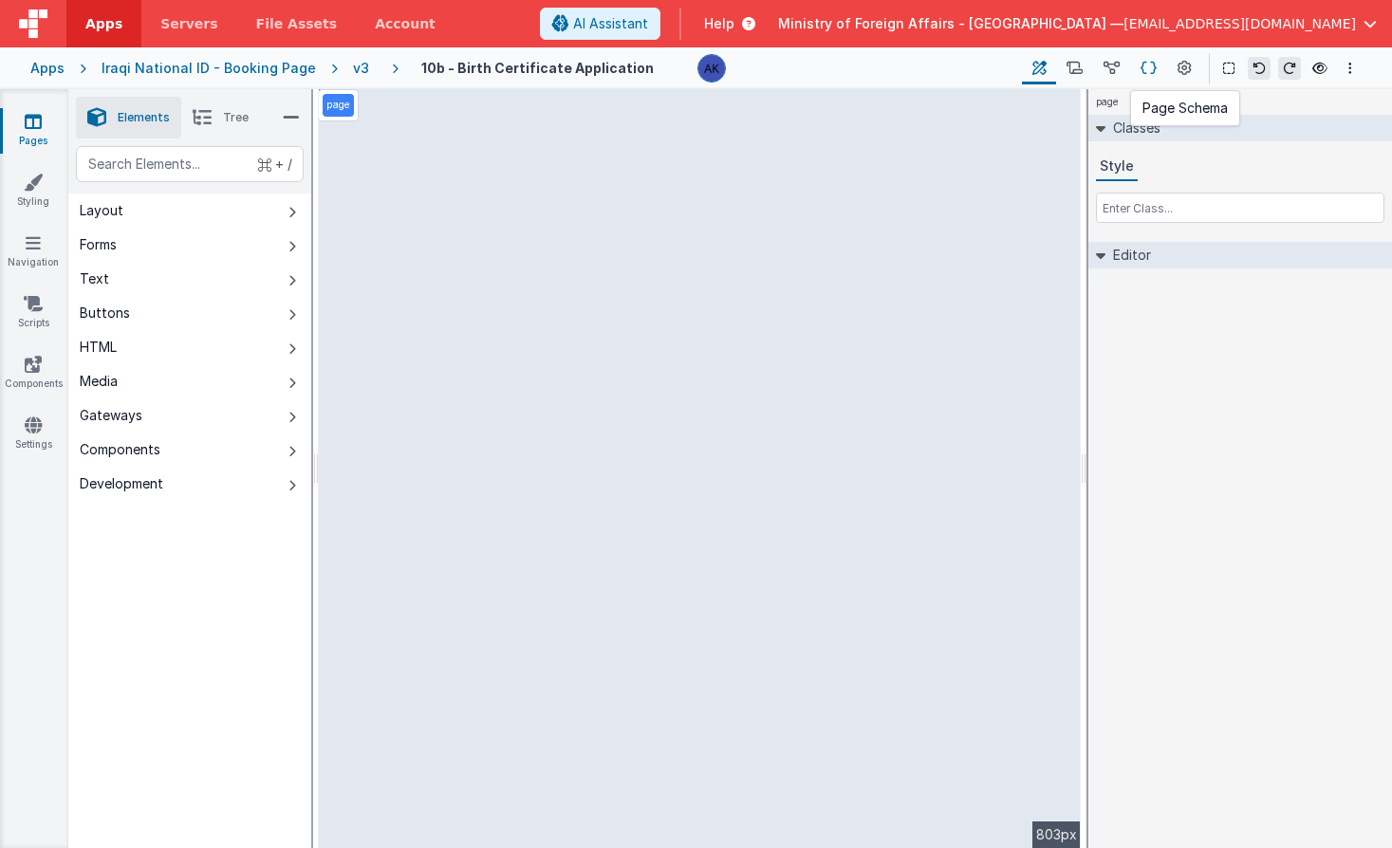
click at [1155, 66] on icon at bounding box center [1148, 69] width 16 height 20
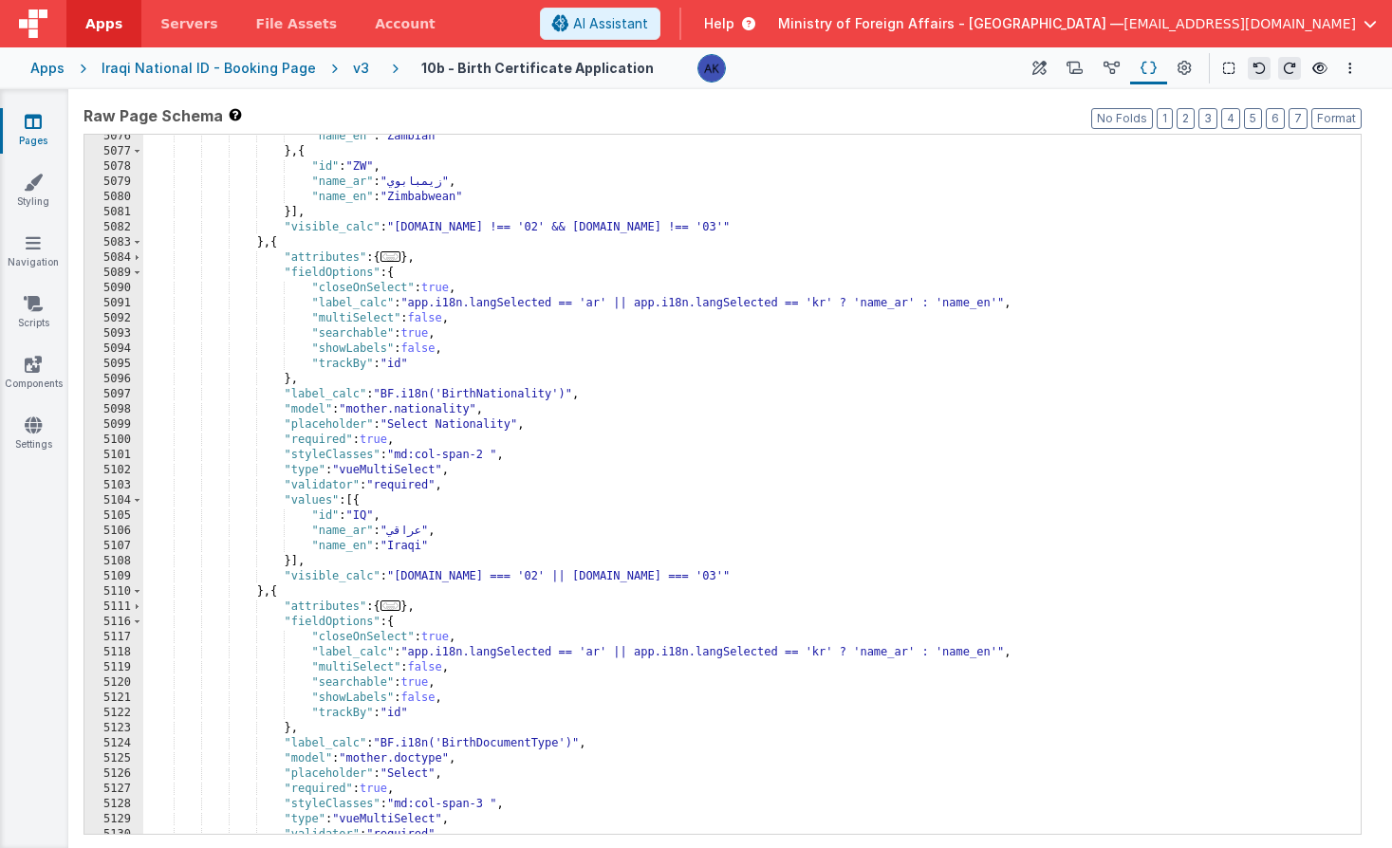
scroll to position [26885, 0]
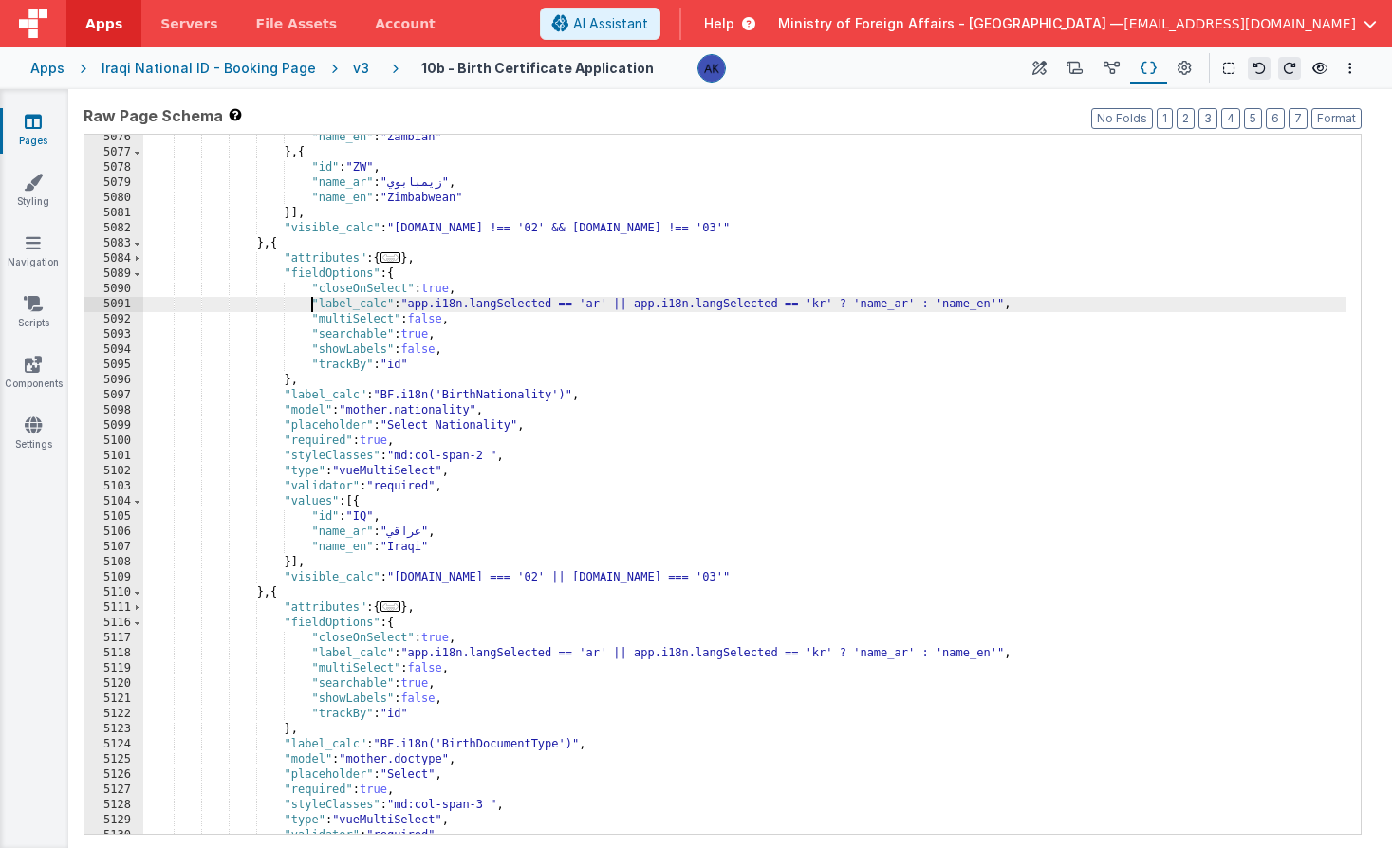
click at [309, 304] on div ""name_en" : "Zambian" } , { "id" : "ZW" , "name_ar" : "زيمبابوي" , "name_en" : …" at bounding box center [744, 495] width 1203 height 730
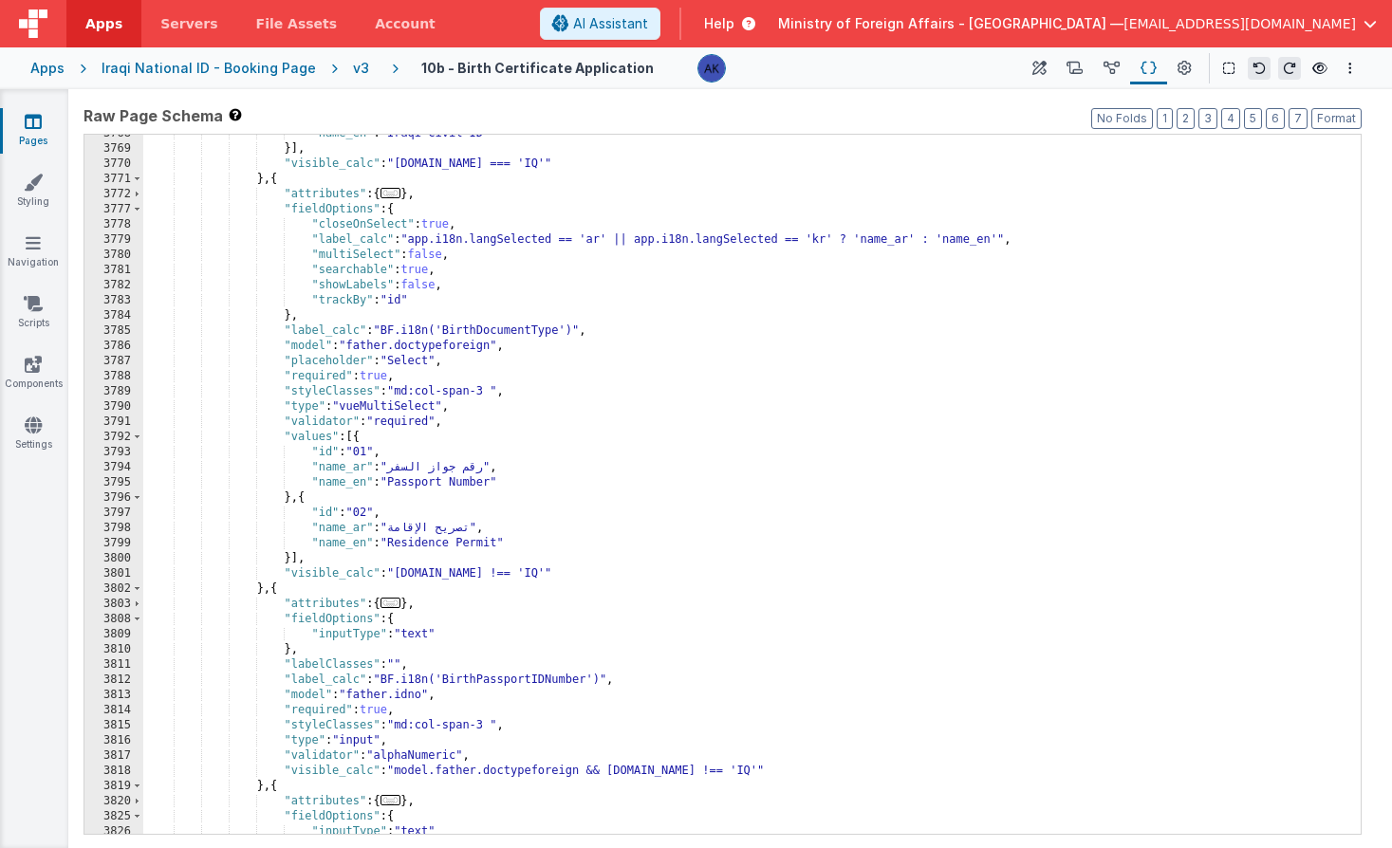
scroll to position [20041, 0]
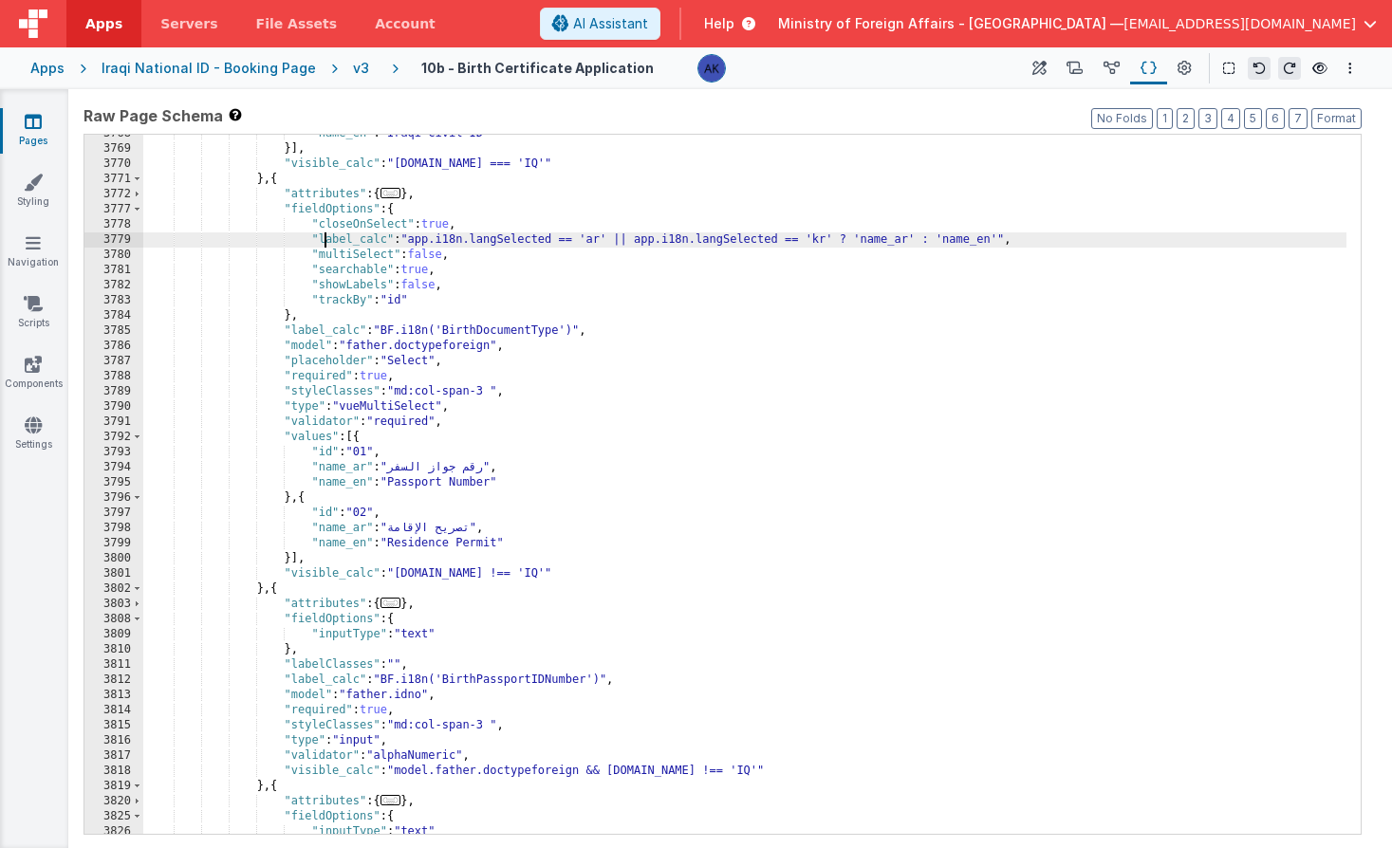
click at [325, 240] on div ""name_en" : "Iraqi Civil ID" }] , "visible_calc" : "[DOMAIN_NAME] === 'IQ'" } ,…" at bounding box center [744, 491] width 1203 height 730
click at [311, 239] on div ""name_en" : "Iraqi Civil ID" }] , "visible_calc" : "[DOMAIN_NAME] === 'IQ'" } ,…" at bounding box center [744, 491] width 1203 height 730
click at [384, 307] on div ""name_en" : "Iraqi Civil ID" }] , "visible_calc" : "[DOMAIN_NAME] === 'IQ'" } ,…" at bounding box center [744, 491] width 1203 height 730
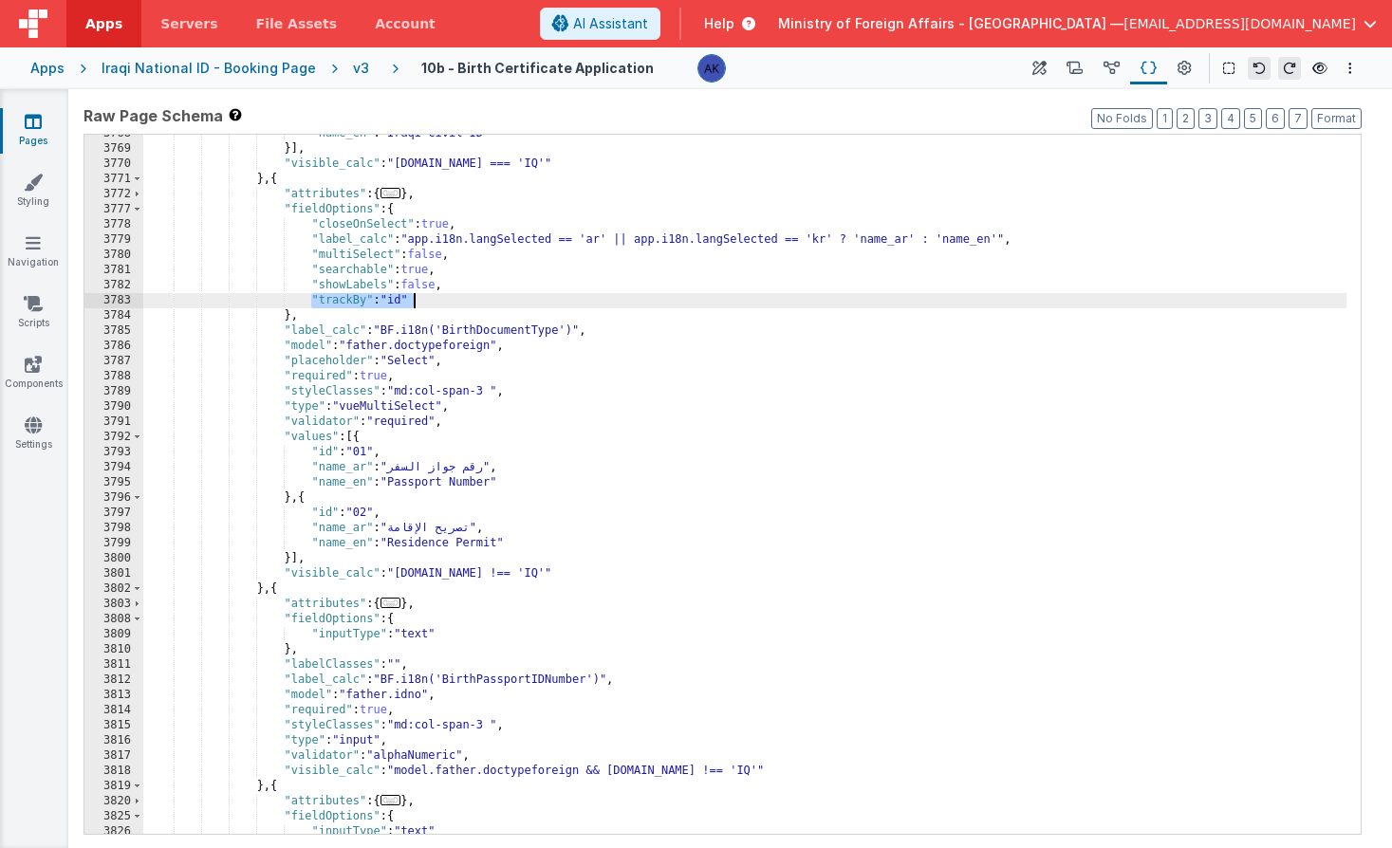
drag, startPoint x: 311, startPoint y: 296, endPoint x: 447, endPoint y: 306, distance: 136.1
click at [447, 306] on div ""name_en" : "Iraqi Civil ID" }] , "visible_calc" : "[DOMAIN_NAME] === 'IQ'" } ,…" at bounding box center [744, 491] width 1203 height 730
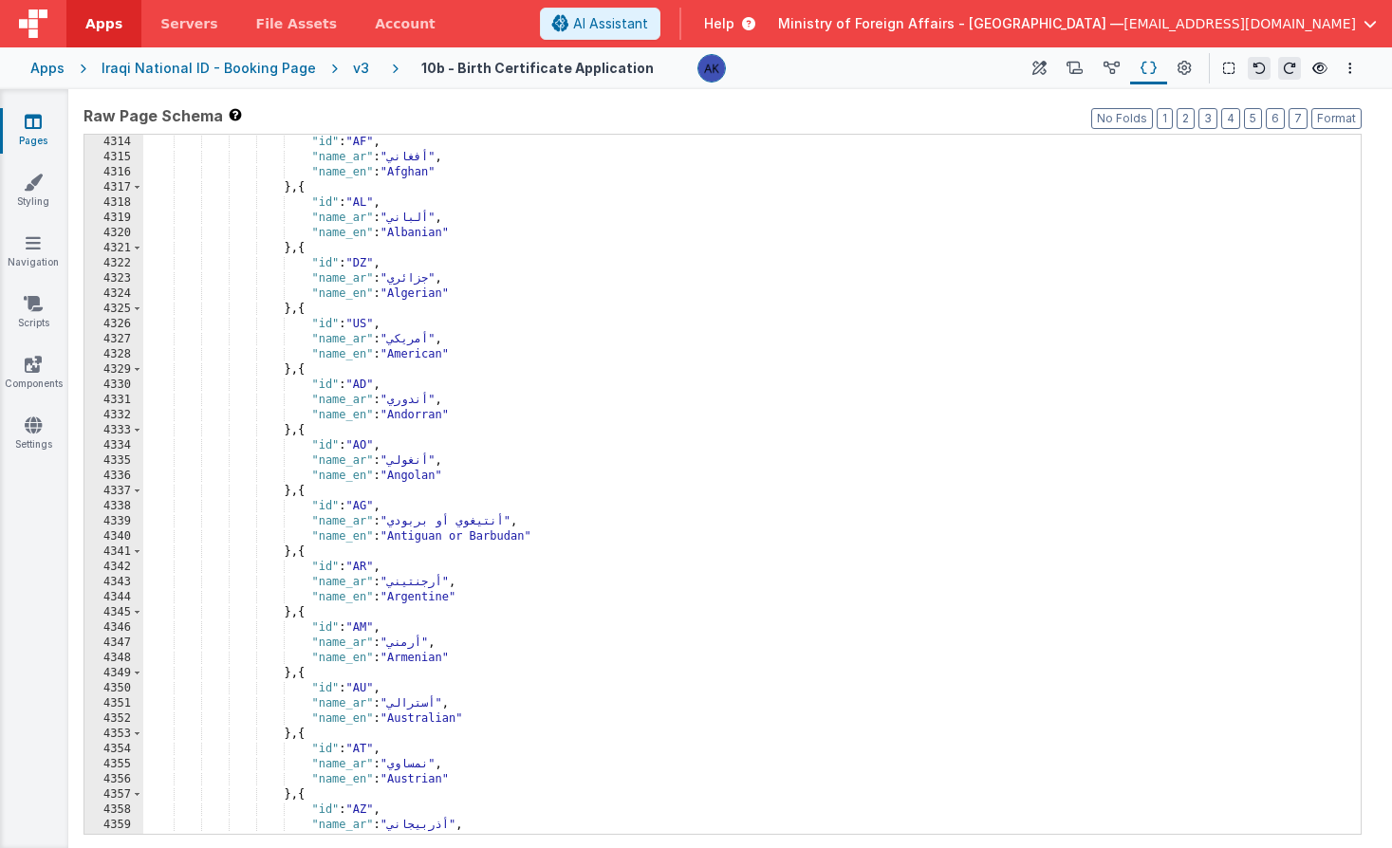
scroll to position [22501, 0]
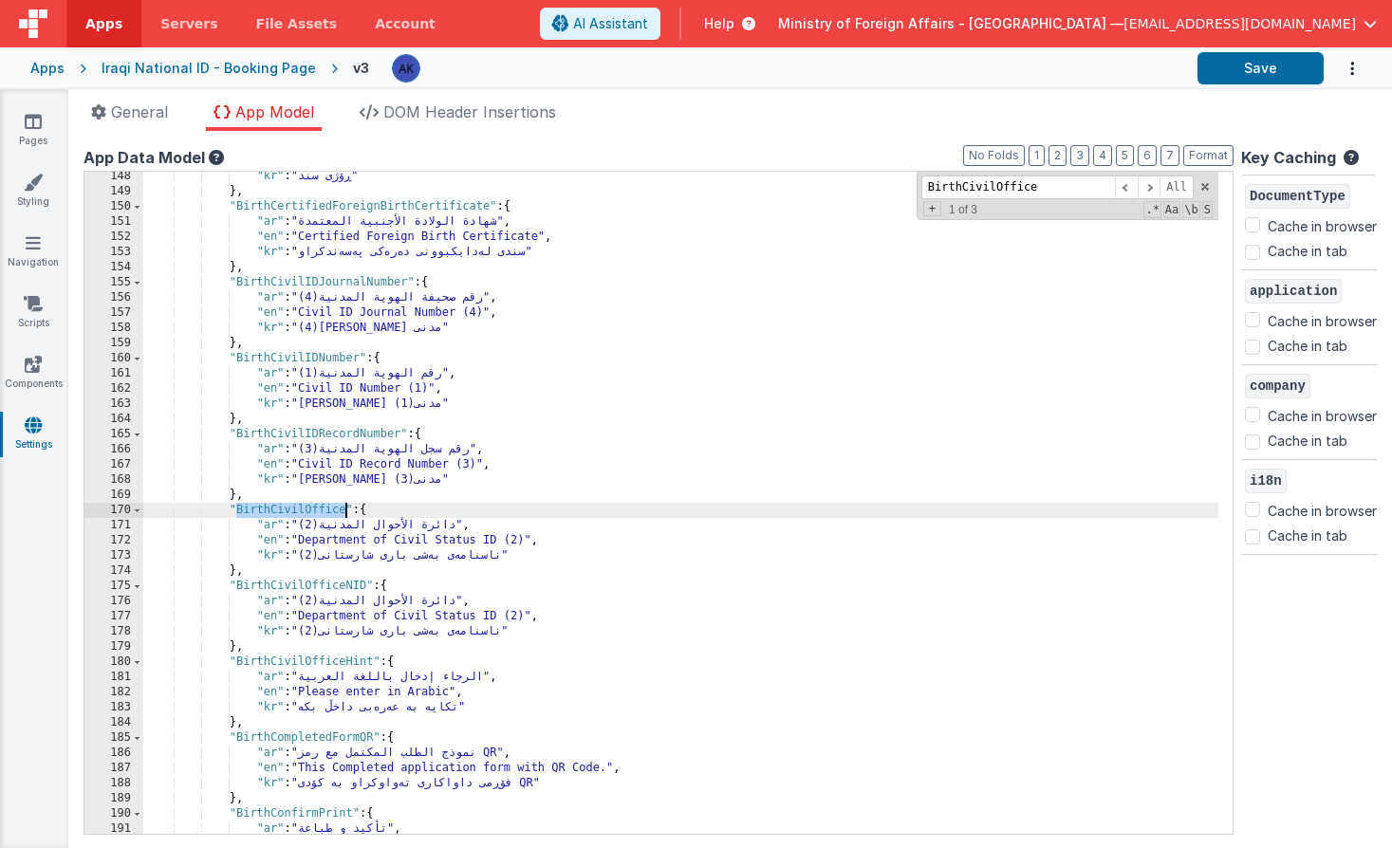
scroll to position [1555, 0]
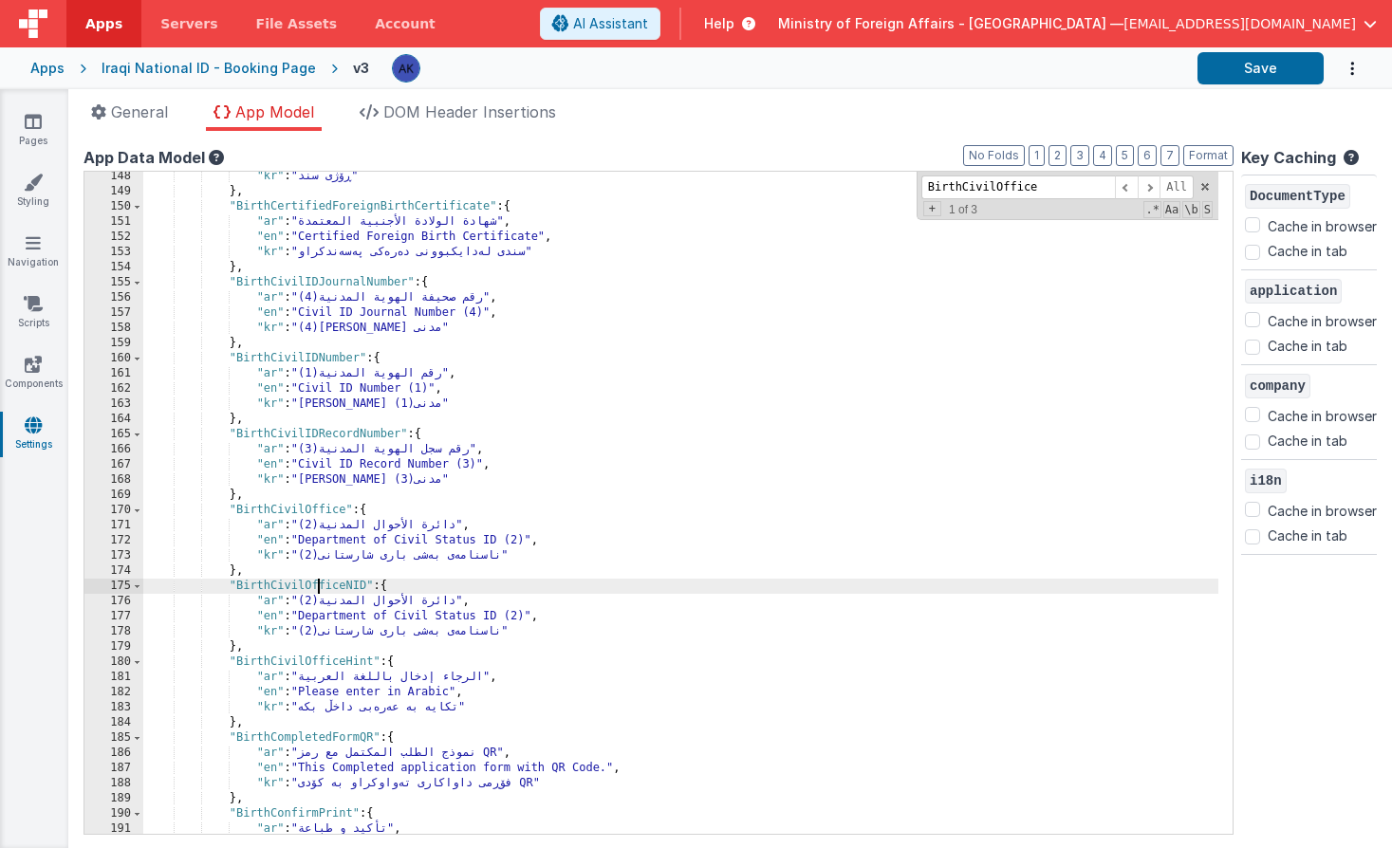
click at [316, 583] on div ""kr" : "ڕۆژی سند" } , "BirthCertifiedForeignBirthCertificate" : { "ar" : "شهادة…" at bounding box center [680, 515] width 1075 height 693
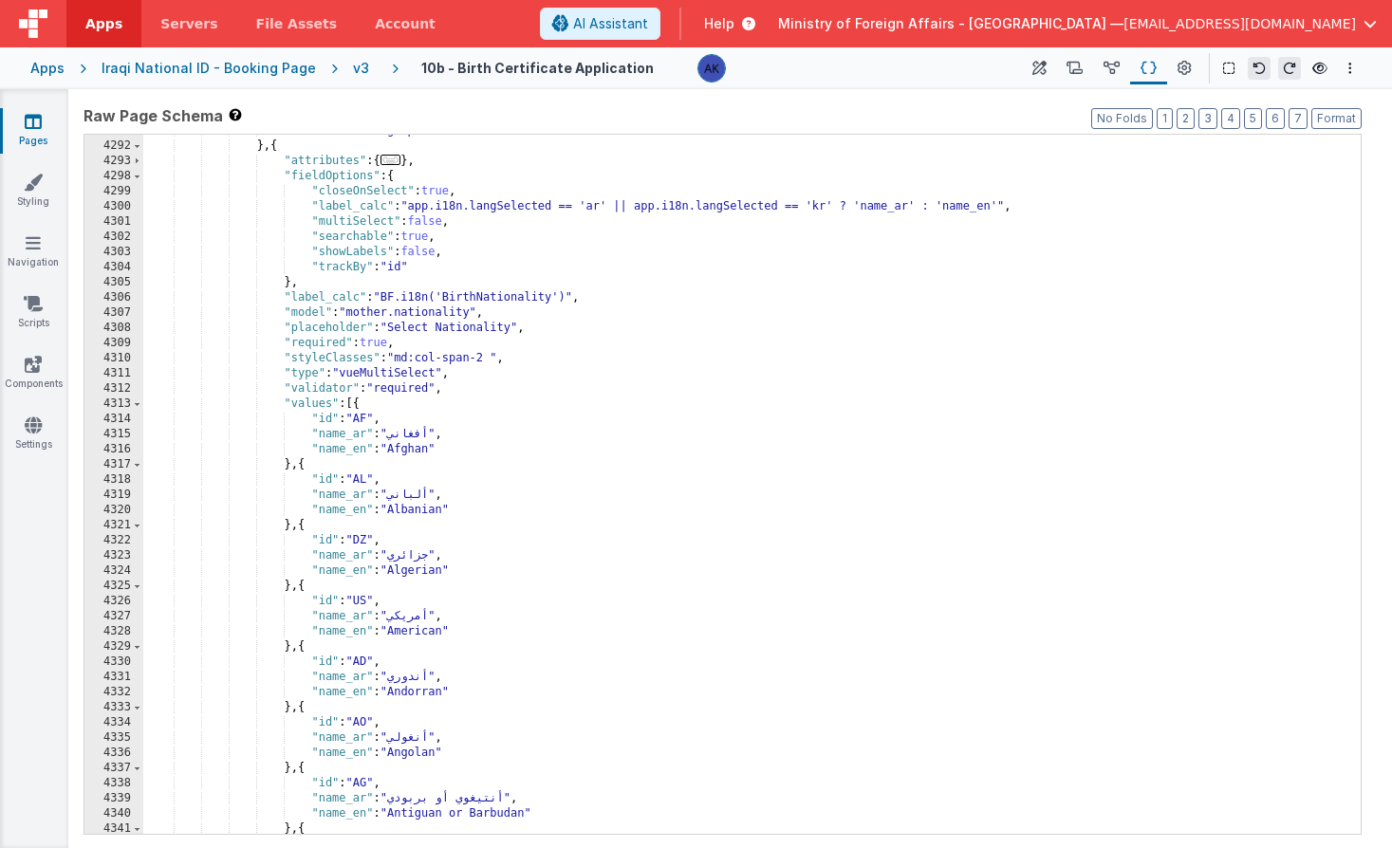
scroll to position [22498, 0]
click at [136, 406] on span at bounding box center [137, 404] width 10 height 15
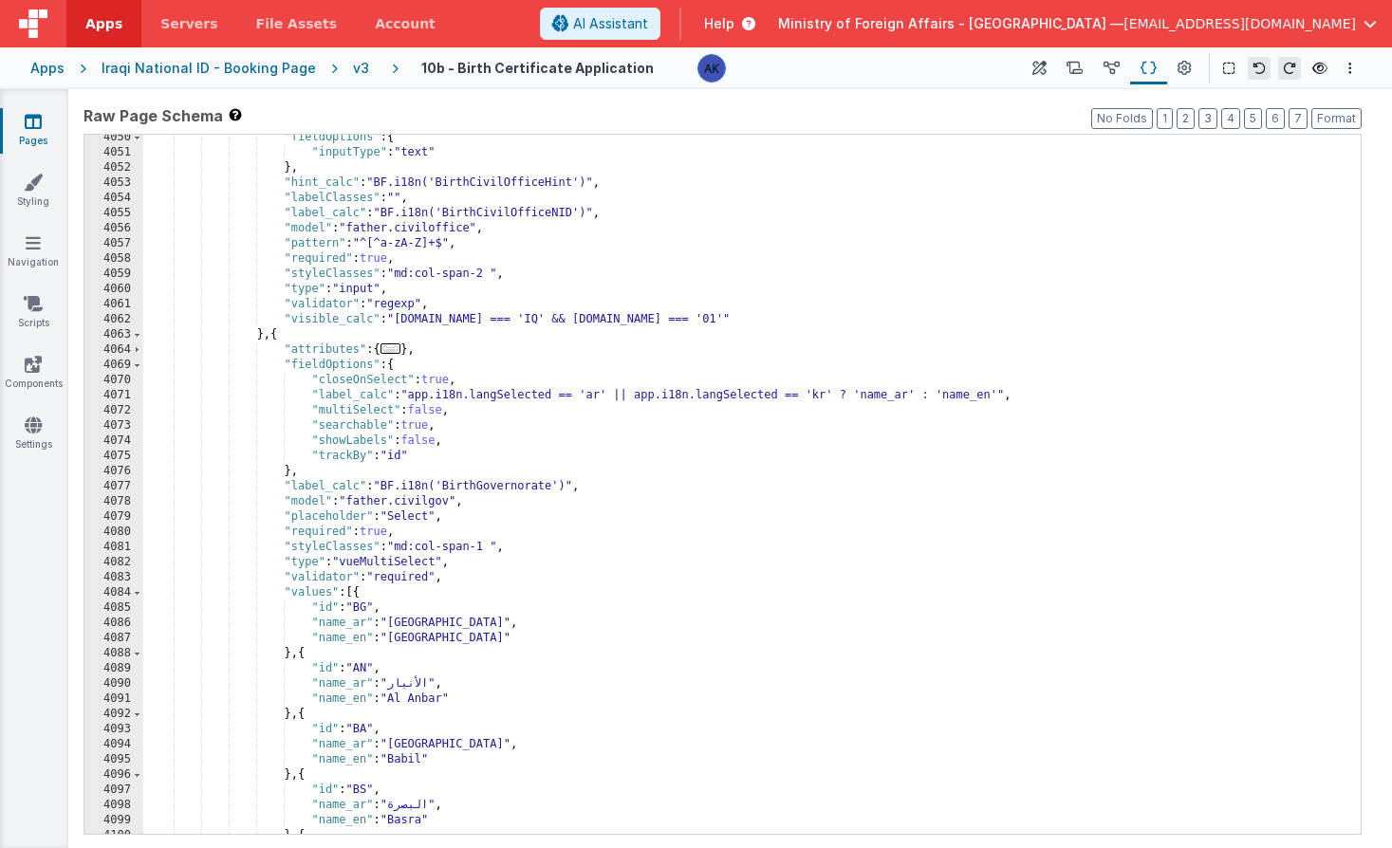
scroll to position [24828, 0]
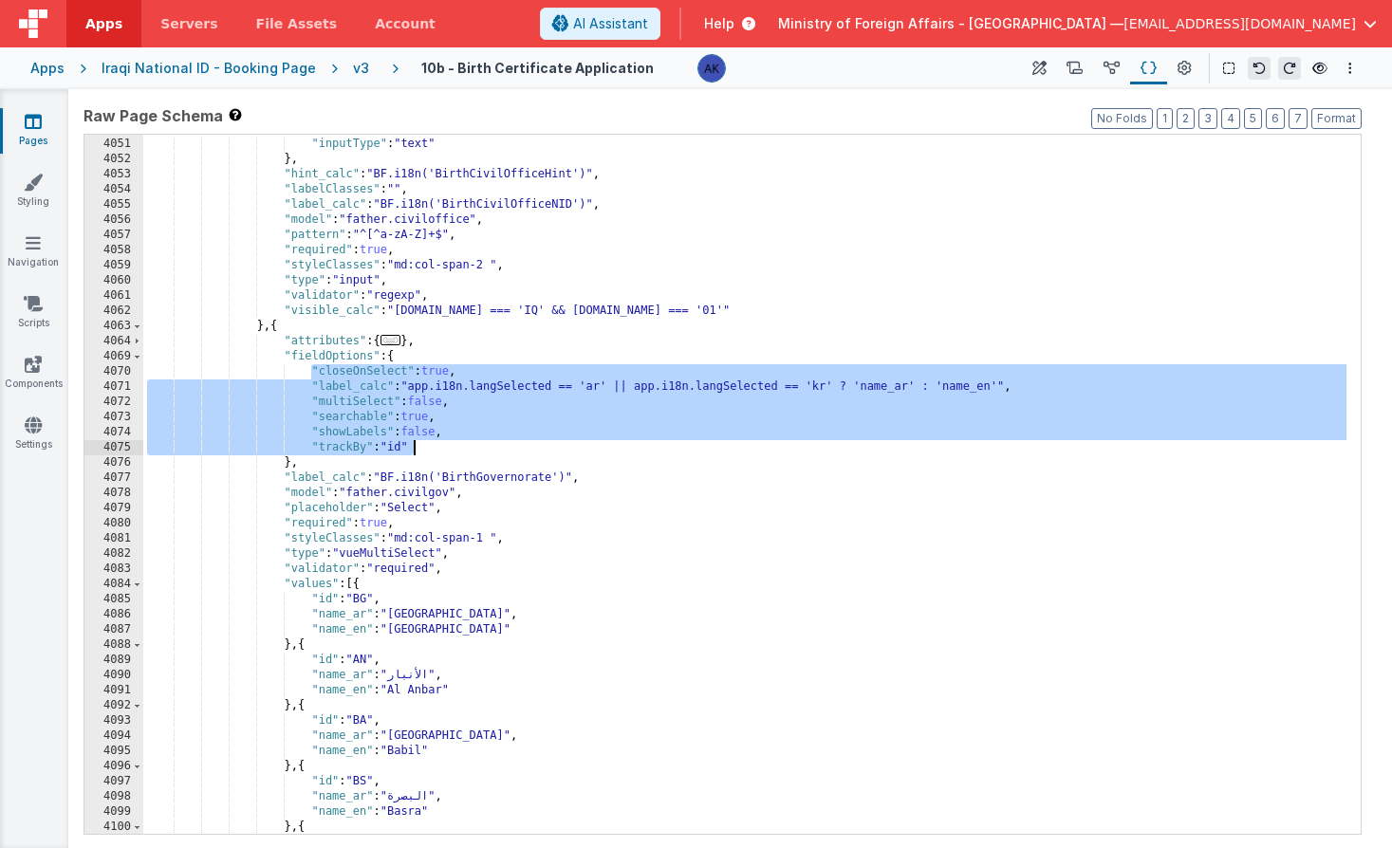
drag, startPoint x: 311, startPoint y: 373, endPoint x: 469, endPoint y: 445, distance: 173.2
click at [469, 445] on div ""fieldOptions" : { "inputType" : "text" } , "hint_calc" : "BF.i18n('BirthCivilO…" at bounding box center [744, 486] width 1203 height 730
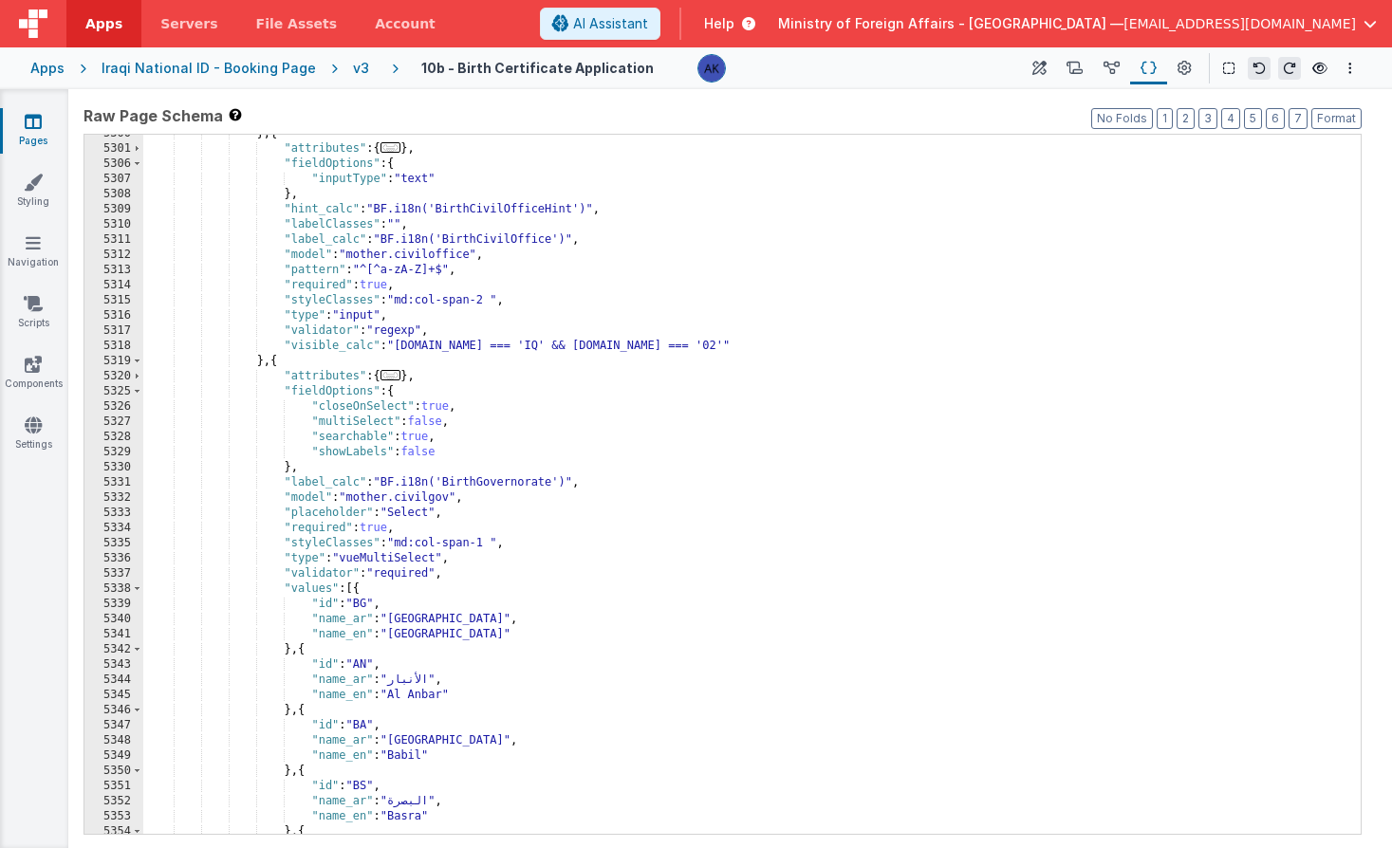
scroll to position [27420, 0]
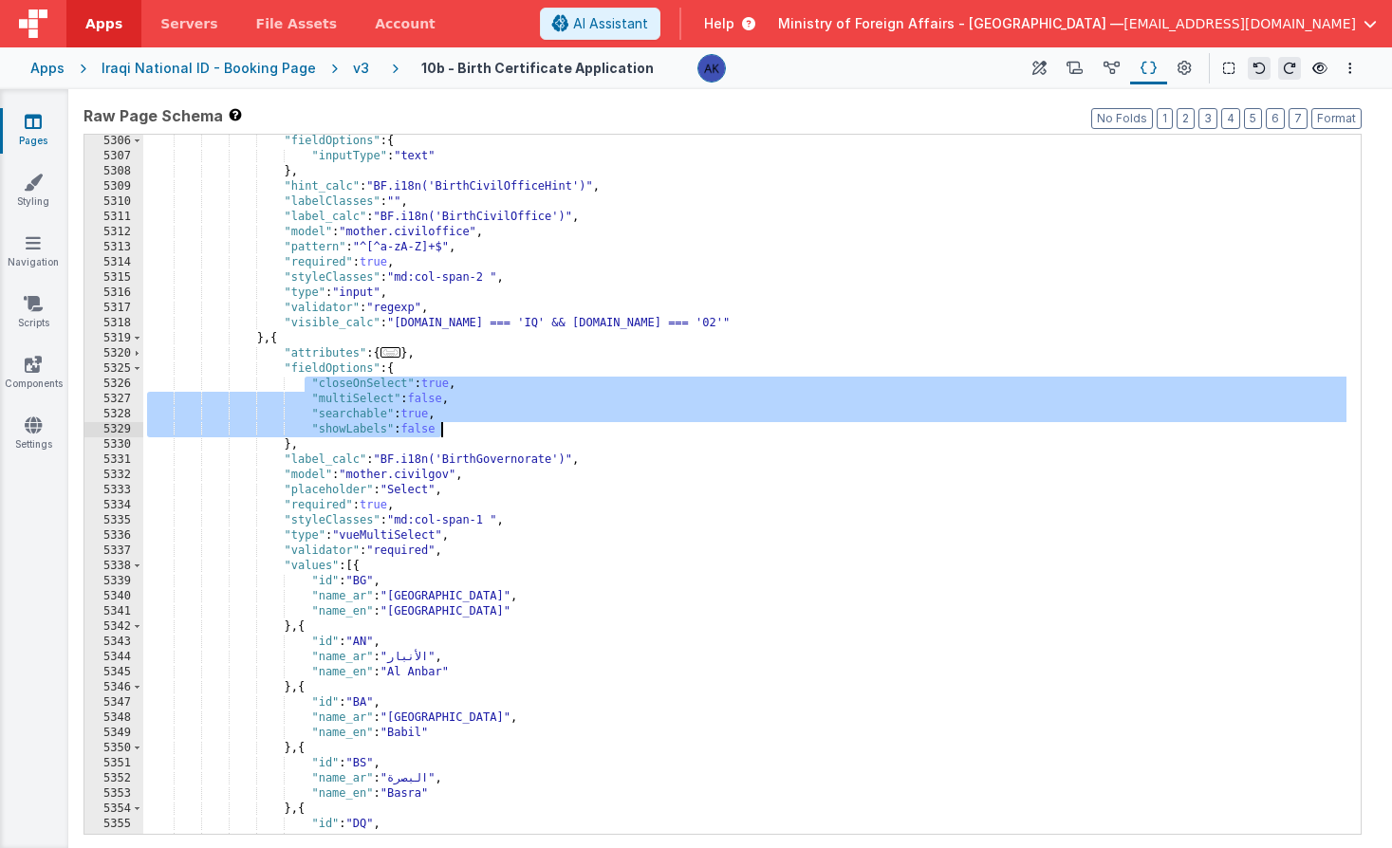
drag, startPoint x: 306, startPoint y: 383, endPoint x: 471, endPoint y: 428, distance: 170.1
click at [471, 428] on div ""fieldOptions" : { "inputType" : "text" } , "hint_calc" : "BF.i18n('BirthCivilO…" at bounding box center [744, 499] width 1203 height 730
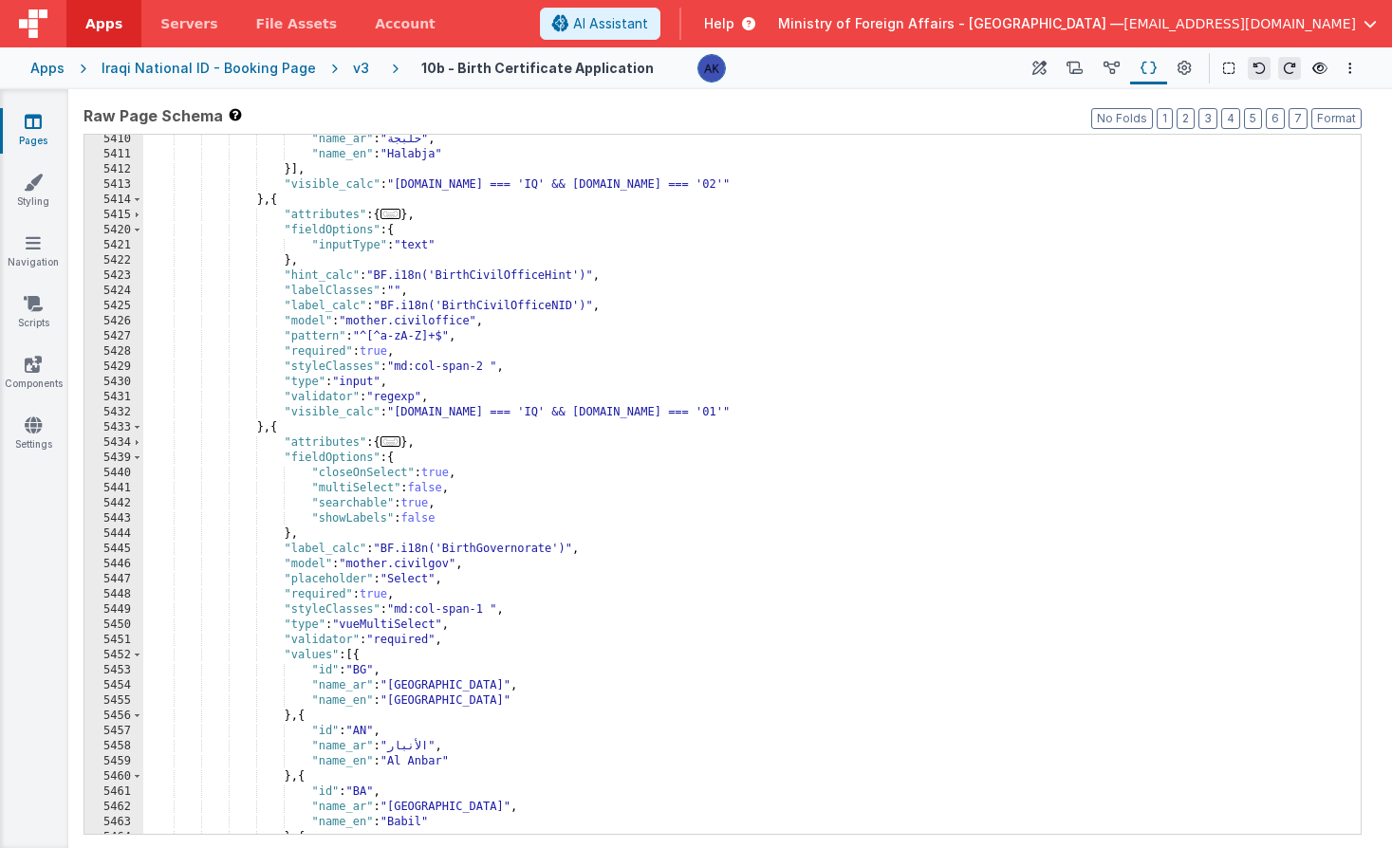
scroll to position [28071, 0]
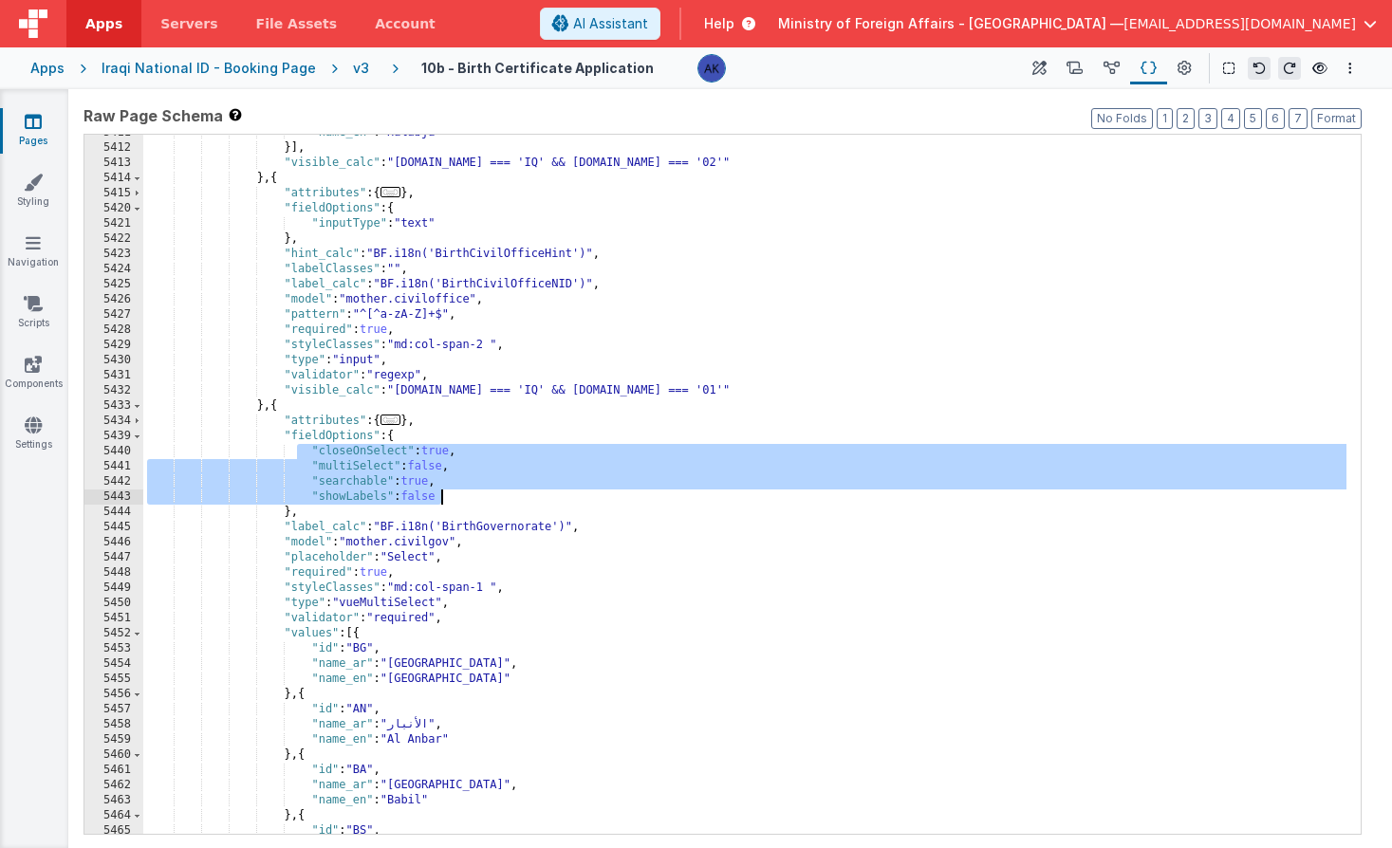
drag, startPoint x: 301, startPoint y: 449, endPoint x: 478, endPoint y: 490, distance: 182.3
click at [478, 490] on div ""name_en" : "Halabja" }] , "visible_calc" : "model.mother.nationality.id === 'I…" at bounding box center [744, 490] width 1203 height 730
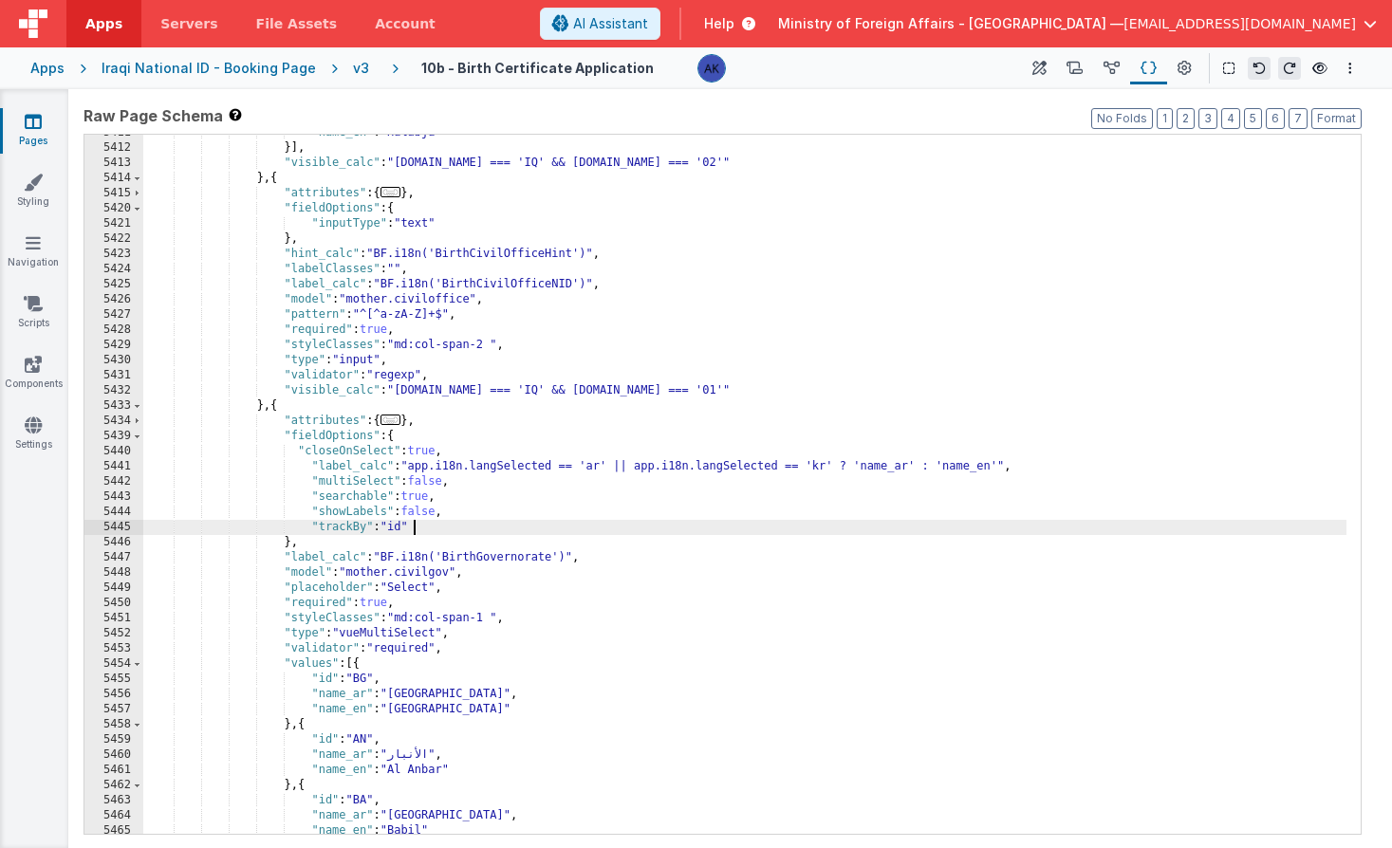
click at [250, 66] on div "Iraqi National ID - Booking Page" at bounding box center [209, 68] width 214 height 19
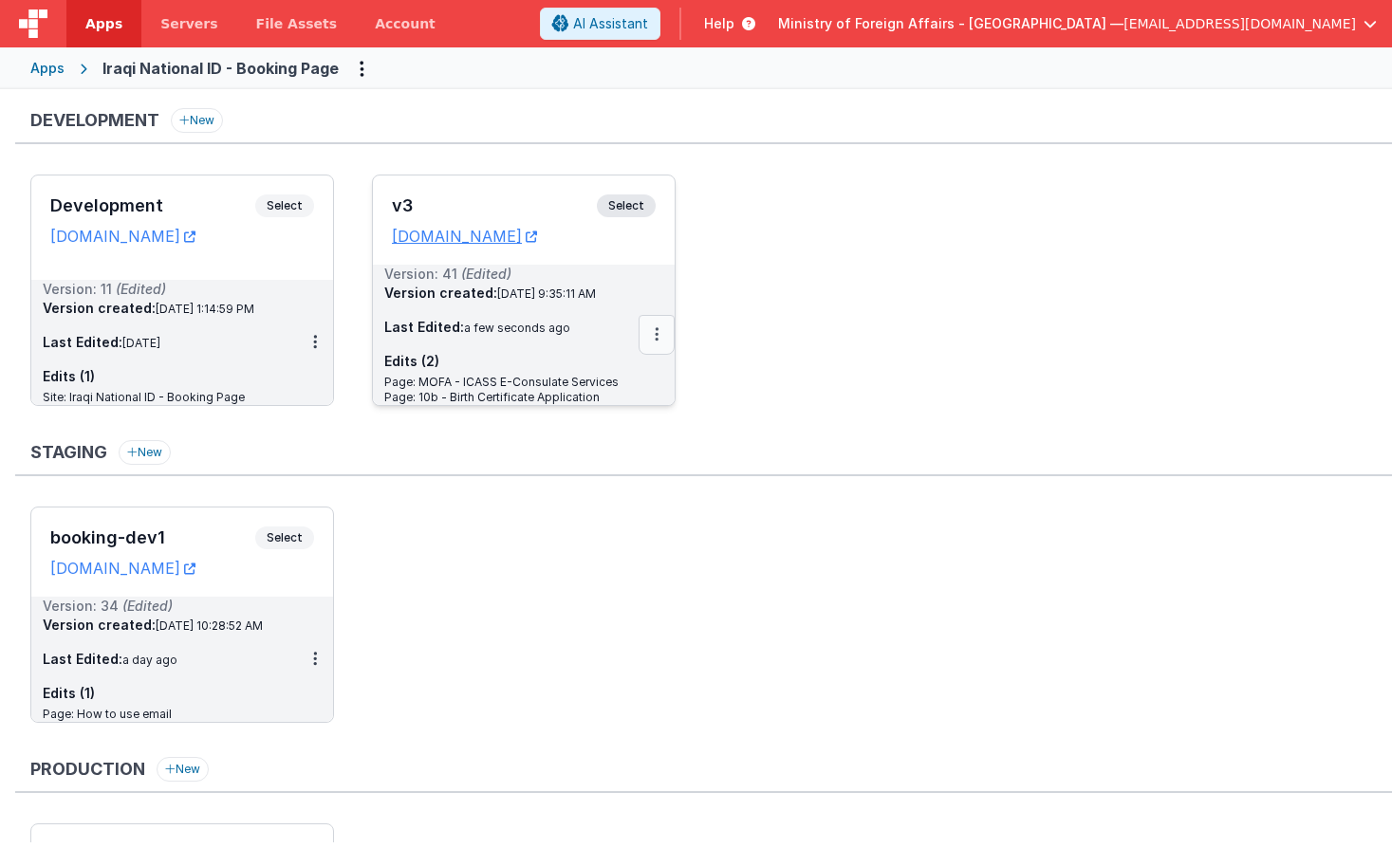
click at [658, 344] on button at bounding box center [657, 335] width 36 height 40
click at [625, 458] on link "Deploy..." at bounding box center [591, 446] width 167 height 34
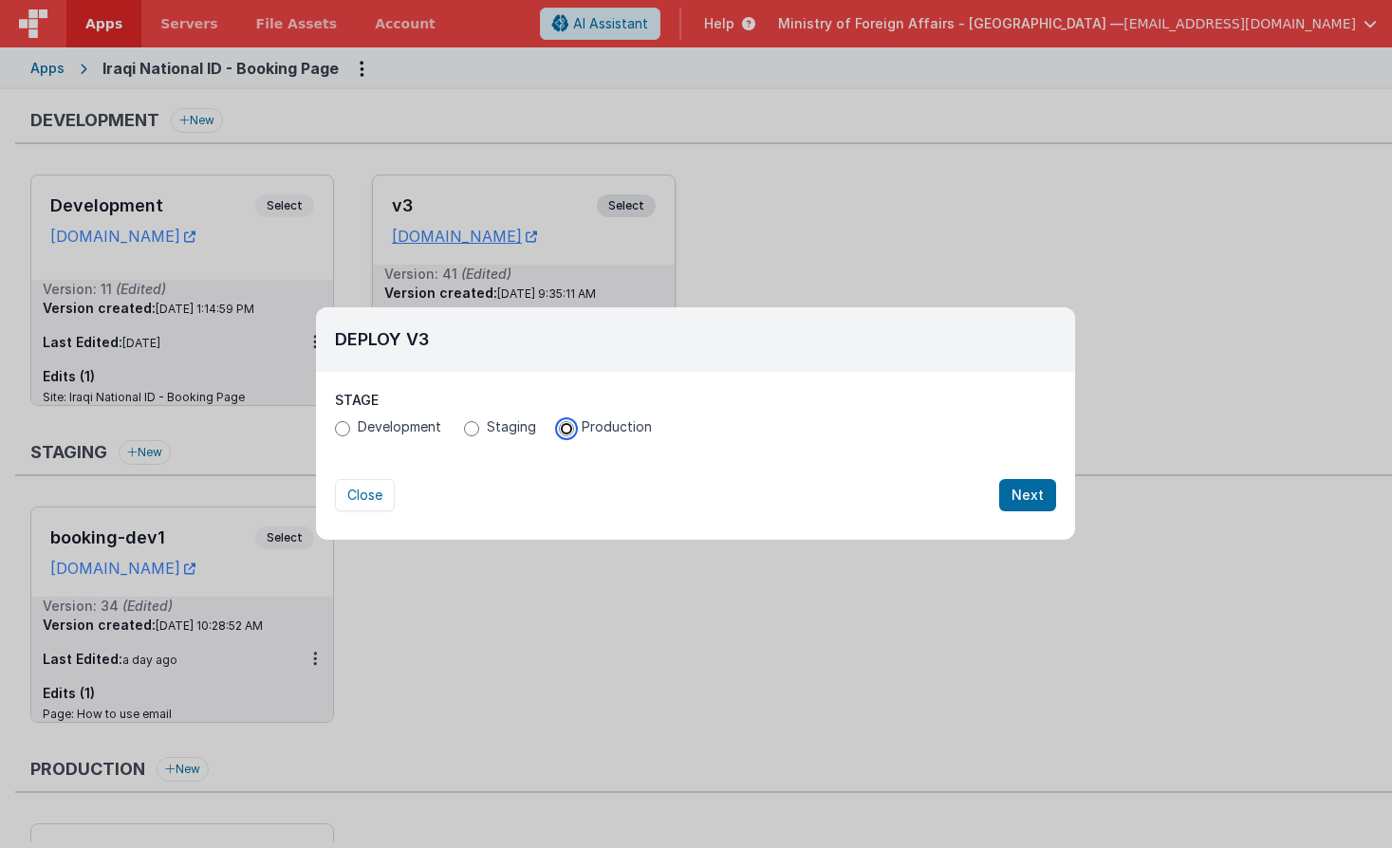
click at [559, 428] on input "Production" at bounding box center [566, 428] width 15 height 15
radio input "true"
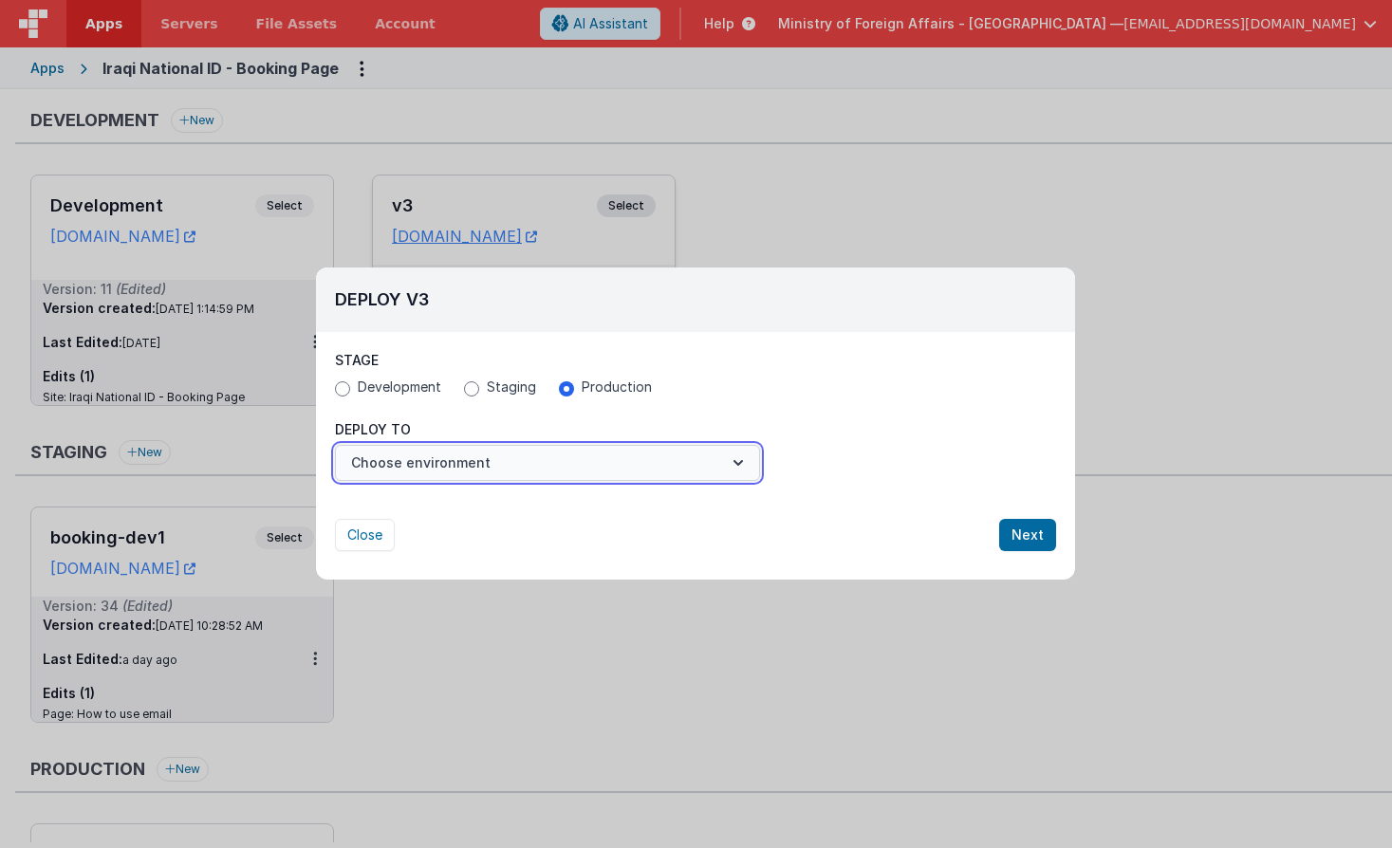
click at [576, 472] on button "Choose environment" at bounding box center [547, 463] width 425 height 36
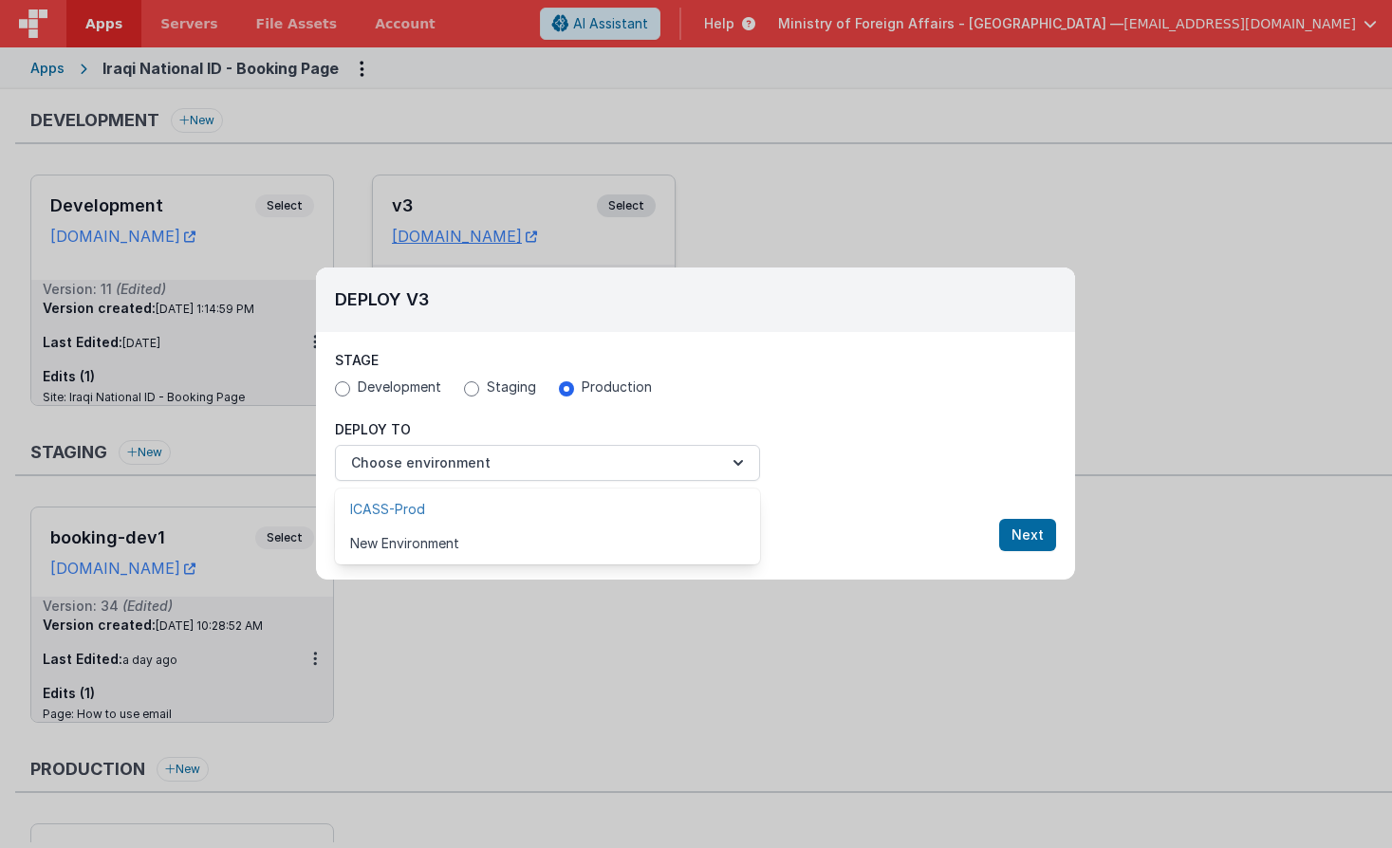
click at [528, 504] on link "ICASS-Prod" at bounding box center [547, 509] width 425 height 34
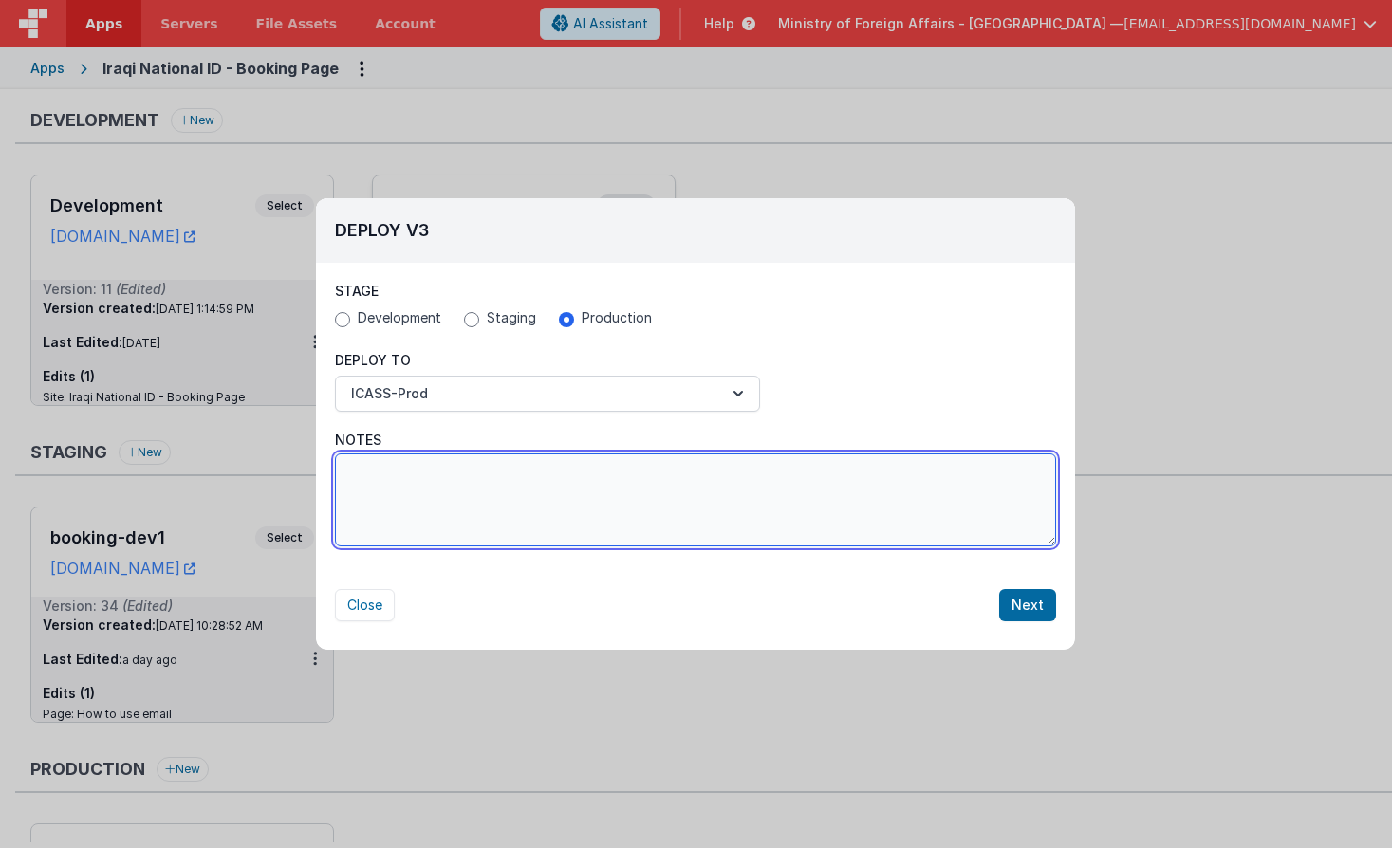
click at [831, 520] on textarea "Notes" at bounding box center [695, 499] width 721 height 93
type textarea "fixed governate drop down for mother in birth app form"
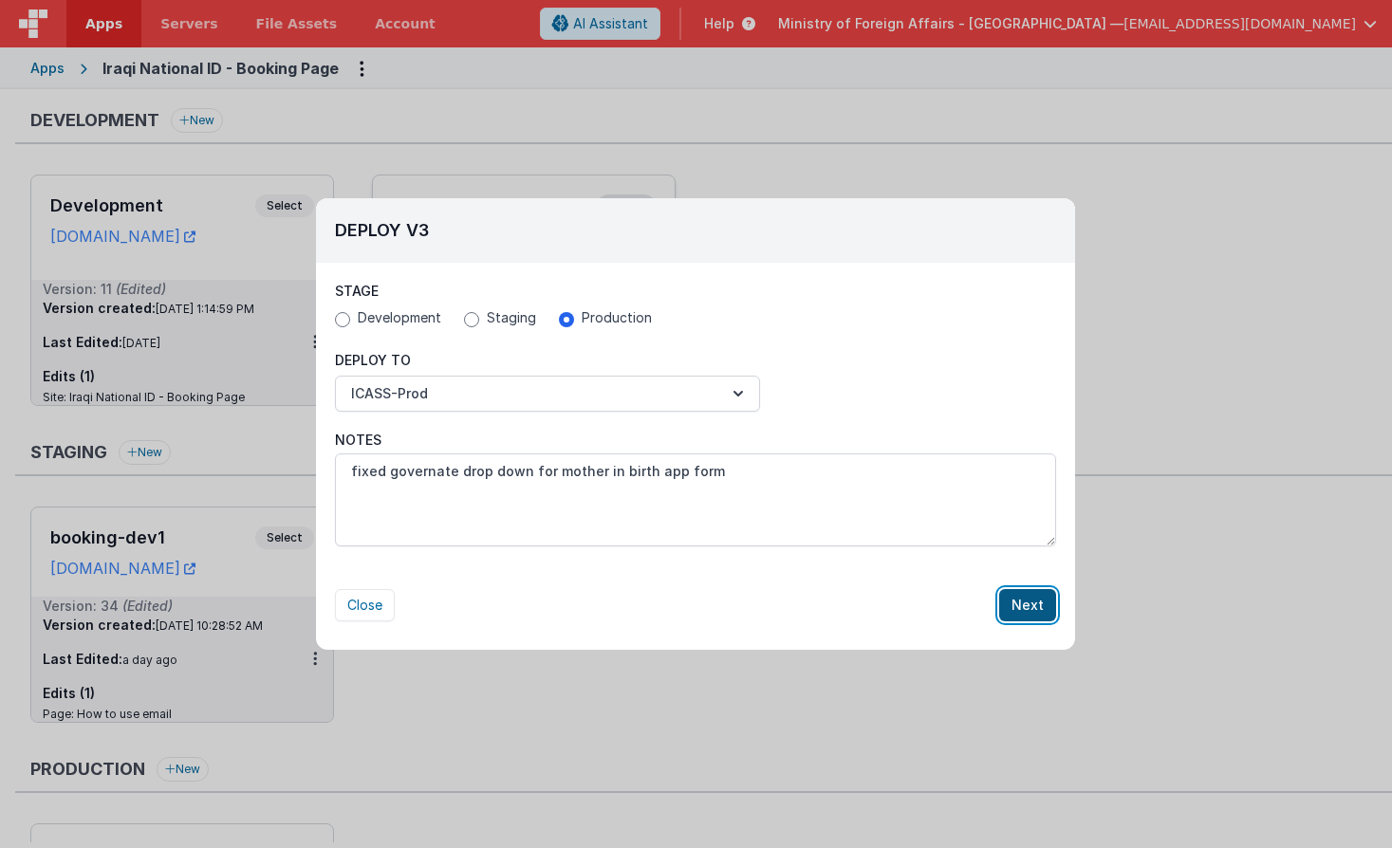
click at [1027, 612] on button "Next" at bounding box center [1027, 605] width 57 height 32
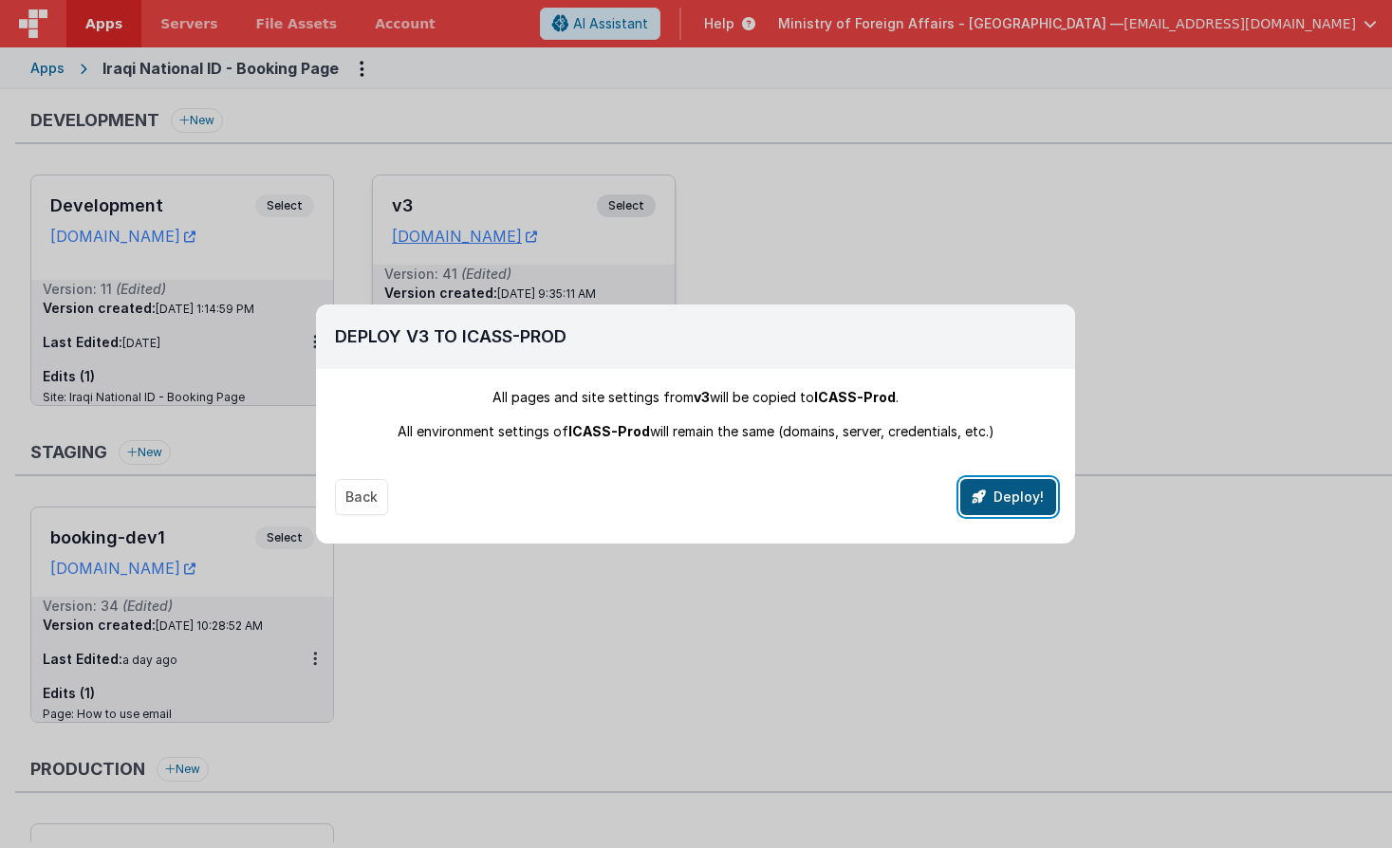
click at [984, 497] on icon "button" at bounding box center [978, 496] width 13 height 13
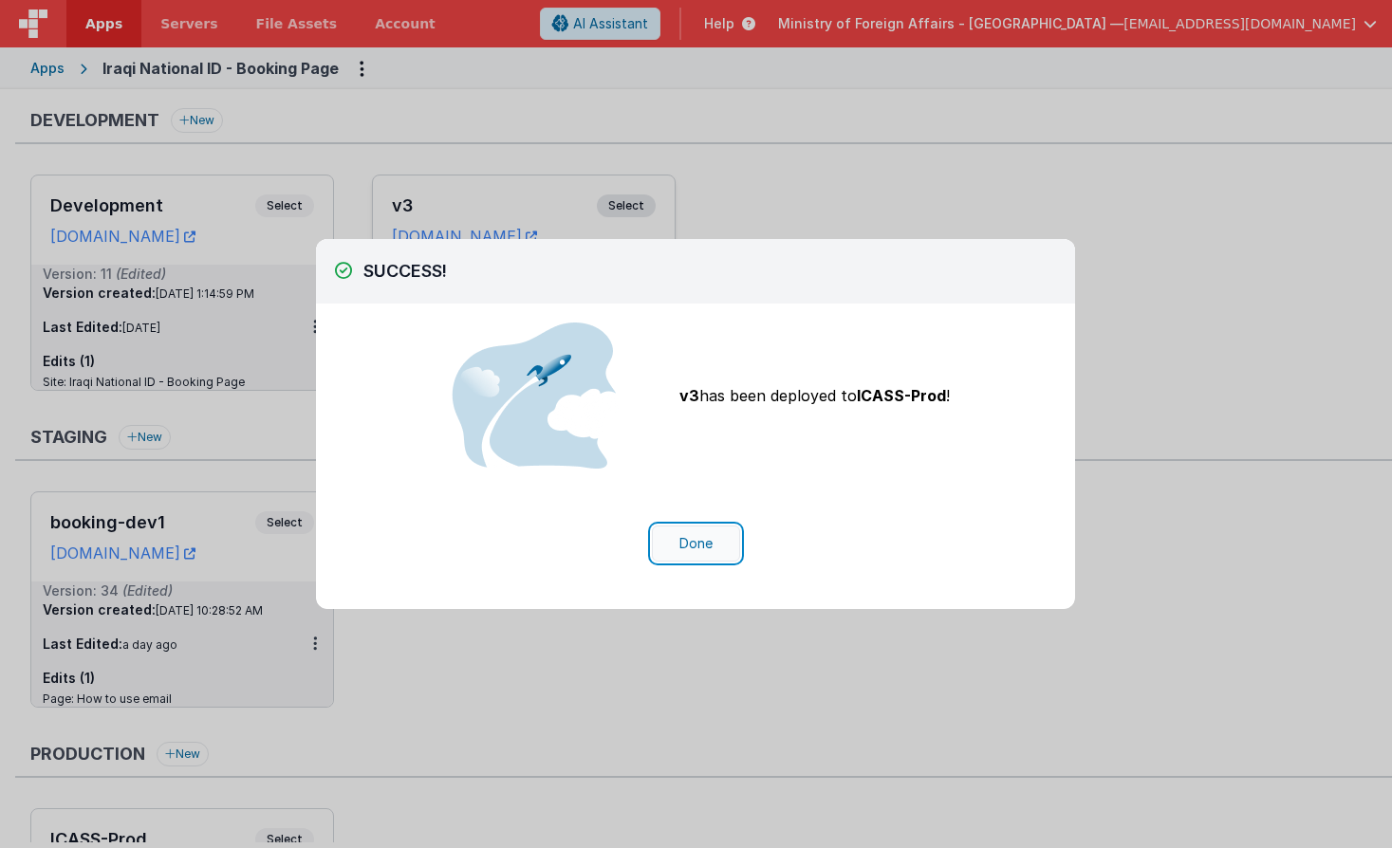
click at [704, 532] on button "Done" at bounding box center [696, 544] width 88 height 36
